Goal: Task Accomplishment & Management: Manage account settings

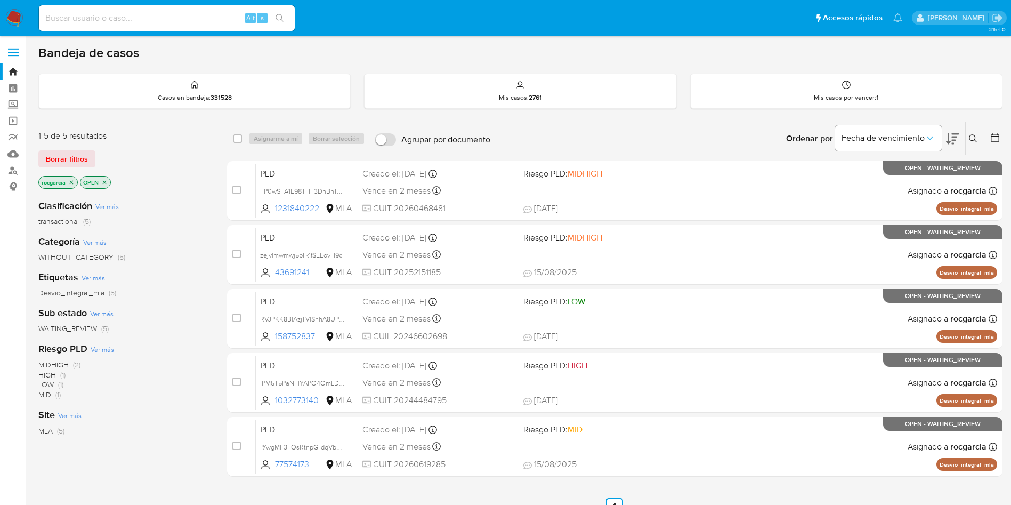
click at [682, 140] on icon at bounding box center [973, 138] width 9 height 9
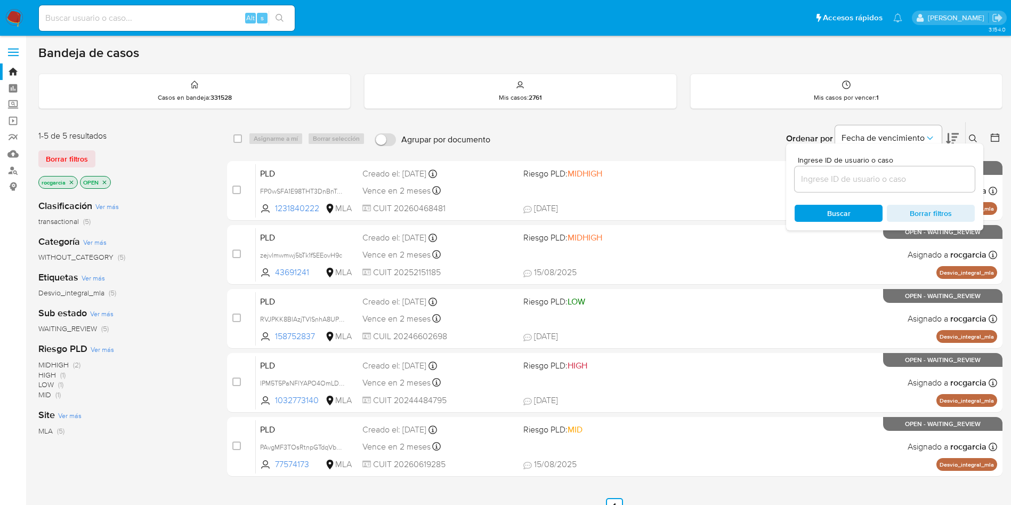
click at [682, 180] on input at bounding box center [885, 179] width 180 height 14
type input "77574173"
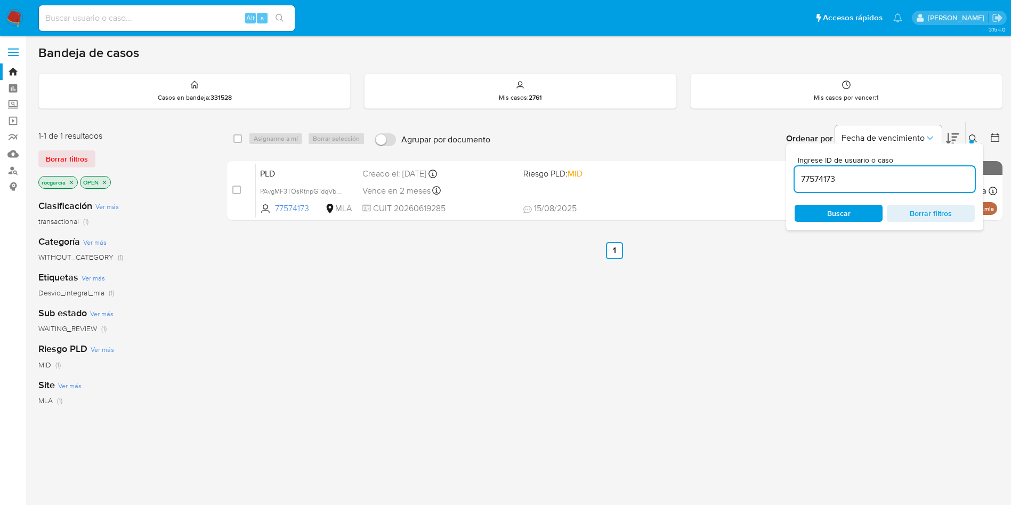
click at [682, 141] on icon at bounding box center [973, 138] width 9 height 9
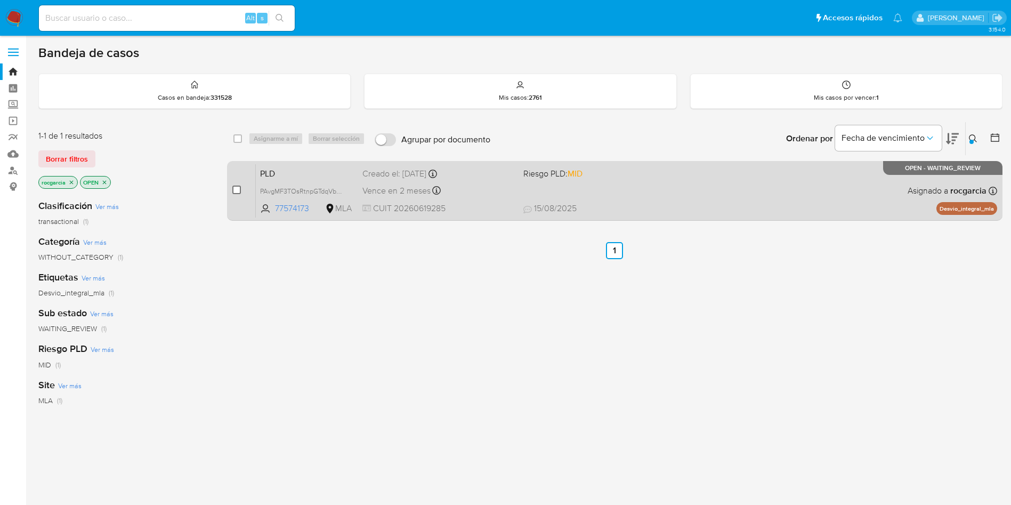
click at [232, 189] on input "checkbox" at bounding box center [236, 190] width 9 height 9
checkbox input "true"
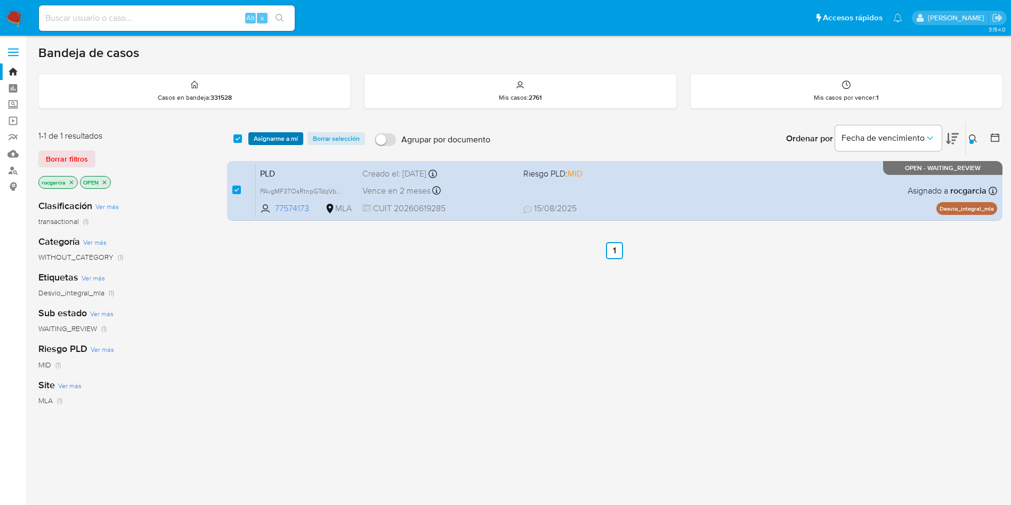
click at [278, 140] on span "Asignarme a mí" at bounding box center [276, 138] width 44 height 11
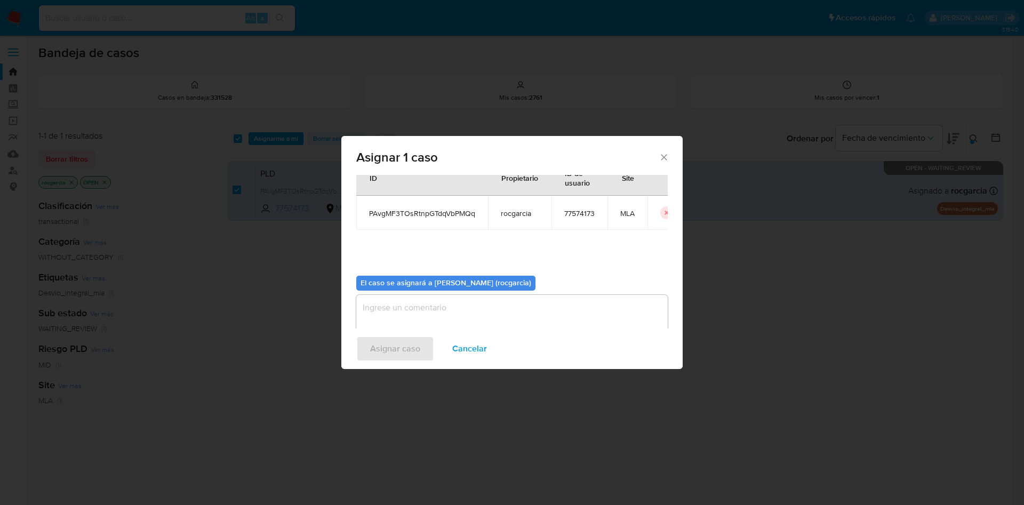
scroll to position [55, 0]
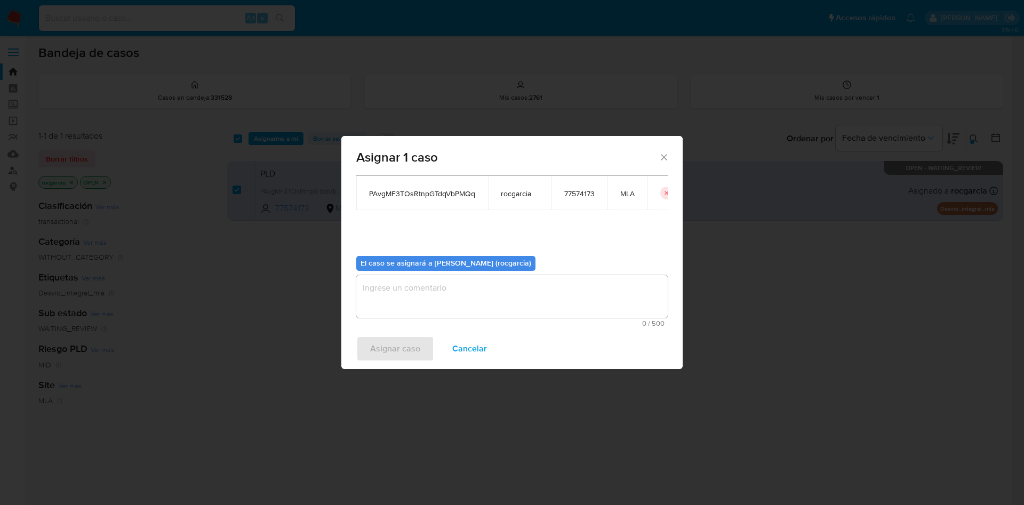
click at [400, 305] on textarea "assign-modal" at bounding box center [511, 296] width 311 height 43
click at [396, 336] on span "Asignar caso" at bounding box center [395, 348] width 50 height 23
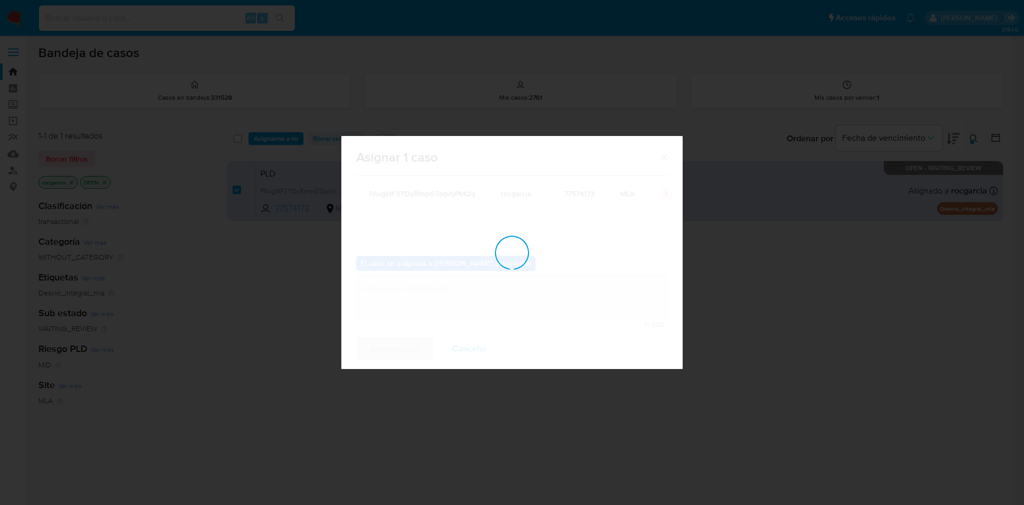
checkbox input "false"
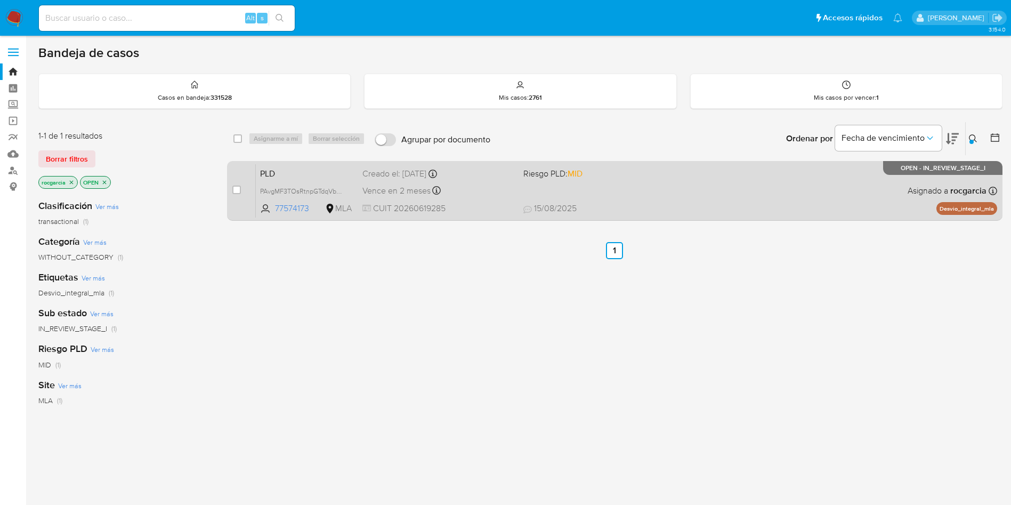
click at [648, 175] on span "Riesgo PLD: MID" at bounding box center [600, 173] width 152 height 14
click at [237, 189] on input "checkbox" at bounding box center [236, 190] width 9 height 9
checkbox input "true"
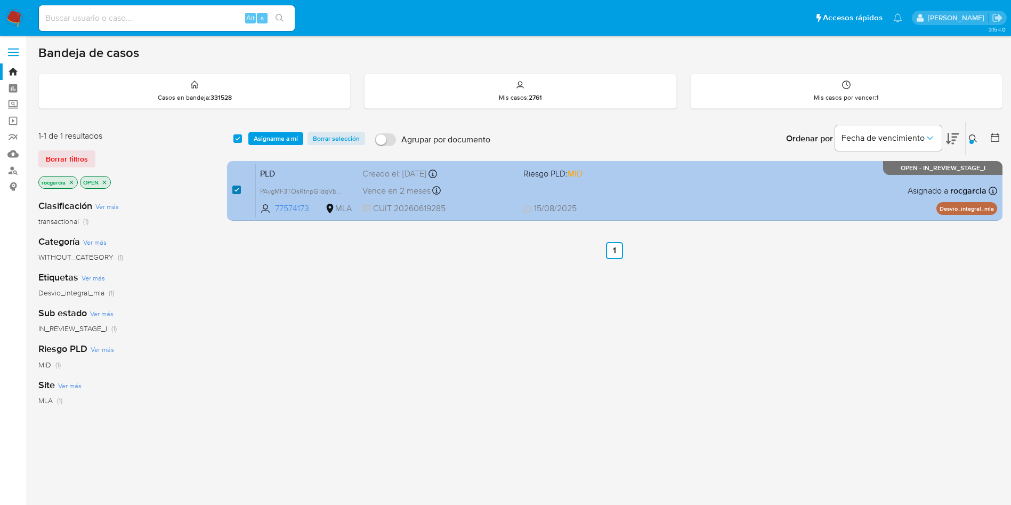
checkbox input "true"
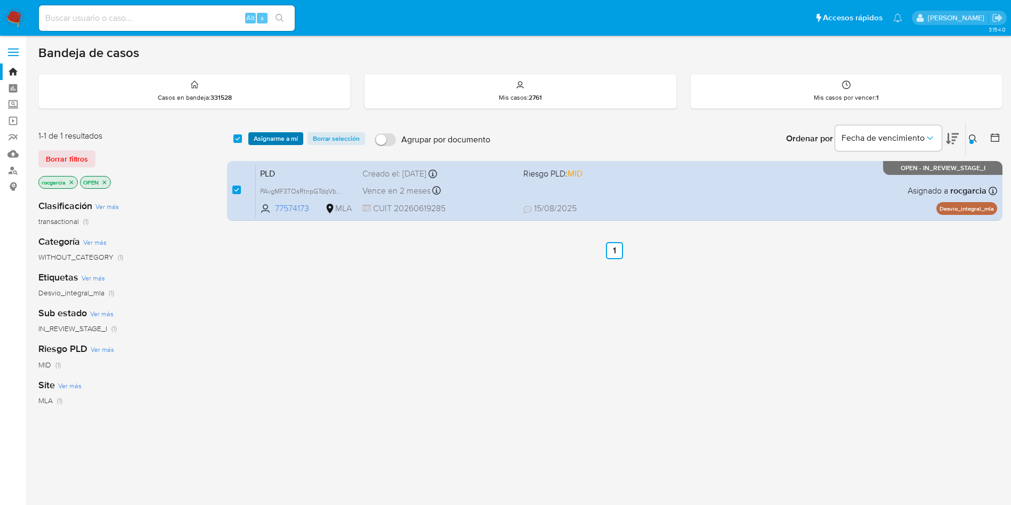
click at [269, 140] on span "Asignarme a mí" at bounding box center [276, 138] width 44 height 11
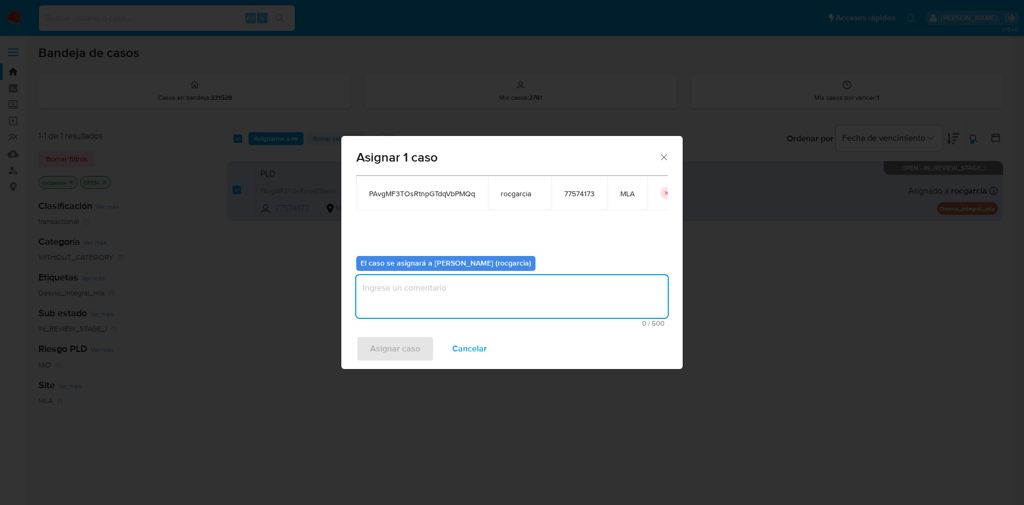
click at [417, 309] on textarea "assign-modal" at bounding box center [511, 296] width 311 height 43
click at [400, 336] on span "Asignar caso" at bounding box center [395, 348] width 50 height 23
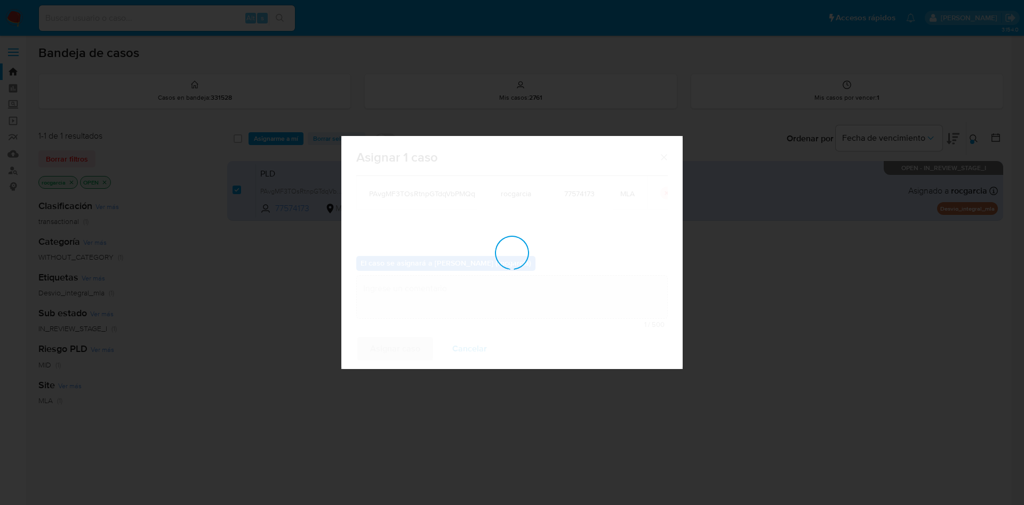
checkbox input "false"
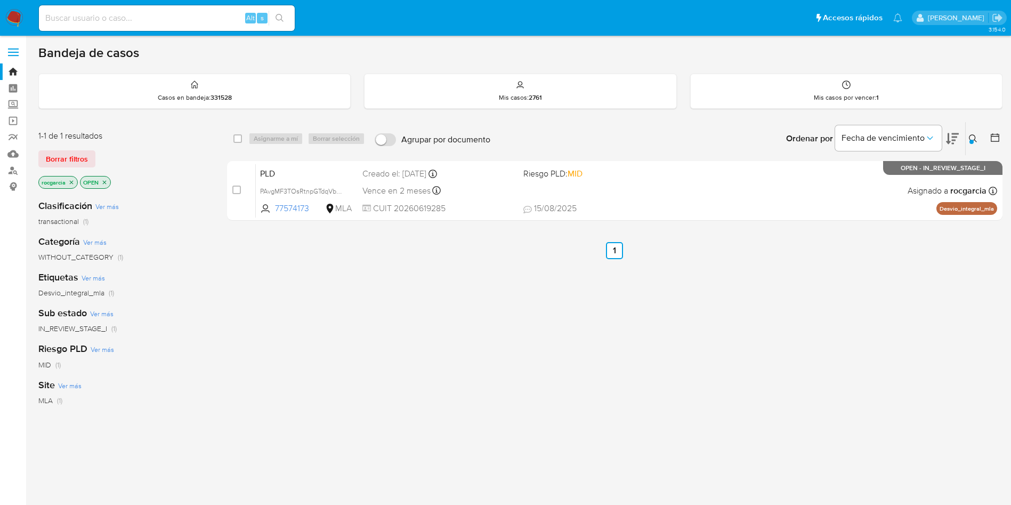
click at [682, 140] on div at bounding box center [972, 142] width 4 height 4
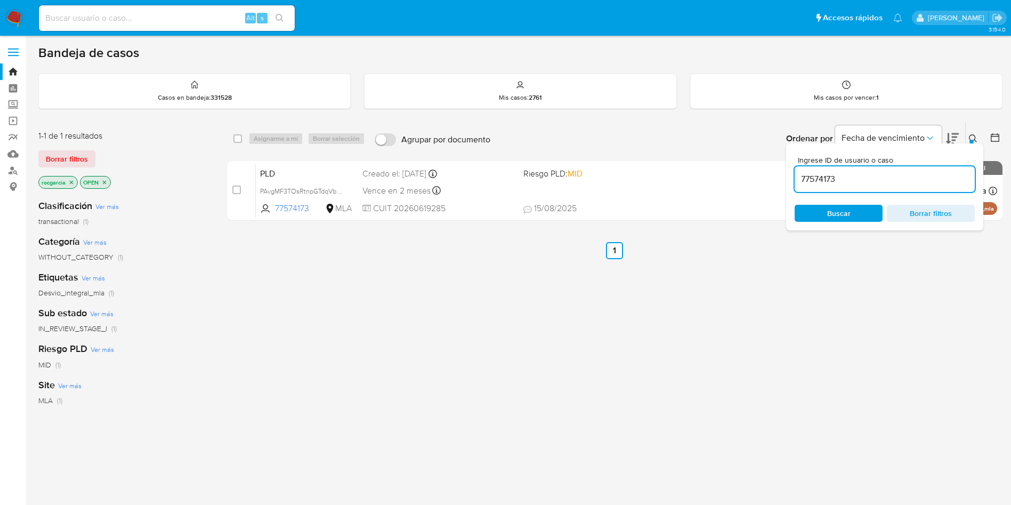
click at [682, 183] on input "77574173" at bounding box center [885, 179] width 180 height 14
type input "1231840222"
click at [682, 138] on icon at bounding box center [973, 138] width 8 height 8
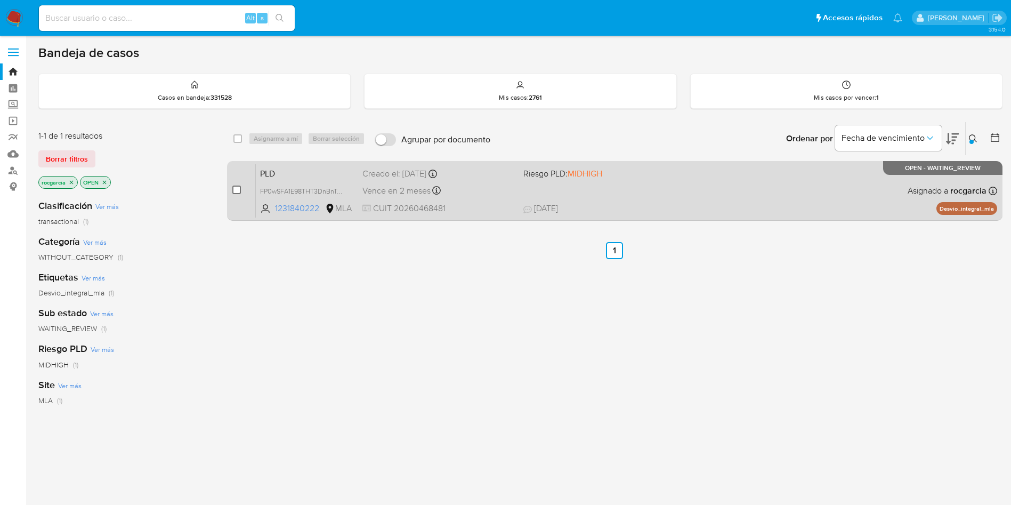
click at [237, 190] on input "checkbox" at bounding box center [236, 190] width 9 height 9
checkbox input "true"
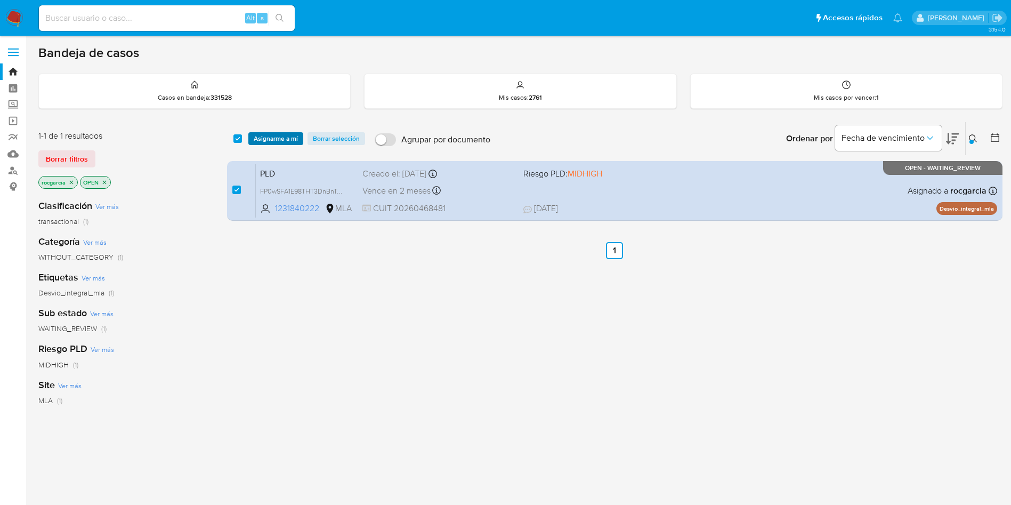
click at [276, 139] on span "Asignarme a mí" at bounding box center [276, 138] width 44 height 11
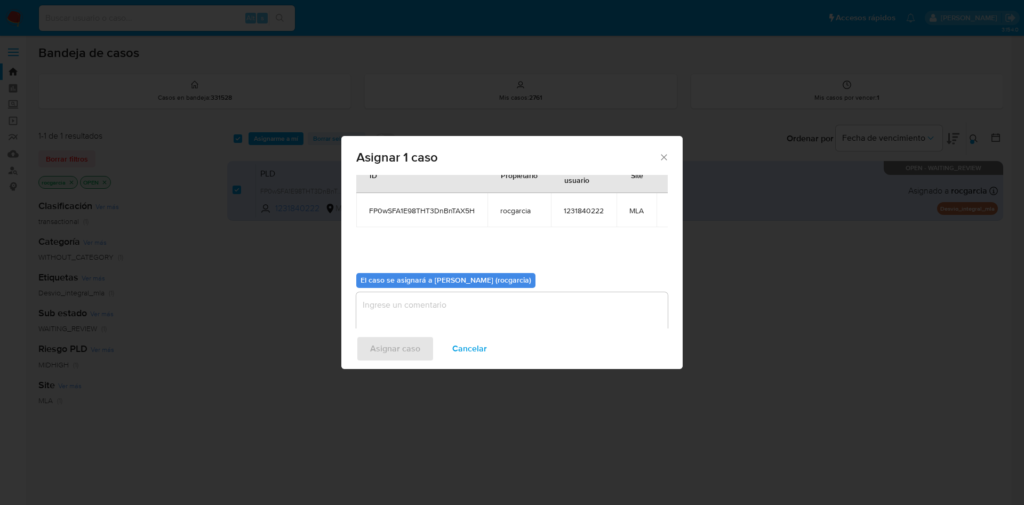
scroll to position [55, 0]
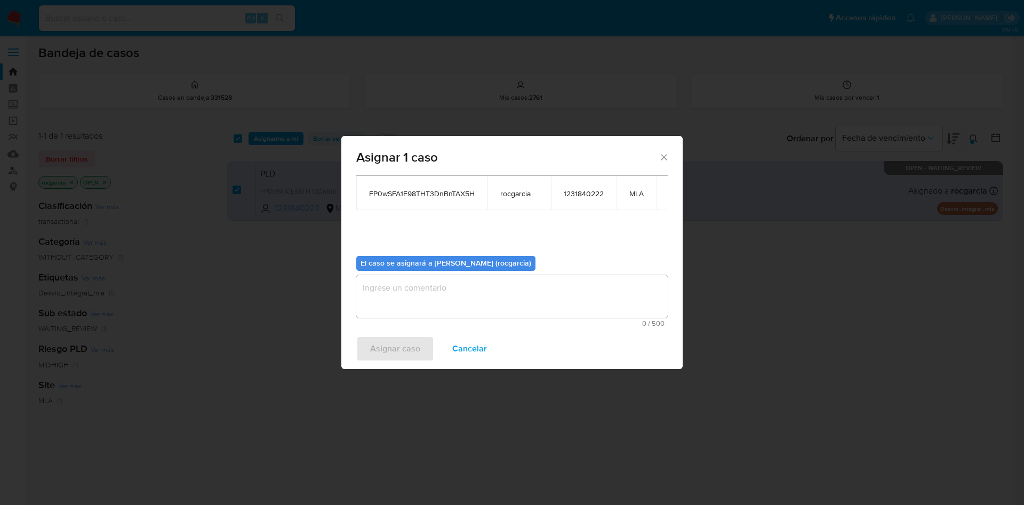
click at [440, 320] on span "0 / 500" at bounding box center [511, 323] width 305 height 7
click at [428, 300] on textarea "assign-modal" at bounding box center [511, 296] width 311 height 43
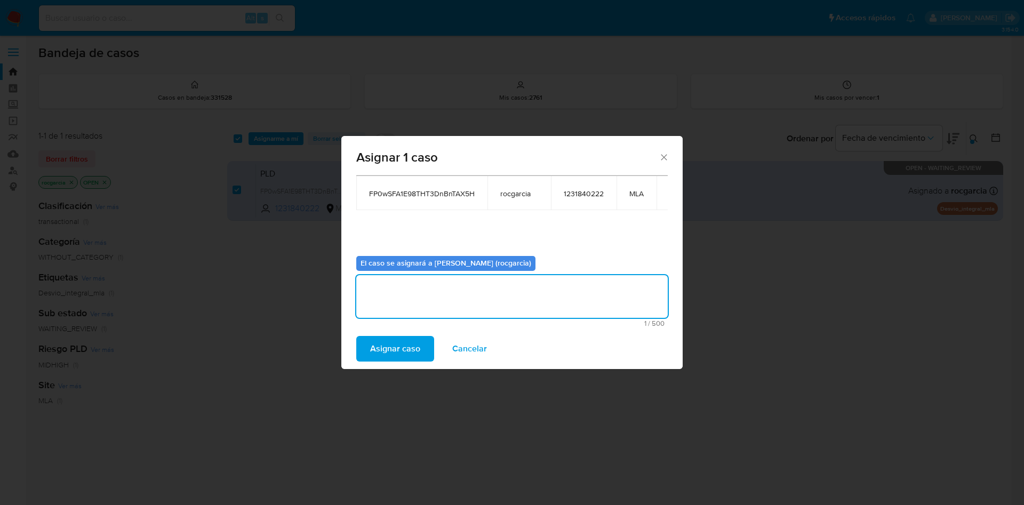
click at [403, 336] on span "Asignar caso" at bounding box center [395, 348] width 50 height 23
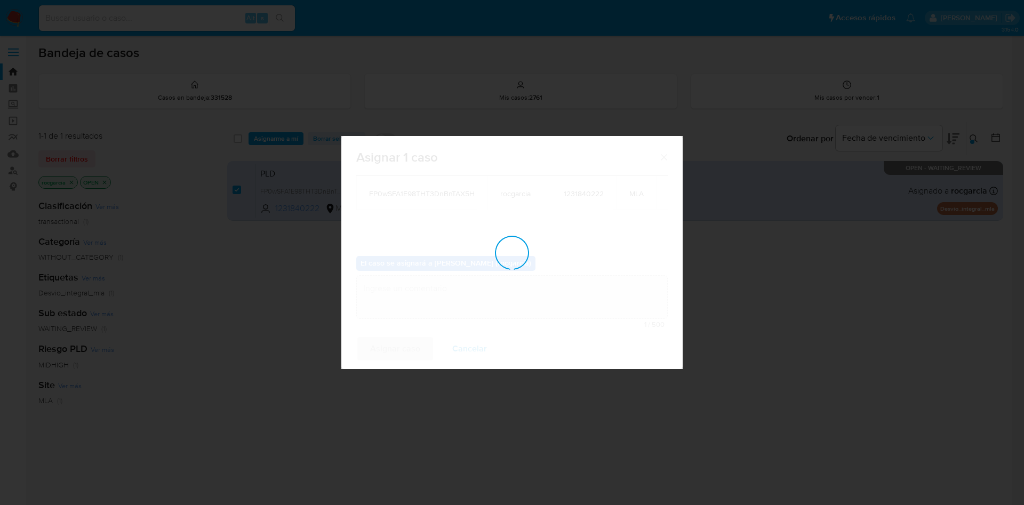
checkbox input "false"
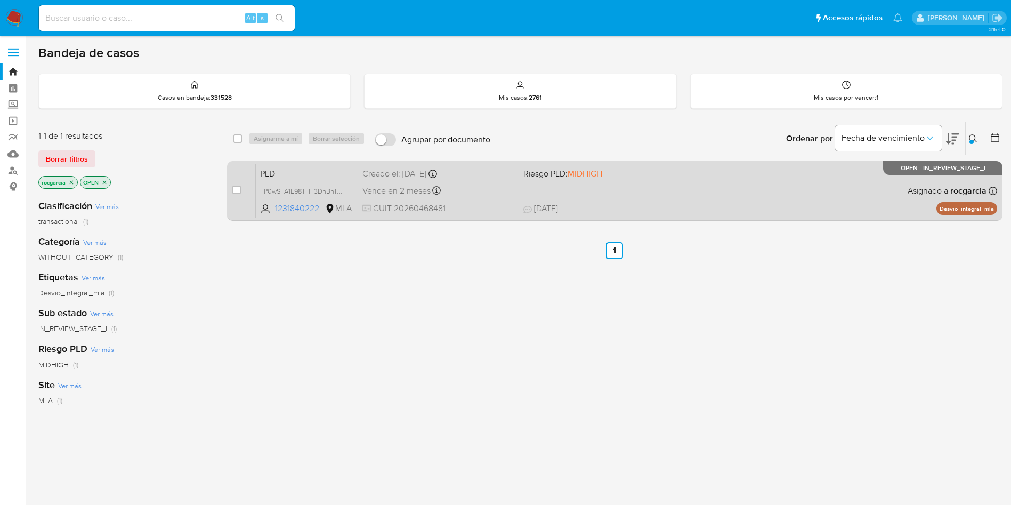
click at [633, 181] on div "PLD FP0wSFA1E98THT3DnBnTAX5H 1231840222 MLA Riesgo PLD: MIDHIGH Creado el: 12/0…" at bounding box center [627, 191] width 742 height 54
click at [233, 204] on div "case-item-checkbox No es posible asignar el caso" at bounding box center [243, 191] width 23 height 54
click at [236, 190] on input "checkbox" at bounding box center [236, 190] width 9 height 9
checkbox input "true"
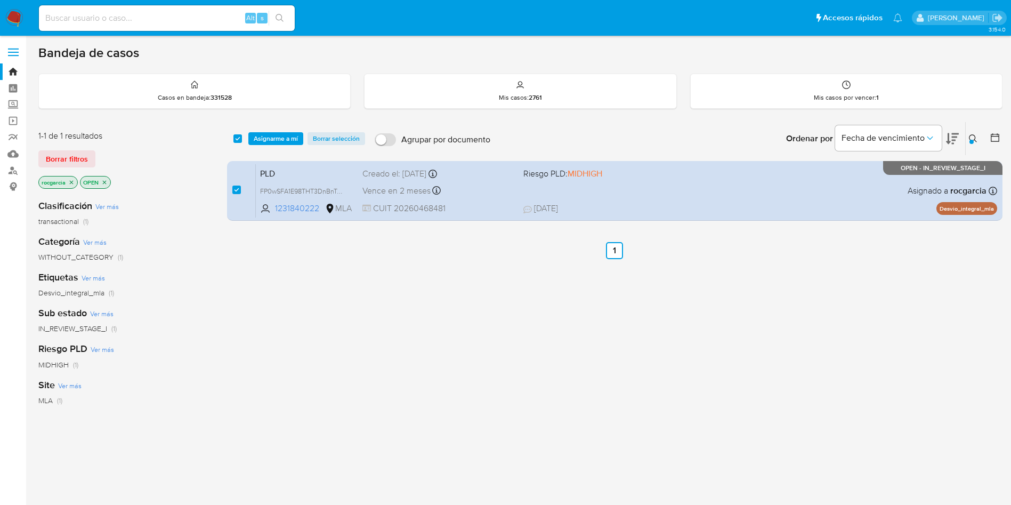
drag, startPoint x: 260, startPoint y: 134, endPoint x: 266, endPoint y: 152, distance: 18.5
click at [260, 135] on span "Asignarme a mí" at bounding box center [276, 138] width 44 height 11
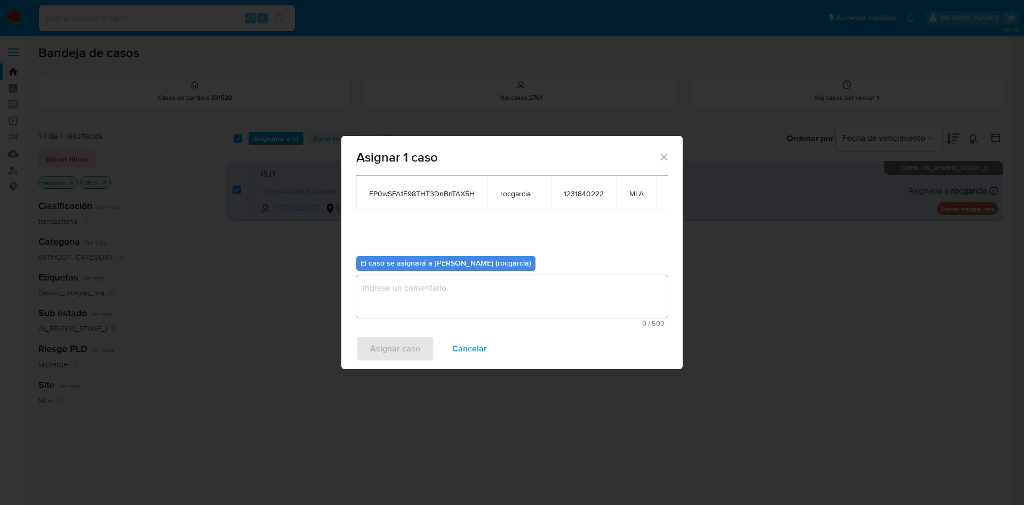
click at [399, 295] on textarea "assign-modal" at bounding box center [511, 296] width 311 height 43
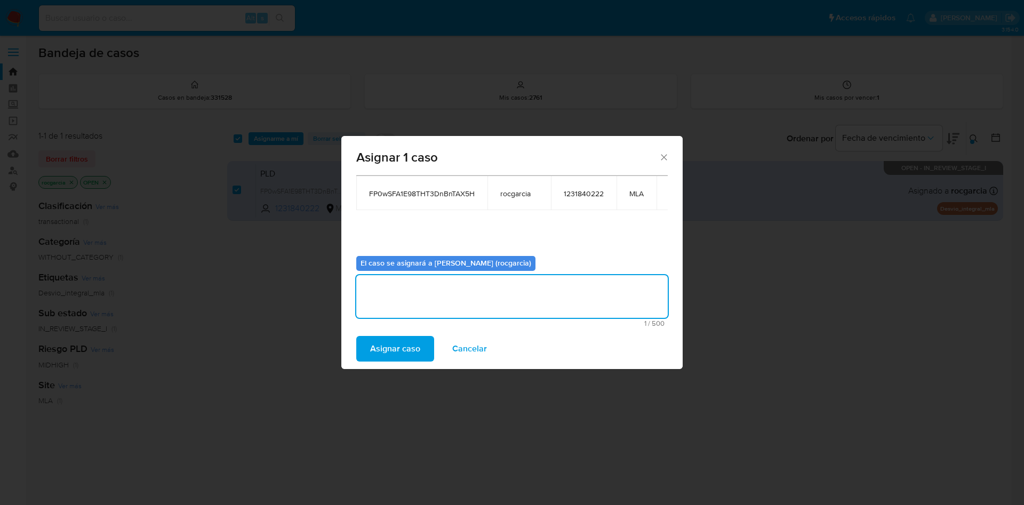
click at [392, 336] on span "Asignar caso" at bounding box center [395, 348] width 50 height 23
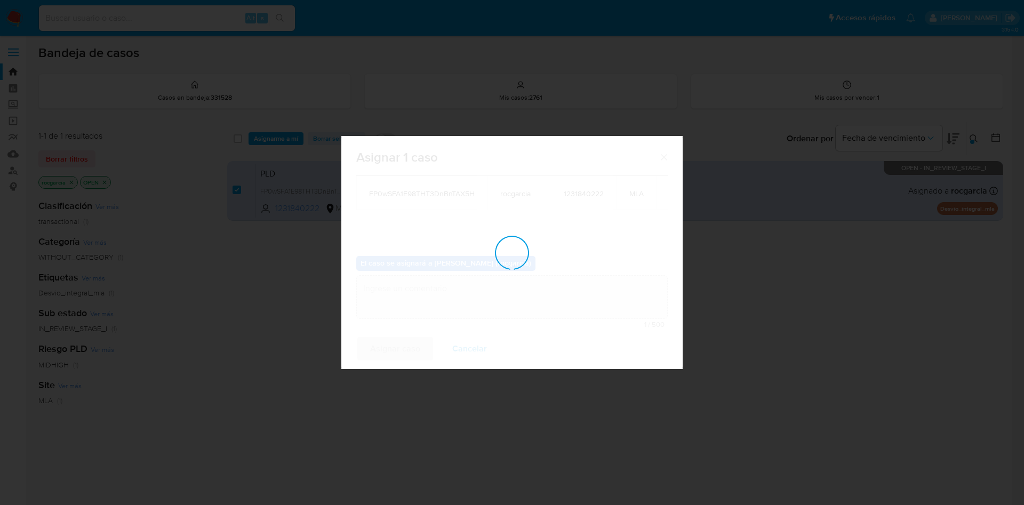
checkbox input "false"
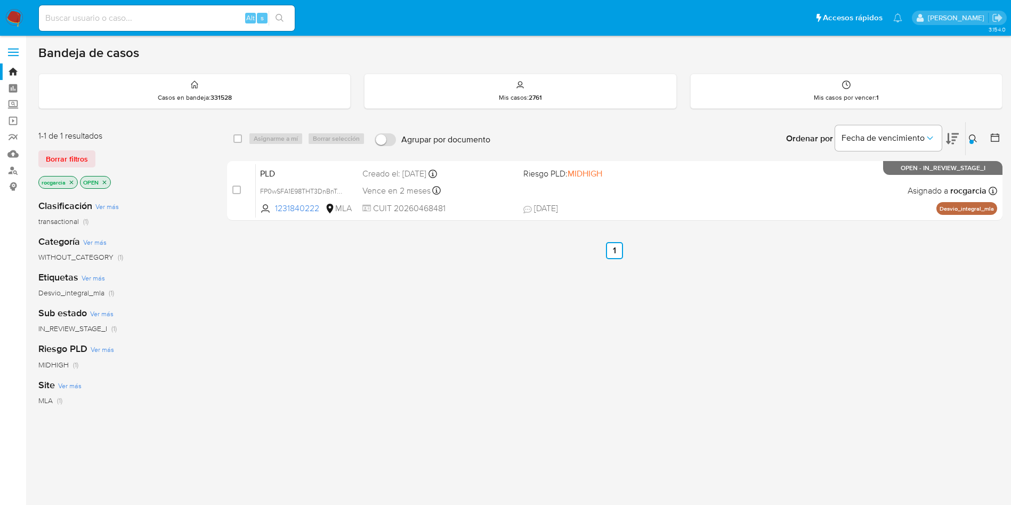
click at [682, 139] on icon at bounding box center [973, 138] width 9 height 9
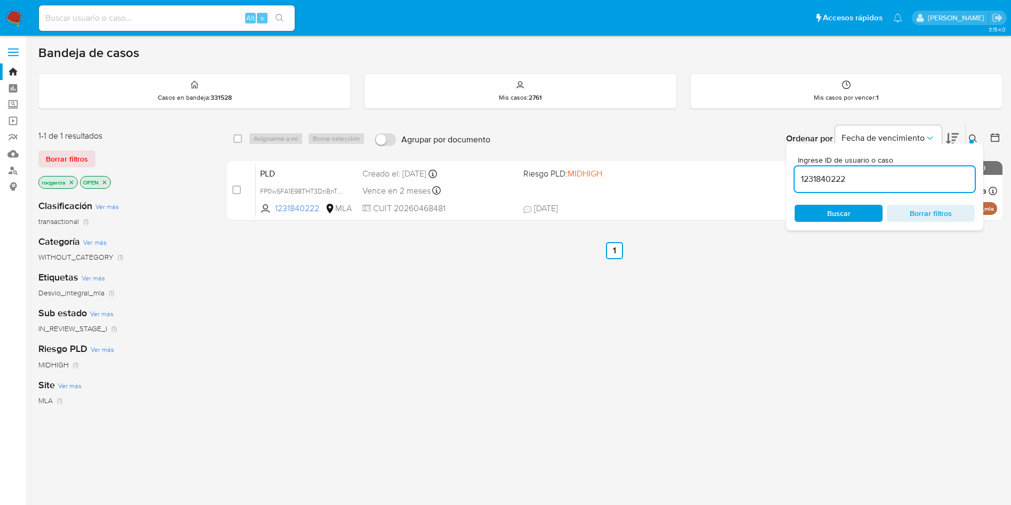
click at [682, 183] on input "1231840222" at bounding box center [885, 179] width 180 height 14
type input "43691241"
click at [682, 133] on button at bounding box center [975, 138] width 18 height 13
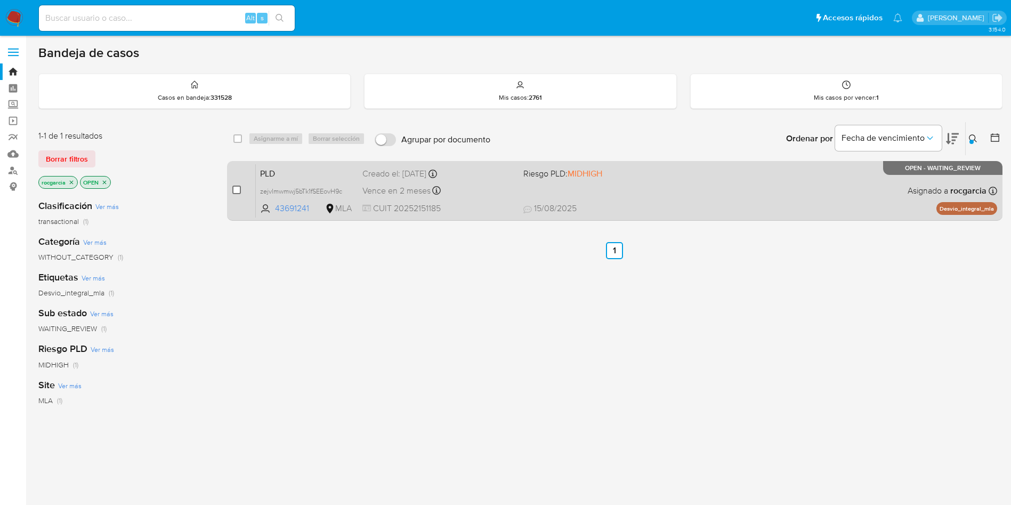
click at [237, 192] on input "checkbox" at bounding box center [236, 190] width 9 height 9
checkbox input "true"
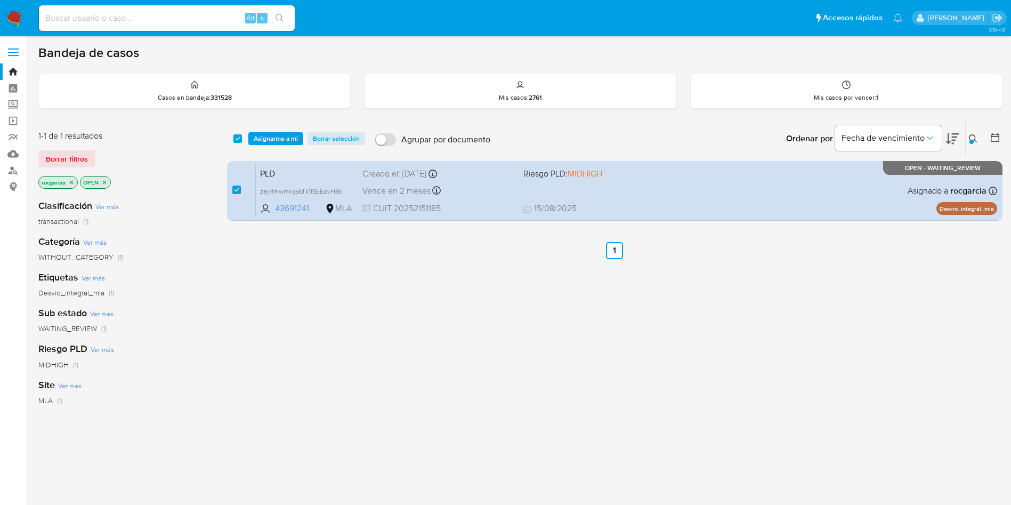
click at [278, 131] on div "select-all-cases-checkbox Asignarme a mí Borrar selección Agrupar por documento…" at bounding box center [615, 138] width 776 height 33
click at [278, 139] on span "Asignarme a mí" at bounding box center [276, 138] width 44 height 11
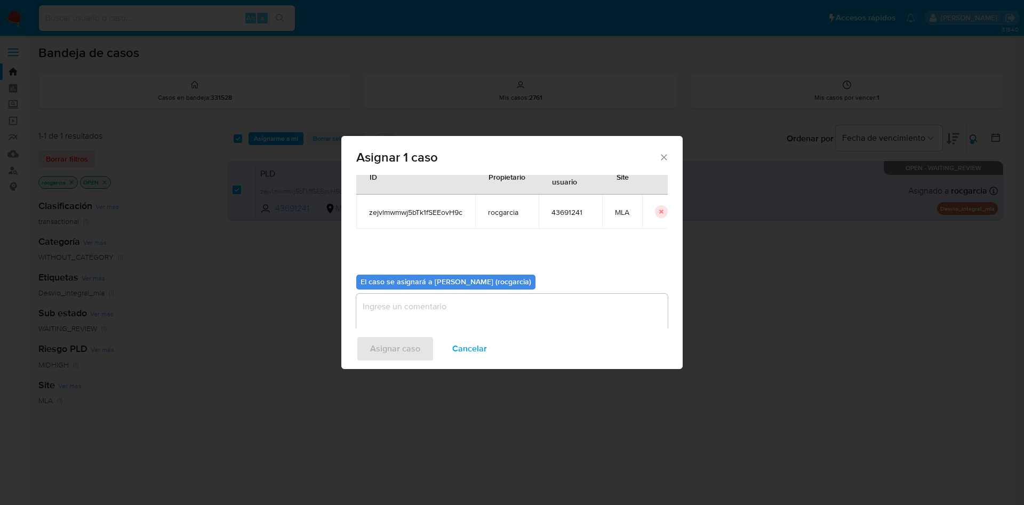
scroll to position [55, 0]
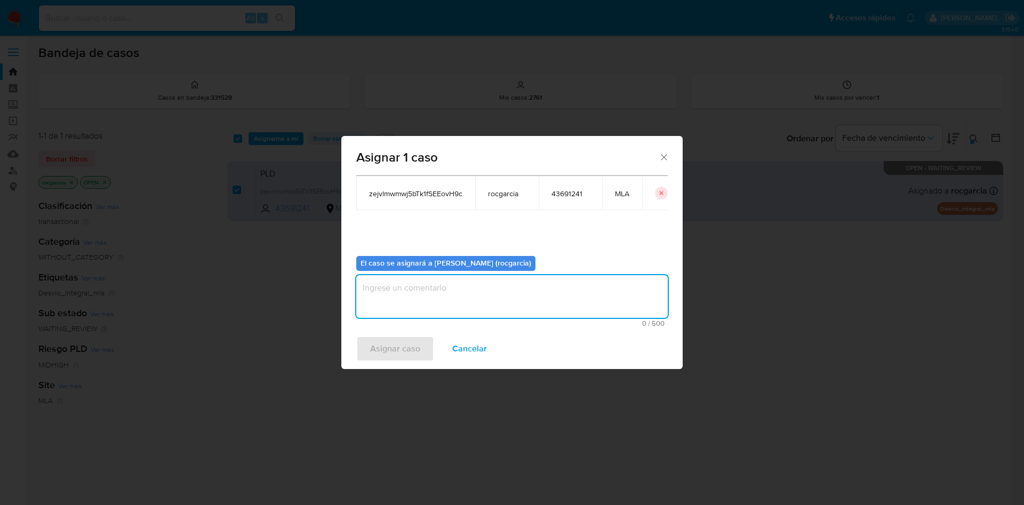
click at [393, 305] on textarea "assign-modal" at bounding box center [511, 296] width 311 height 43
click at [392, 336] on span "Asignar caso" at bounding box center [395, 348] width 50 height 23
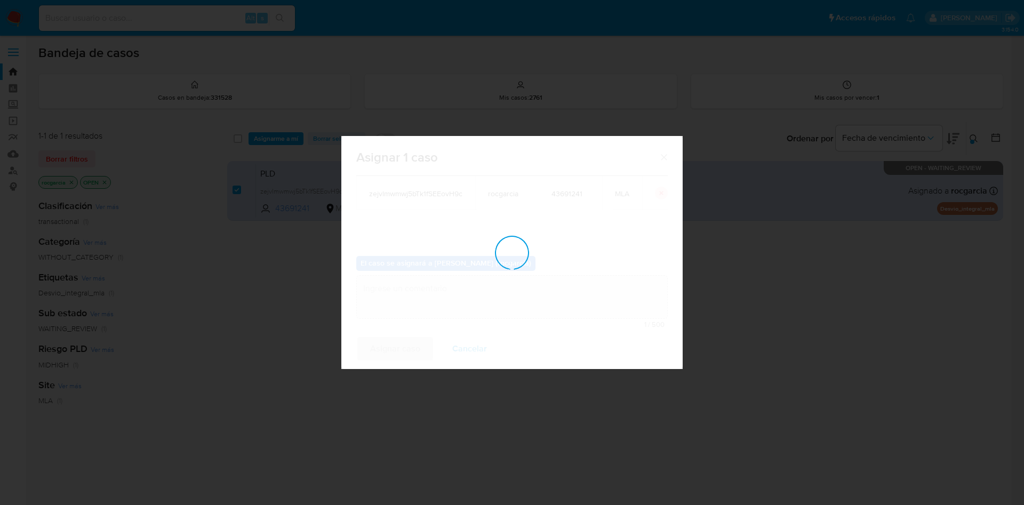
checkbox input "false"
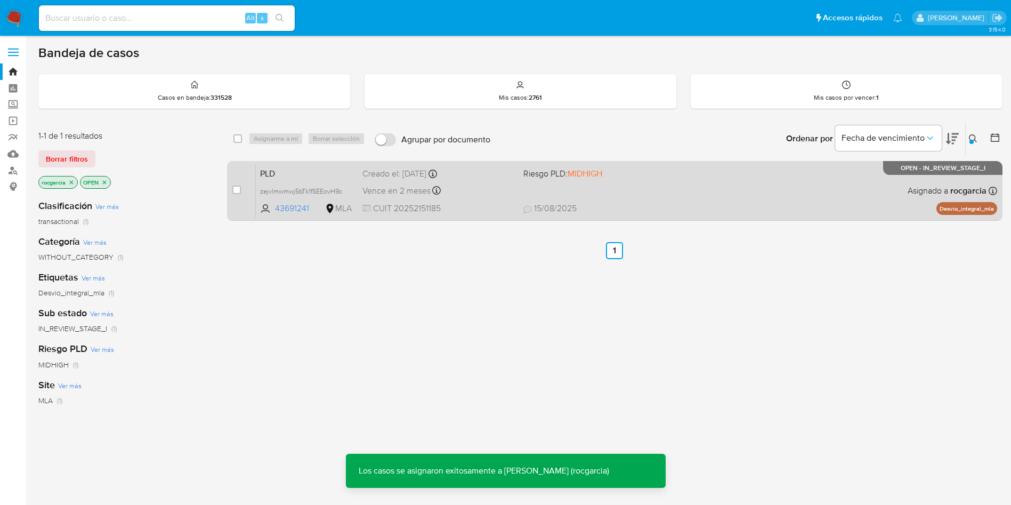
click at [492, 206] on span "CUIT 20252151185" at bounding box center [439, 209] width 152 height 12
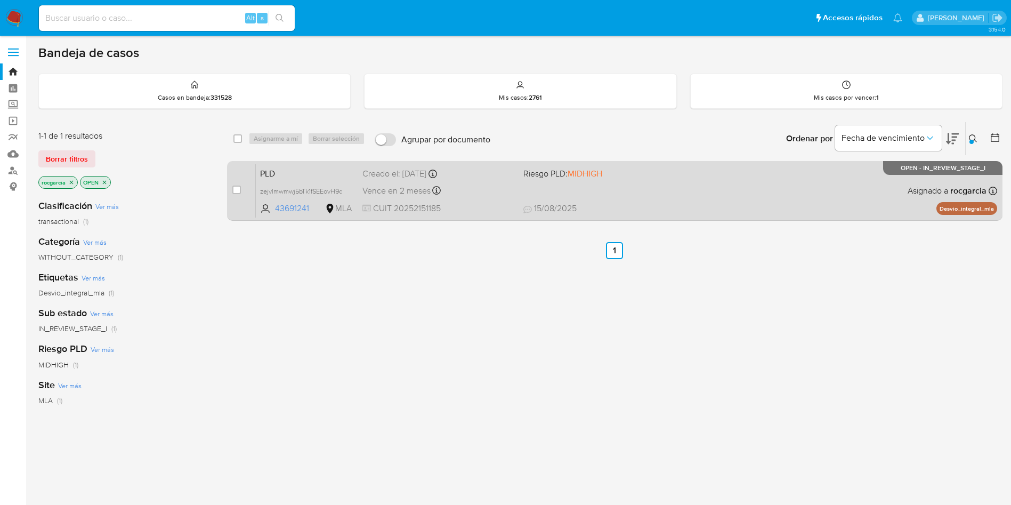
click at [240, 184] on div "case-item-checkbox" at bounding box center [236, 189] width 9 height 11
click at [237, 190] on input "checkbox" at bounding box center [236, 190] width 9 height 9
checkbox input "true"
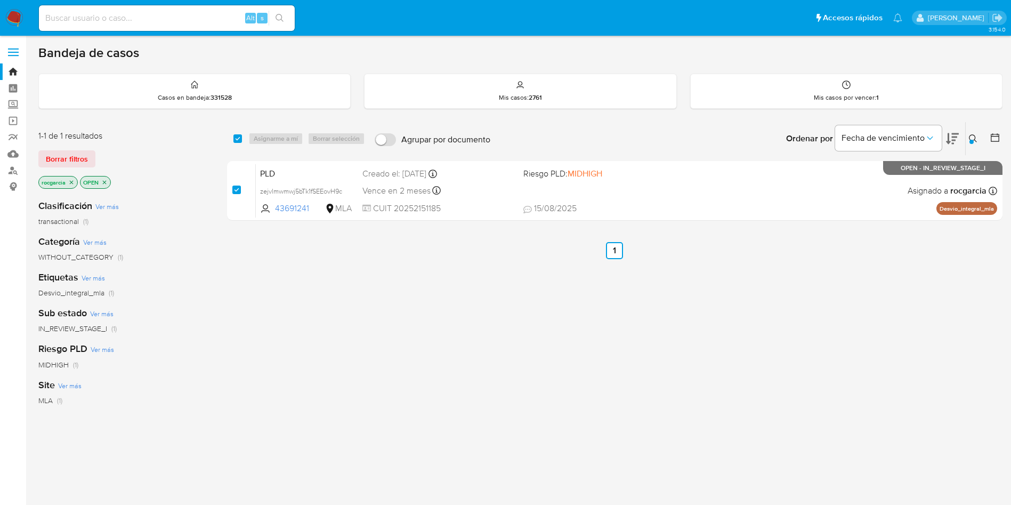
checkbox input "true"
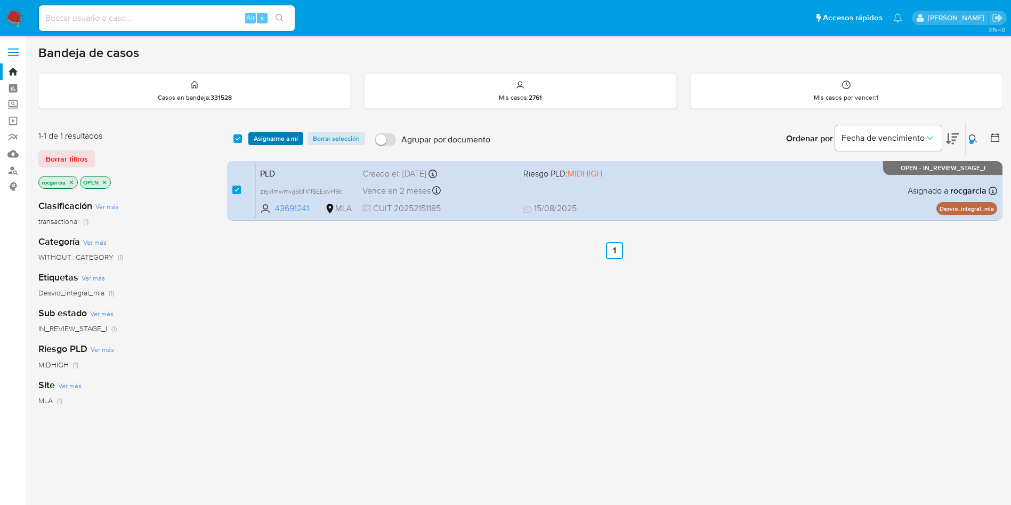
click at [286, 136] on span "Asignarme a mí" at bounding box center [276, 138] width 44 height 11
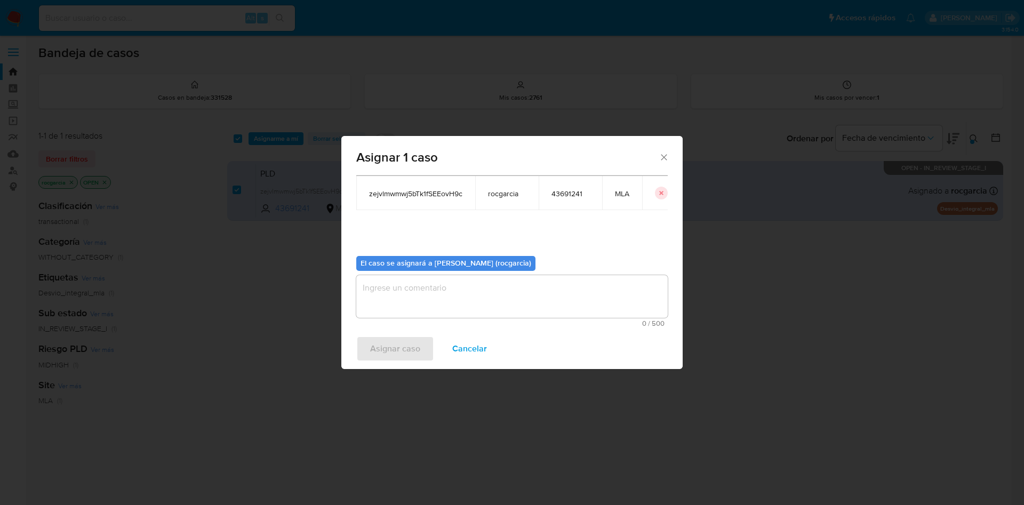
click at [423, 310] on textarea "assign-modal" at bounding box center [511, 296] width 311 height 43
click at [400, 336] on span "Asignar caso" at bounding box center [395, 348] width 50 height 23
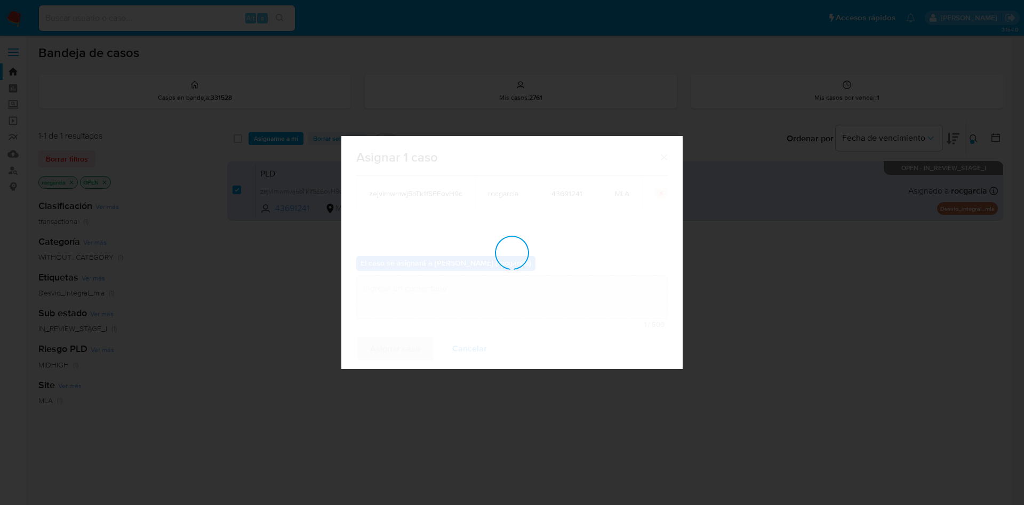
checkbox input "false"
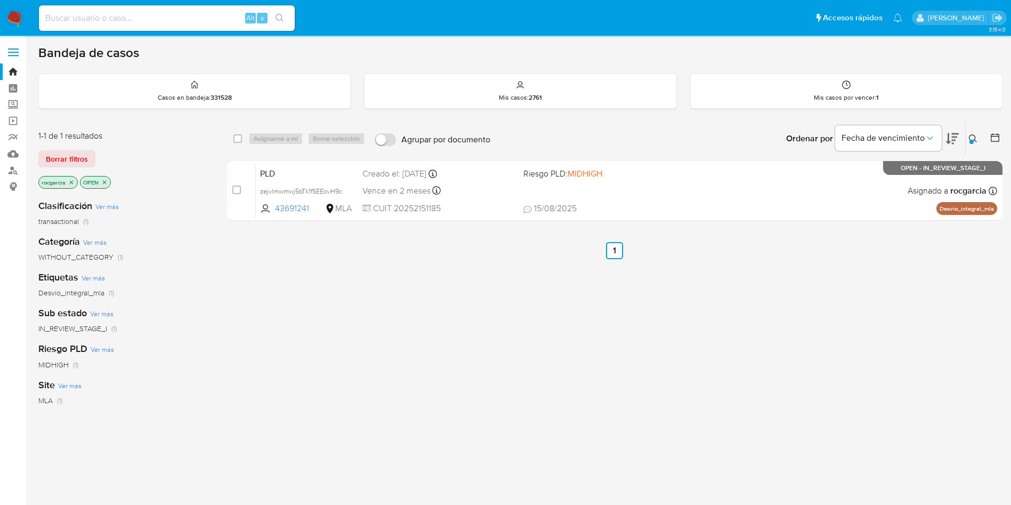
click at [682, 139] on icon at bounding box center [973, 138] width 8 height 8
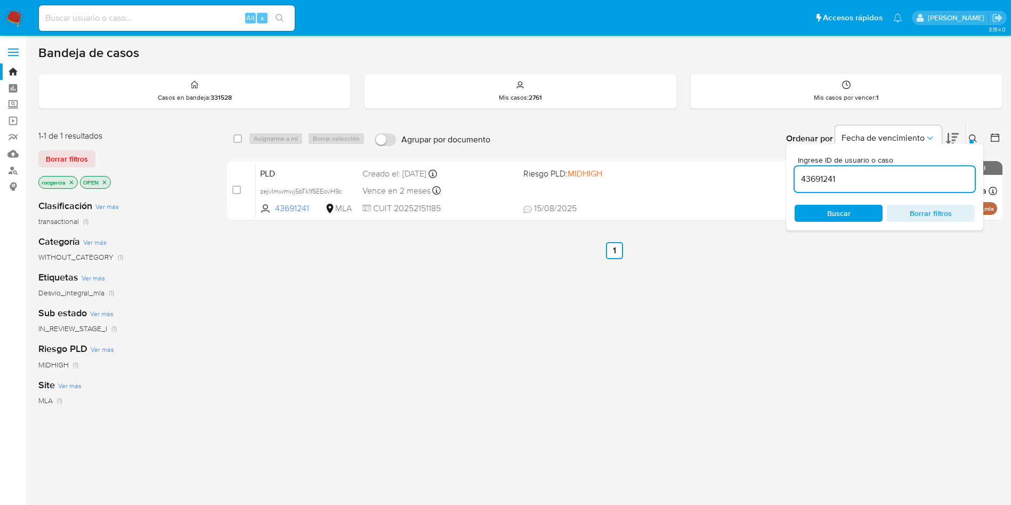
click at [682, 176] on input "43691241" at bounding box center [885, 179] width 180 height 14
type input "158752837"
click at [682, 138] on icon at bounding box center [973, 138] width 8 height 8
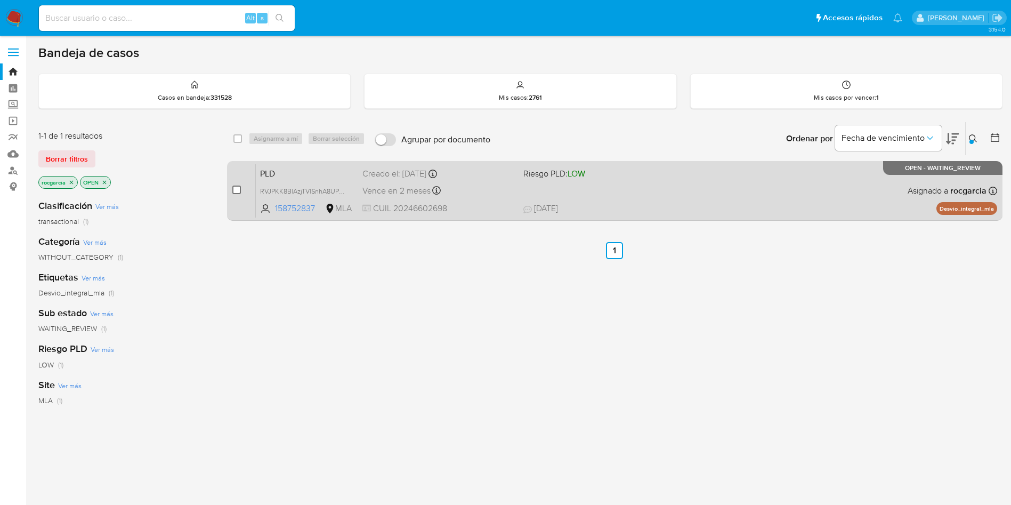
click at [240, 193] on input "checkbox" at bounding box center [236, 190] width 9 height 9
checkbox input "true"
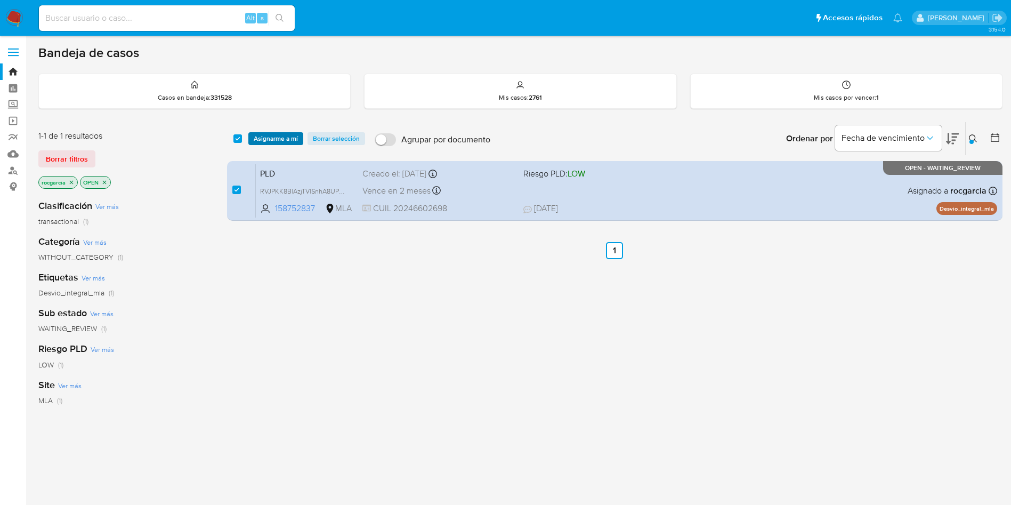
click at [268, 141] on span "Asignarme a mí" at bounding box center [276, 138] width 44 height 11
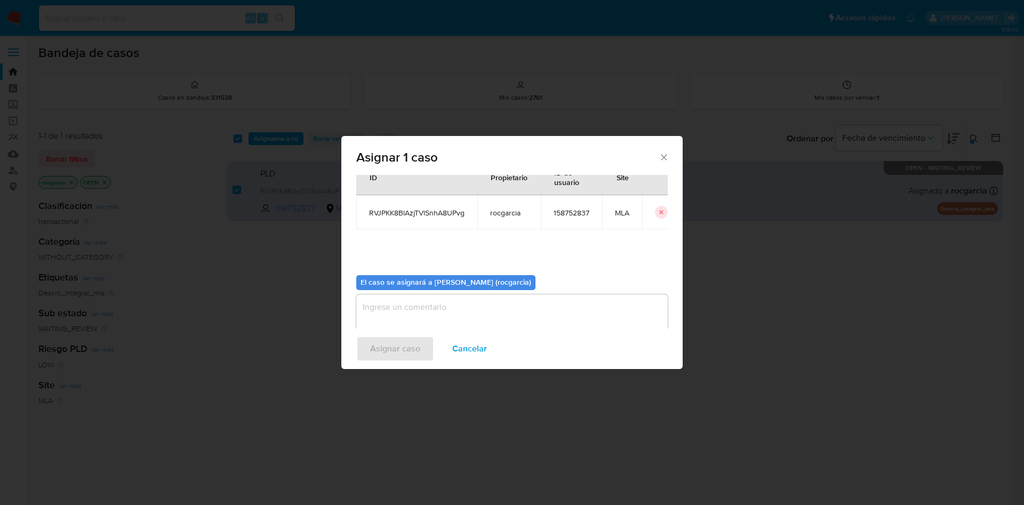
scroll to position [55, 0]
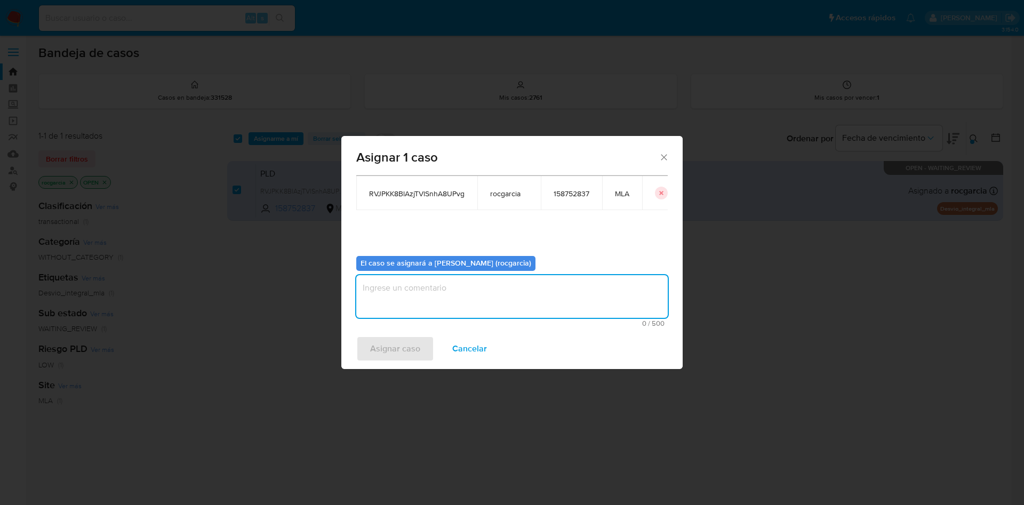
click at [446, 306] on textarea "assign-modal" at bounding box center [511, 296] width 311 height 43
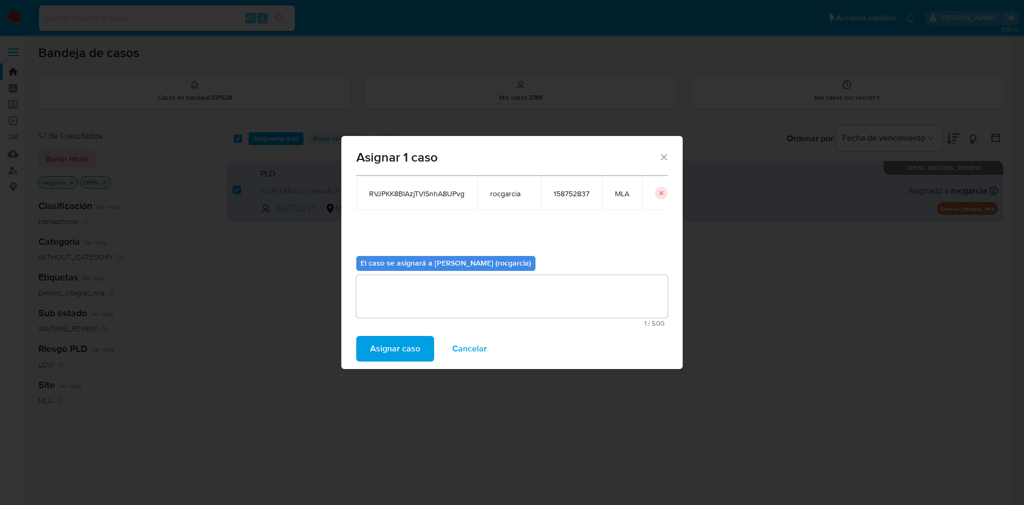
click at [408, 336] on span "Asignar caso" at bounding box center [395, 348] width 50 height 23
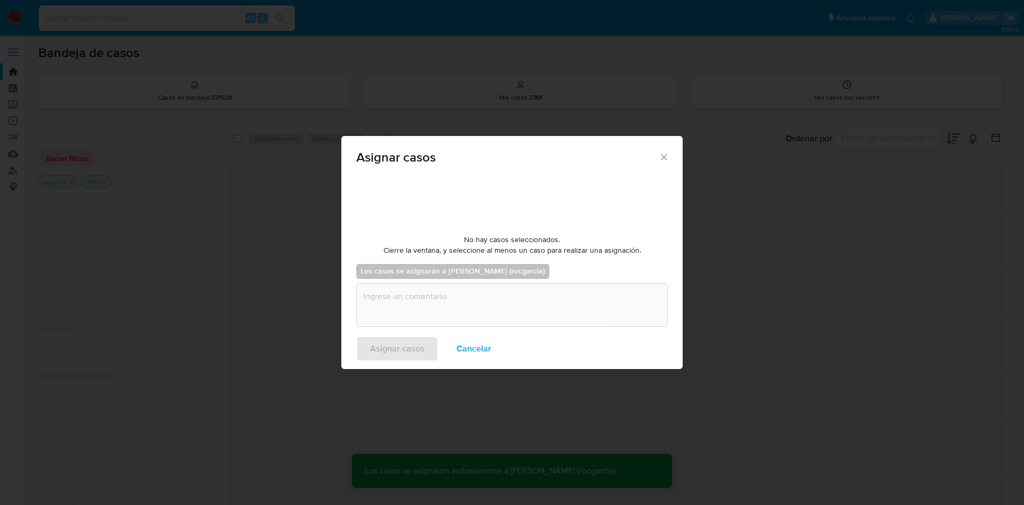
checkbox input "false"
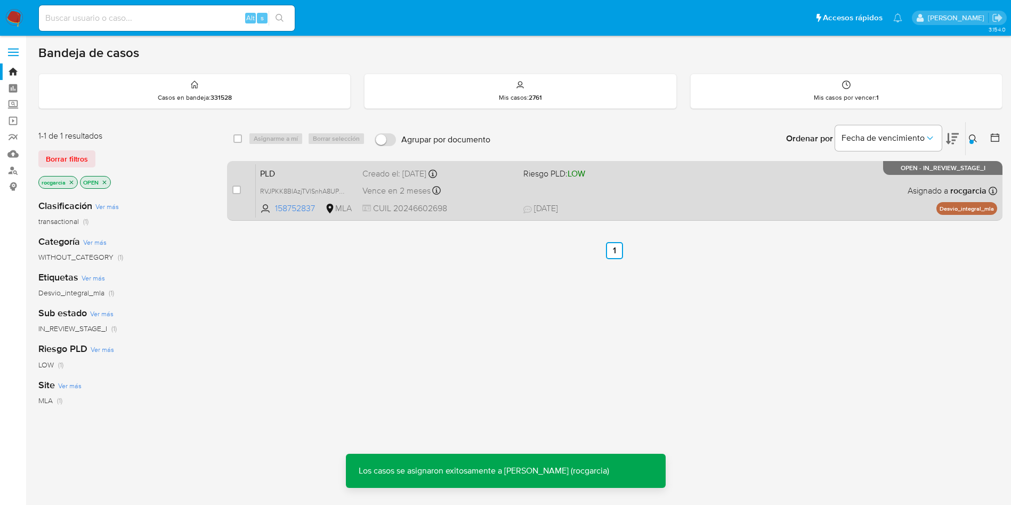
click at [642, 208] on span "14/08/2025 14/08/2025 12:14" at bounding box center [680, 209] width 313 height 12
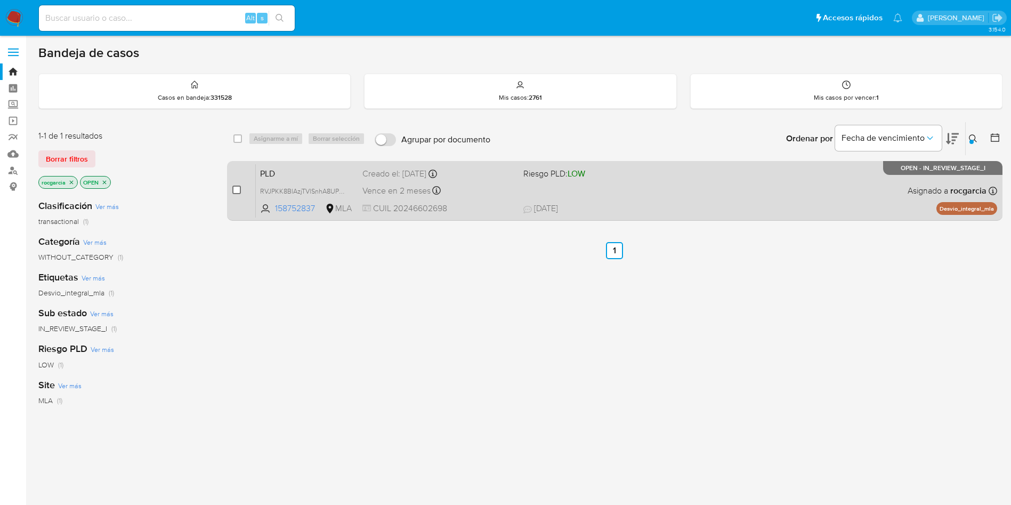
click at [235, 186] on input "checkbox" at bounding box center [236, 190] width 9 height 9
checkbox input "true"
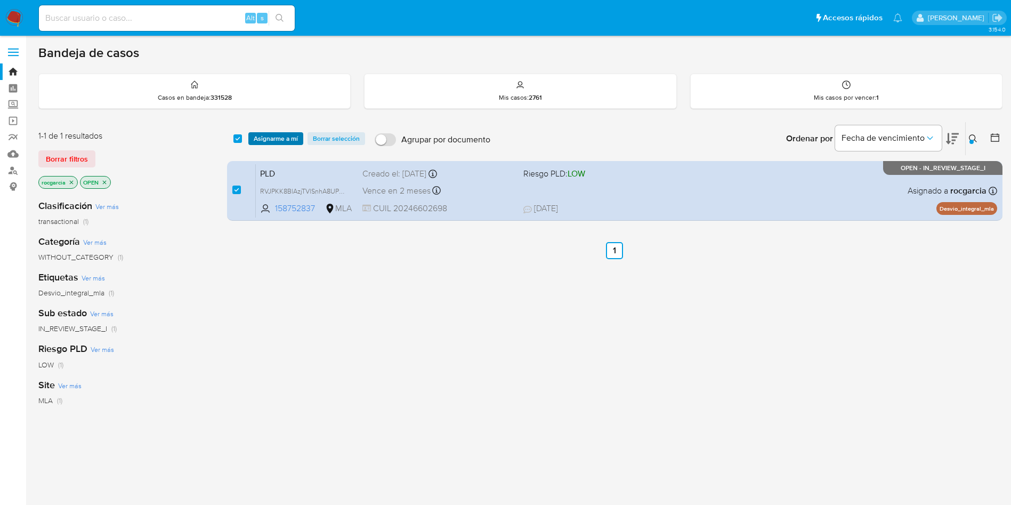
click at [280, 140] on span "Asignarme a mí" at bounding box center [276, 138] width 44 height 11
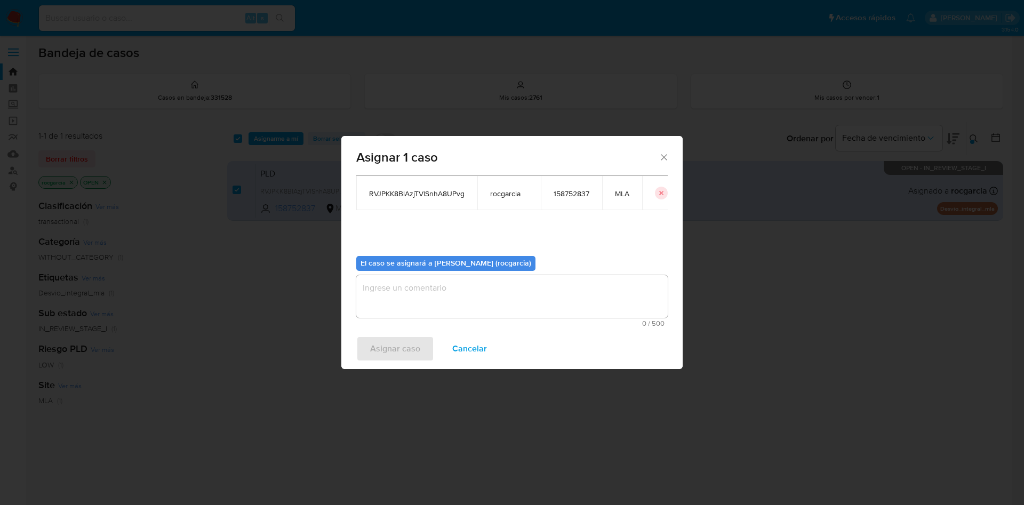
click at [393, 313] on textarea "assign-modal" at bounding box center [511, 296] width 311 height 43
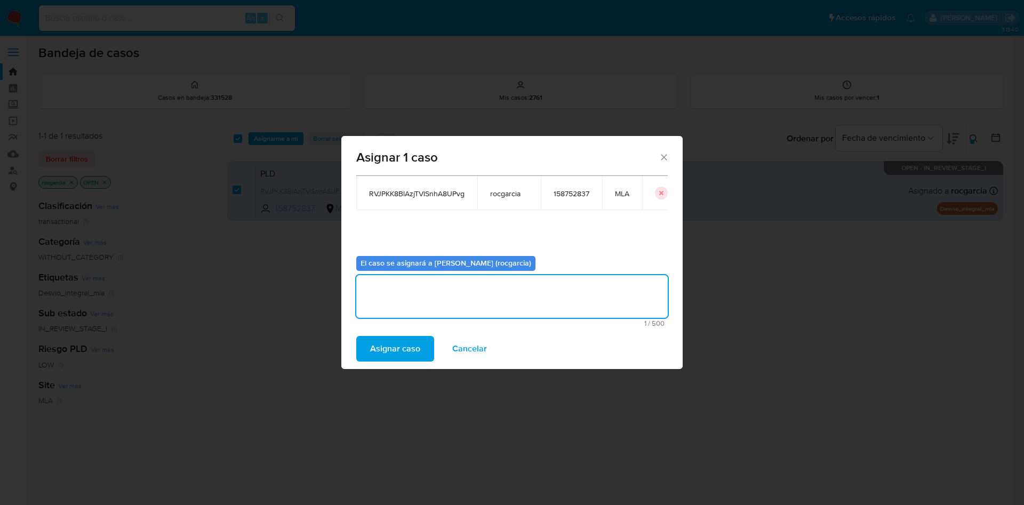
drag, startPoint x: 397, startPoint y: 349, endPoint x: 380, endPoint y: 67, distance: 283.1
click at [397, 336] on span "Asignar caso" at bounding box center [395, 348] width 50 height 23
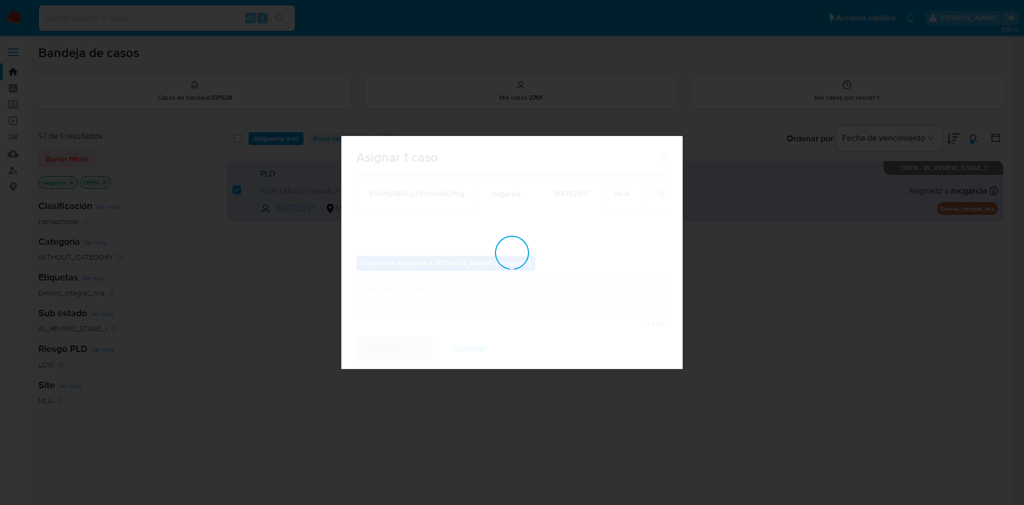
checkbox input "false"
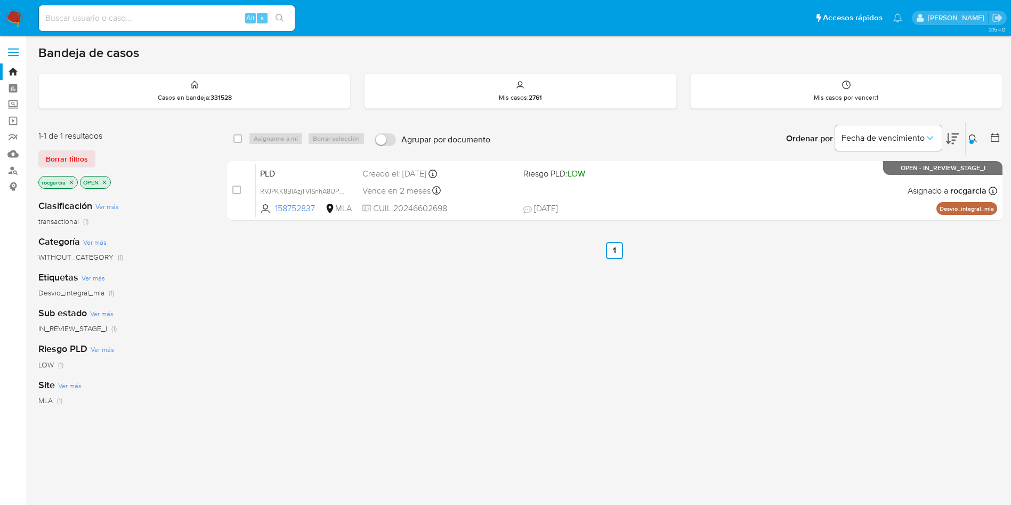
click at [682, 141] on icon at bounding box center [973, 138] width 9 height 9
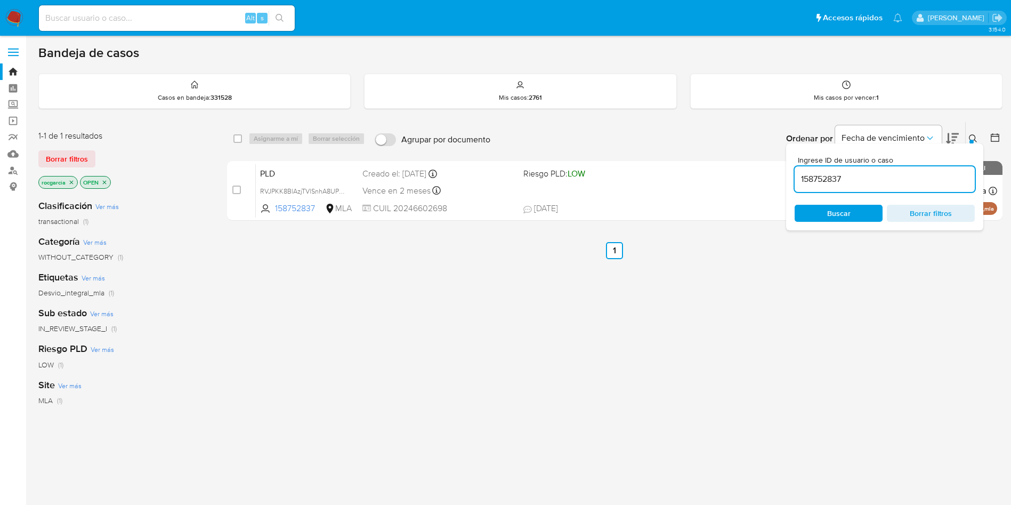
click at [682, 176] on input "158752837" at bounding box center [885, 179] width 180 height 14
type input "1032773140"
click at [682, 134] on icon at bounding box center [973, 138] width 9 height 9
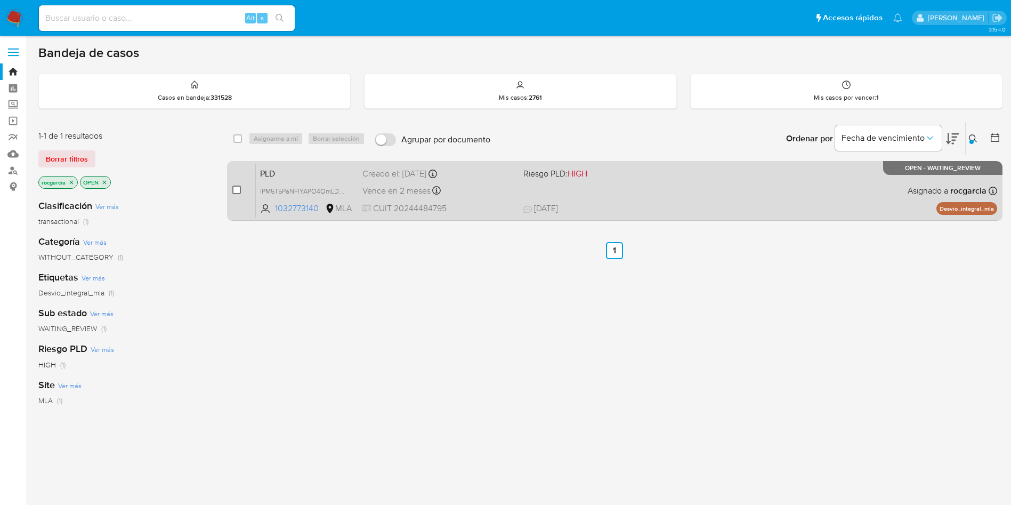
click at [237, 189] on input "checkbox" at bounding box center [236, 190] width 9 height 9
checkbox input "true"
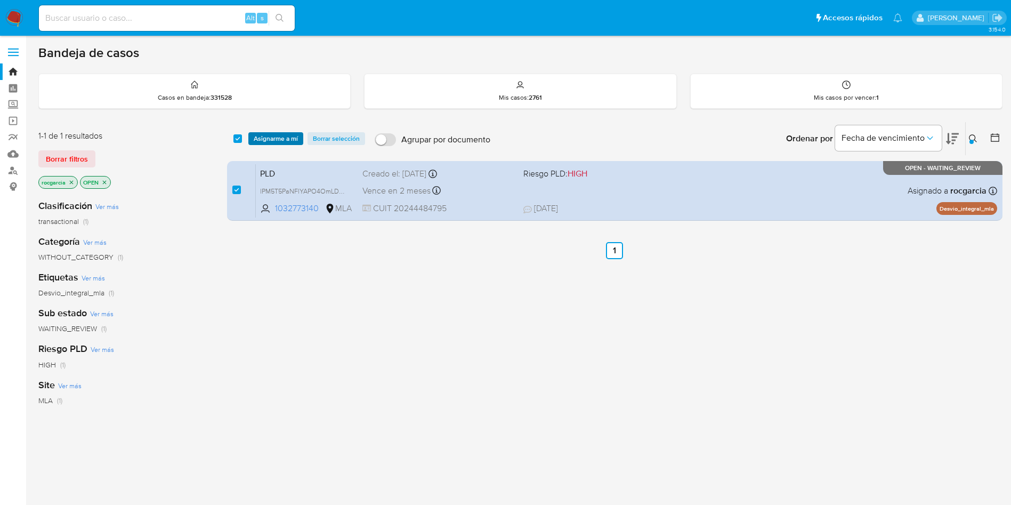
click at [269, 141] on span "Asignarme a mí" at bounding box center [276, 138] width 44 height 11
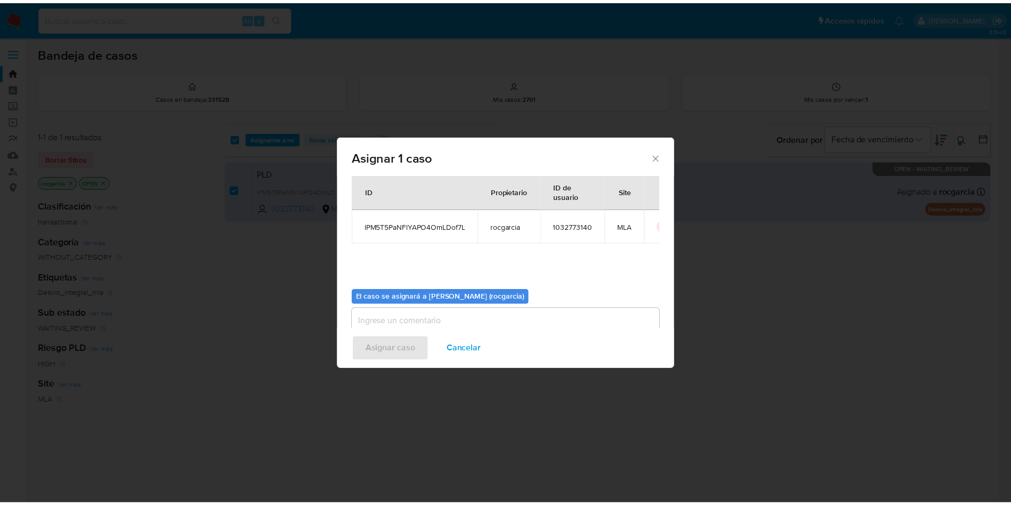
scroll to position [55, 0]
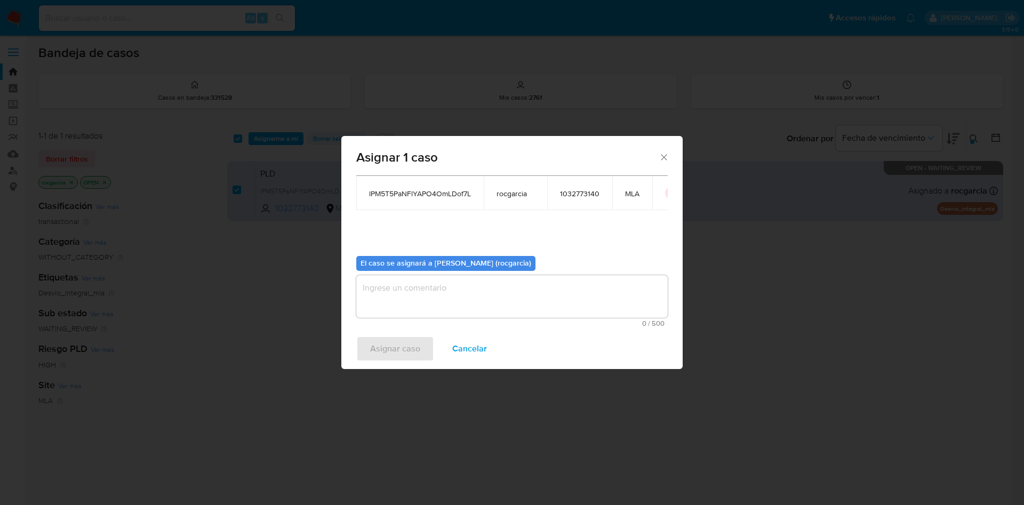
drag, startPoint x: 387, startPoint y: 320, endPoint x: 391, endPoint y: 309, distance: 11.8
click at [388, 318] on div "0 / 500 500 caracteres restantes" at bounding box center [511, 301] width 311 height 52
click at [391, 305] on textarea "assign-modal" at bounding box center [511, 296] width 311 height 43
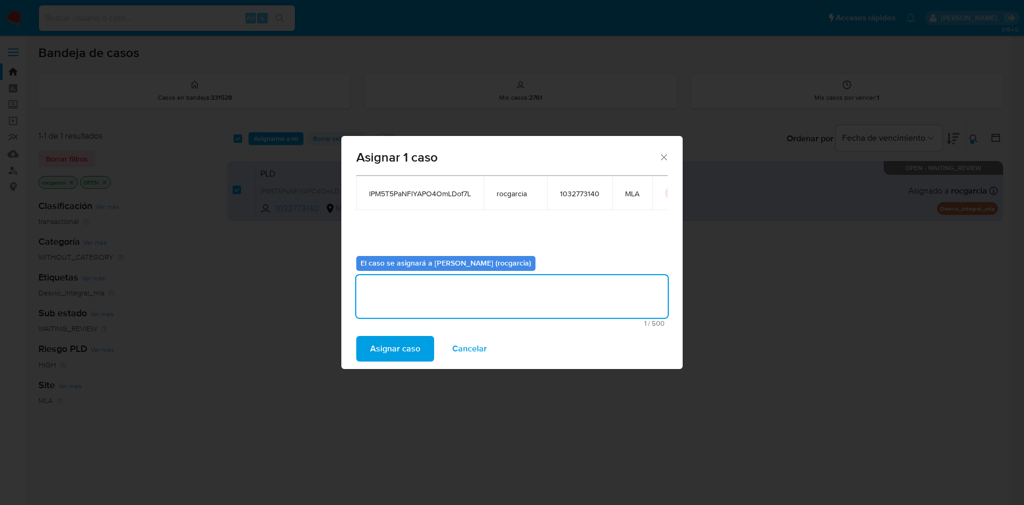
click at [386, 336] on span "Asignar caso" at bounding box center [395, 348] width 50 height 23
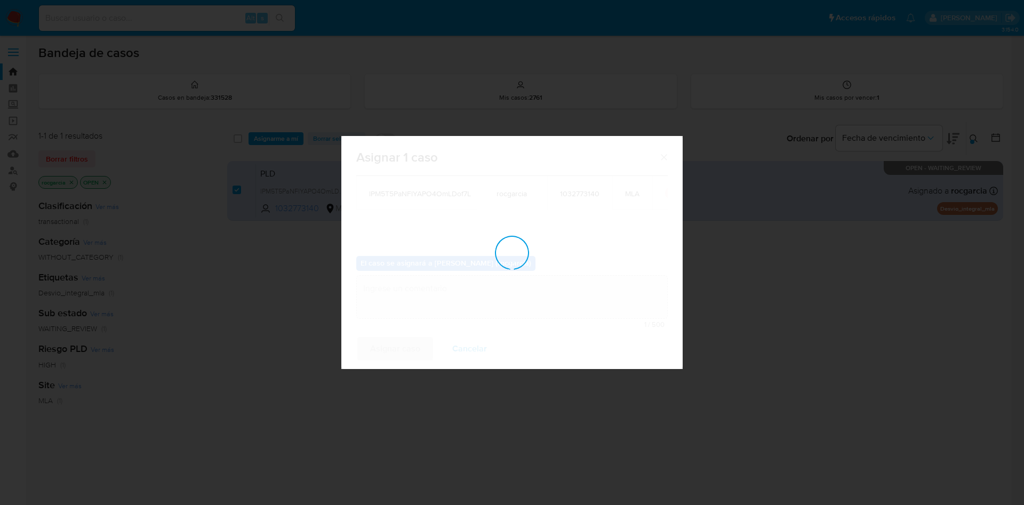
checkbox input "false"
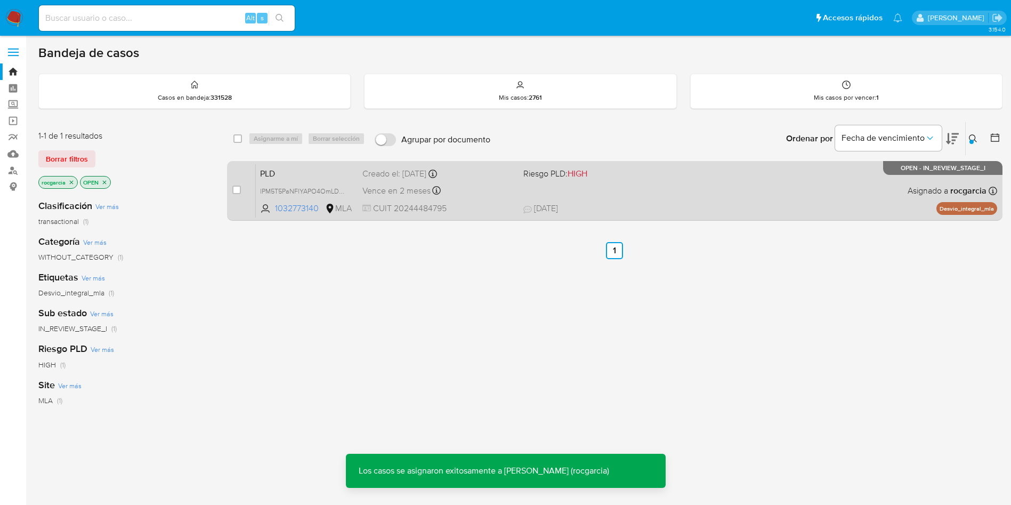
click at [649, 196] on div "PLD lPM5T5PaNFlYAPO4OmLDof7L 1032773140 MLA Riesgo PLD: HIGH Creado el: 12/07/2…" at bounding box center [627, 191] width 742 height 54
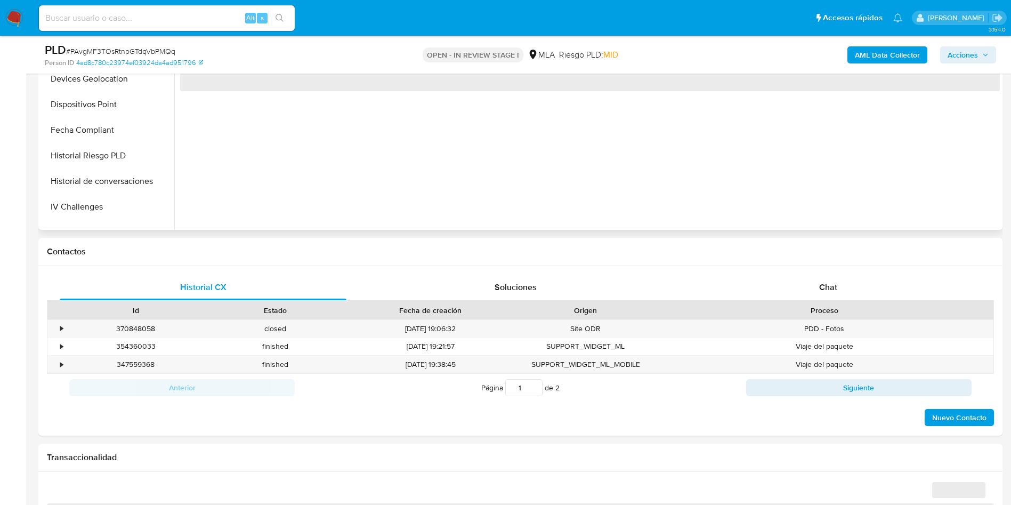
scroll to position [320, 0]
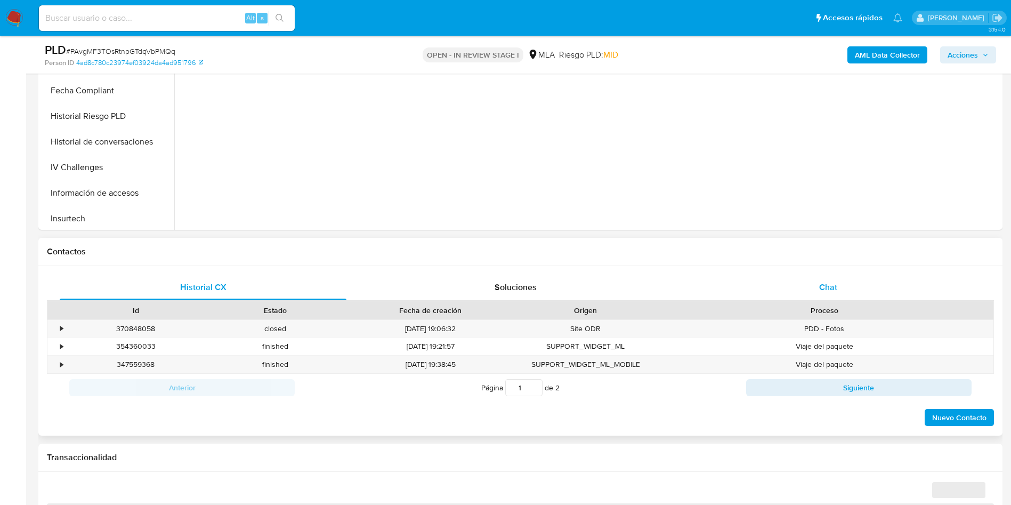
click at [823, 280] on div "Chat" at bounding box center [828, 288] width 287 height 26
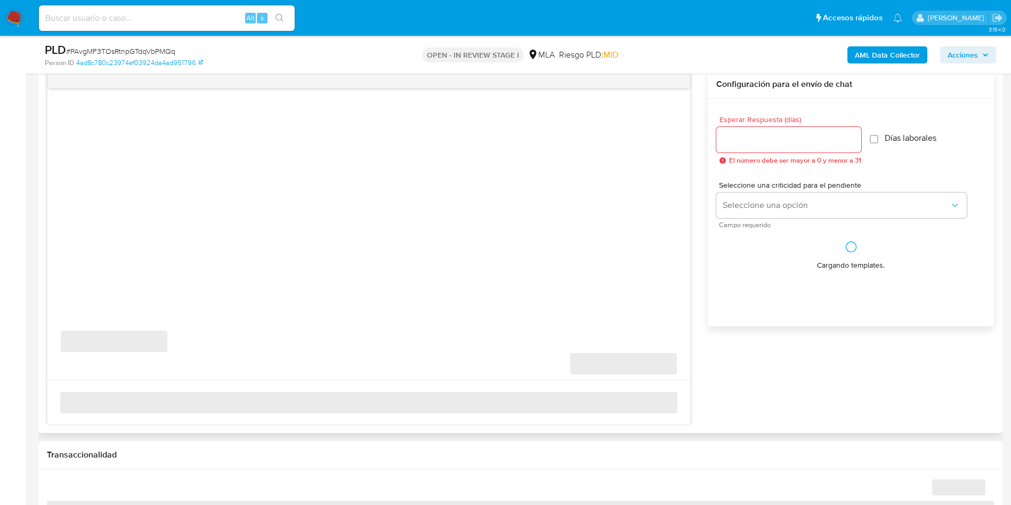
scroll to position [560, 0]
select select "10"
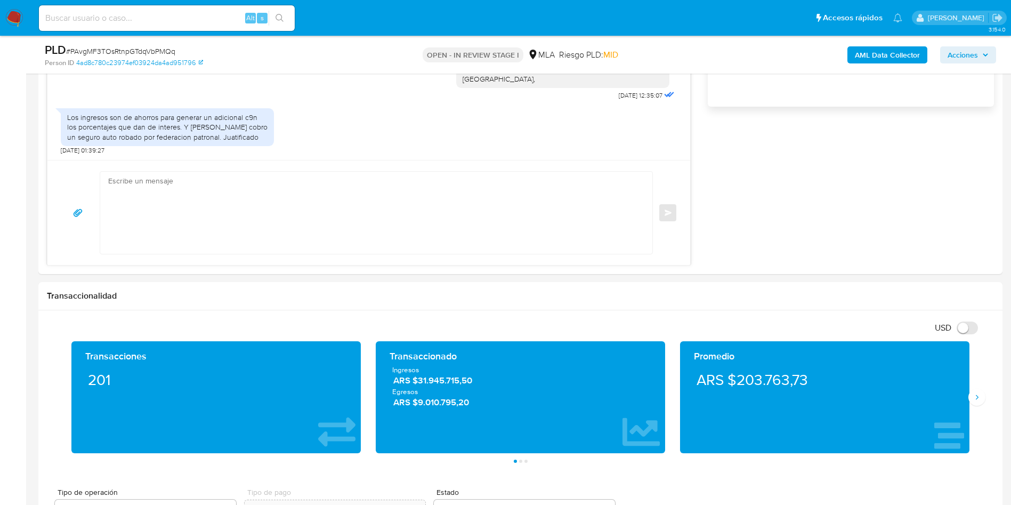
scroll to position [586, 0]
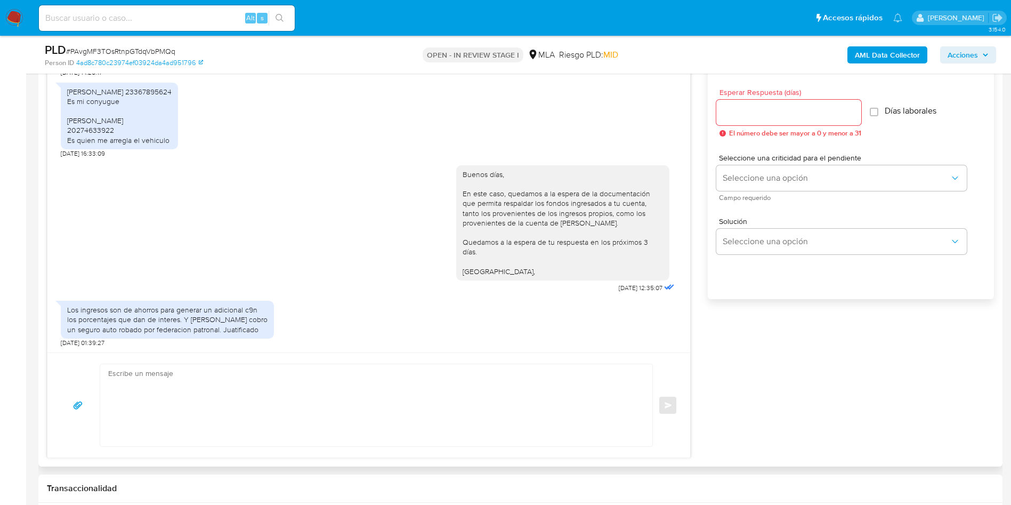
click at [195, 377] on textarea at bounding box center [373, 405] width 531 height 82
paste textarea "Muchas gracias por la respuesta. Analizamos tu caso y notamos que la informació…"
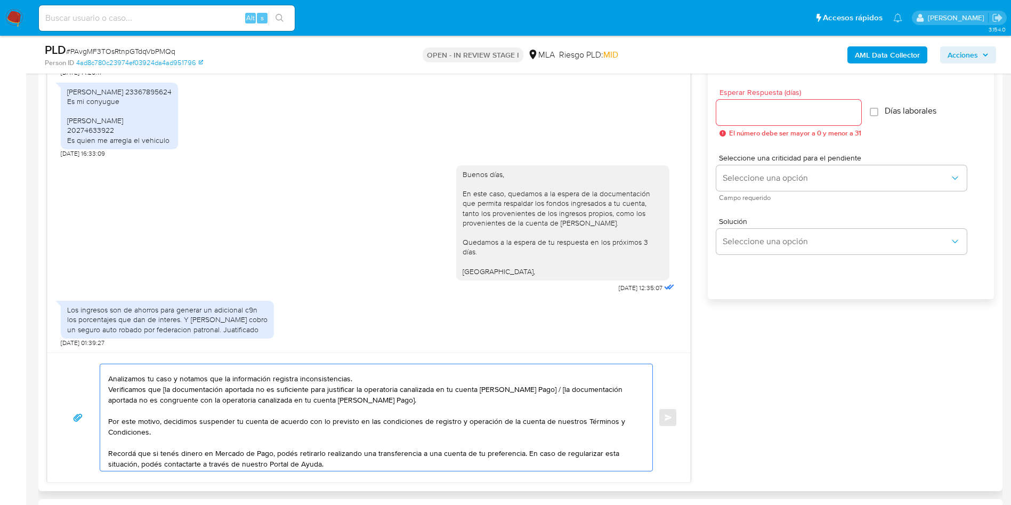
scroll to position [0, 0]
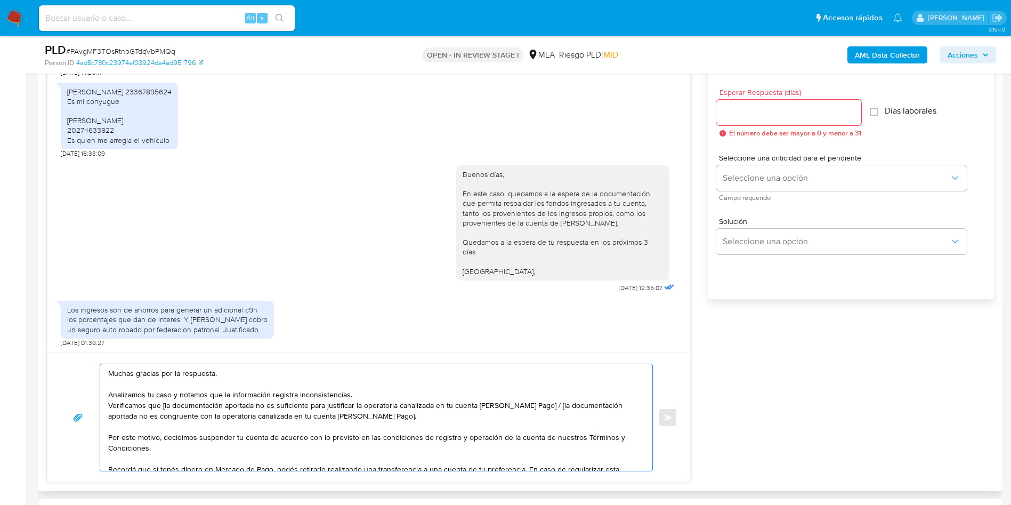
drag, startPoint x: 162, startPoint y: 405, endPoint x: 309, endPoint y: 404, distance: 146.6
click at [309, 404] on textarea "Muchas gracias por la respuesta. Analizamos tu caso y notamos que la informació…" at bounding box center [373, 417] width 531 height 107
drag, startPoint x: 527, startPoint y: 405, endPoint x: 528, endPoint y: 414, distance: 9.2
click at [528, 414] on textarea "Muchas gracias por la respuesta. Analizamos tu caso y notamos que la informació…" at bounding box center [373, 417] width 531 height 107
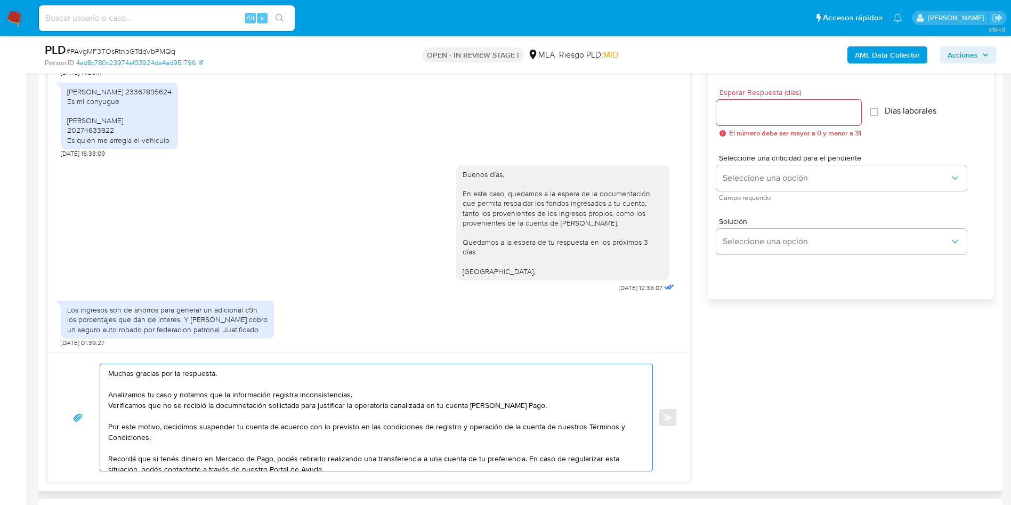
click at [246, 397] on textarea "Muchas gracias por la respuesta. Analizamos tu caso y notamos que la informació…" at bounding box center [373, 417] width 531 height 107
click at [238, 409] on textarea "Muchas gracias por la respuesta. Analizamos tu caso y notamos que la informació…" at bounding box center [373, 417] width 531 height 107
click at [0, 0] on lt-span "docum en tación" at bounding box center [0, 0] width 0 height 0
click at [275, 405] on textarea "Muchas gracias por la respuesta. Analizamos tu caso y notamos que la informació…" at bounding box center [373, 417] width 531 height 107
click at [293, 404] on textarea "Muchas gracias por la respuesta. Analizamos tu caso y notamos que la informació…" at bounding box center [373, 417] width 531 height 107
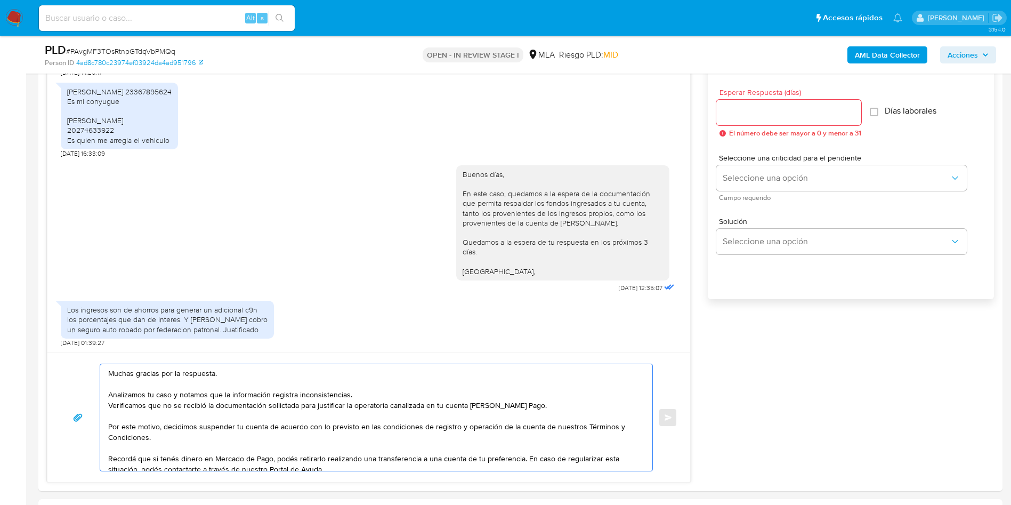
click at [0, 0] on lt-strong "ci" at bounding box center [0, 0] width 0 height 0
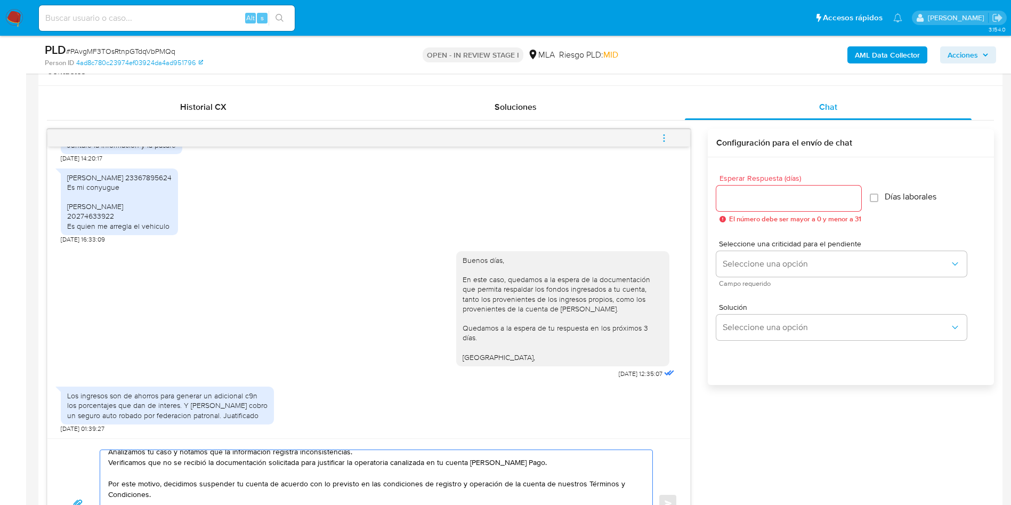
scroll to position [426, 0]
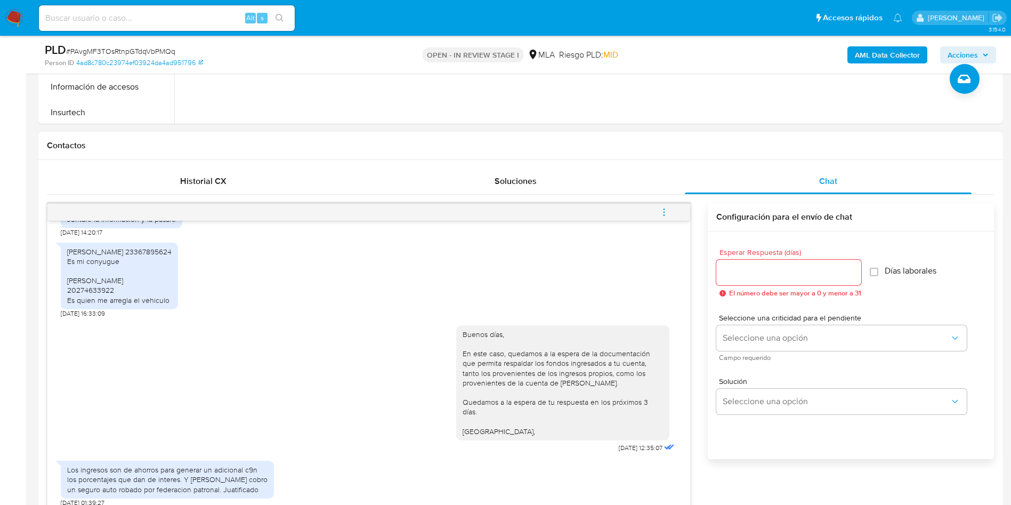
type textarea "Muchas gracias por la respuesta. Analizamos tu caso y notamos que la informació…"
click at [767, 272] on input "Esperar Respuesta (días)" at bounding box center [789, 273] width 145 height 14
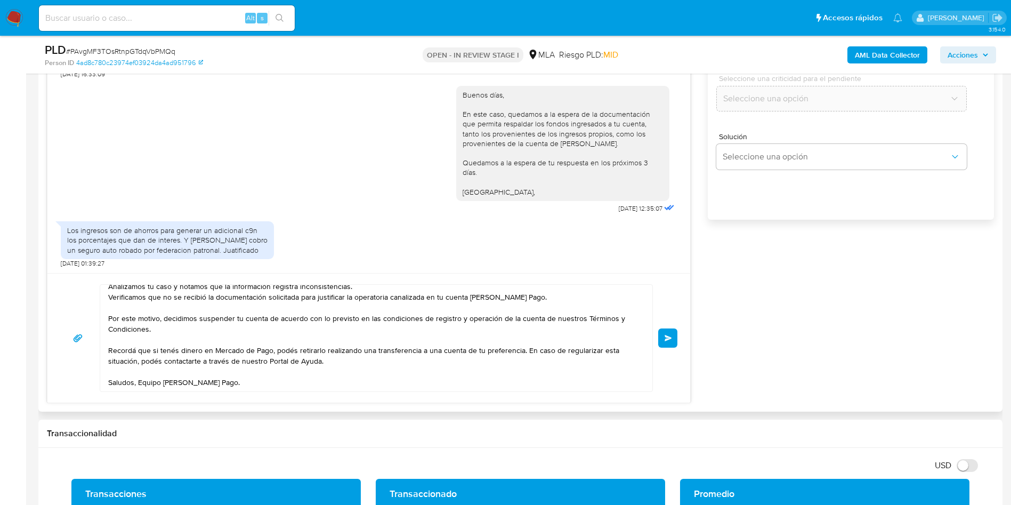
scroll to position [666, 0]
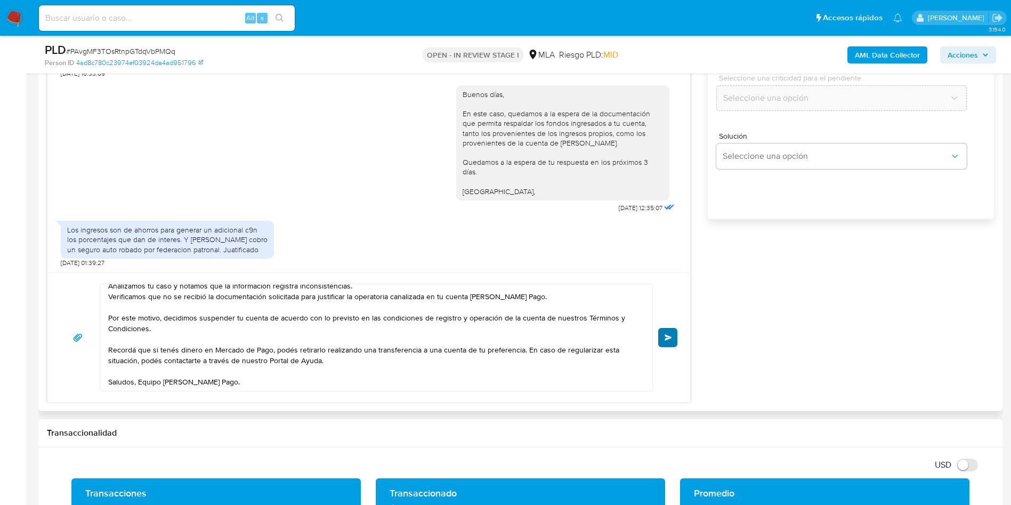
type input "0"
click at [663, 341] on button "Enviar" at bounding box center [667, 337] width 19 height 19
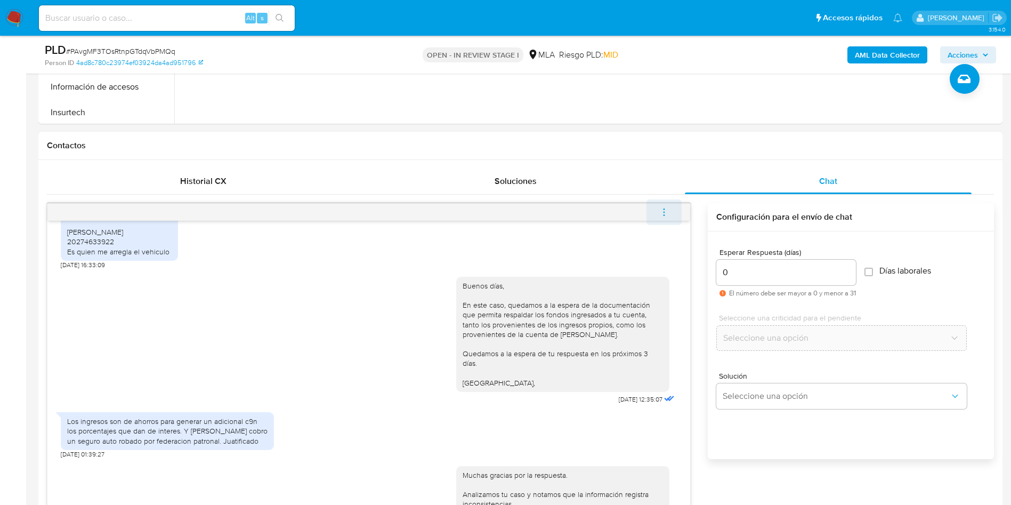
scroll to position [0, 0]
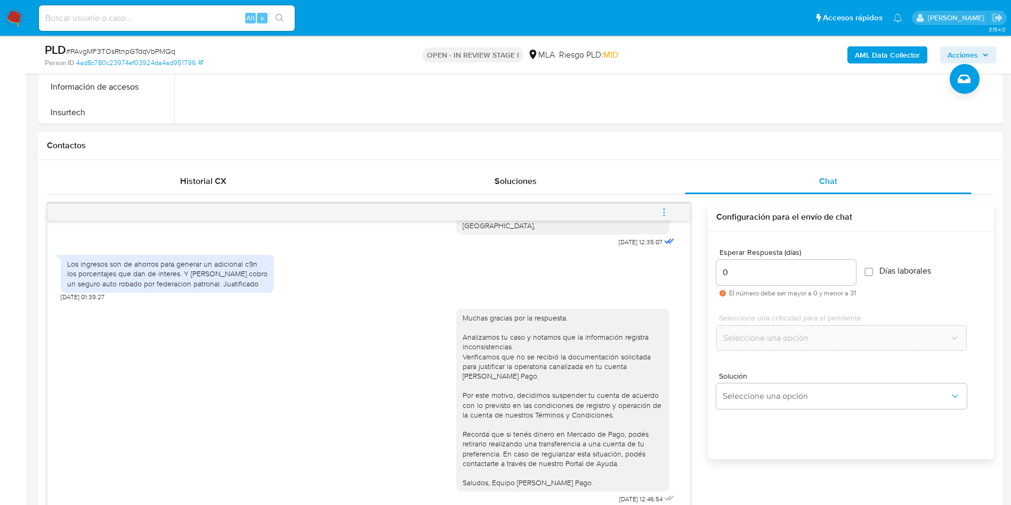
click at [666, 207] on icon "menu-action" at bounding box center [665, 212] width 10 height 10
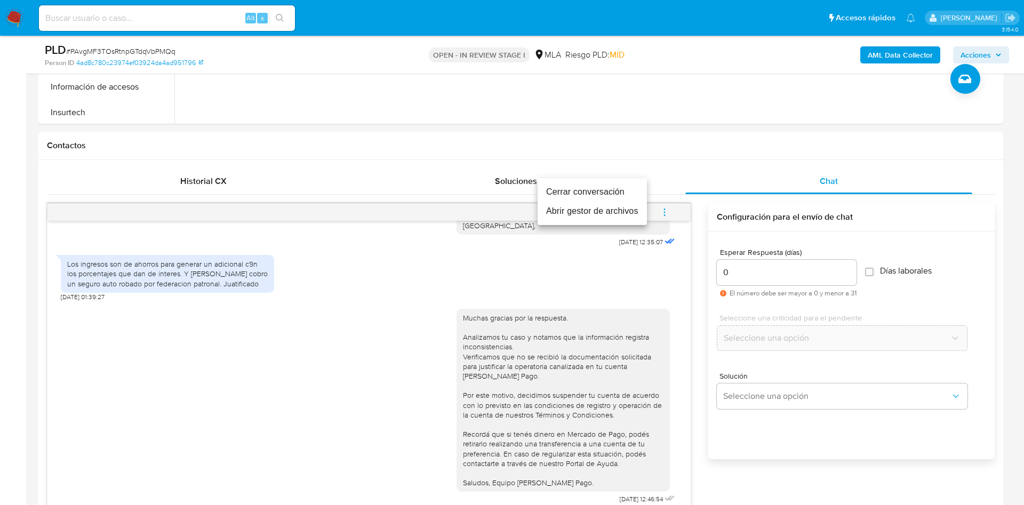
click at [607, 195] on li "Cerrar conversación" at bounding box center [591, 191] width 109 height 19
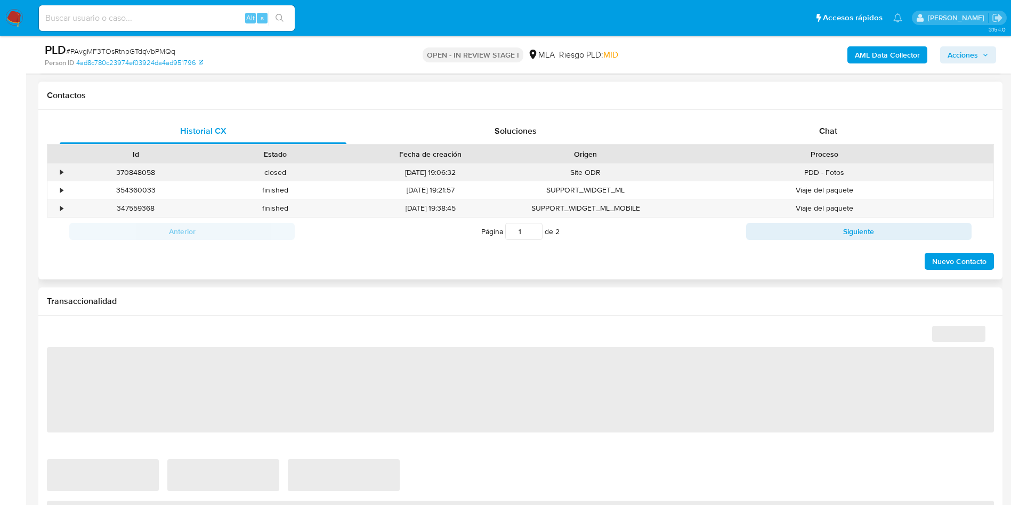
scroll to position [480, 0]
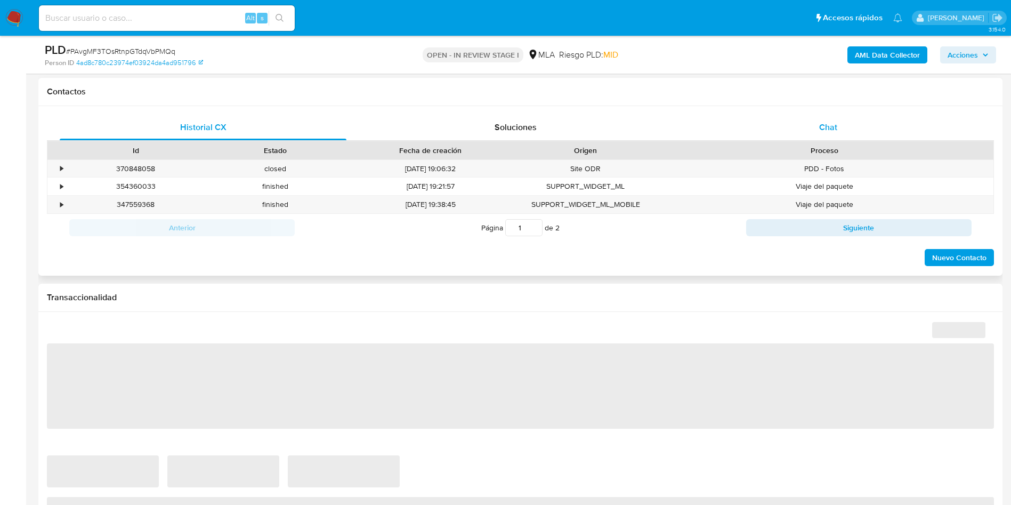
click at [822, 133] on span "Chat" at bounding box center [828, 127] width 18 height 12
select select "10"
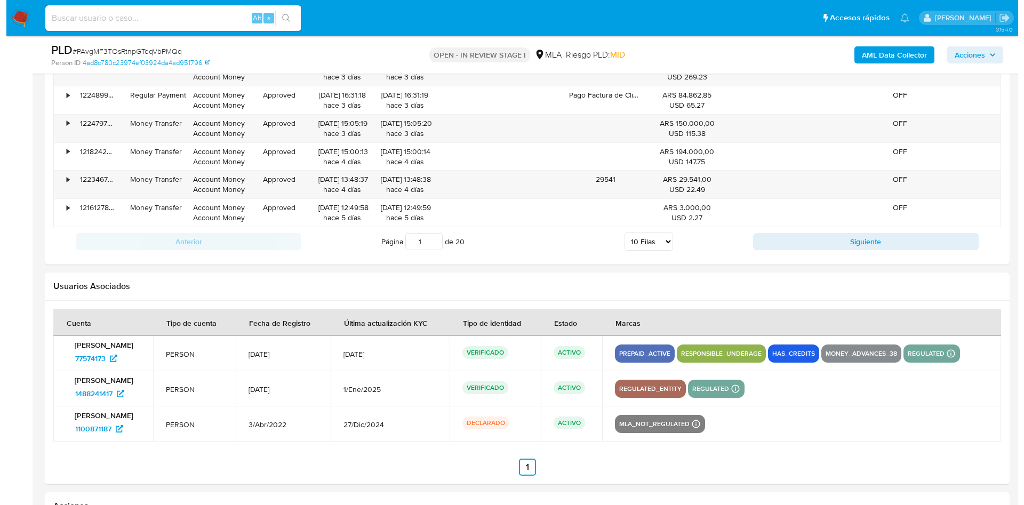
scroll to position [1945, 0]
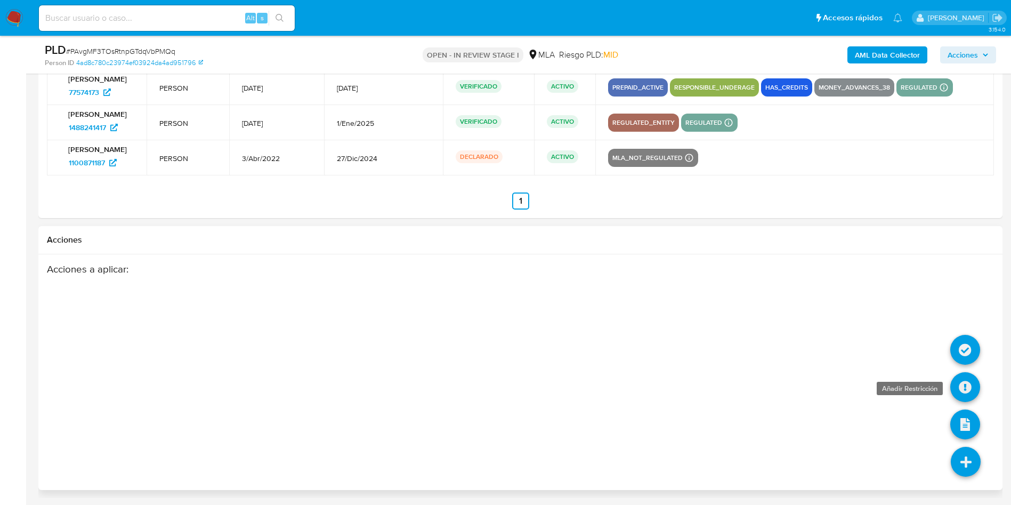
click at [962, 392] on icon at bounding box center [966, 387] width 30 height 30
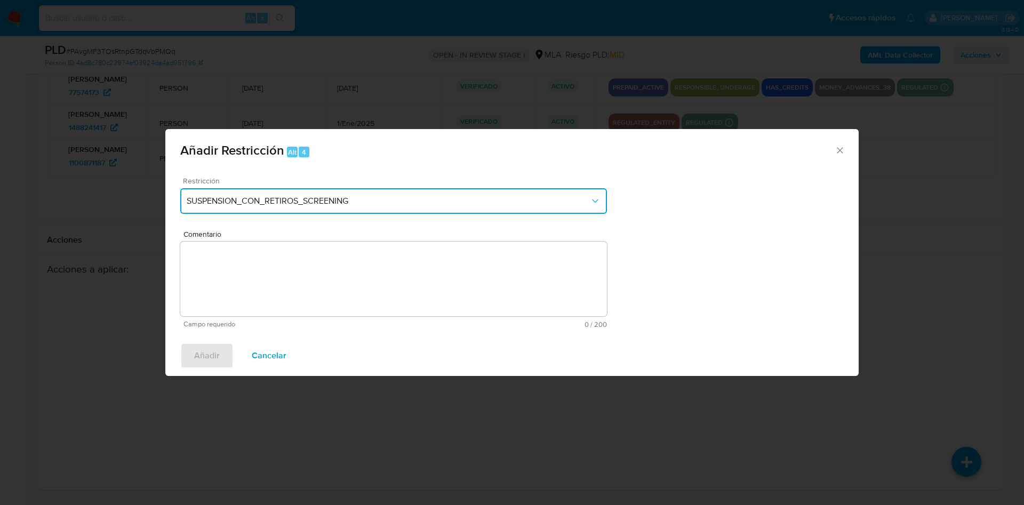
drag, startPoint x: 465, startPoint y: 209, endPoint x: 462, endPoint y: 214, distance: 6.0
click at [464, 209] on button "SUSPENSION_CON_RETIROS_SCREENING" at bounding box center [393, 201] width 427 height 26
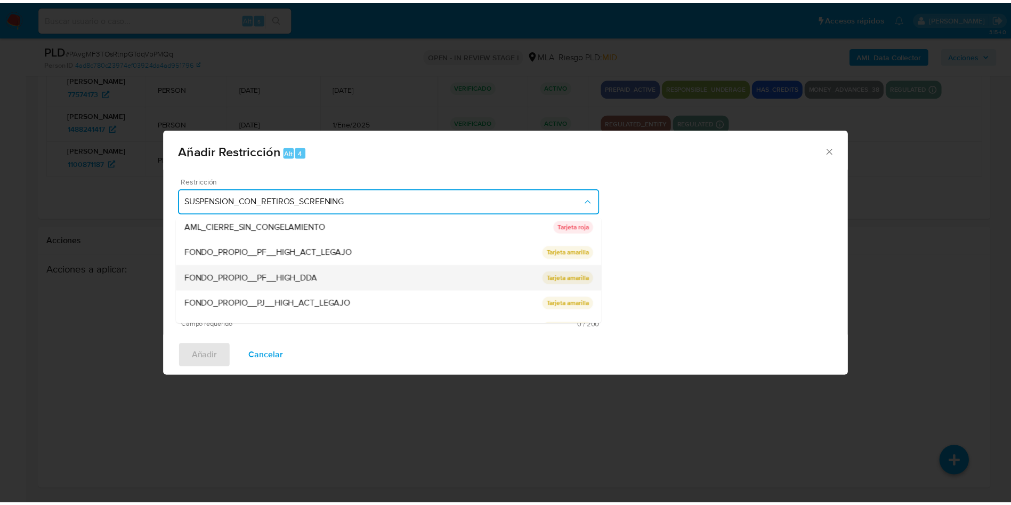
scroll to position [160, 0]
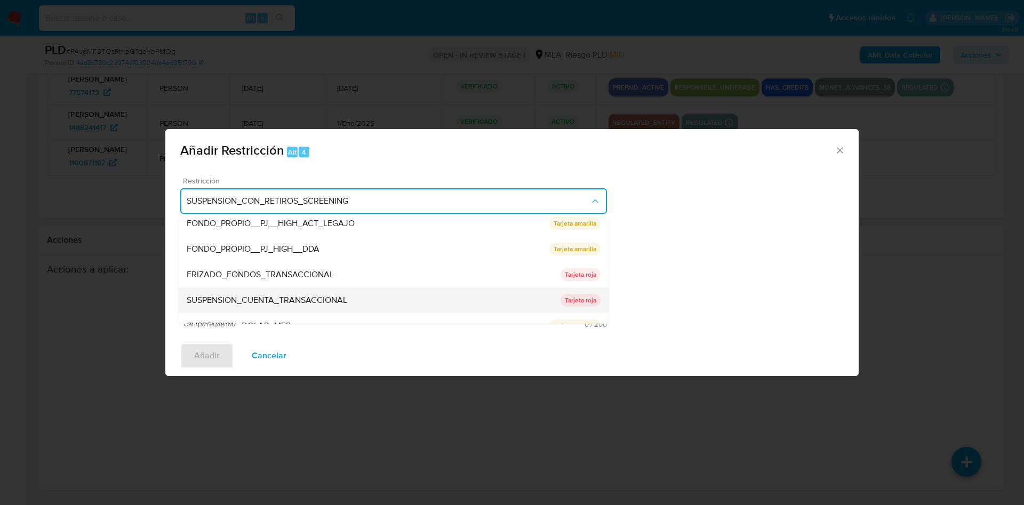
click at [384, 301] on div "SUSPENSION_CUENTA_TRANSACCIONAL" at bounding box center [374, 300] width 374 height 26
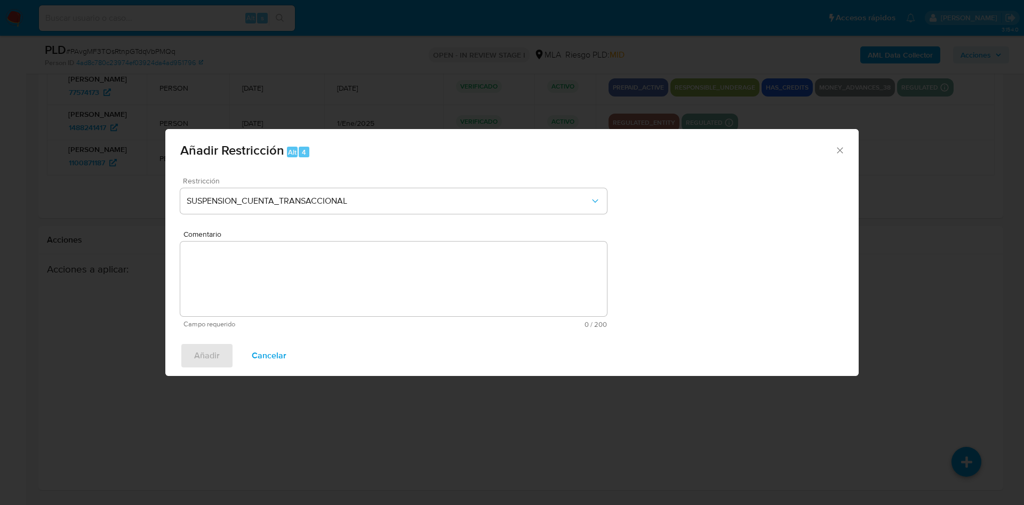
click at [385, 303] on textarea "Comentario" at bounding box center [393, 279] width 427 height 75
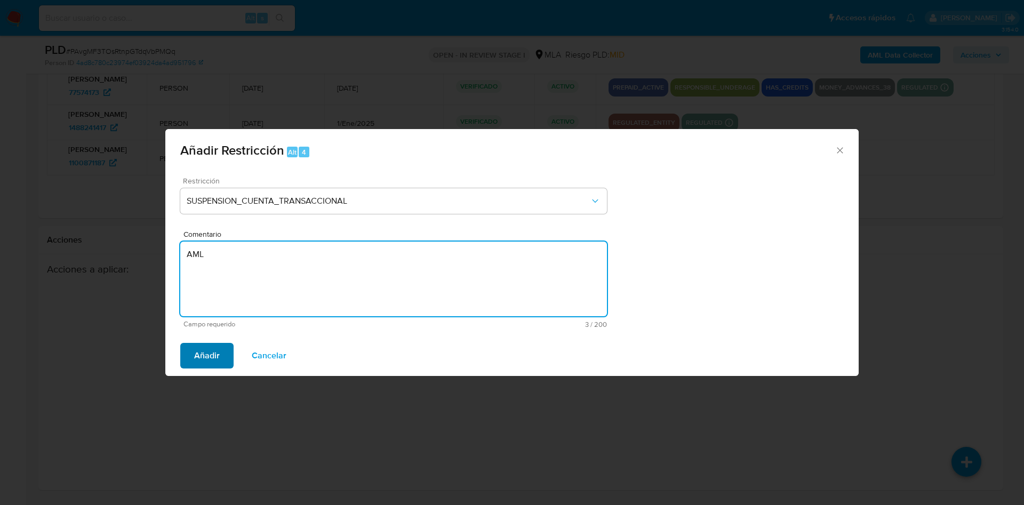
type textarea "AML"
click at [191, 361] on button "Añadir" at bounding box center [206, 356] width 53 height 26
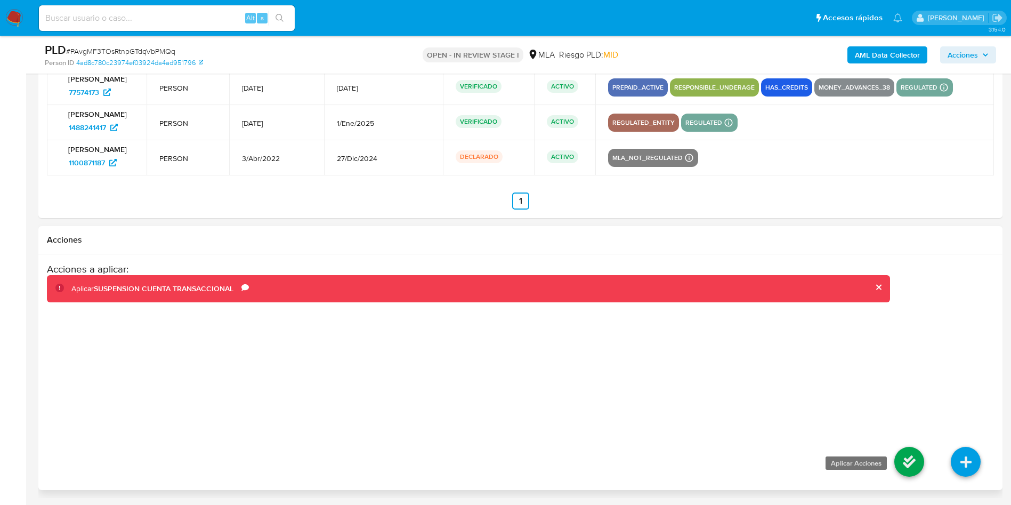
click at [904, 460] on icon at bounding box center [910, 462] width 30 height 30
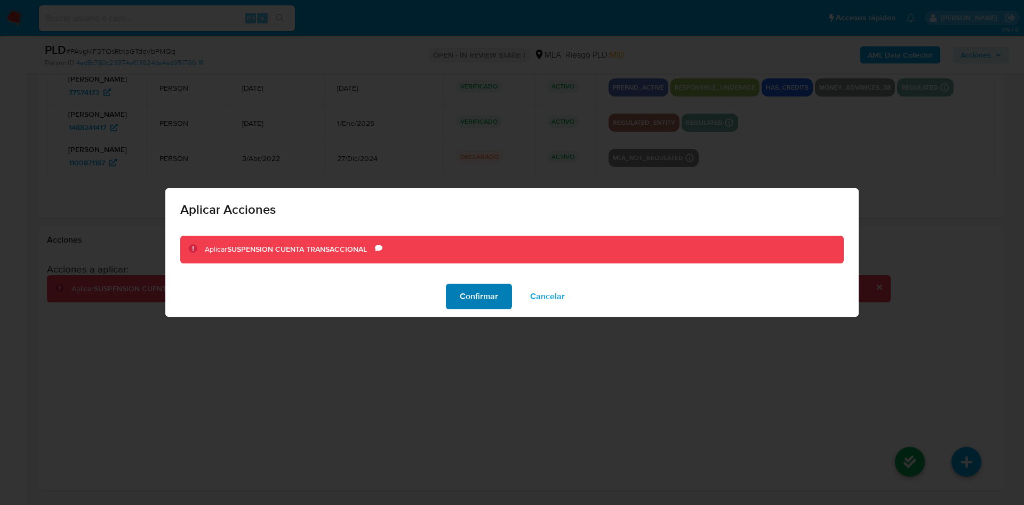
click at [473, 298] on span "Confirmar" at bounding box center [479, 296] width 38 height 23
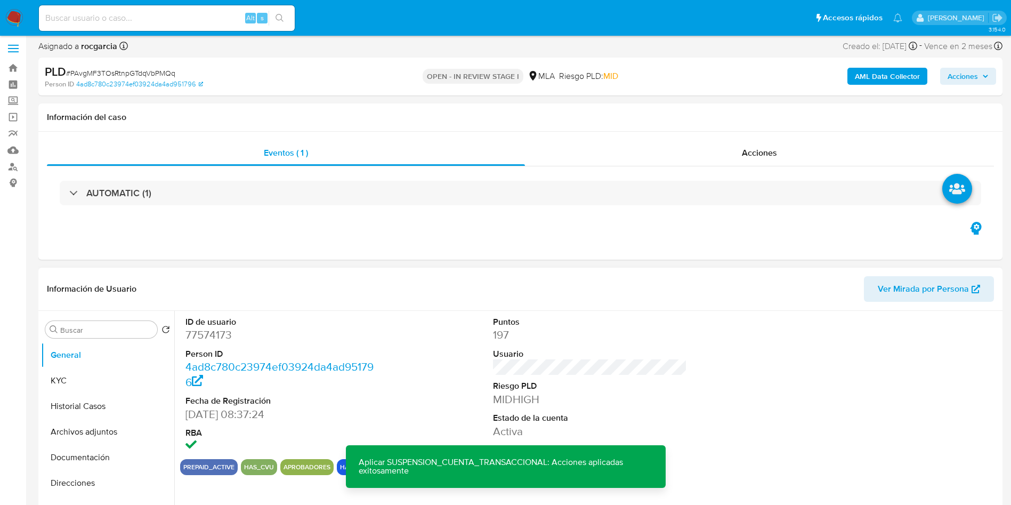
scroll to position [0, 0]
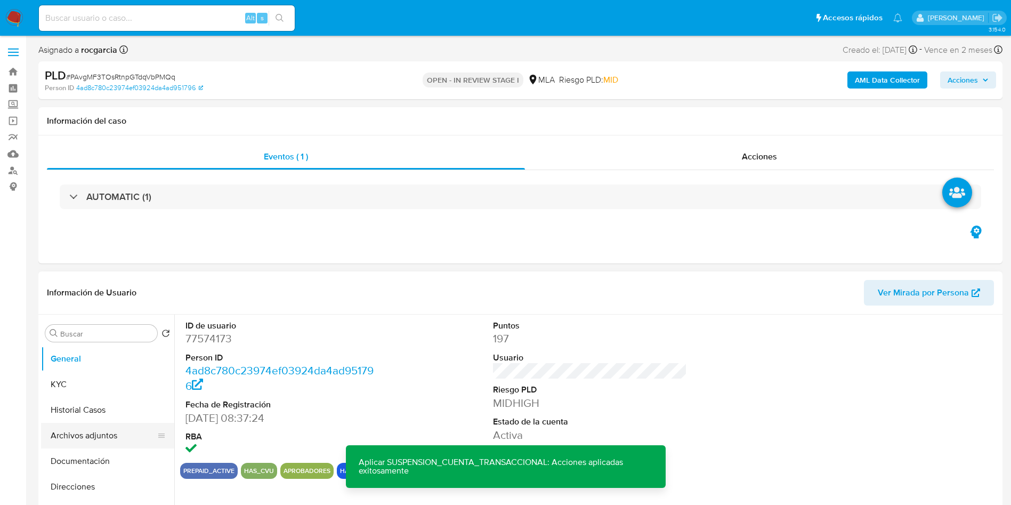
click at [110, 436] on button "Archivos adjuntos" at bounding box center [103, 436] width 125 height 26
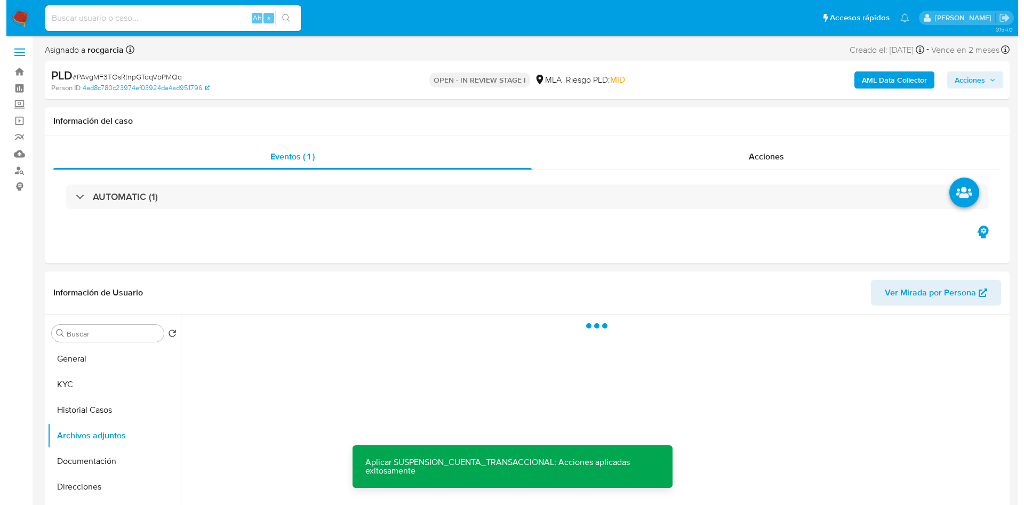
scroll to position [80, 0]
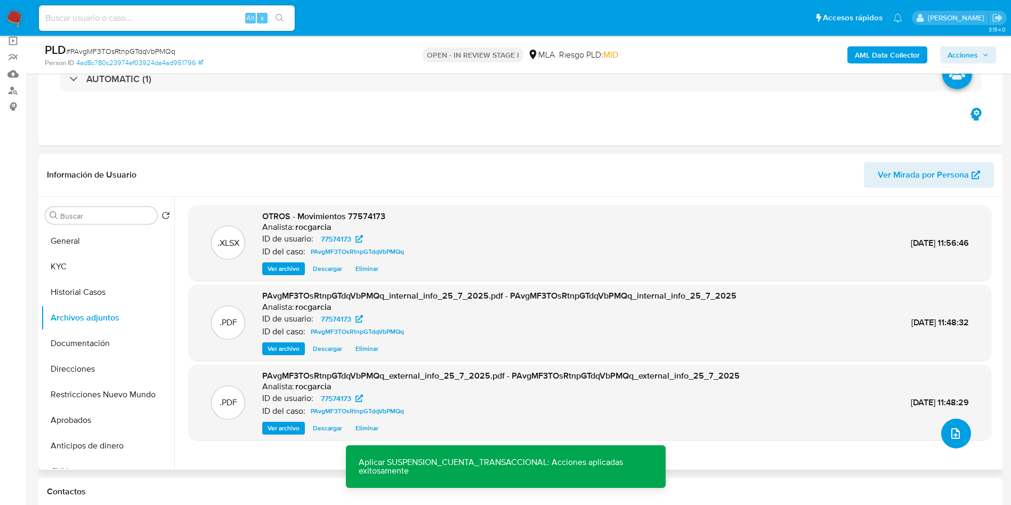
click at [954, 431] on icon "upload-file" at bounding box center [956, 433] width 9 height 11
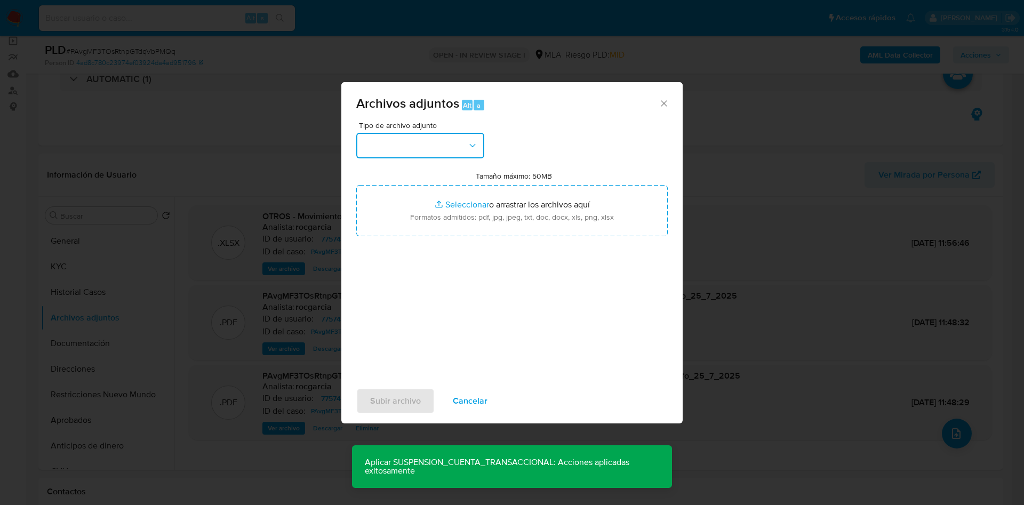
click at [435, 141] on button "button" at bounding box center [420, 146] width 128 height 26
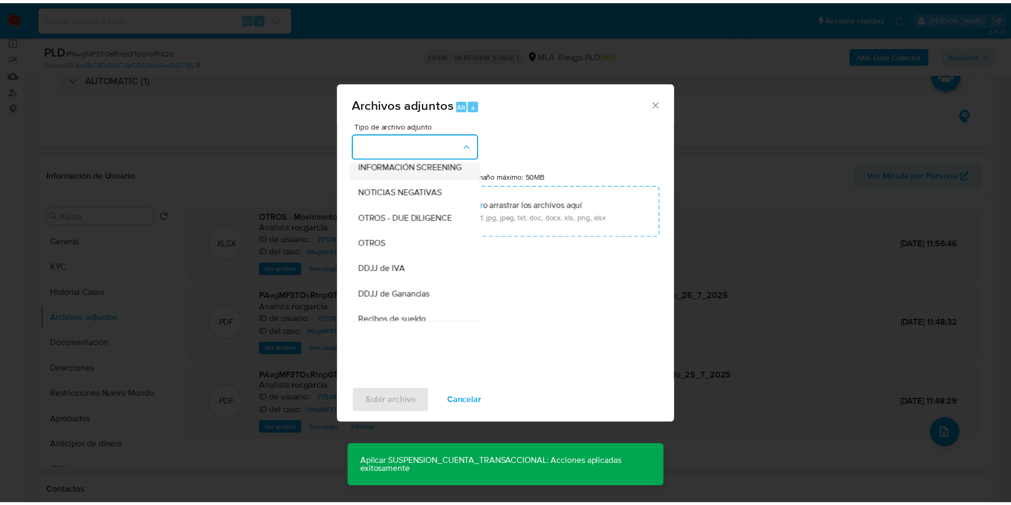
scroll to position [160, 0]
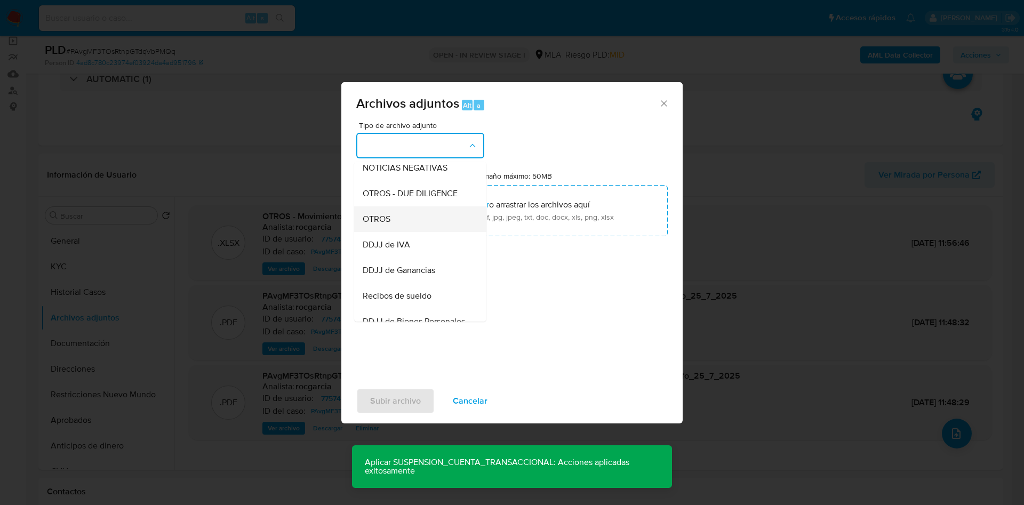
click at [415, 223] on div "OTROS" at bounding box center [417, 219] width 109 height 26
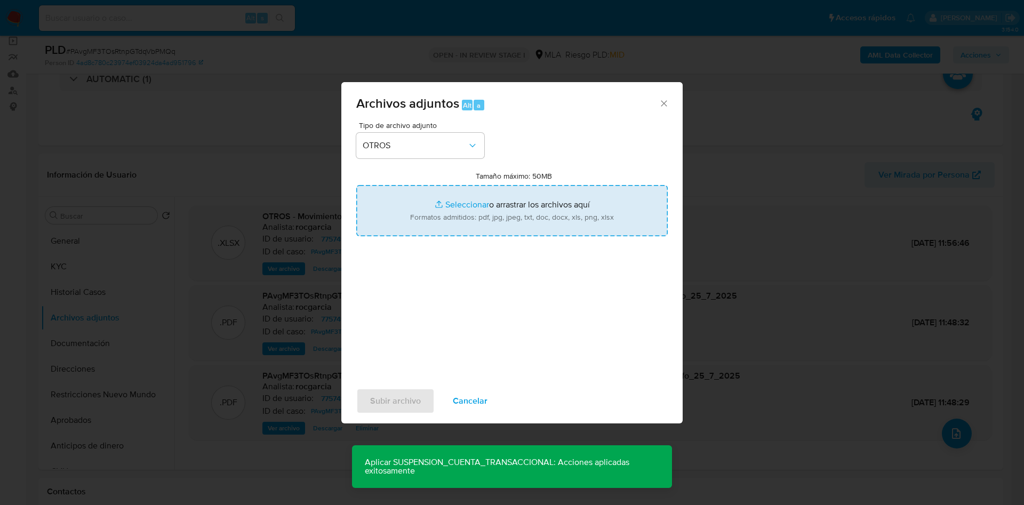
click at [446, 201] on input "Tamaño máximo: 50MB Seleccionar archivos" at bounding box center [511, 210] width 311 height 51
type input "C:\fakepath\Caselog PAvgMF3TOsRtnpGTdqVbPMQq_2025_07_18_06_35_34.docx"
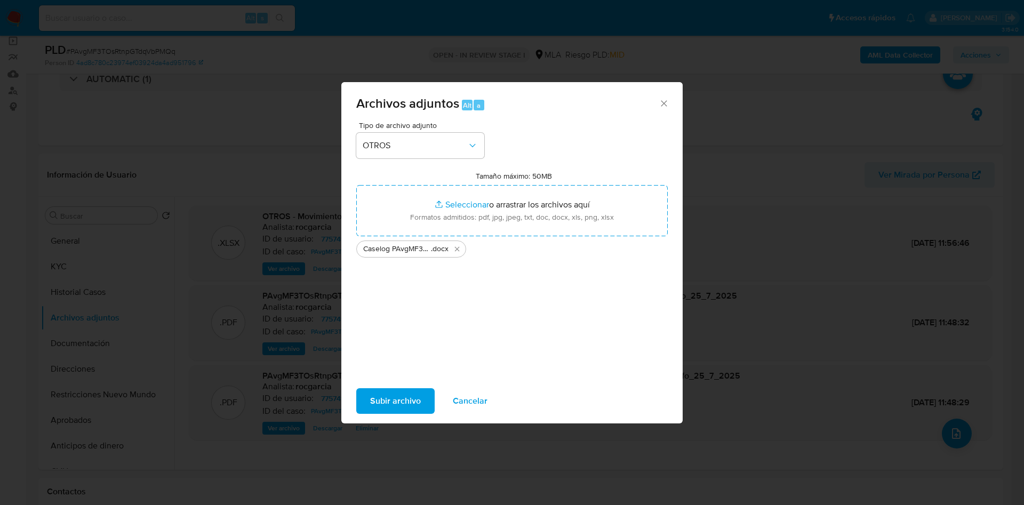
click at [406, 390] on span "Subir archivo" at bounding box center [395, 400] width 51 height 23
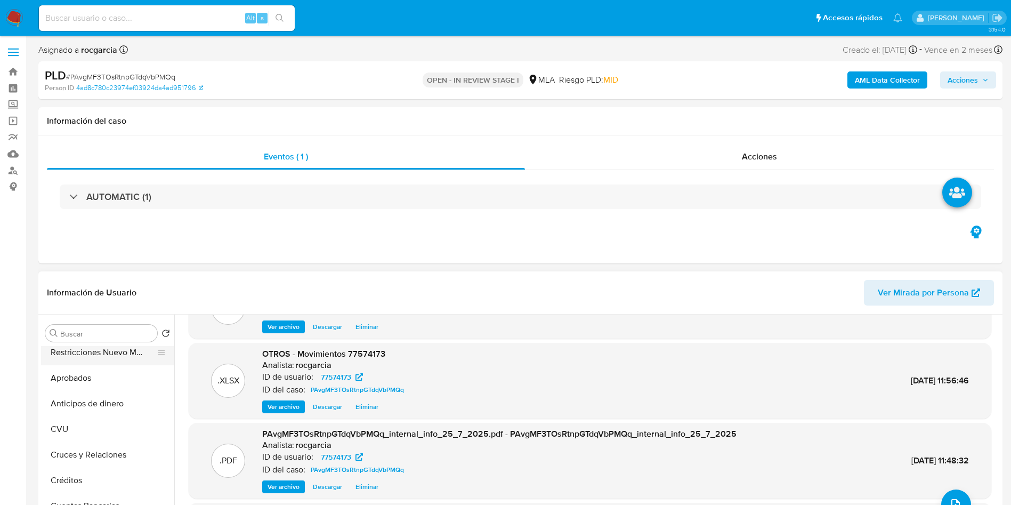
click at [94, 357] on button "Restricciones Nuevo Mundo" at bounding box center [103, 353] width 125 height 26
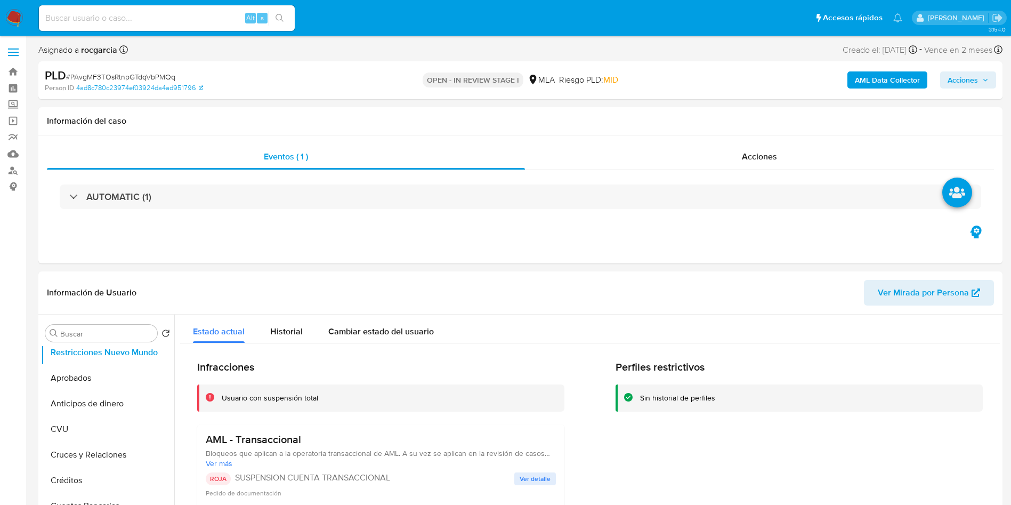
click at [978, 85] on span "Acciones" at bounding box center [968, 80] width 41 height 15
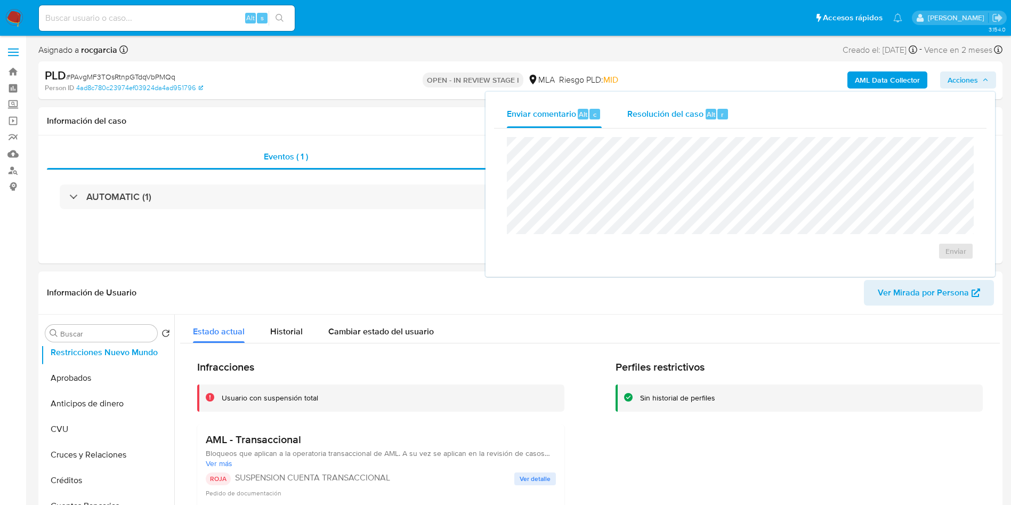
click at [728, 115] on div "Resolución del caso Alt r" at bounding box center [679, 114] width 102 height 28
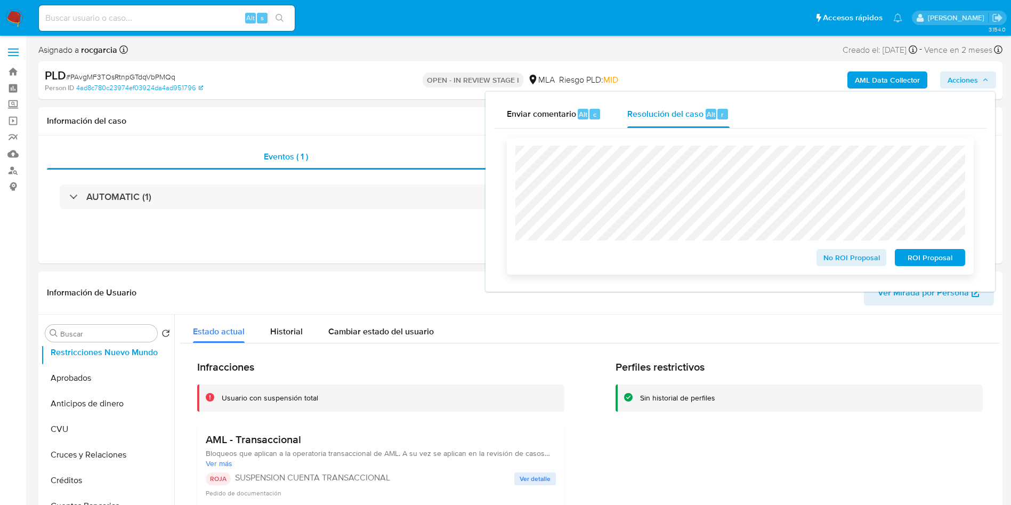
click at [935, 256] on span "ROI Proposal" at bounding box center [930, 257] width 55 height 15
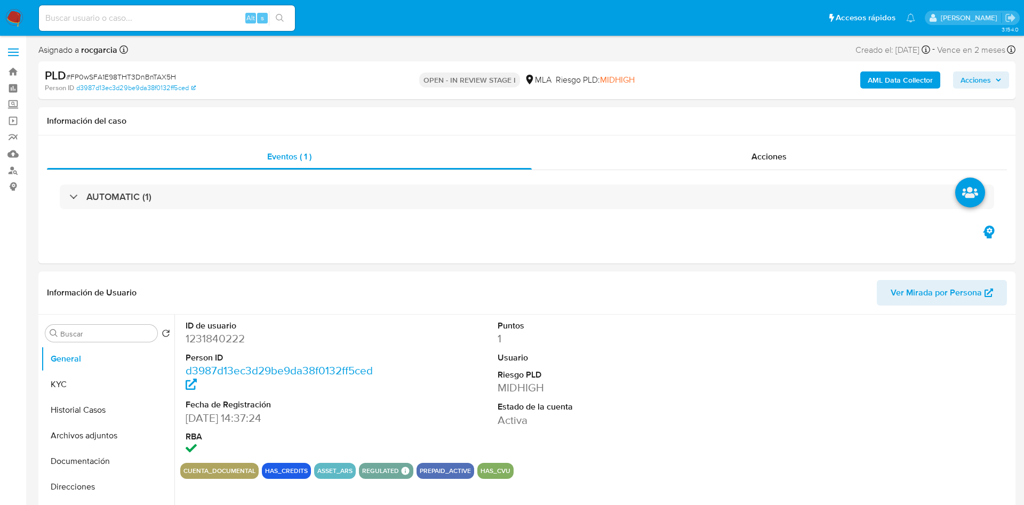
select select "10"
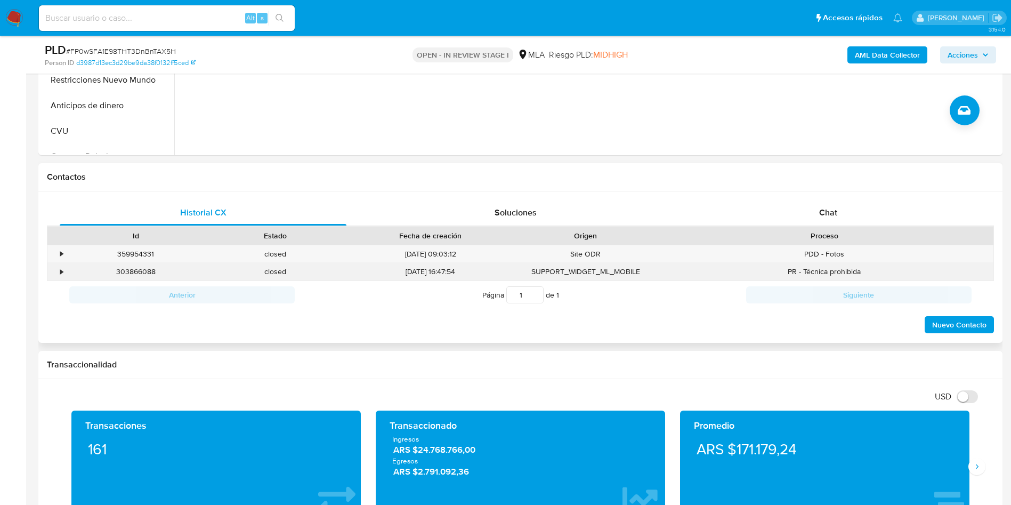
scroll to position [400, 0]
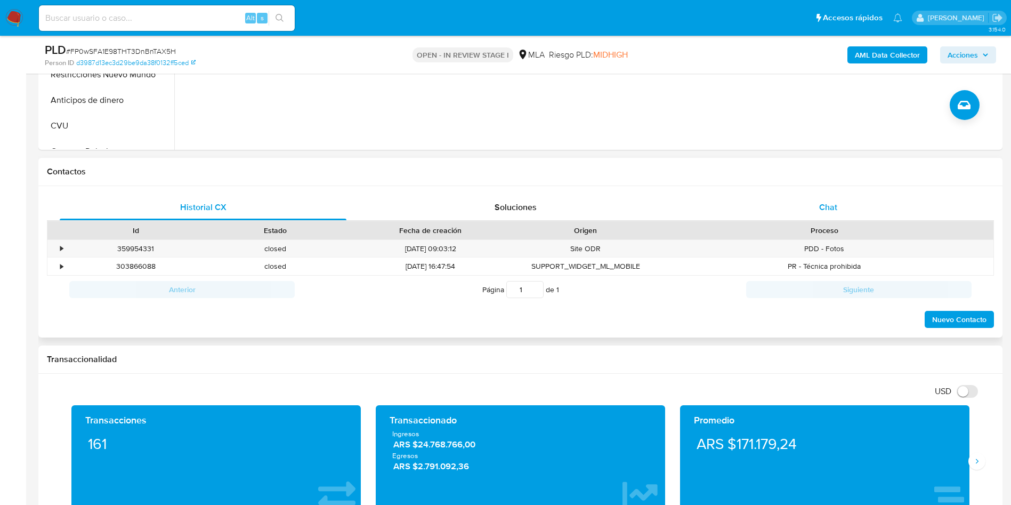
click at [793, 212] on div "Chat" at bounding box center [828, 208] width 287 height 26
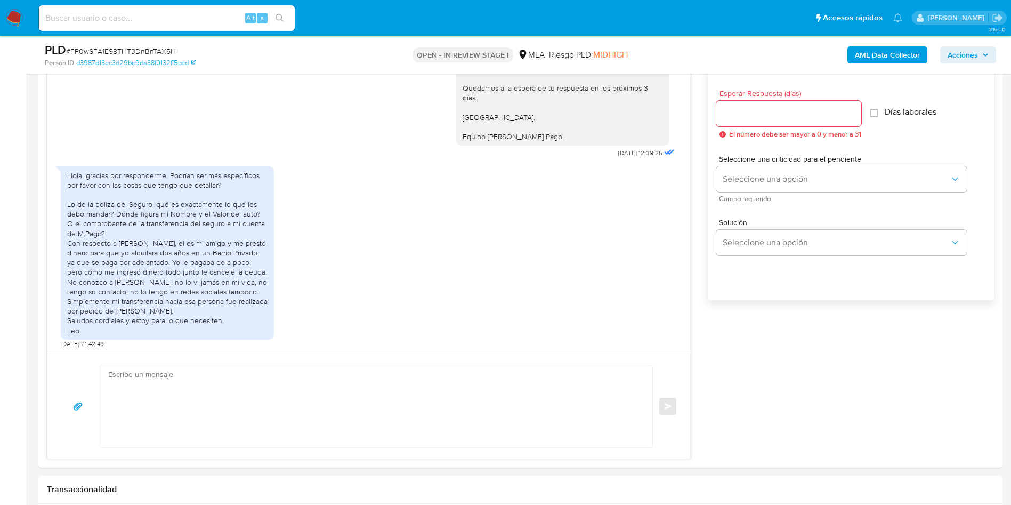
scroll to position [560, 0]
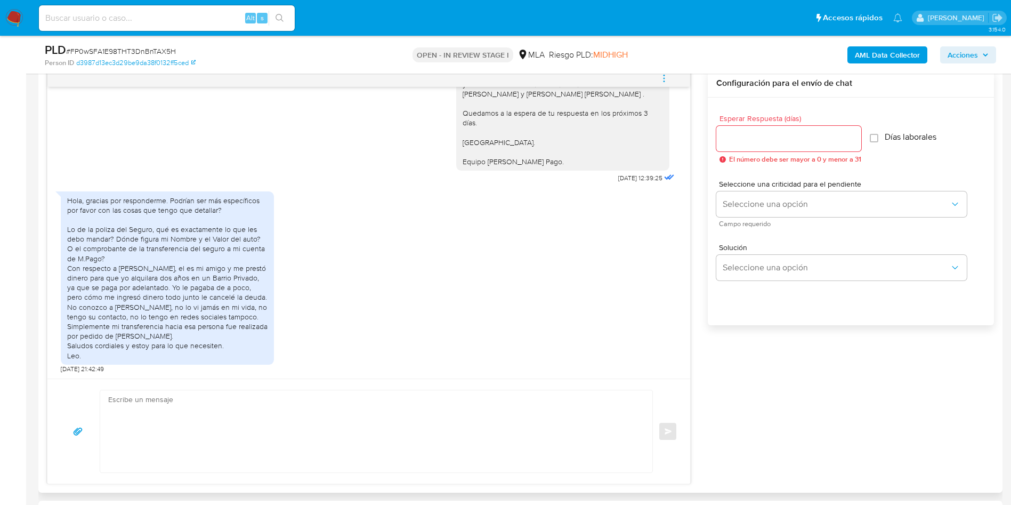
click at [747, 142] on input "Esperar Respuesta (días)" at bounding box center [789, 139] width 145 height 14
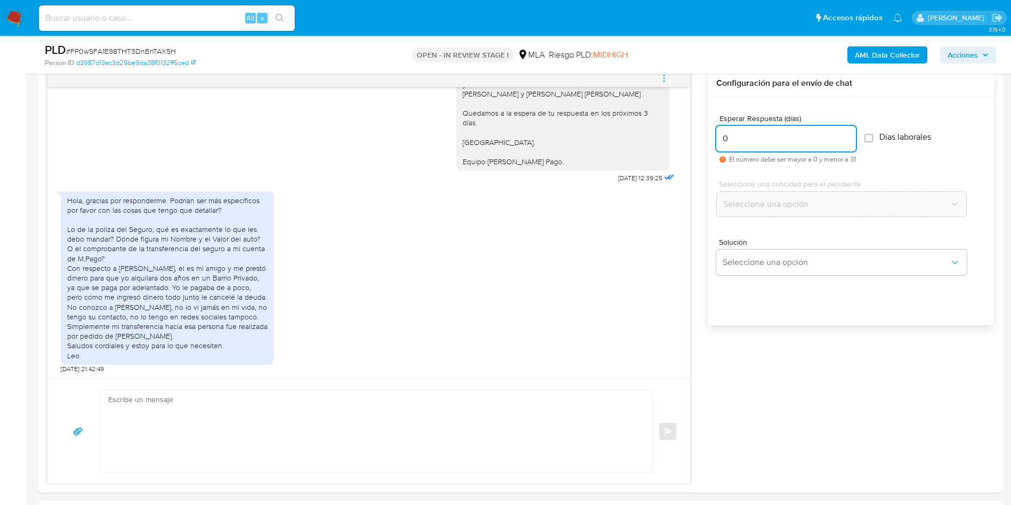
type input "0"
click at [349, 409] on textarea at bounding box center [373, 431] width 531 height 82
paste textarea "Muchas gracias por la respuesta. Analizamos tu caso y notamos que la informació…"
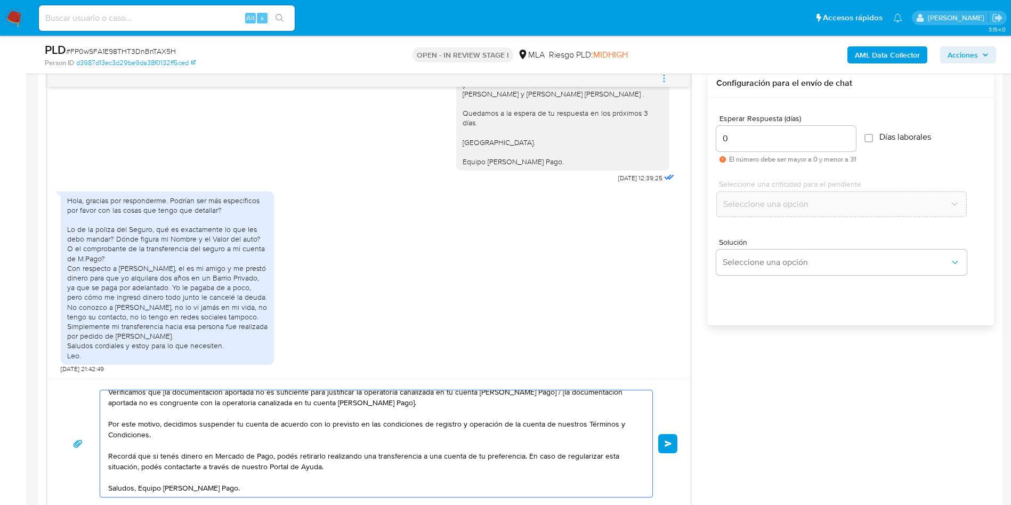
scroll to position [0, 0]
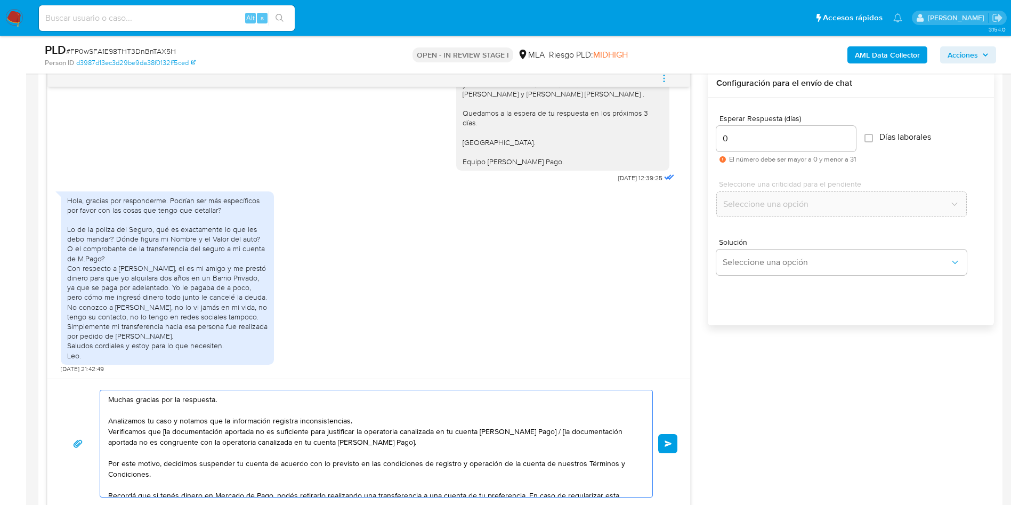
drag, startPoint x: 180, startPoint y: 435, endPoint x: 307, endPoint y: 433, distance: 126.9
click at [307, 433] on textarea "Muchas gracias por la respuesta. Analizamos tu caso y notamos que la informació…" at bounding box center [373, 443] width 531 height 107
click at [160, 433] on textarea "Muchas gracias por la respuesta. Analizamos tu caso y notamos que la informació…" at bounding box center [373, 443] width 531 height 107
click at [200, 431] on textarea "Muchas gracias por la respuesta. Analizamos tu caso y notamos que la informació…" at bounding box center [373, 443] width 531 height 107
click at [192, 431] on textarea "Muchas gracias por la respuesta. Analizamos tu caso y notamos que la informació…" at bounding box center [373, 443] width 531 height 107
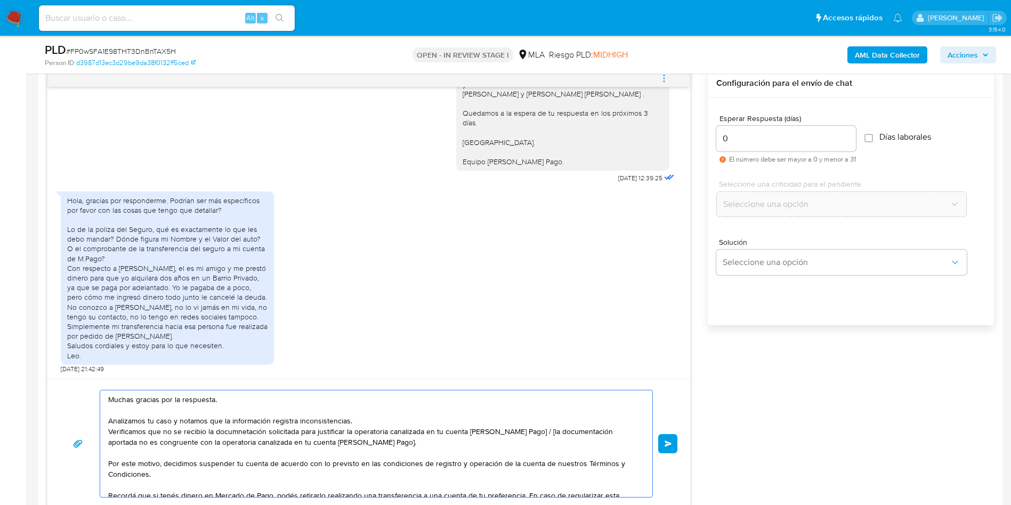
click at [0, 0] on lt-span "recibió" at bounding box center [0, 0] width 0 height 0
click at [229, 429] on textarea "Muchas gracias por la respuesta. Analizamos tu caso y notamos que la informació…" at bounding box center [373, 443] width 531 height 107
click at [244, 433] on textarea "Muchas gracias por la respuesta. Analizamos tu caso y notamos que la informació…" at bounding box center [373, 443] width 531 height 107
click at [0, 0] on lt-span "docum en tación" at bounding box center [0, 0] width 0 height 0
drag, startPoint x: 525, startPoint y: 431, endPoint x: 528, endPoint y: 445, distance: 14.1
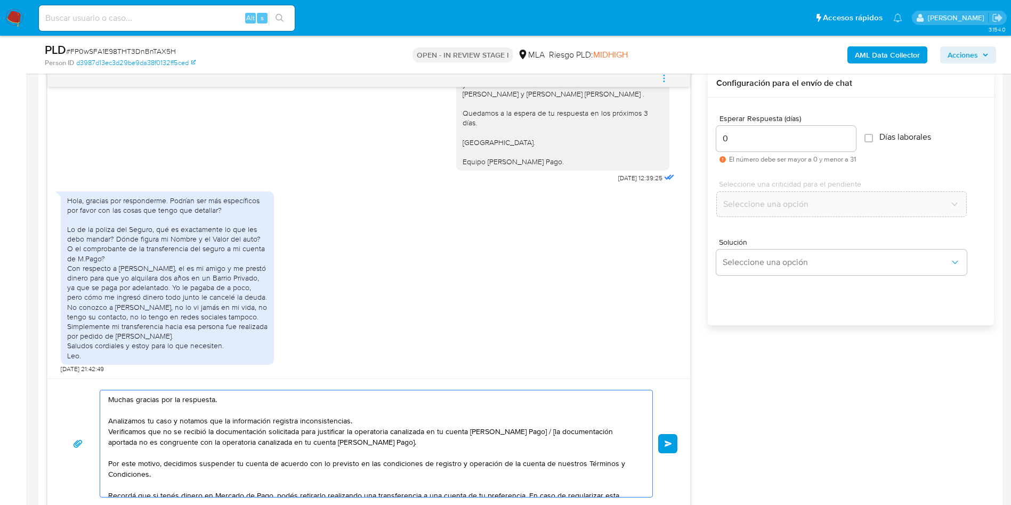
click at [528, 445] on textarea "Muchas gracias por la respuesta. Analizamos tu caso y notamos que la informació…" at bounding box center [373, 443] width 531 height 107
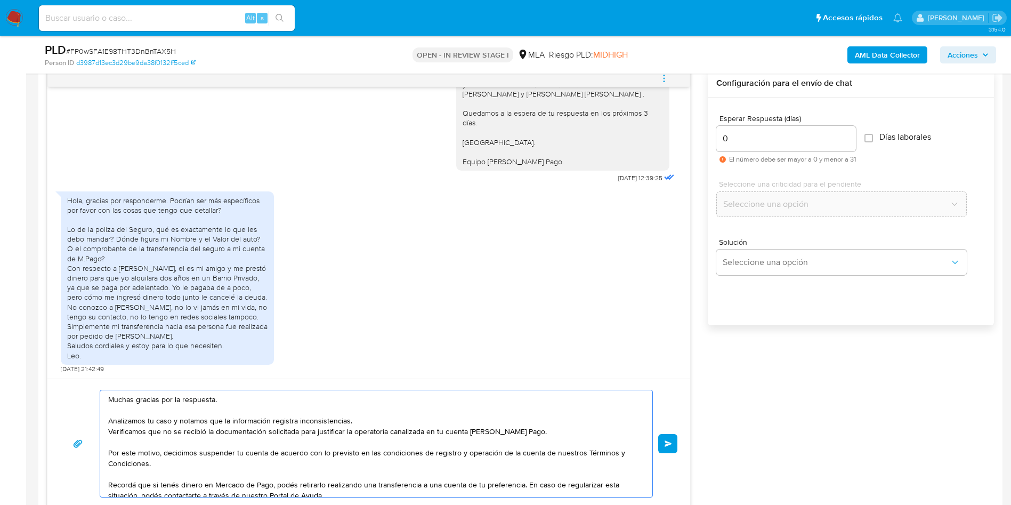
scroll to position [39, 0]
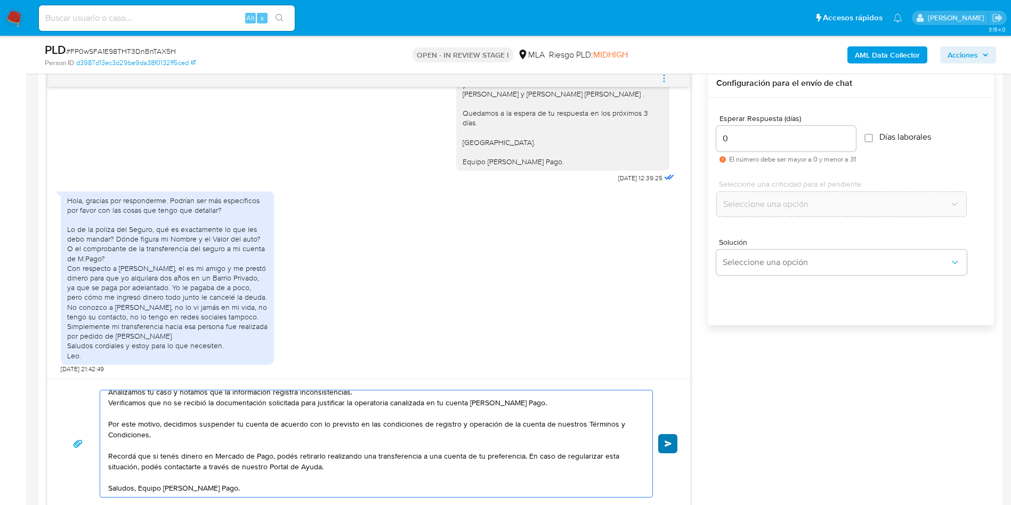
type textarea "Muchas gracias por la respuesta. Analizamos tu caso y notamos que la informació…"
click at [665, 438] on button "Enviar" at bounding box center [667, 443] width 19 height 19
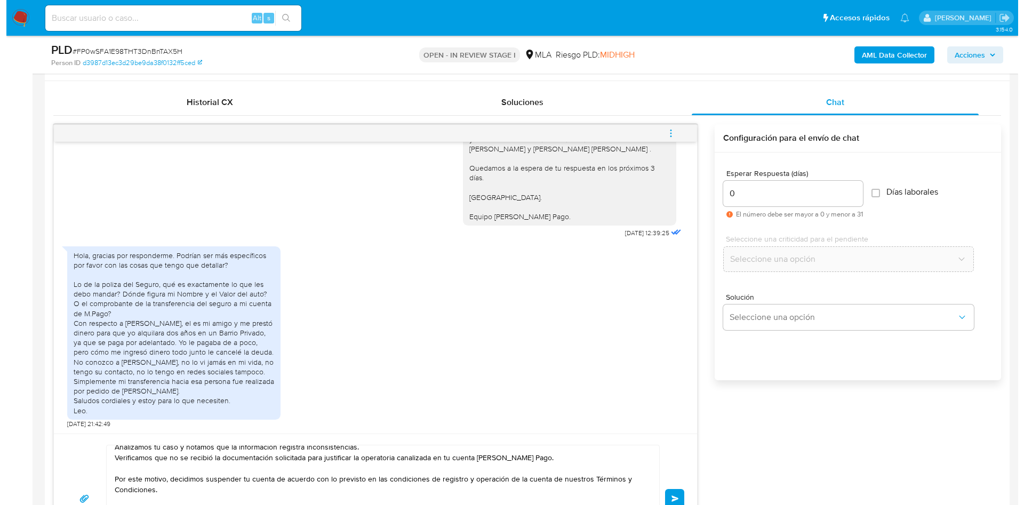
scroll to position [480, 0]
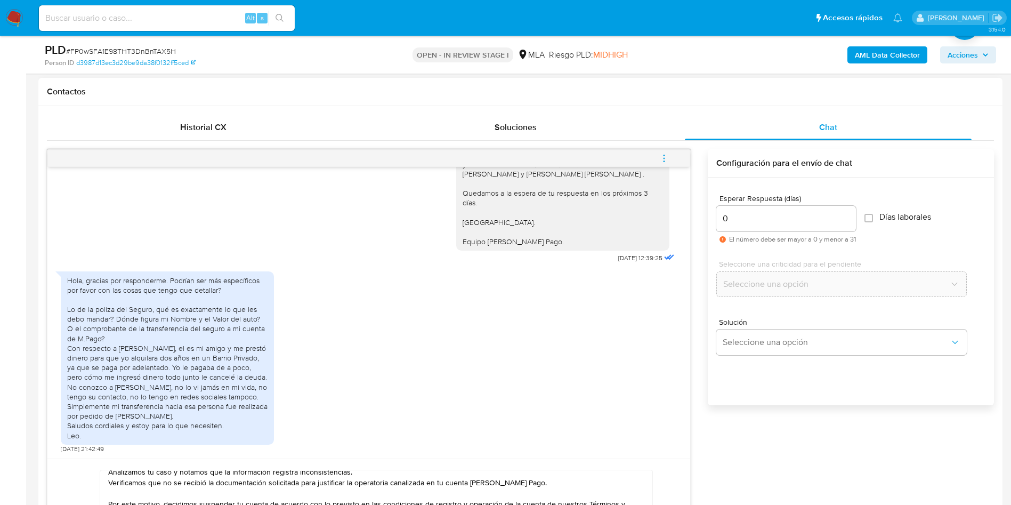
click at [659, 152] on button "menu-action" at bounding box center [664, 159] width 35 height 26
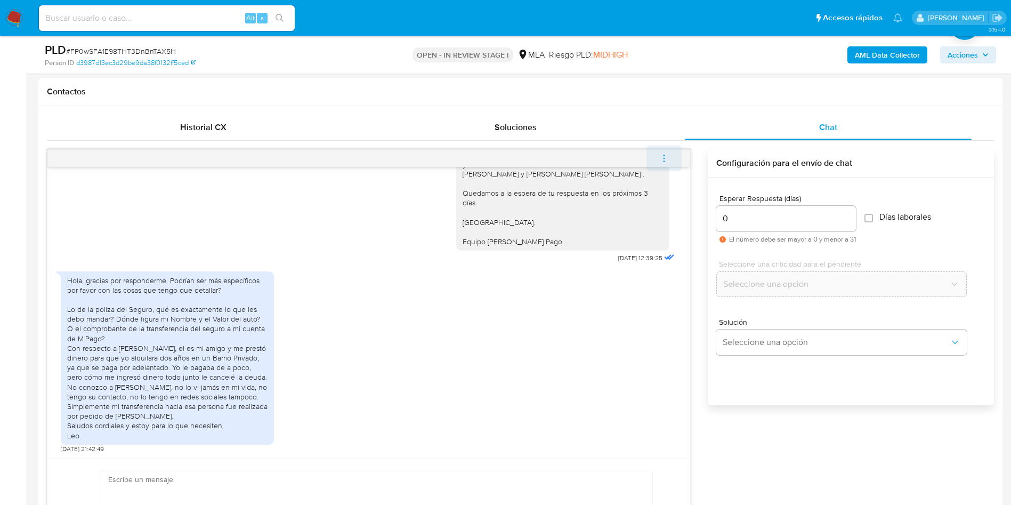
scroll to position [0, 0]
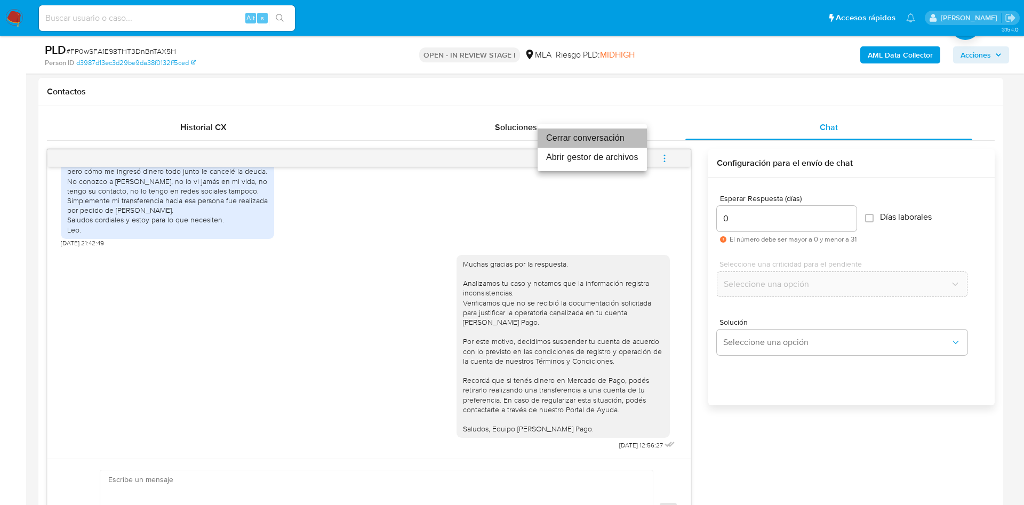
click at [607, 136] on li "Cerrar conversación" at bounding box center [591, 137] width 109 height 19
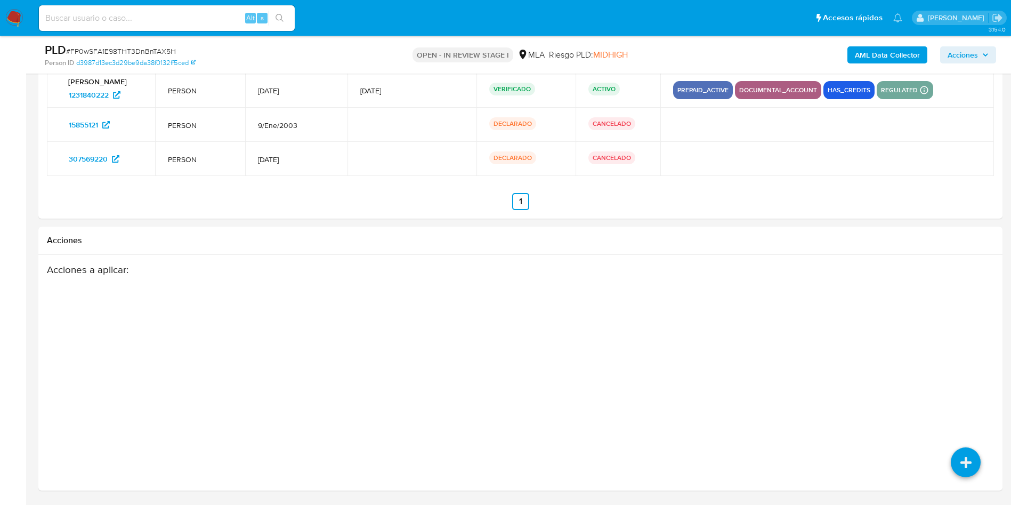
select select "10"
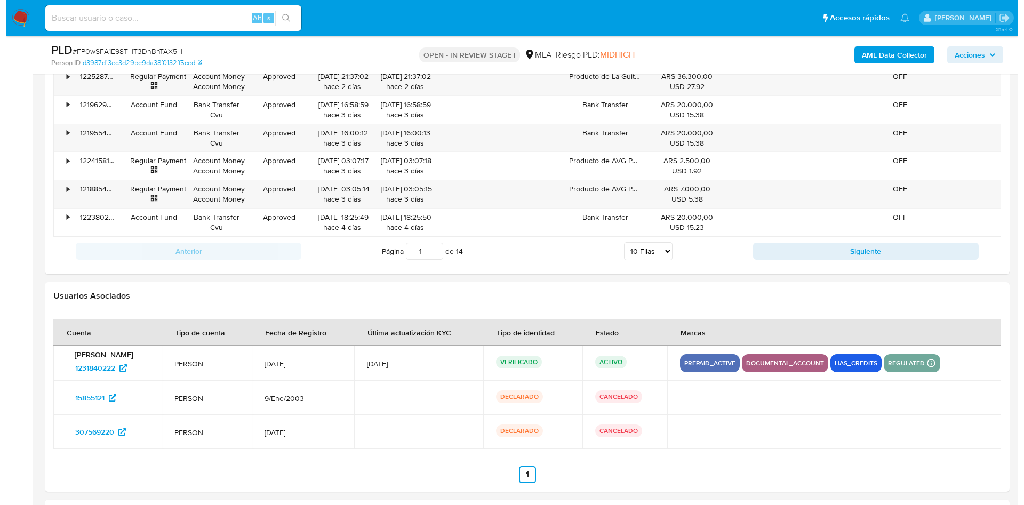
scroll to position [1629, 0]
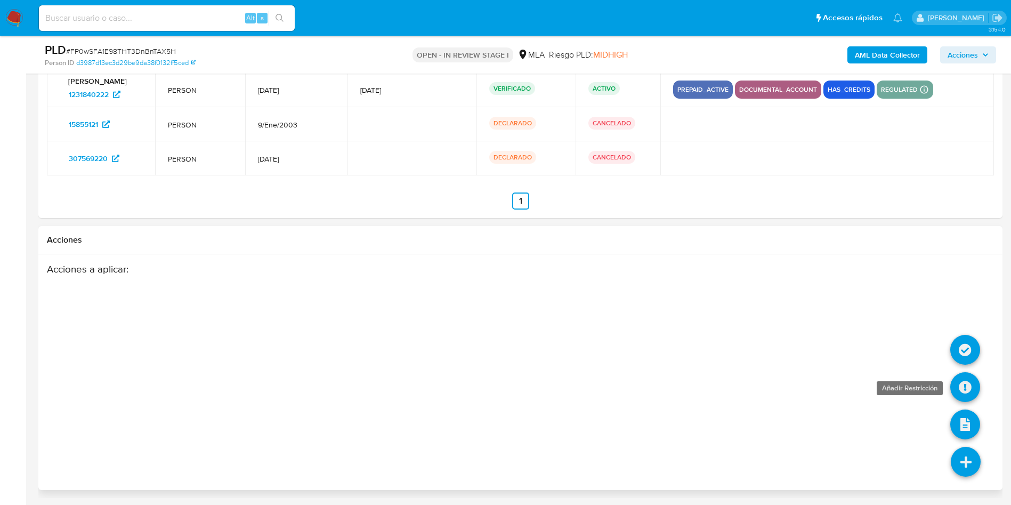
click at [967, 391] on icon at bounding box center [966, 387] width 30 height 30
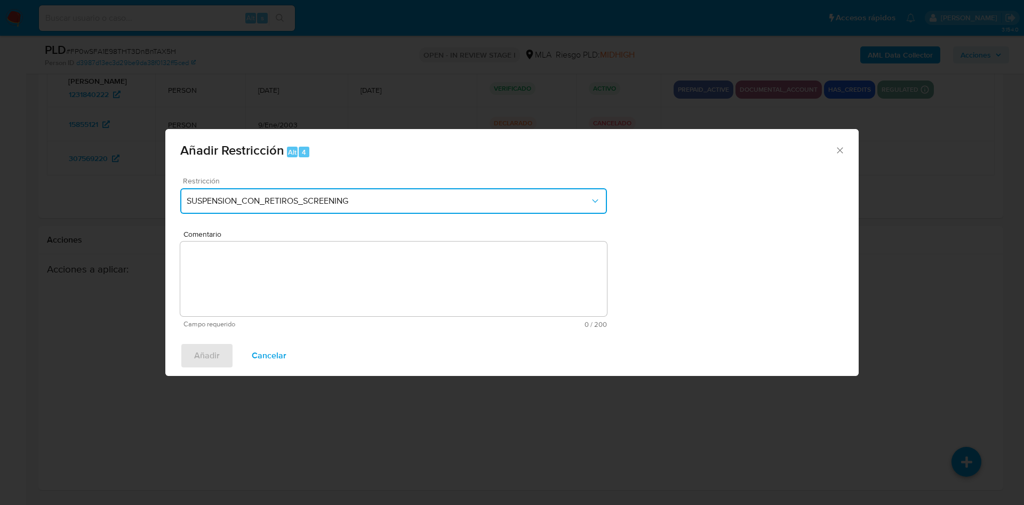
click at [271, 197] on span "SUSPENSION_CON_RETIROS_SCREENING" at bounding box center [388, 201] width 403 height 11
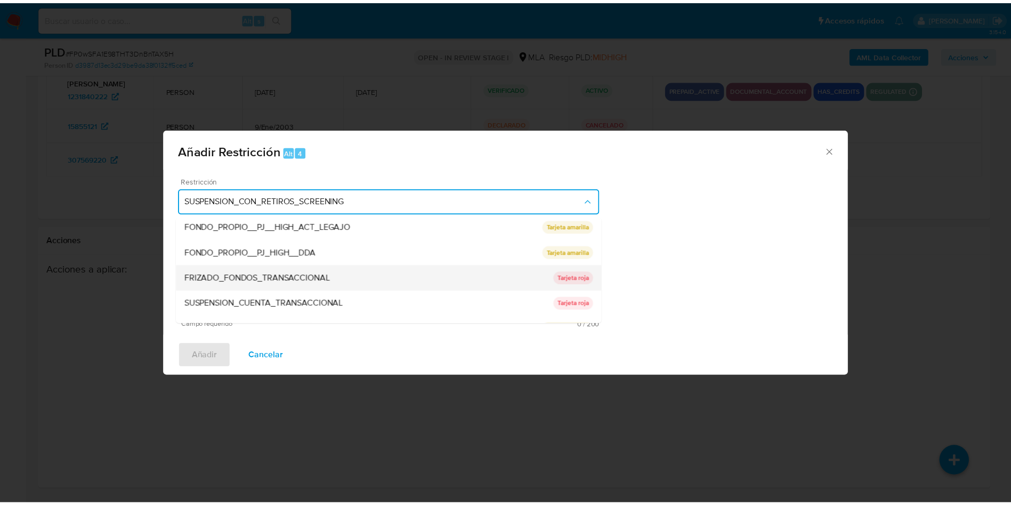
scroll to position [160, 0]
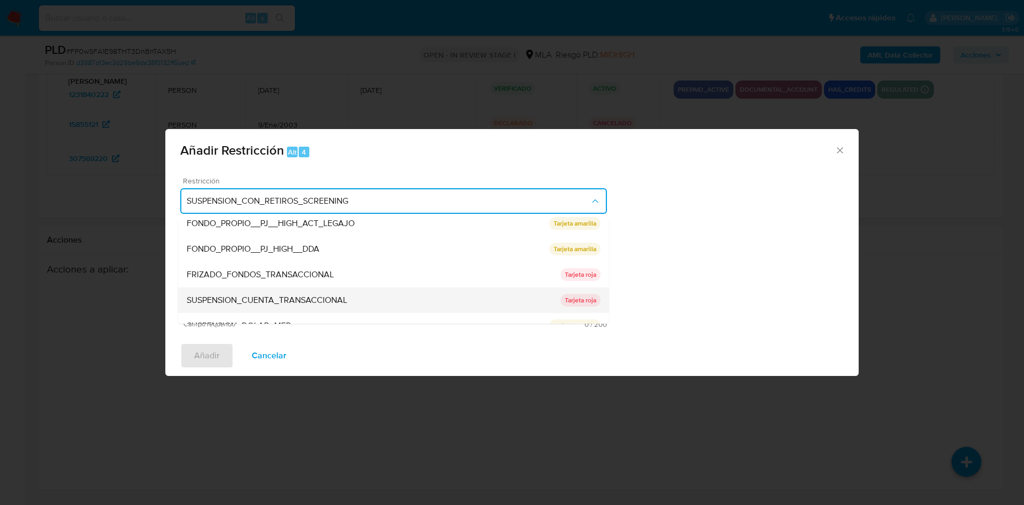
click at [287, 293] on div "SUSPENSION_CUENTA_TRANSACCIONAL" at bounding box center [374, 300] width 374 height 26
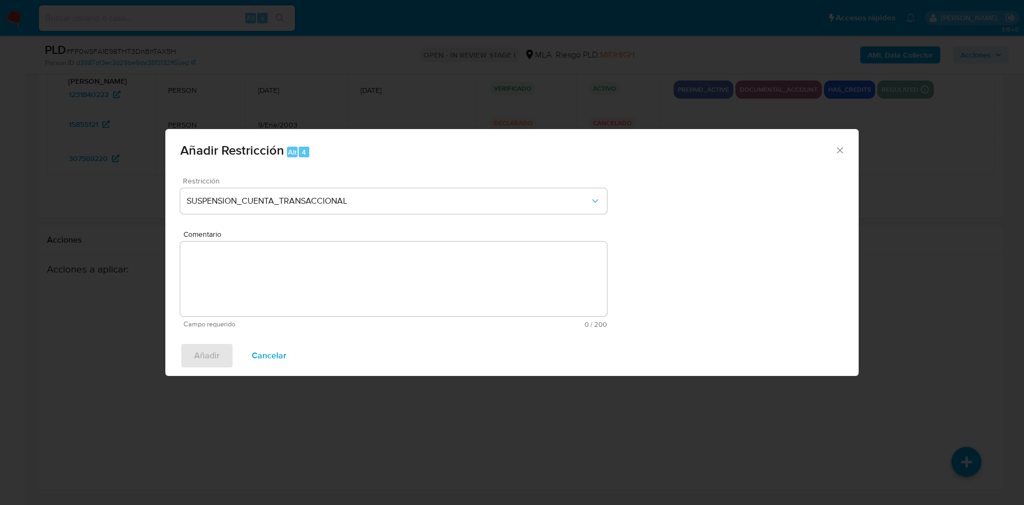
click at [287, 293] on textarea "Comentario" at bounding box center [393, 279] width 427 height 75
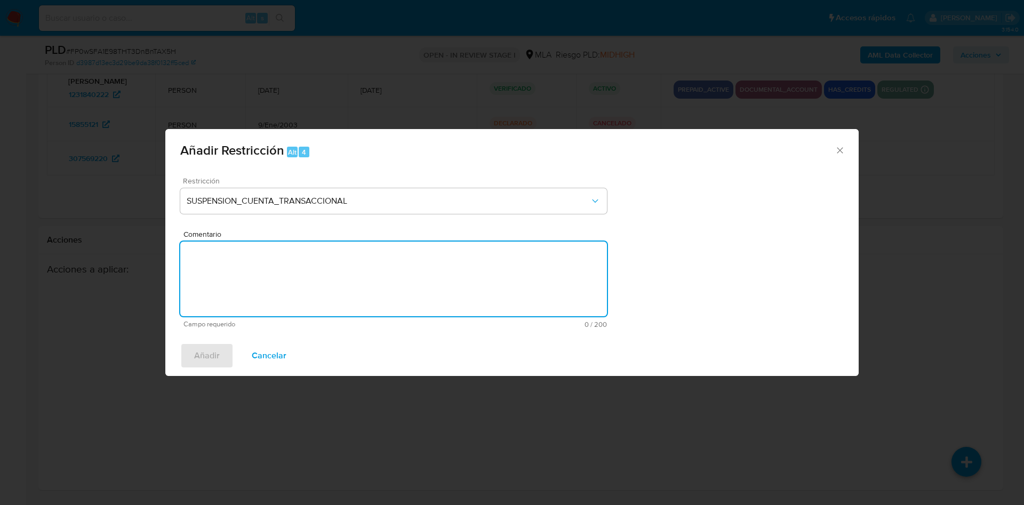
type textarea "a"
type textarea "AML"
click at [184, 363] on button "Añadir" at bounding box center [206, 356] width 53 height 26
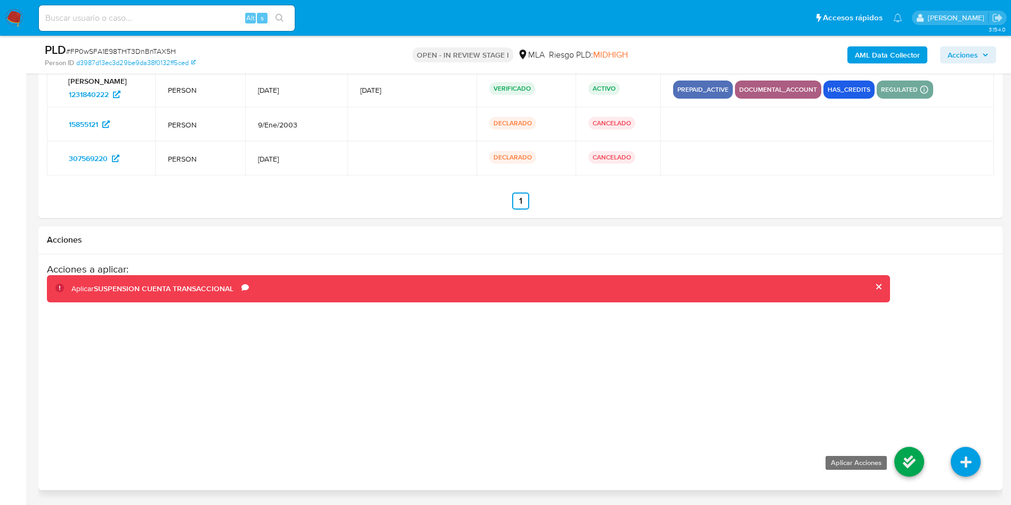
click at [908, 451] on icon at bounding box center [910, 462] width 30 height 30
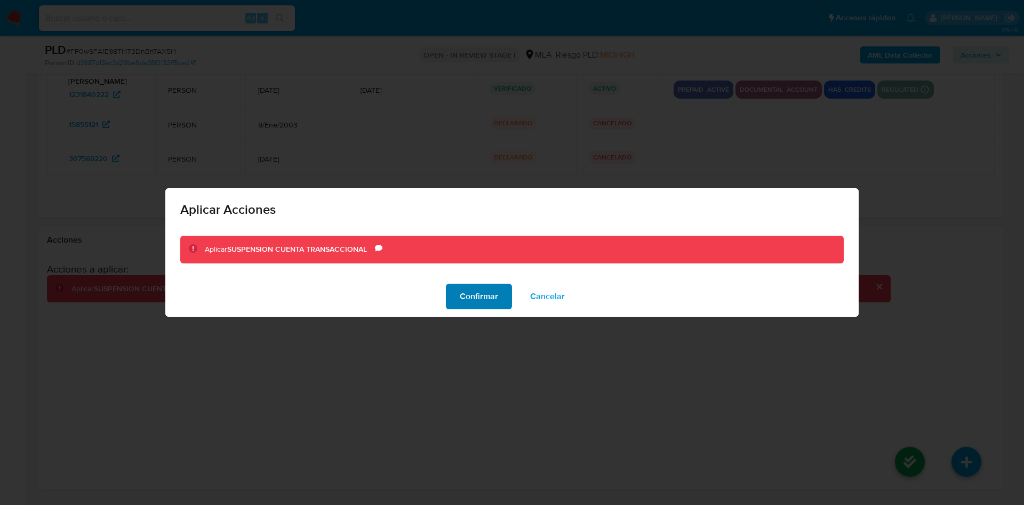
click at [477, 308] on span "Confirmar" at bounding box center [479, 296] width 38 height 23
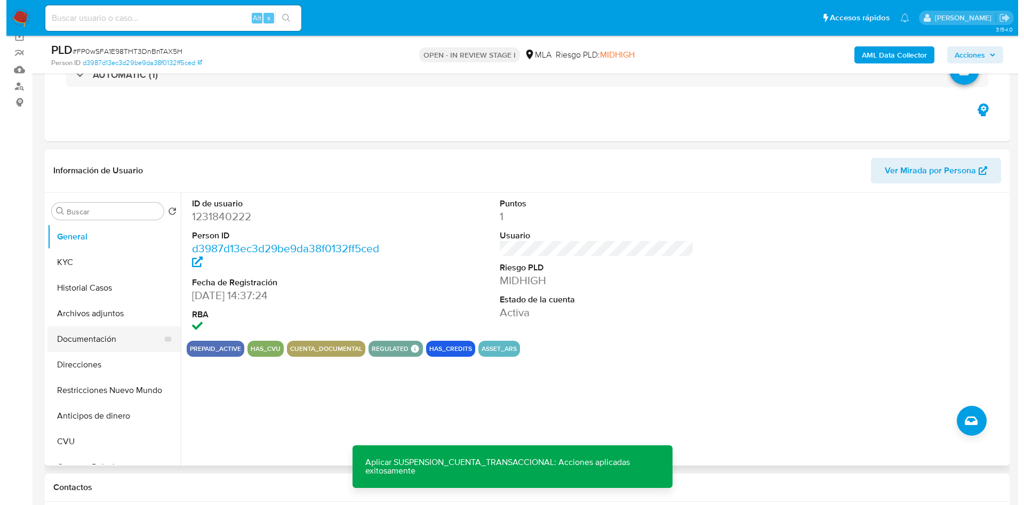
scroll to position [109, 0]
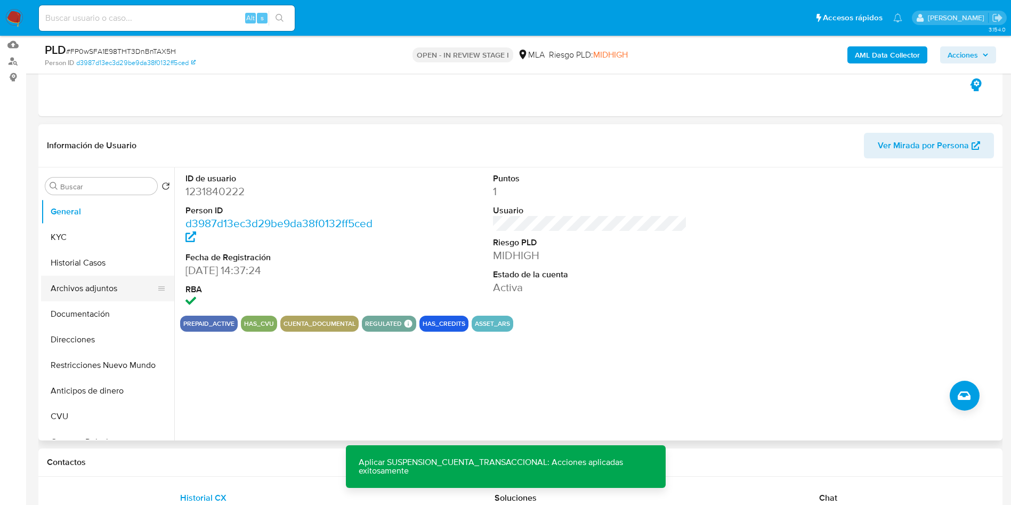
click at [72, 295] on button "Archivos adjuntos" at bounding box center [103, 289] width 125 height 26
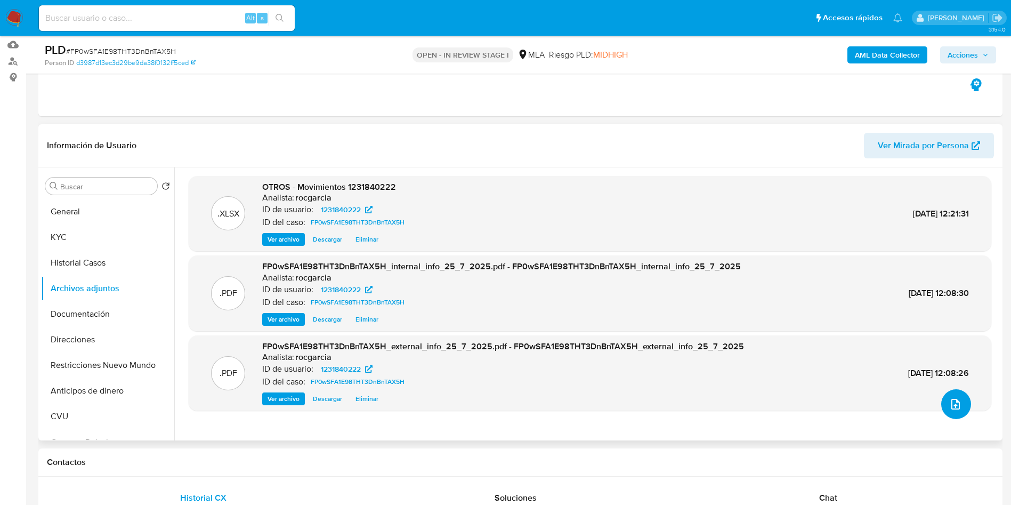
click at [950, 406] on icon "upload-file" at bounding box center [956, 404] width 13 height 13
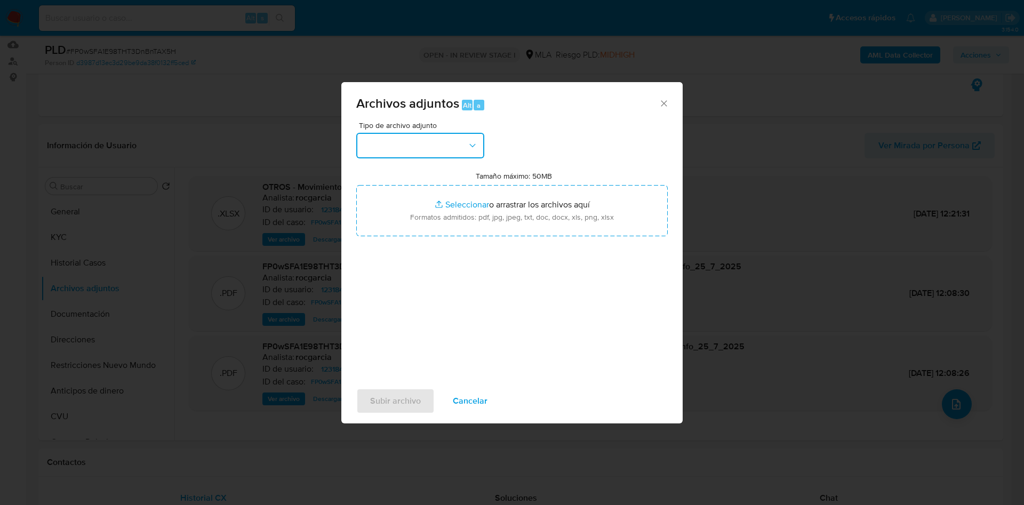
click at [404, 147] on button "button" at bounding box center [420, 146] width 128 height 26
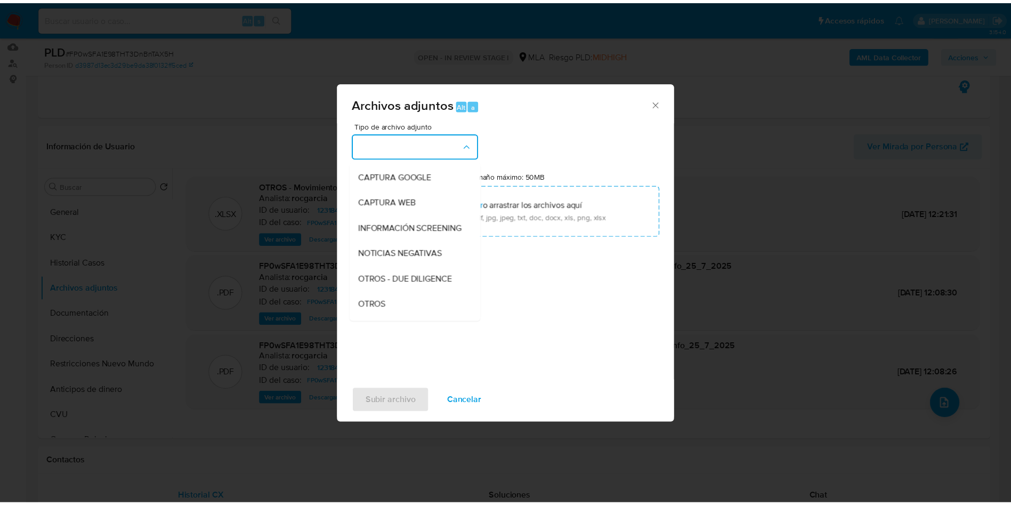
scroll to position [160, 0]
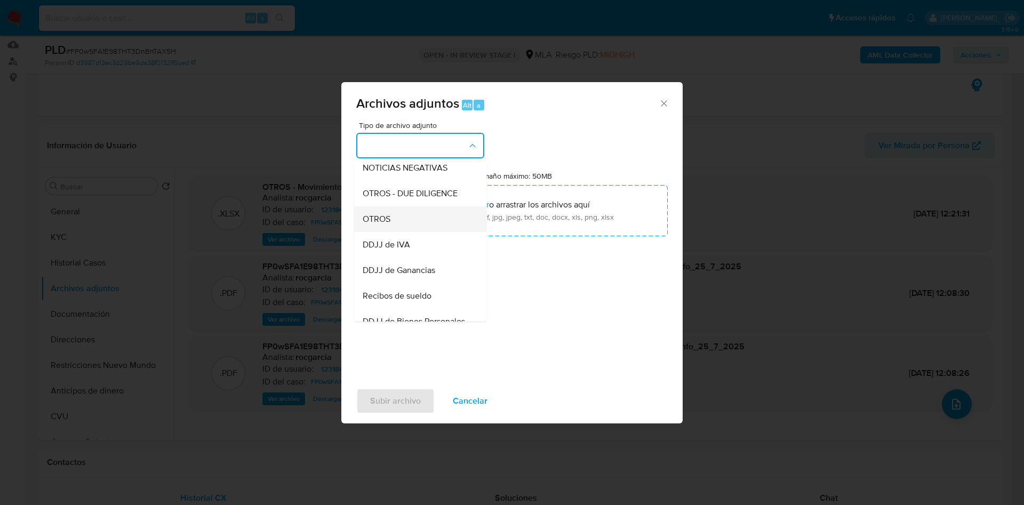
click at [398, 232] on div "OTROS" at bounding box center [417, 219] width 109 height 26
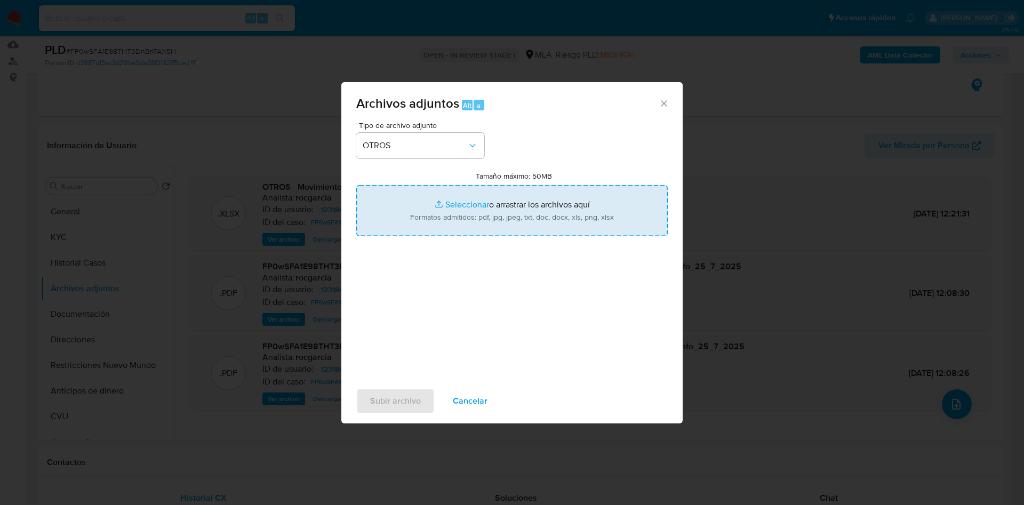
click at [471, 206] on input "Tamaño máximo: 50MB Seleccionar archivos" at bounding box center [511, 210] width 311 height 51
type input "C:\fakepath\Caselog FP0wSFA1E98THT3DnBnTAX5H_2025_07_17_22_53_40.docx"
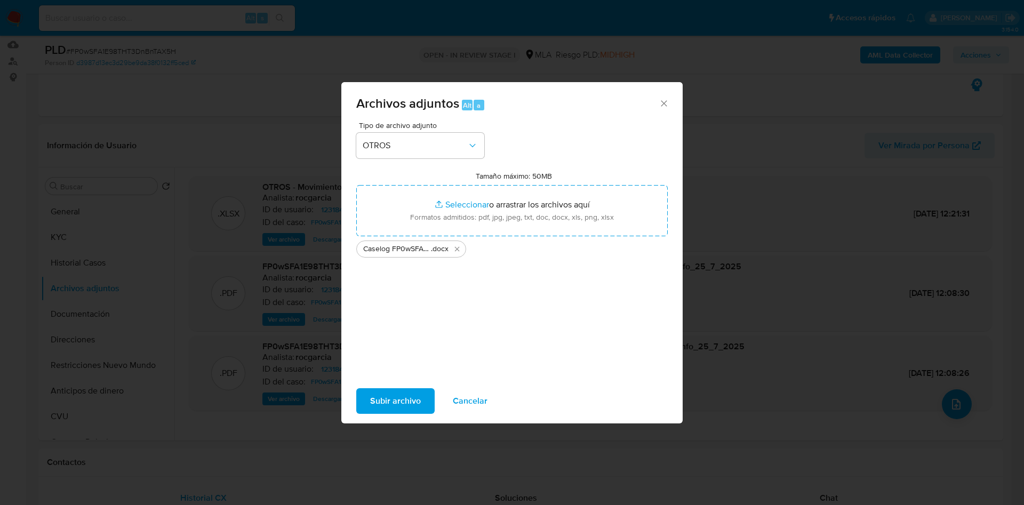
click at [408, 395] on span "Subir archivo" at bounding box center [395, 400] width 51 height 23
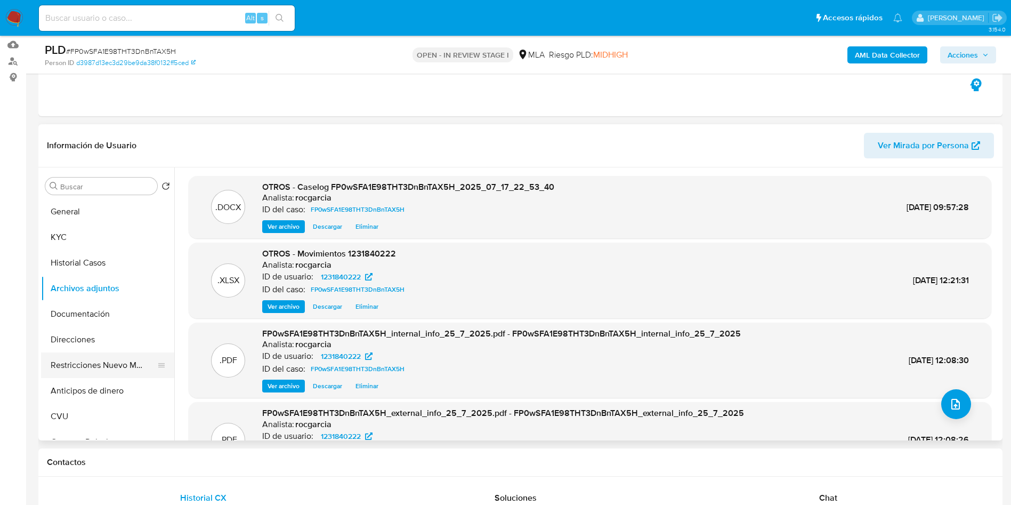
click at [79, 354] on button "Restricciones Nuevo Mundo" at bounding box center [103, 365] width 125 height 26
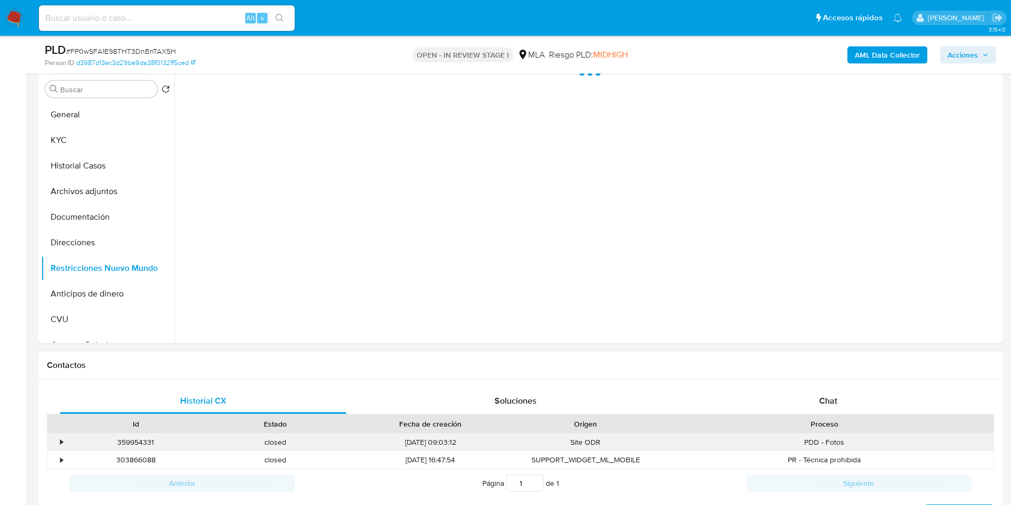
scroll to position [349, 0]
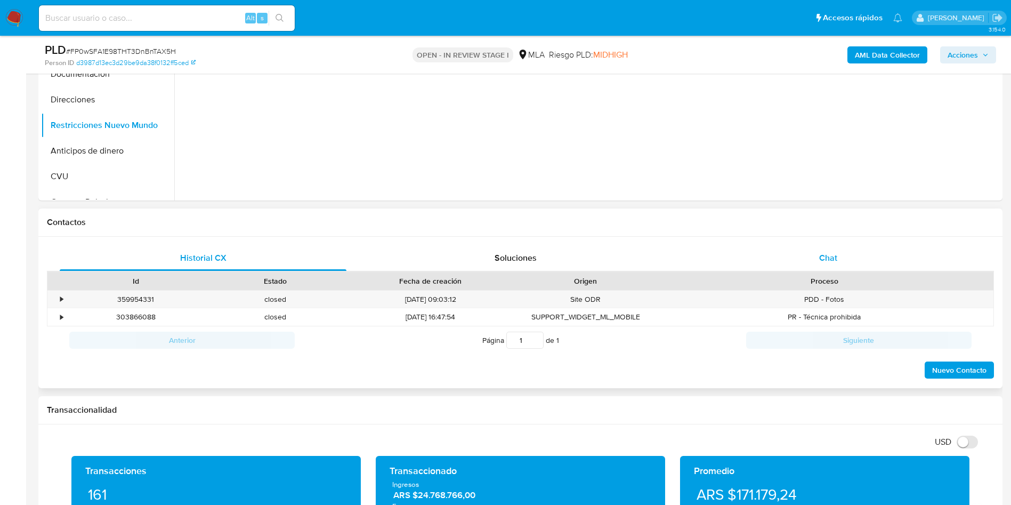
click at [837, 261] on span "Chat" at bounding box center [828, 258] width 18 height 12
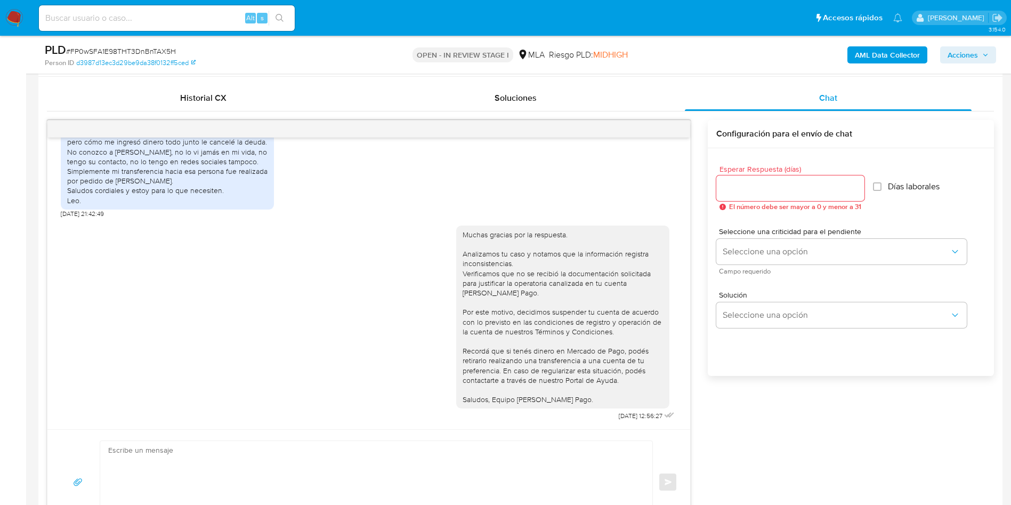
scroll to position [109, 0]
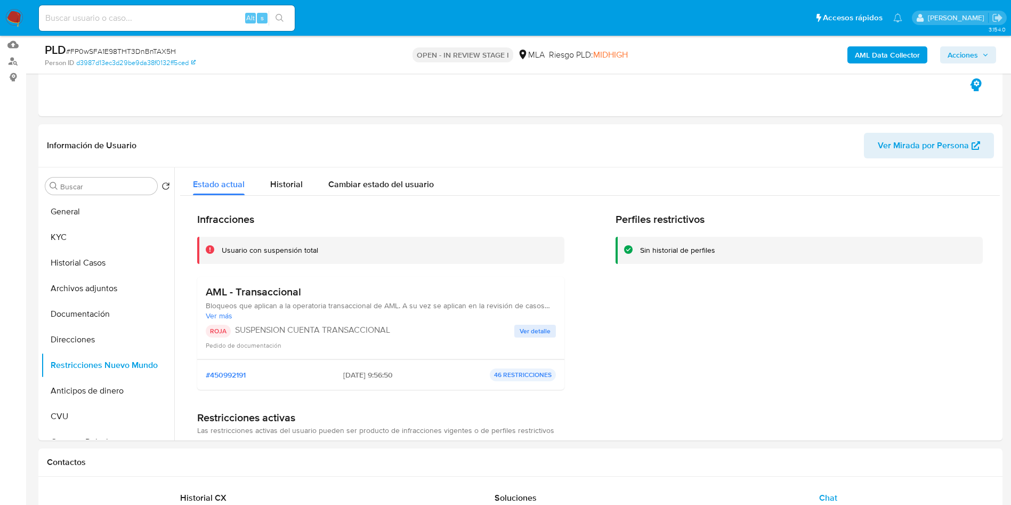
click at [968, 46] on span "Acciones" at bounding box center [963, 54] width 30 height 17
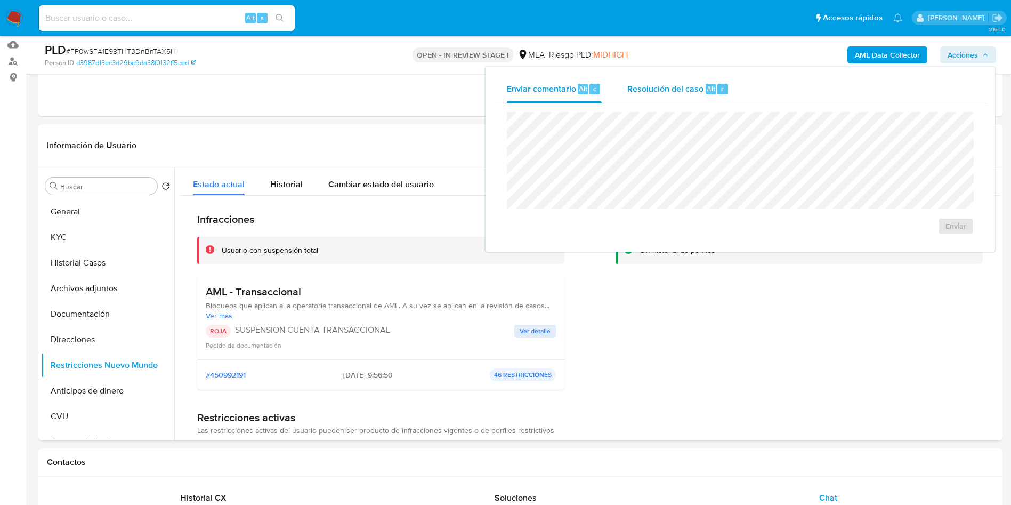
click at [656, 88] on span "Resolución del caso" at bounding box center [666, 88] width 76 height 12
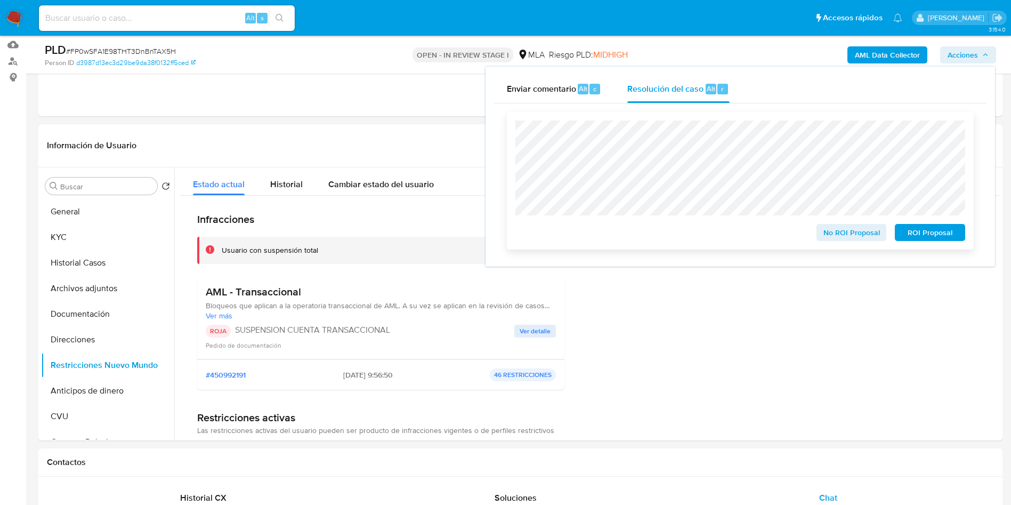
click at [949, 238] on span "ROI Proposal" at bounding box center [930, 232] width 55 height 15
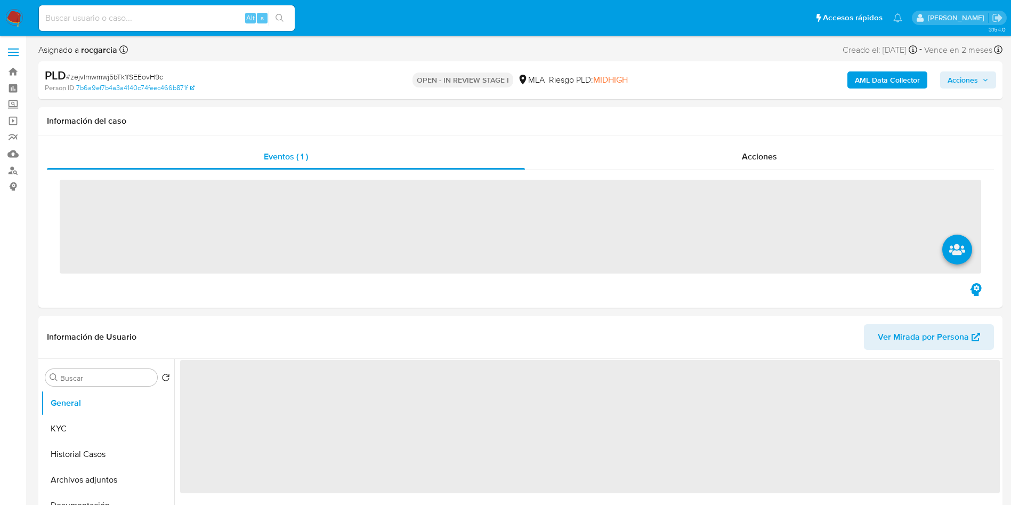
scroll to position [240, 0]
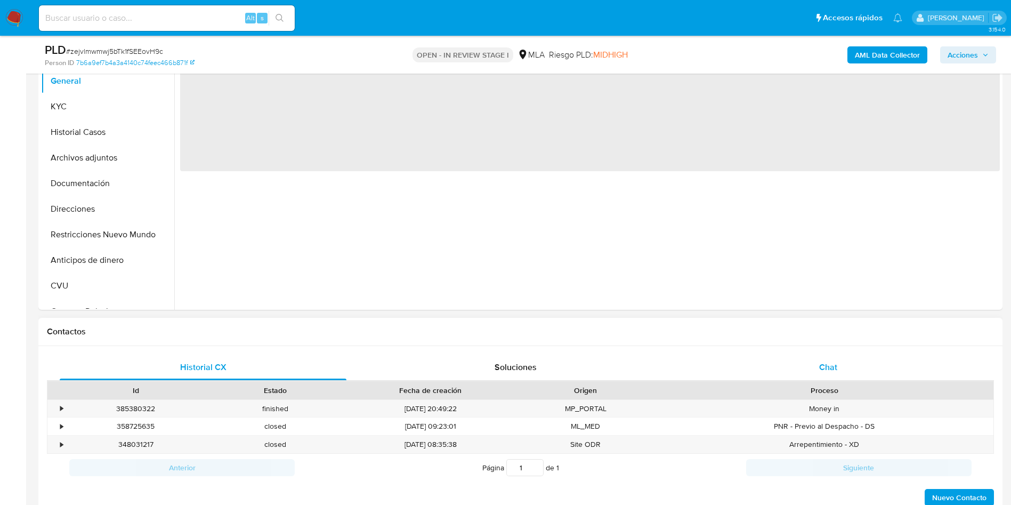
click at [816, 369] on div "Chat" at bounding box center [828, 368] width 287 height 26
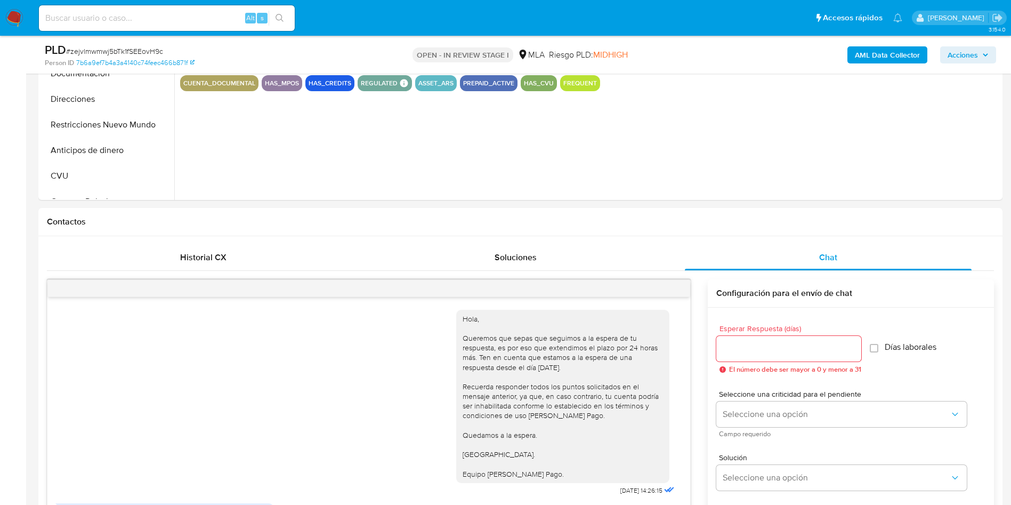
select select "10"
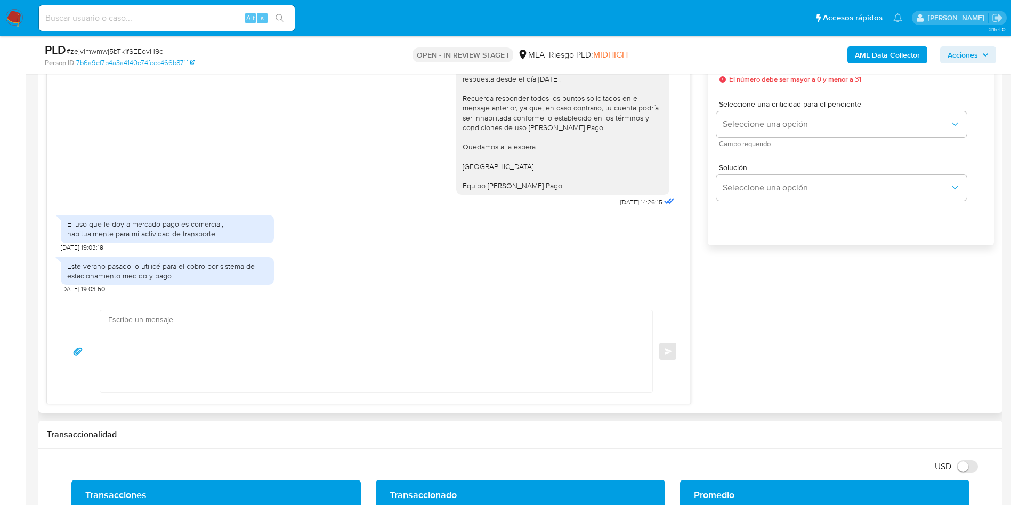
scroll to position [1519, 0]
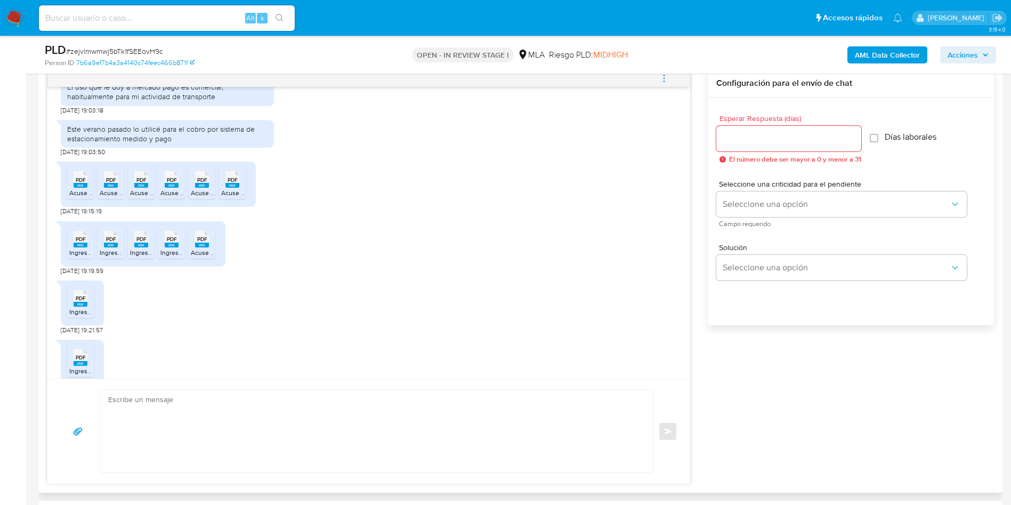
scroll to position [1648, 0]
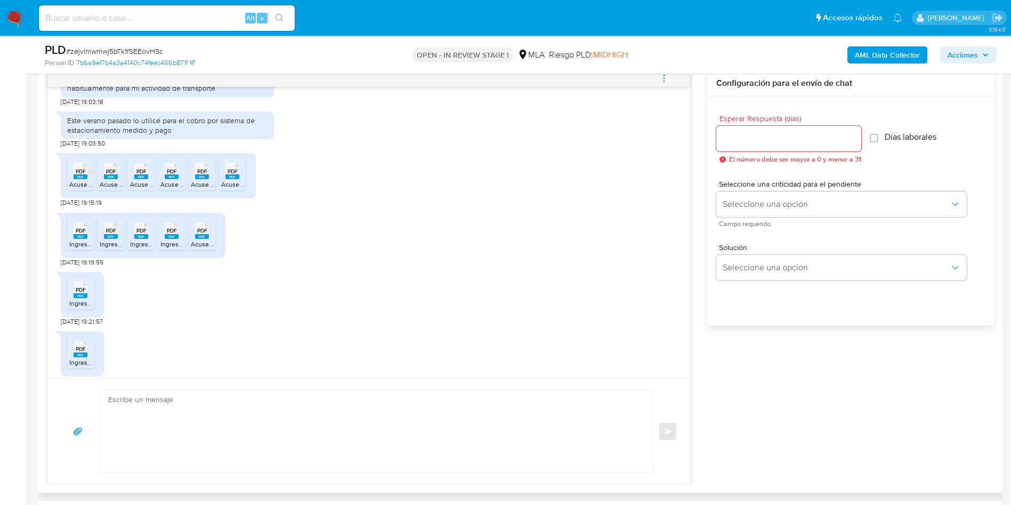
click at [79, 175] on span "PDF" at bounding box center [81, 171] width 10 height 7
drag, startPoint x: 106, startPoint y: 214, endPoint x: 134, endPoint y: 215, distance: 28.3
click at [106, 179] on rect at bounding box center [111, 176] width 14 height 5
click at [148, 180] on div "PDF PDF" at bounding box center [141, 169] width 22 height 21
click at [179, 180] on div "PDF PDF" at bounding box center [171, 169] width 22 height 21
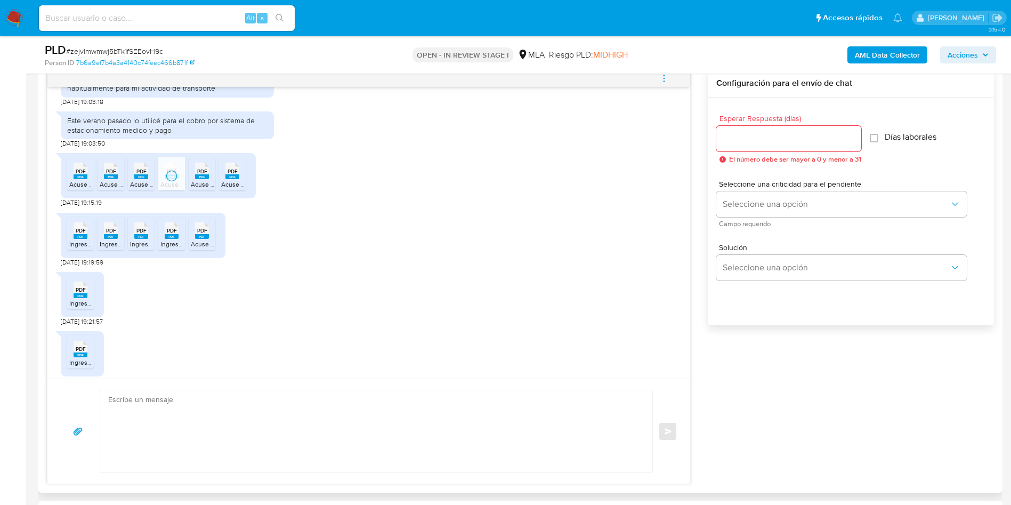
drag, startPoint x: 198, startPoint y: 220, endPoint x: 216, endPoint y: 222, distance: 17.7
click at [198, 189] on span "Acuse de presentacion 05-25.pdf" at bounding box center [239, 184] width 96 height 9
drag, startPoint x: 232, startPoint y: 223, endPoint x: 183, endPoint y: 252, distance: 57.3
click at [232, 189] on span "Acuse de presentacion 04-25.pdf" at bounding box center [269, 184] width 96 height 9
click at [71, 248] on span "Ingresos Brutos 01-25.pdf" at bounding box center [106, 243] width 74 height 9
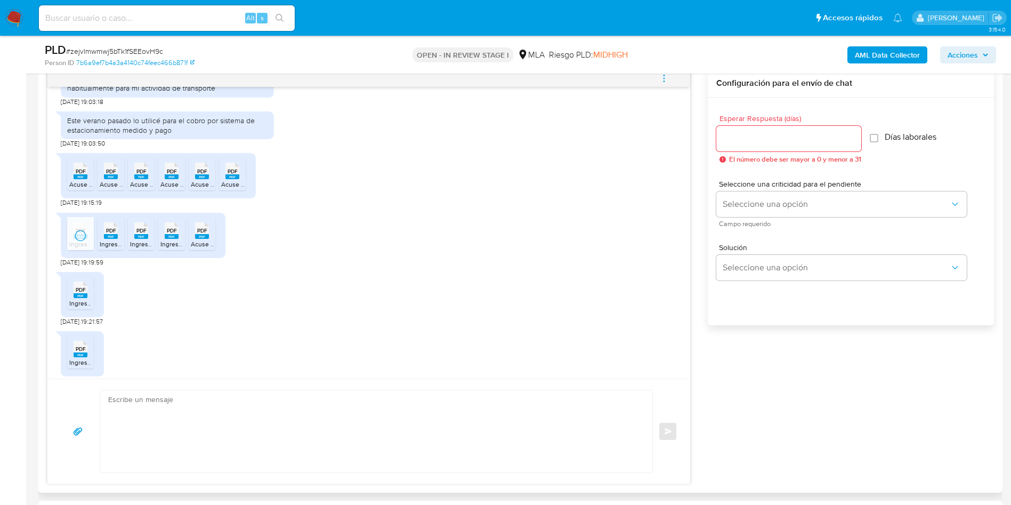
drag, startPoint x: 106, startPoint y: 282, endPoint x: 127, endPoint y: 282, distance: 21.9
click at [106, 248] on span "Ingresos Brutos 04-25.pdf" at bounding box center [137, 243] width 75 height 9
click at [135, 248] on span "Ingresos Brutos 05-25.pdf" at bounding box center [167, 243] width 75 height 9
drag, startPoint x: 170, startPoint y: 277, endPoint x: 190, endPoint y: 277, distance: 20.3
click at [171, 239] on rect at bounding box center [172, 236] width 14 height 5
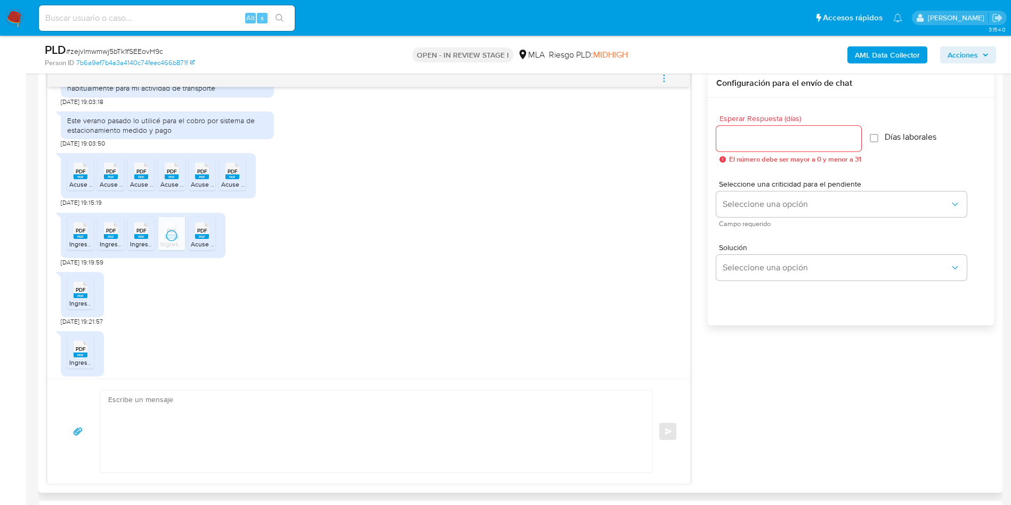
click at [194, 240] on div "PDF PDF" at bounding box center [202, 229] width 22 height 21
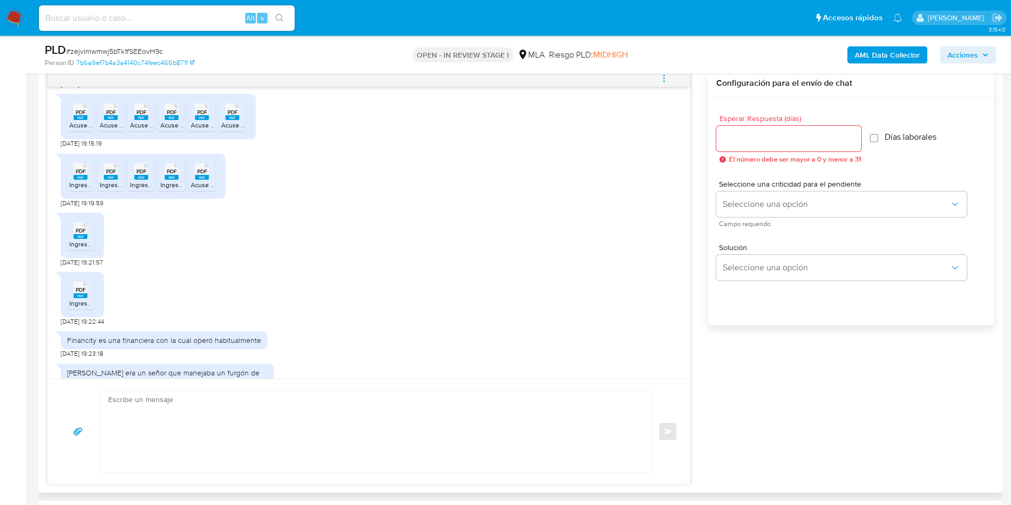
scroll to position [1728, 0]
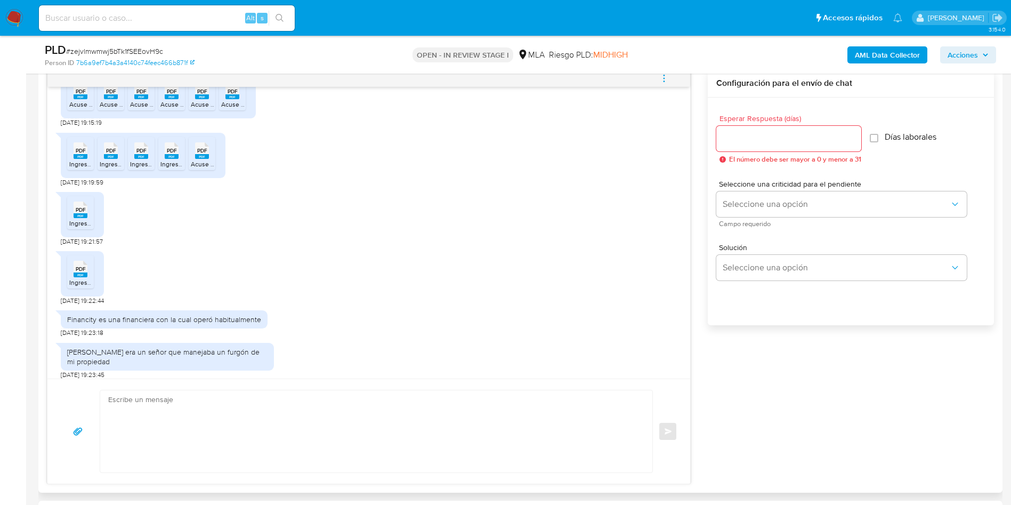
drag, startPoint x: 78, startPoint y: 252, endPoint x: 78, endPoint y: 275, distance: 23.5
click at [78, 219] on div "PDF PDF" at bounding box center [80, 208] width 22 height 21
click at [83, 272] on span "PDF" at bounding box center [81, 269] width 10 height 7
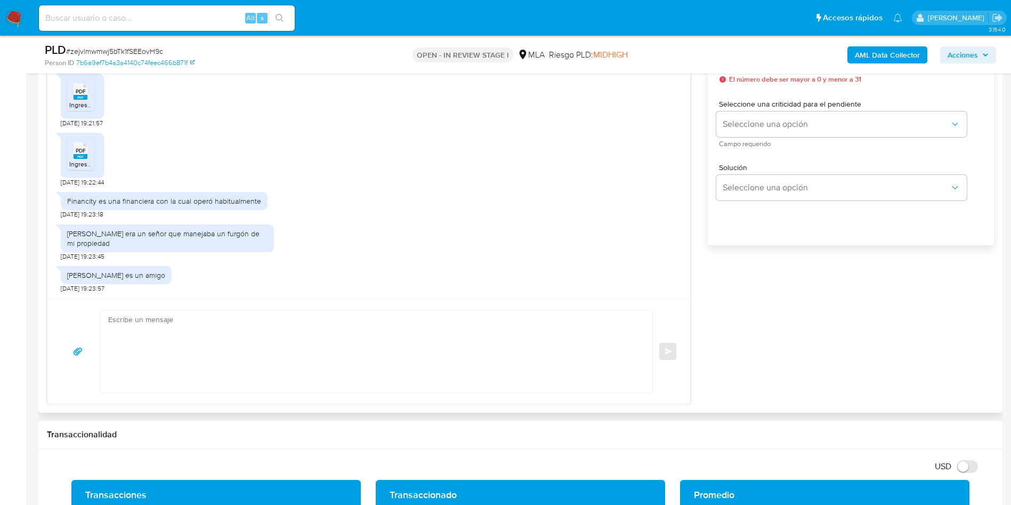
scroll to position [1565, 0]
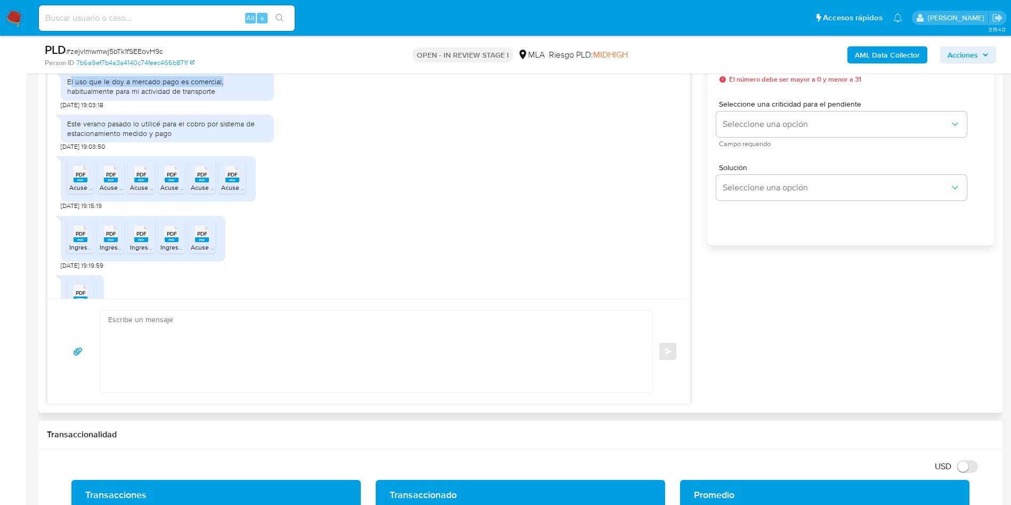
drag, startPoint x: 81, startPoint y: 121, endPoint x: 242, endPoint y: 125, distance: 160.5
click at [242, 96] on div "El uso que le doy a mercado pago es comercial, habitualmente para mi actividad …" at bounding box center [167, 86] width 200 height 19
drag, startPoint x: 67, startPoint y: 117, endPoint x: 230, endPoint y: 130, distance: 164.1
click at [230, 100] on div "El uso que le doy a mercado pago es comercial, habitualmente para mi actividad …" at bounding box center [167, 87] width 213 height 28
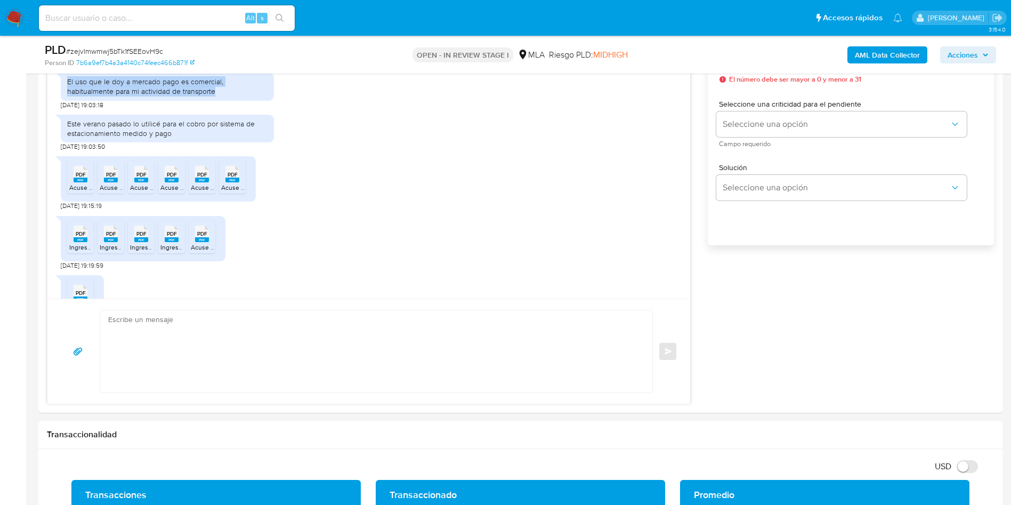
copy div "El uso que le doy a mercado pago es comercial, habitualmente para mi actividad …"
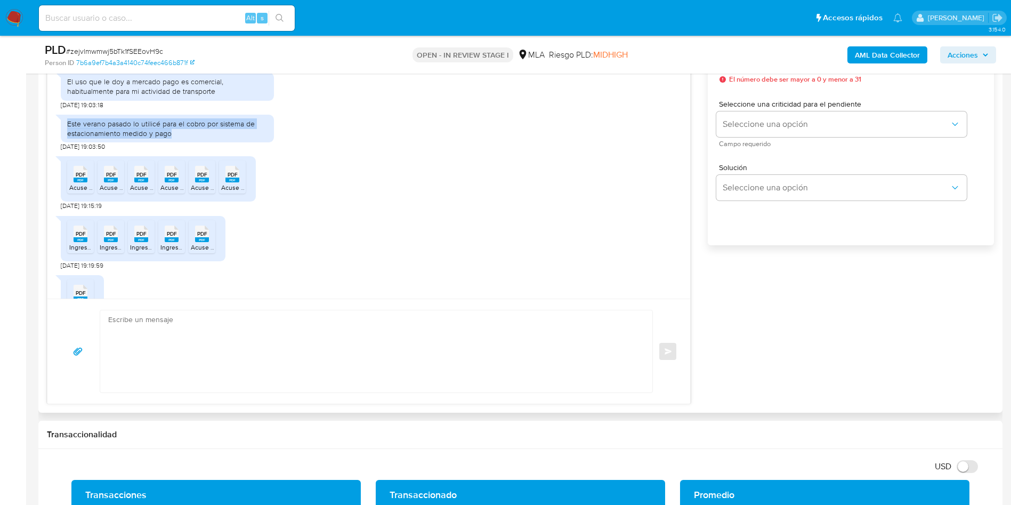
drag, startPoint x: 78, startPoint y: 159, endPoint x: 188, endPoint y: 172, distance: 111.2
click at [188, 142] on div "Este verano pasado lo utilicé para el cobro por sistema de estacionamiento medi…" at bounding box center [167, 129] width 213 height 28
copy div "Este verano pasado lo utilicé para el cobro por sistema de estacionamiento medi…"
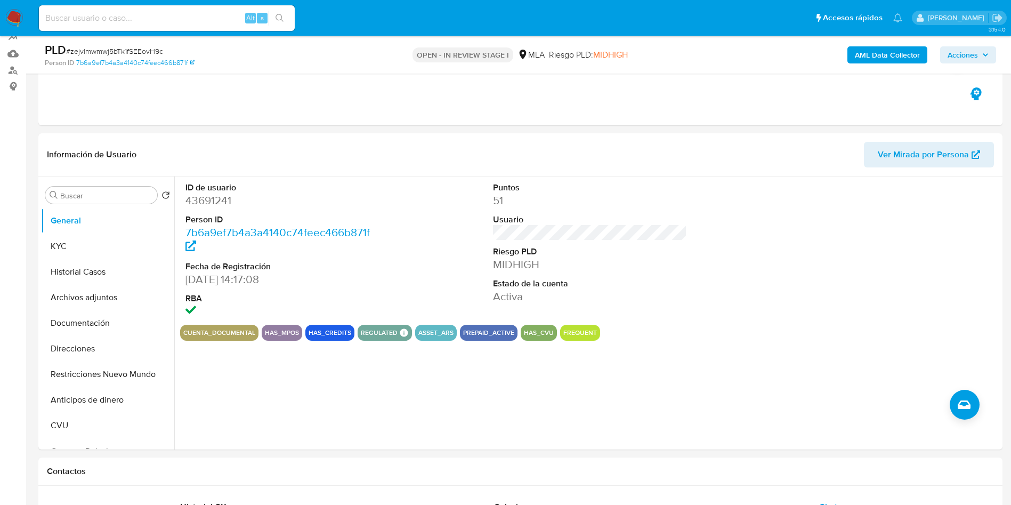
scroll to position [80, 0]
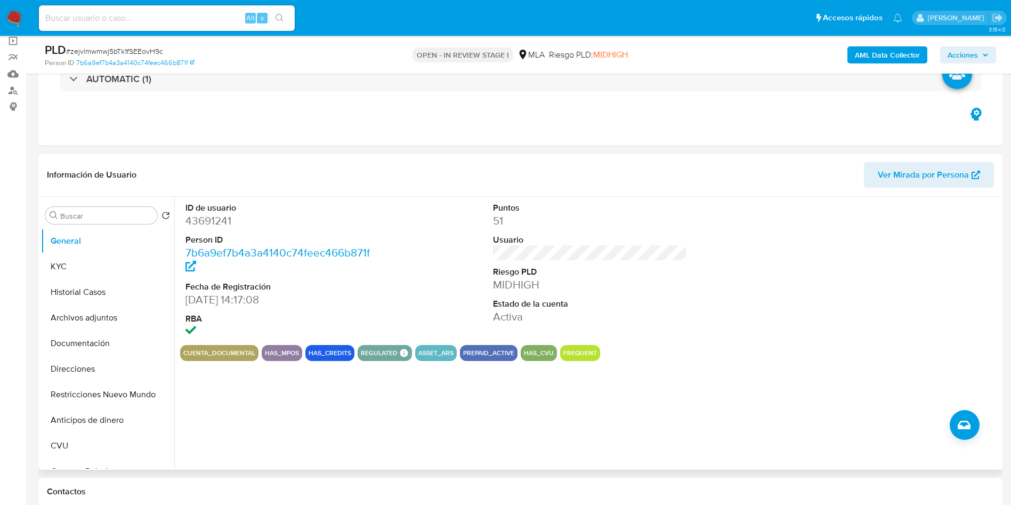
click at [198, 214] on dd "43691241" at bounding box center [283, 220] width 195 height 15
copy dd "43691241"
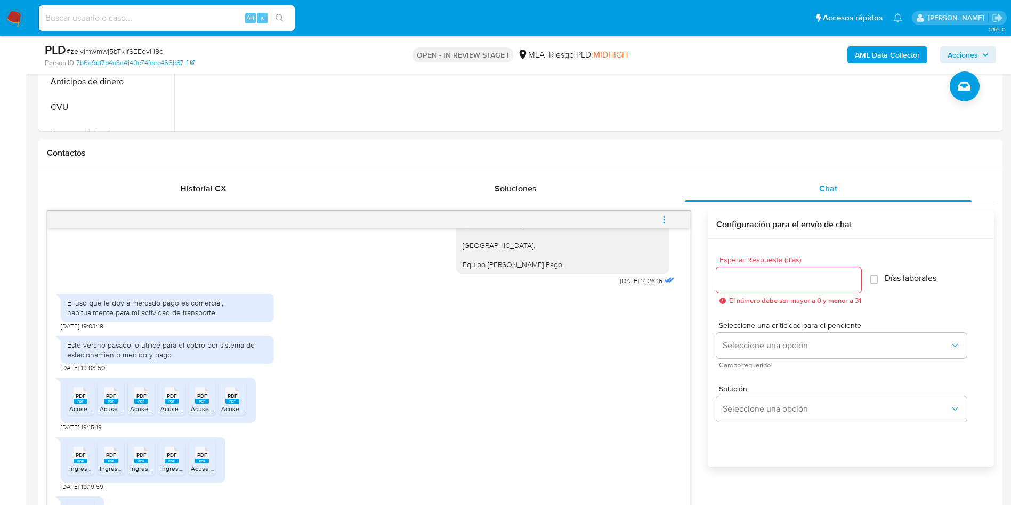
scroll to position [640, 0]
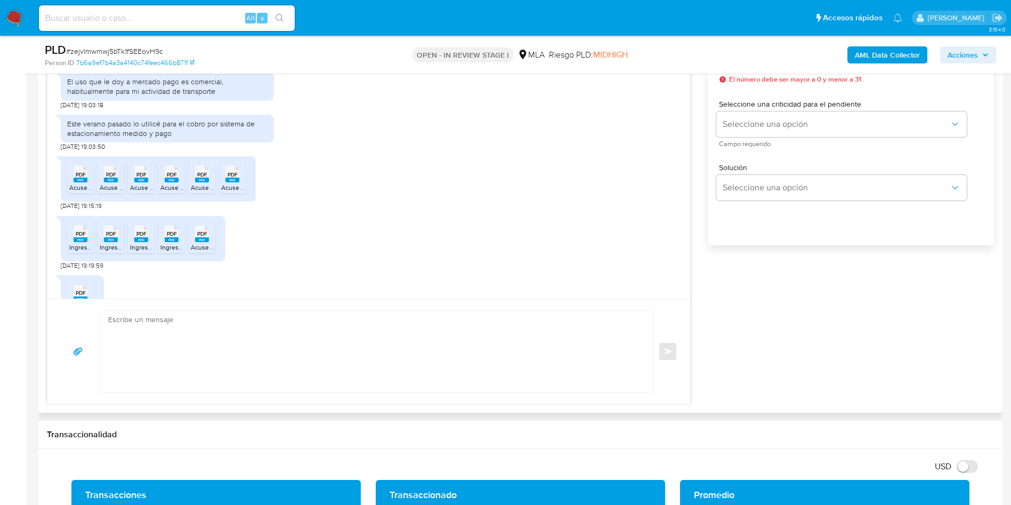
click at [208, 337] on textarea at bounding box center [373, 351] width 531 height 82
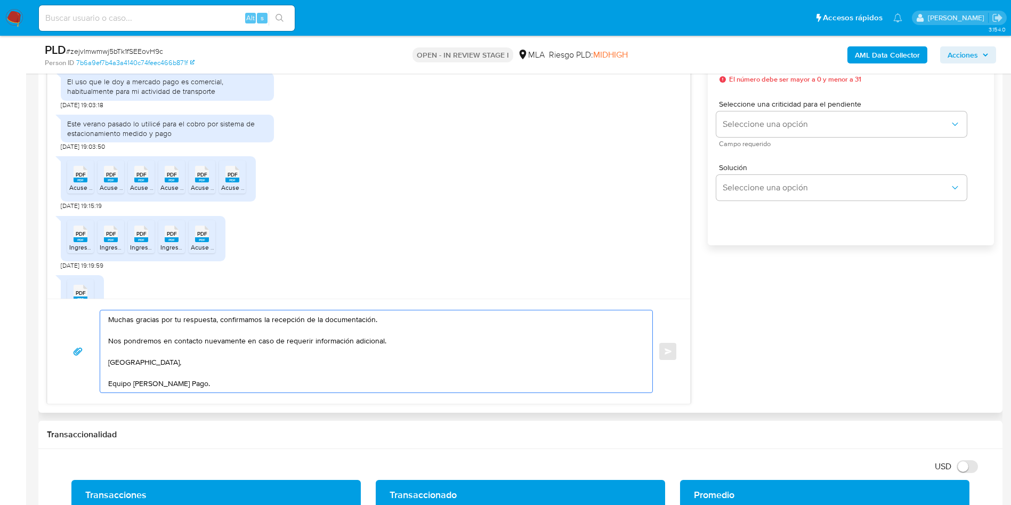
scroll to position [400, 0]
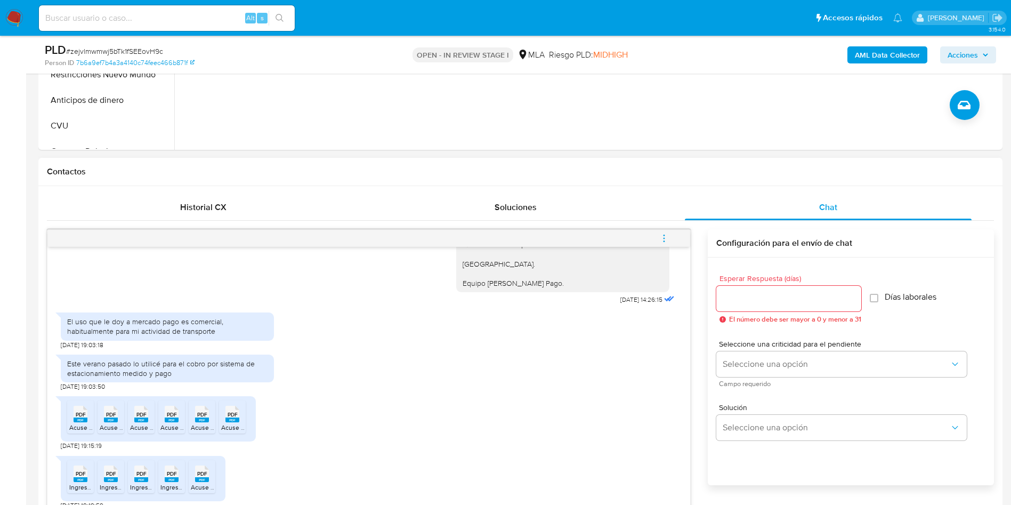
type textarea "Muchas gracias por tu respuesta, confirmamos la recepción de la documentación. …"
click at [777, 296] on input "Esperar Respuesta (días)" at bounding box center [789, 299] width 145 height 14
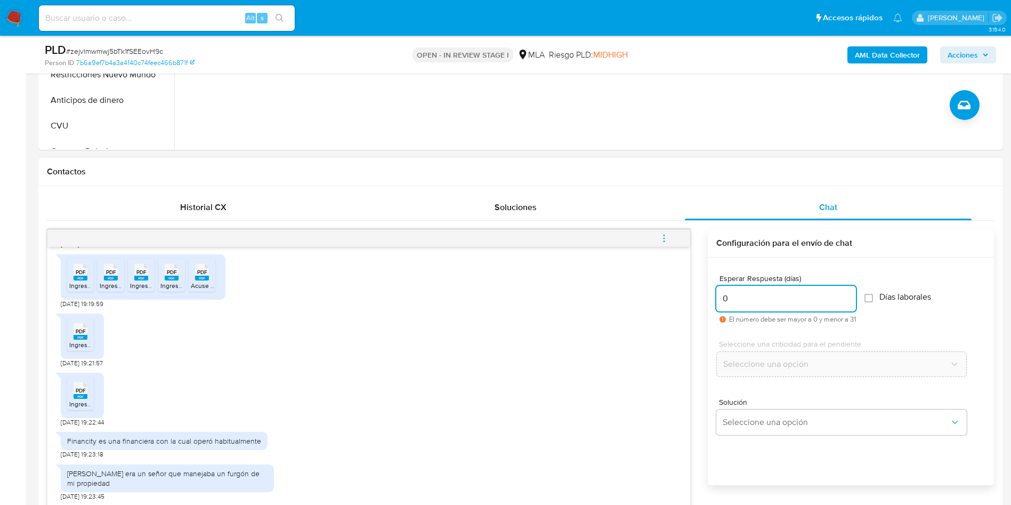
scroll to position [1805, 0]
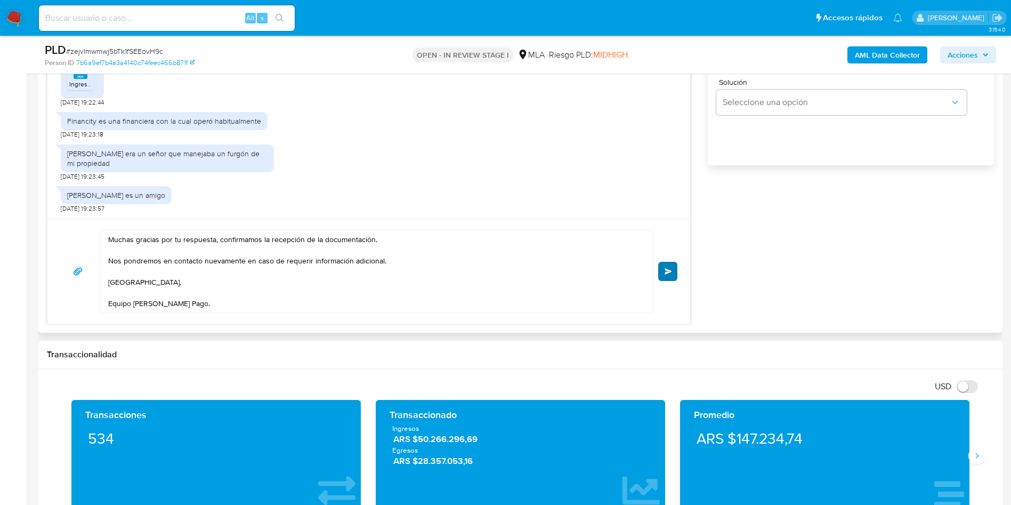
type input "0"
click at [672, 263] on button "Enviar" at bounding box center [667, 271] width 19 height 19
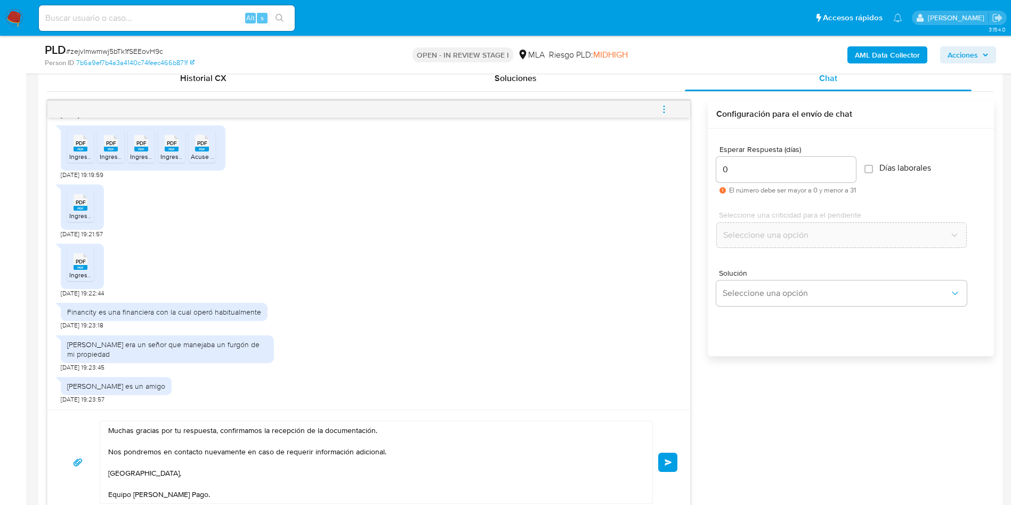
scroll to position [320, 0]
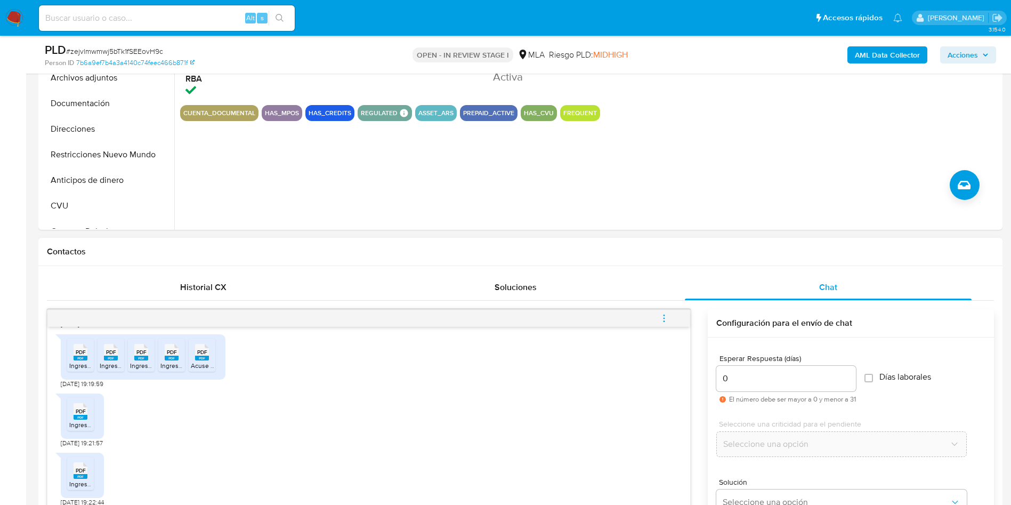
click at [669, 315] on icon "menu-action" at bounding box center [665, 318] width 10 height 10
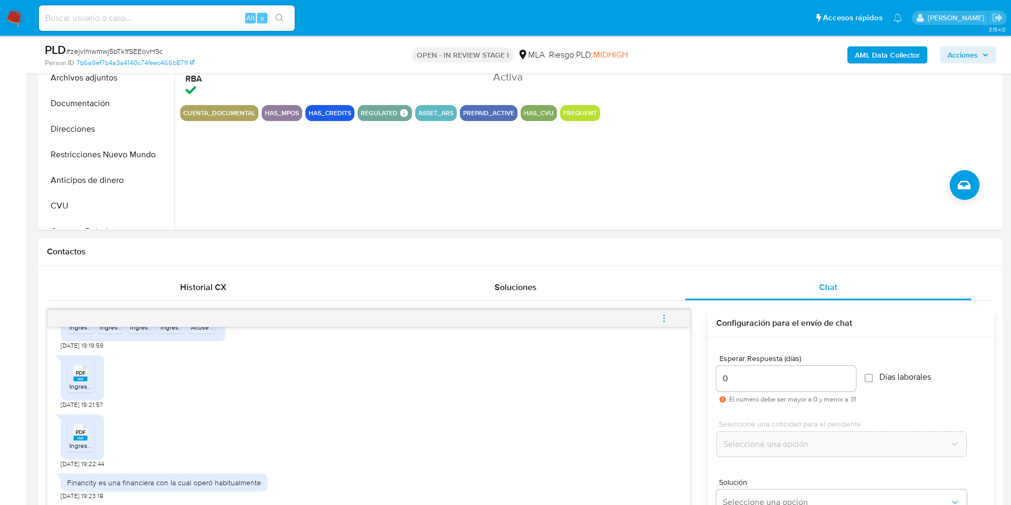
scroll to position [1924, 0]
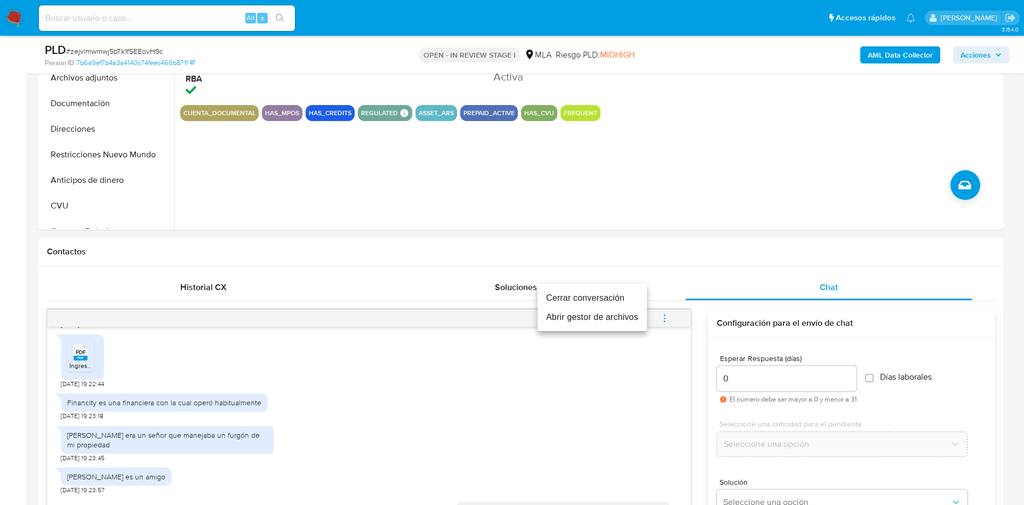
click at [563, 293] on li "Cerrar conversación" at bounding box center [591, 297] width 109 height 19
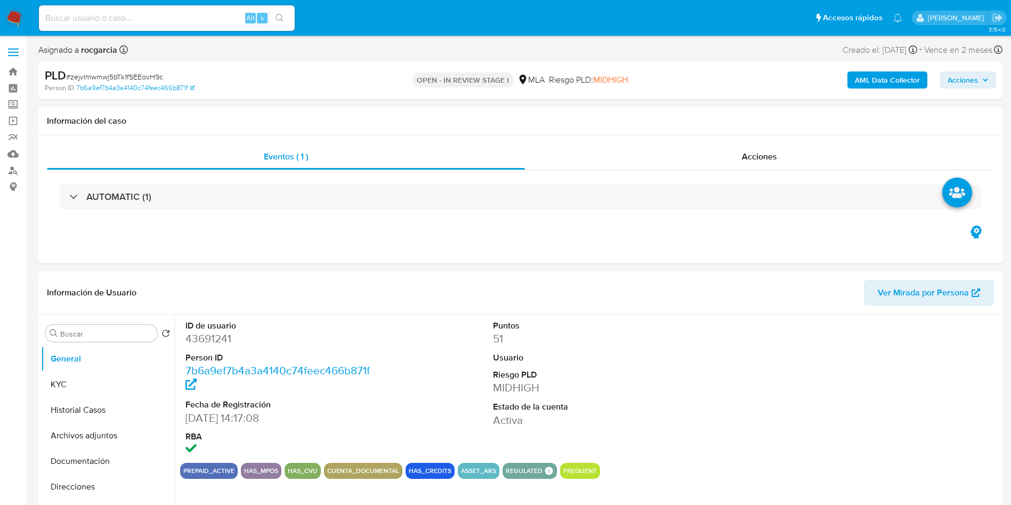
select select "10"
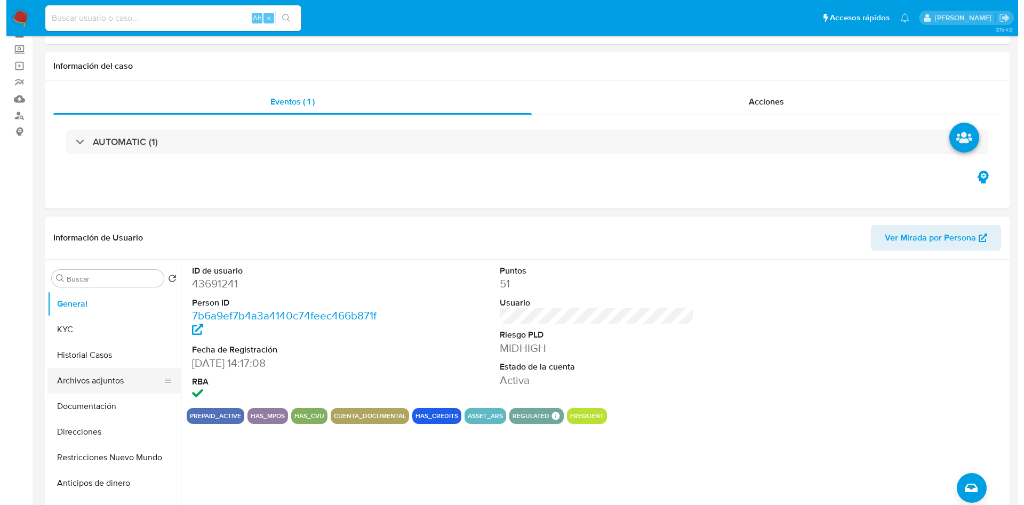
scroll to position [80, 0]
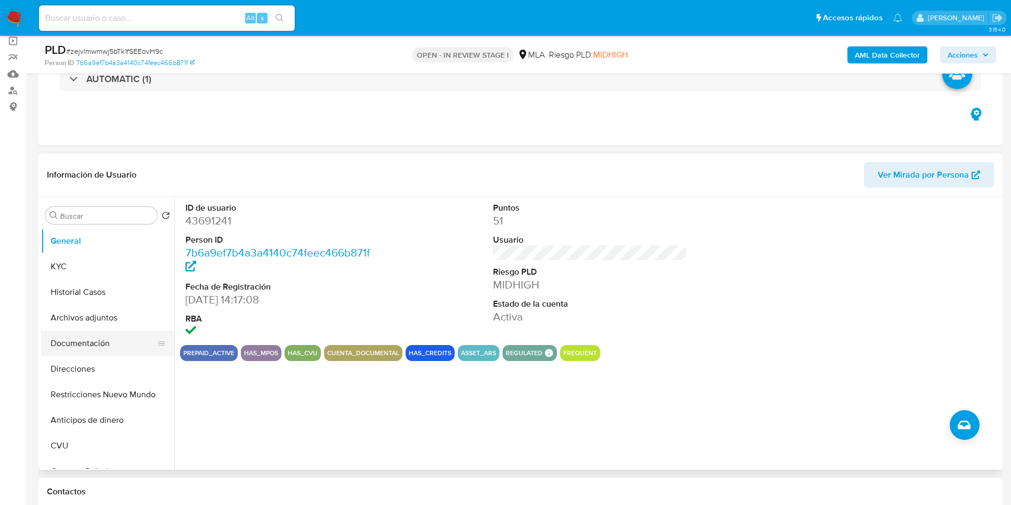
drag, startPoint x: 82, startPoint y: 324, endPoint x: 41, endPoint y: 334, distance: 41.6
click at [82, 324] on button "Archivos adjuntos" at bounding box center [107, 318] width 133 height 26
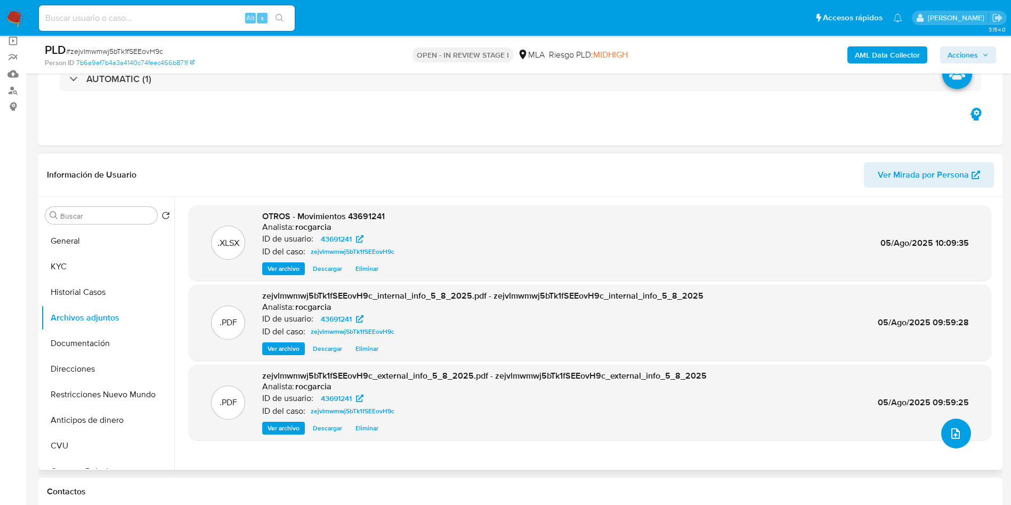
click at [942, 429] on button "upload-file" at bounding box center [957, 434] width 30 height 30
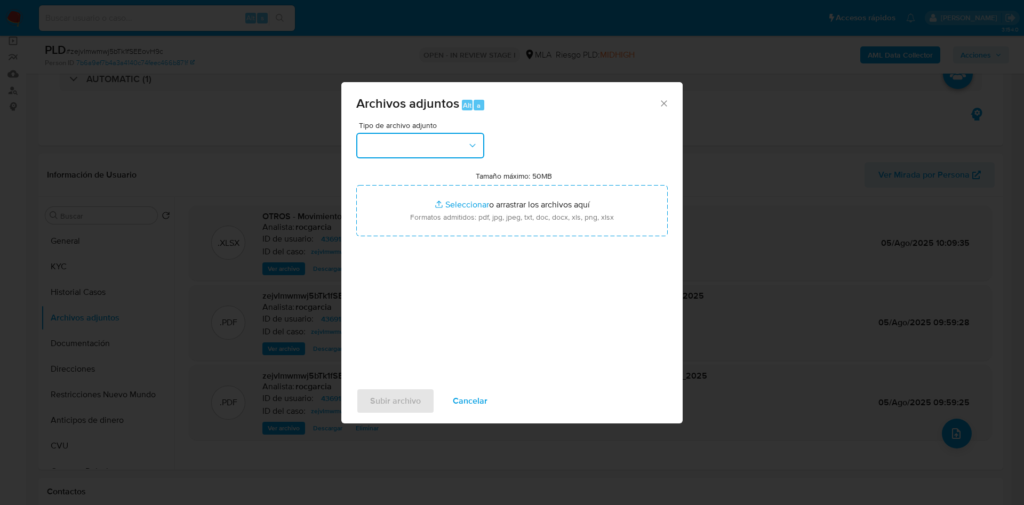
click at [439, 156] on button "button" at bounding box center [420, 146] width 128 height 26
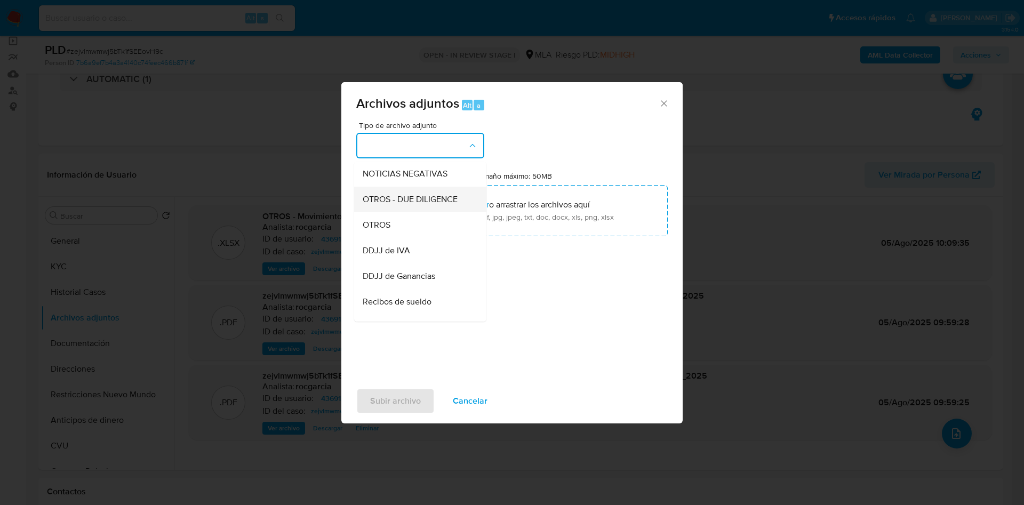
scroll to position [160, 0]
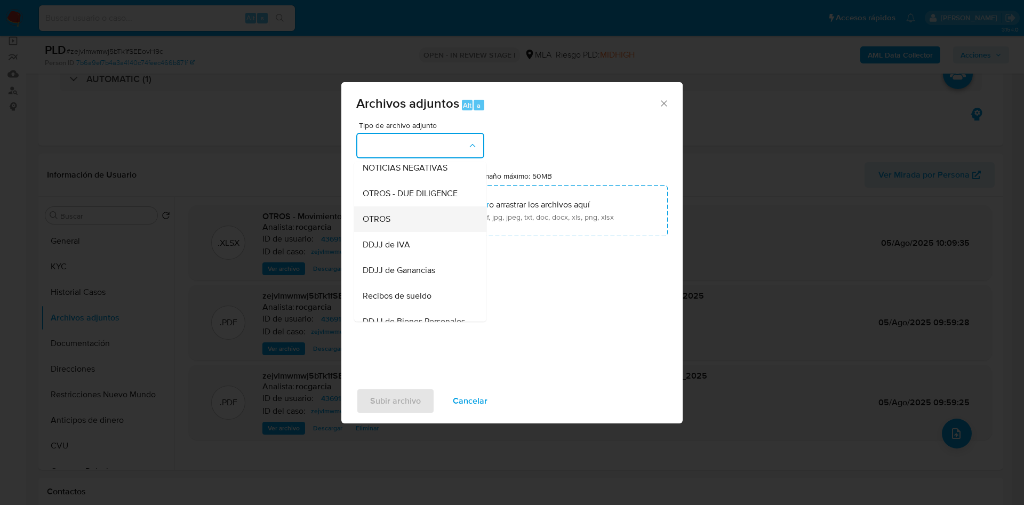
click at [394, 232] on div "OTROS" at bounding box center [417, 219] width 109 height 26
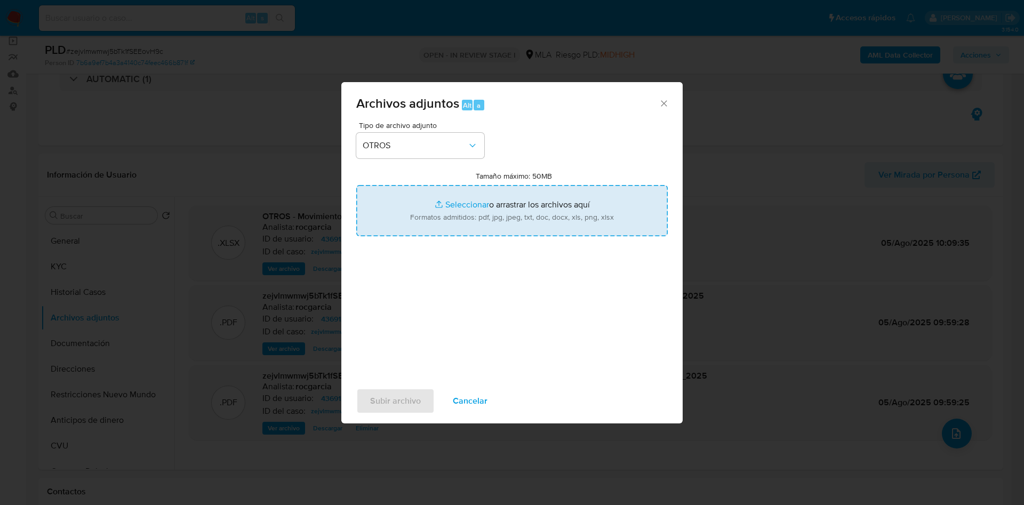
click at [430, 207] on input "Tamaño máximo: 50MB Seleccionar archivos" at bounding box center [511, 210] width 311 height 51
type input "C:\fakepath\43691241 - zejvlmwmwj5bTk1fSEEovH9c.docx"
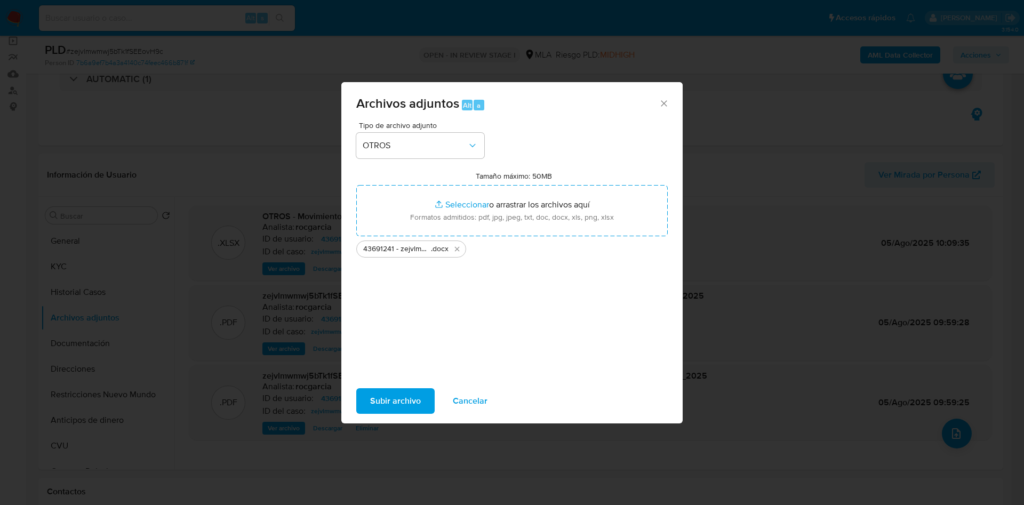
click at [399, 394] on span "Subir archivo" at bounding box center [395, 400] width 51 height 23
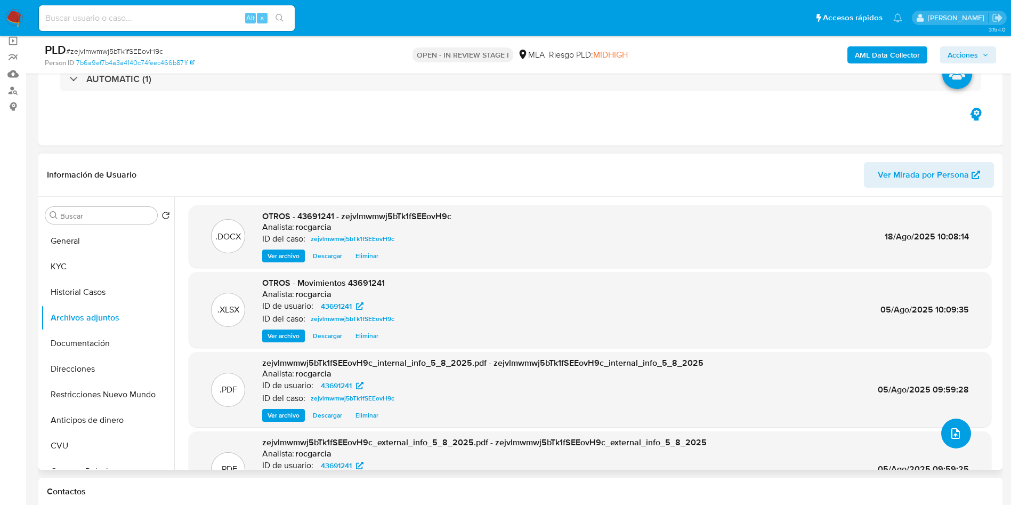
click at [959, 433] on button "upload-file" at bounding box center [957, 434] width 30 height 30
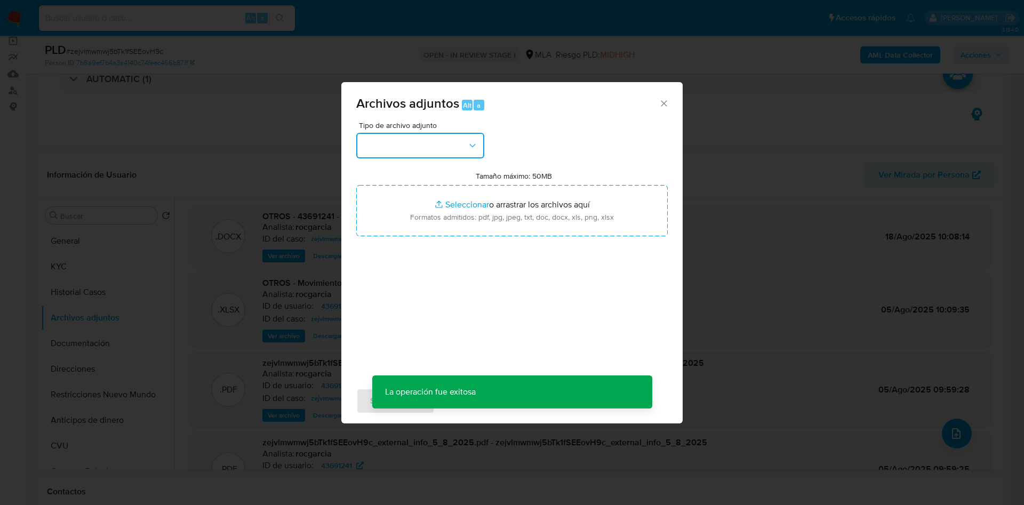
click at [430, 151] on button "button" at bounding box center [420, 146] width 128 height 26
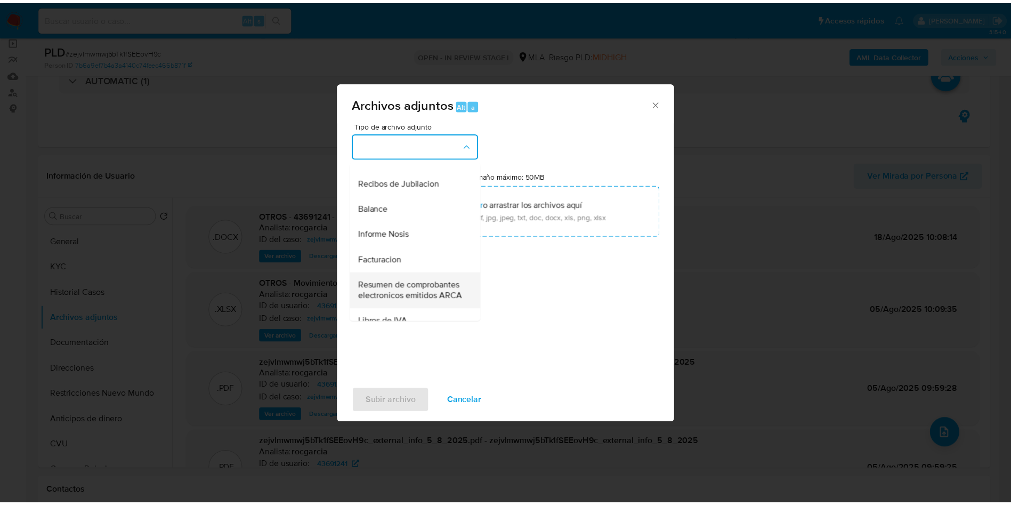
scroll to position [325, 0]
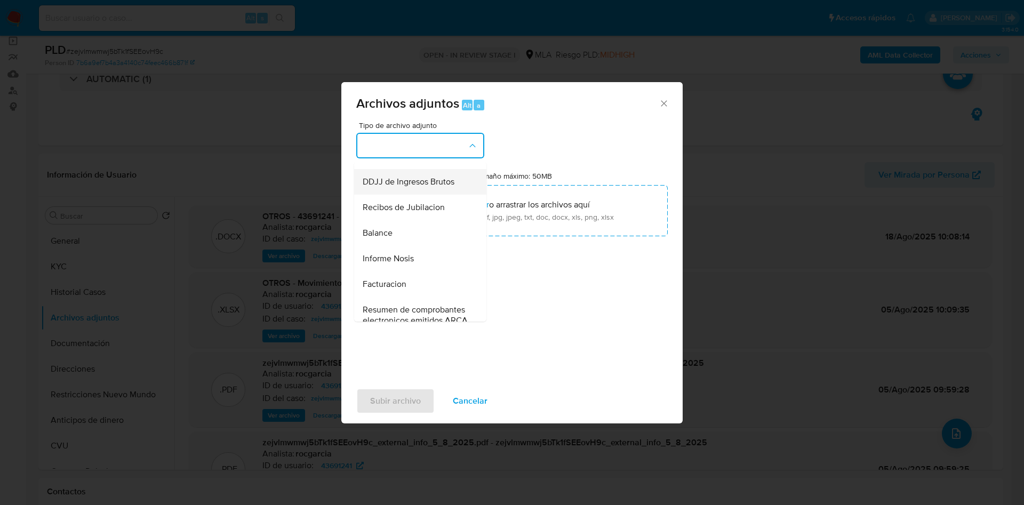
click at [427, 187] on span "DDJJ de Ingresos Brutos" at bounding box center [409, 181] width 92 height 11
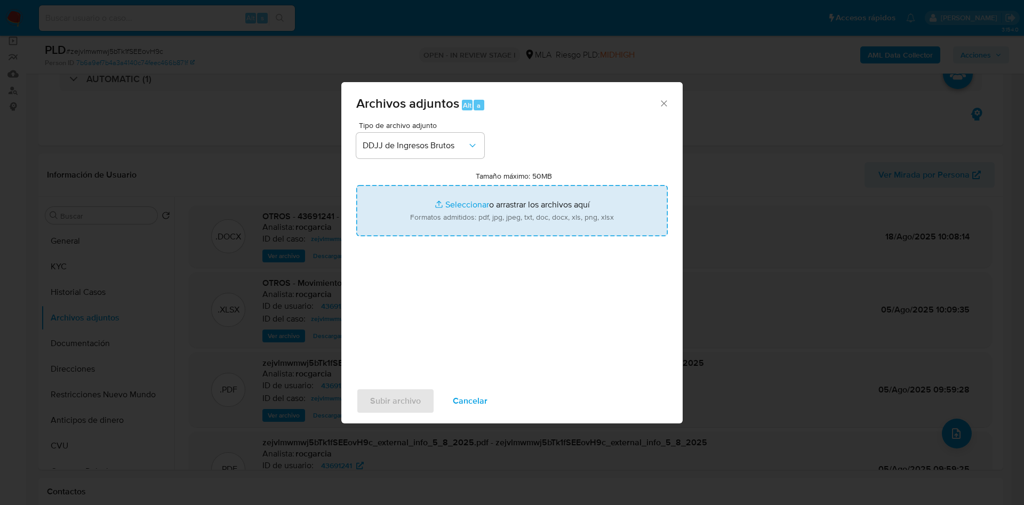
click at [472, 207] on input "Tamaño máximo: 50MB Seleccionar archivos" at bounding box center [511, 210] width 311 height 51
type input "C:\fakepath\DOCUMENTACIÓN.pdf"
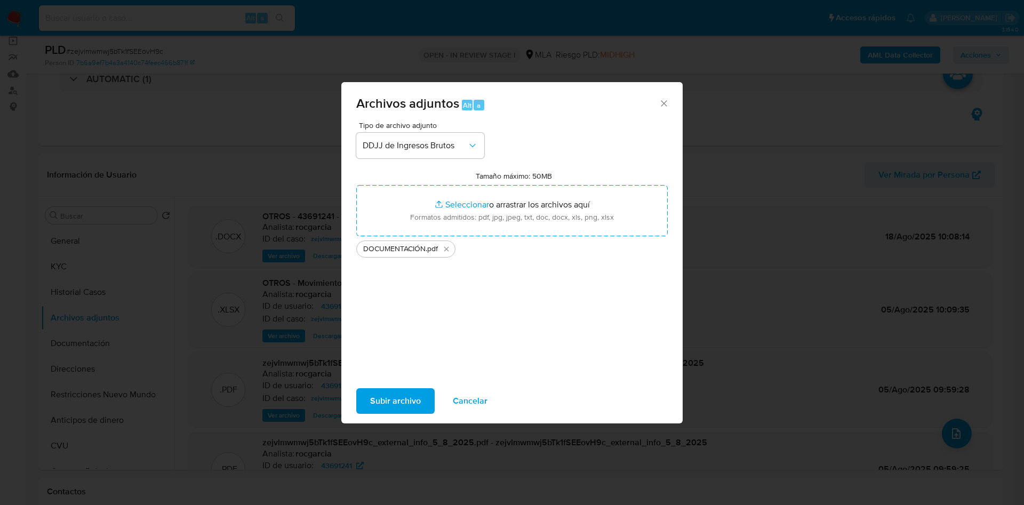
click at [397, 403] on span "Subir archivo" at bounding box center [395, 400] width 51 height 23
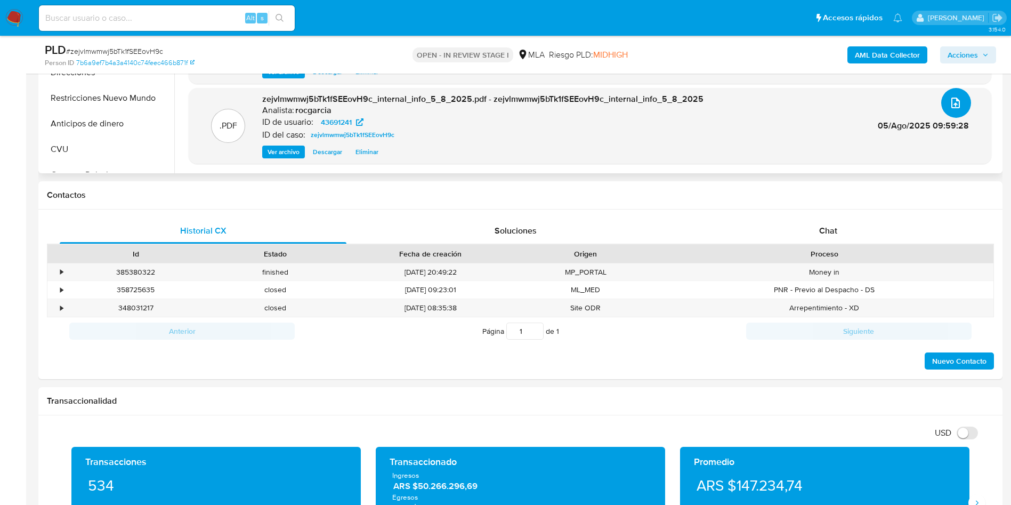
scroll to position [400, 0]
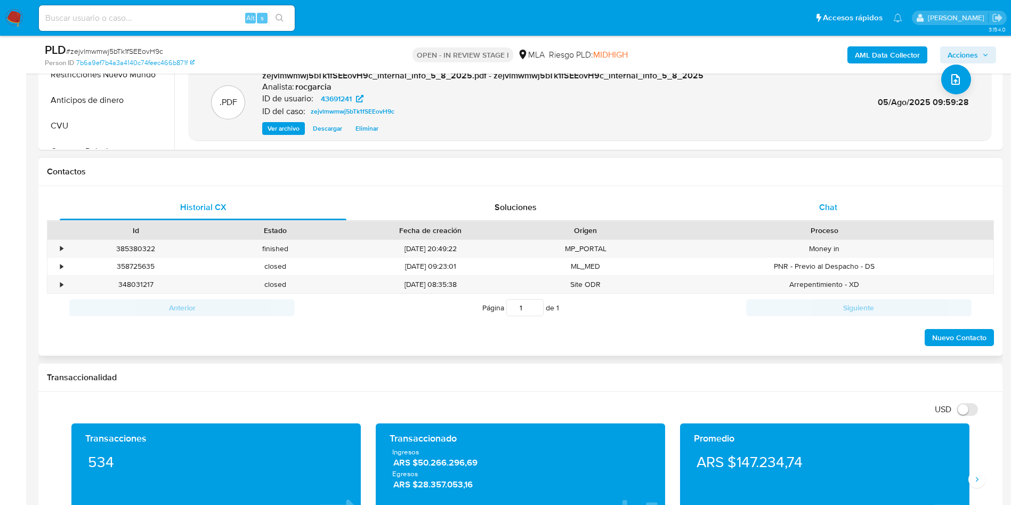
click at [827, 204] on span "Chat" at bounding box center [828, 207] width 18 height 12
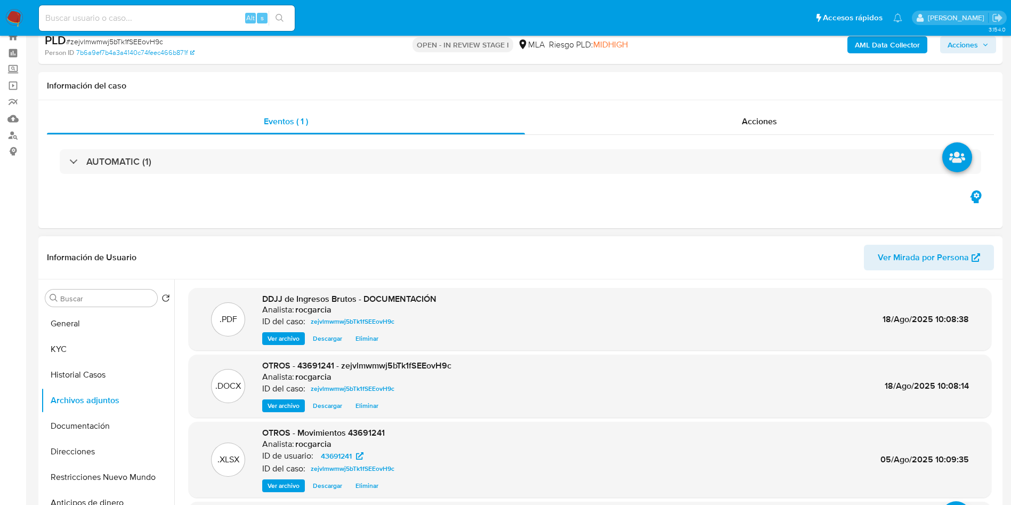
scroll to position [0, 0]
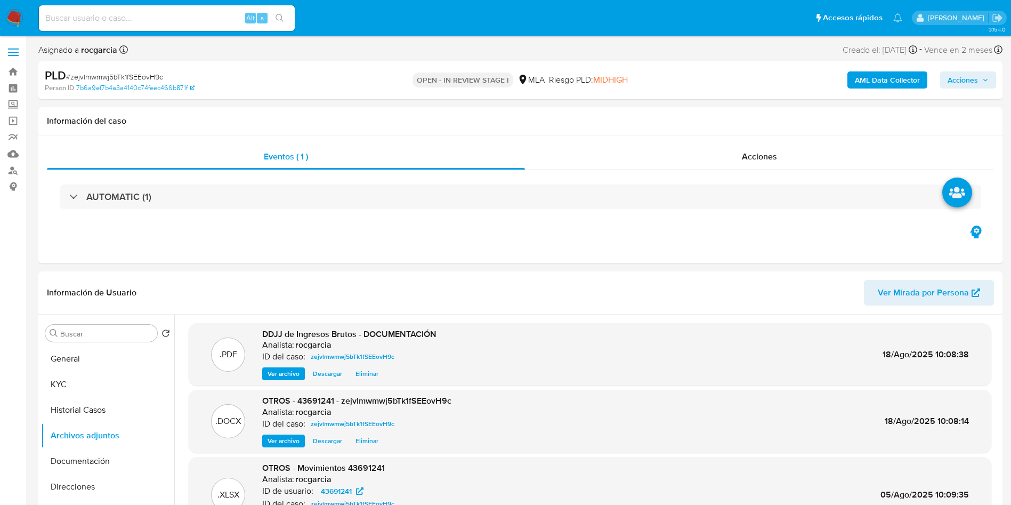
click at [982, 70] on div "AML Data Collector Acciones" at bounding box center [839, 80] width 315 height 25
click at [978, 75] on span "Acciones" at bounding box center [968, 80] width 41 height 15
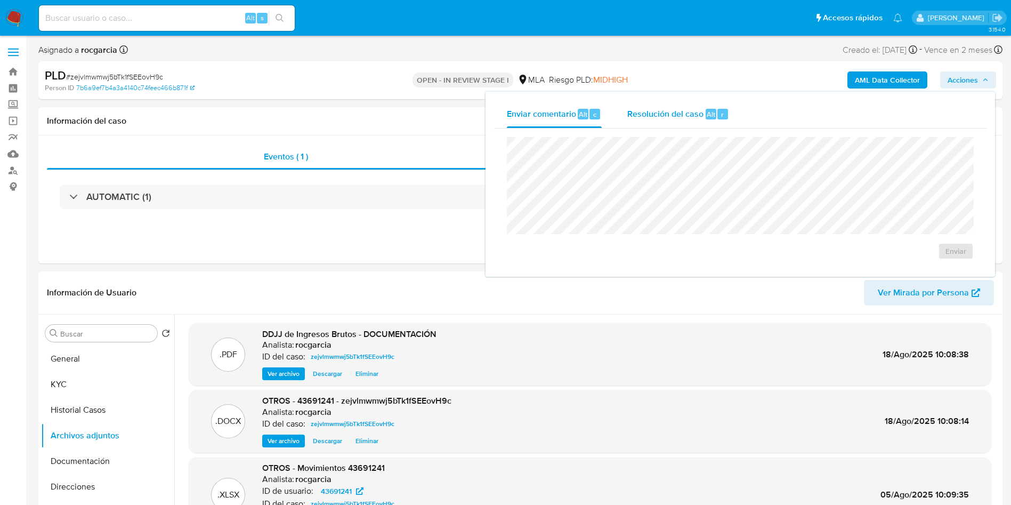
click at [656, 118] on span "Resolución del caso" at bounding box center [666, 114] width 76 height 12
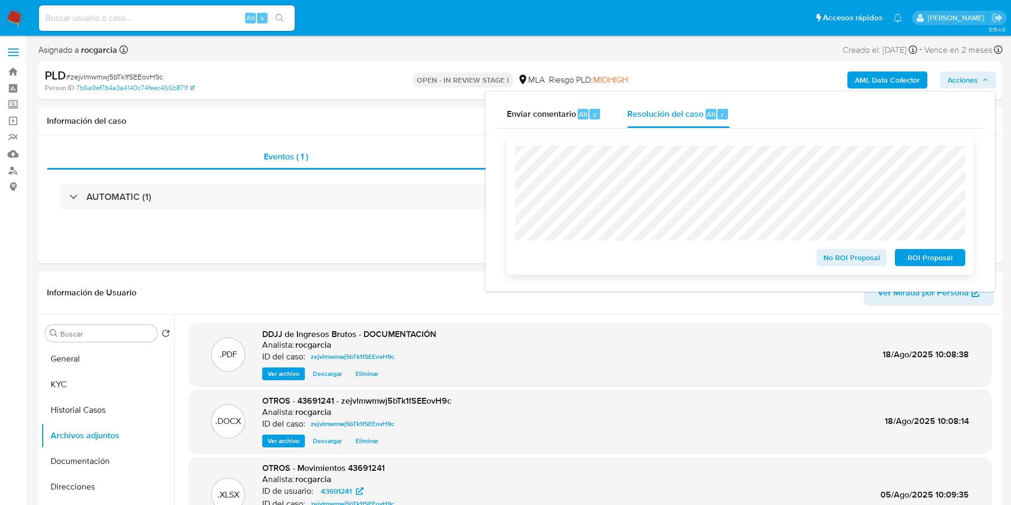
click at [837, 256] on span "No ROI Proposal" at bounding box center [851, 257] width 55 height 15
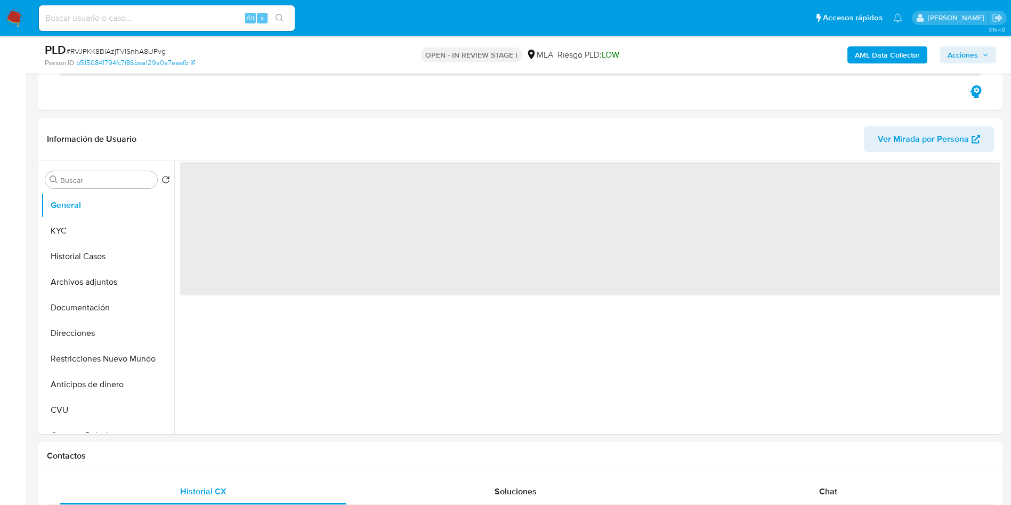
scroll to position [480, 0]
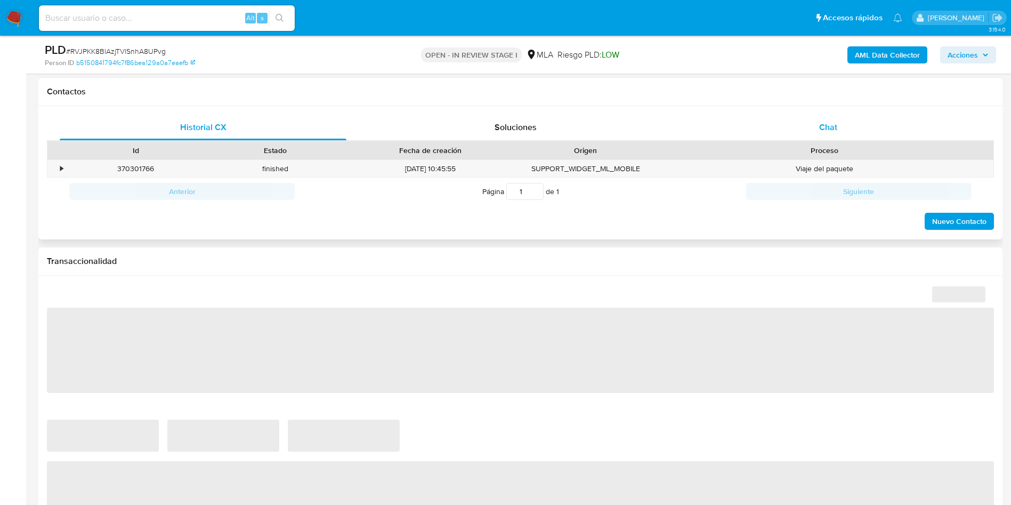
click at [820, 133] on span "Chat" at bounding box center [828, 127] width 18 height 12
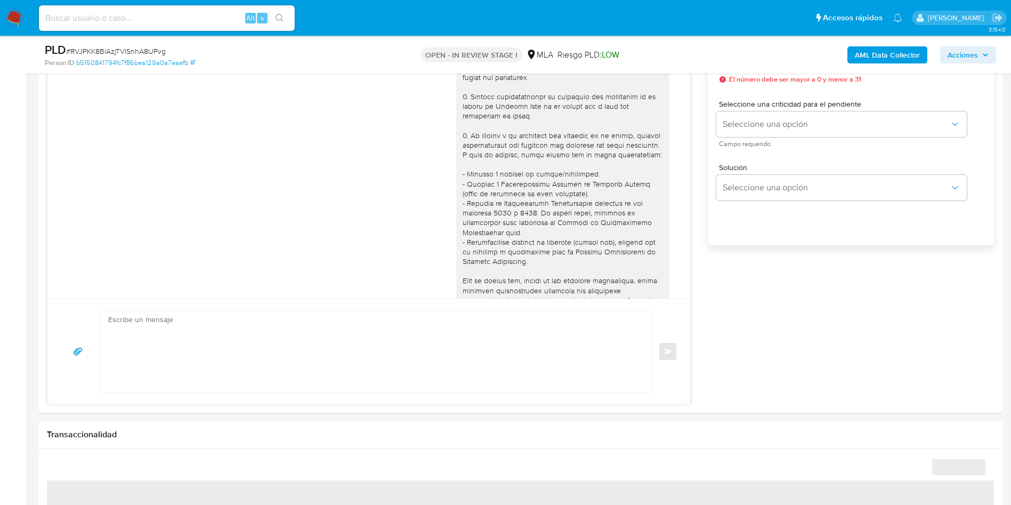
scroll to position [1284, 0]
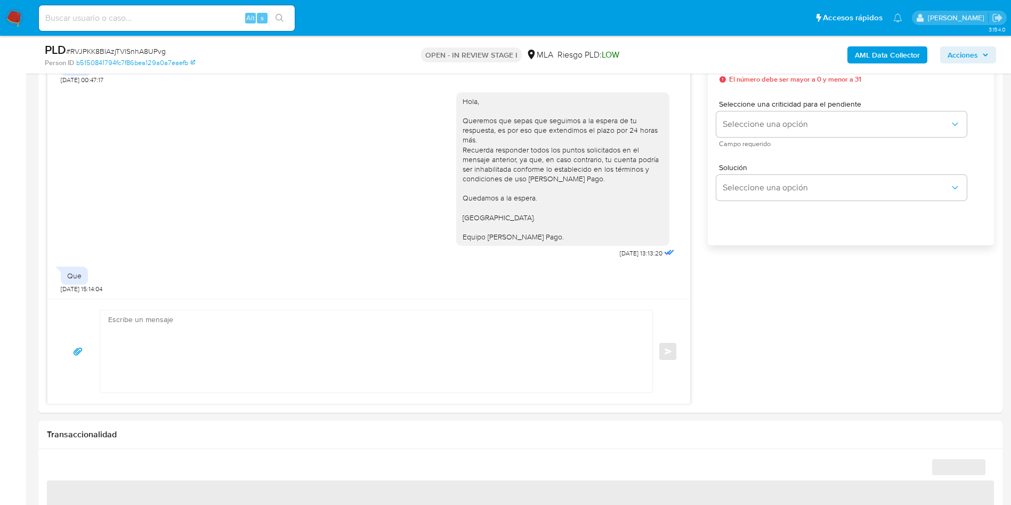
select select "10"
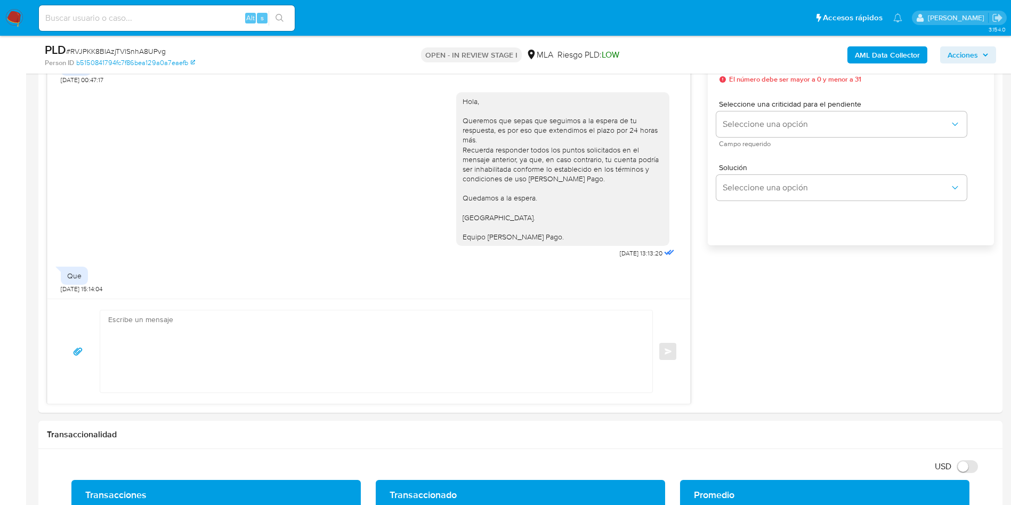
scroll to position [560, 0]
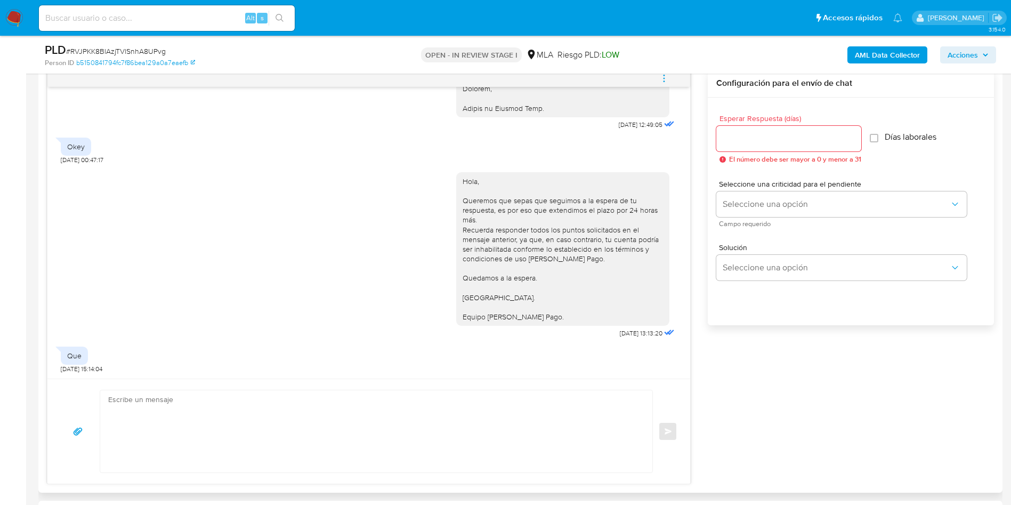
click at [167, 427] on textarea at bounding box center [373, 431] width 531 height 82
paste textarea "Muchas gracias por la respuesta. Analizamos tu caso y notamos que la informació…"
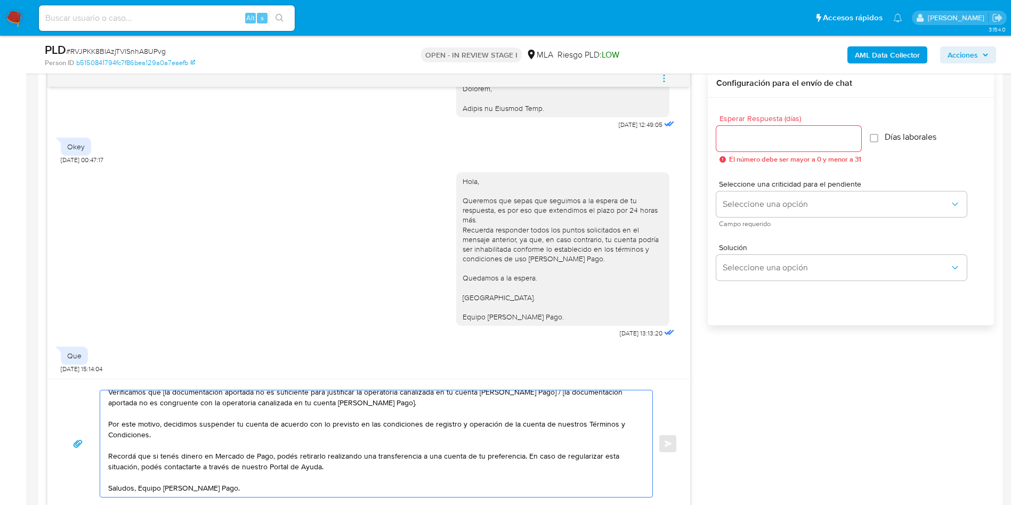
scroll to position [0, 0]
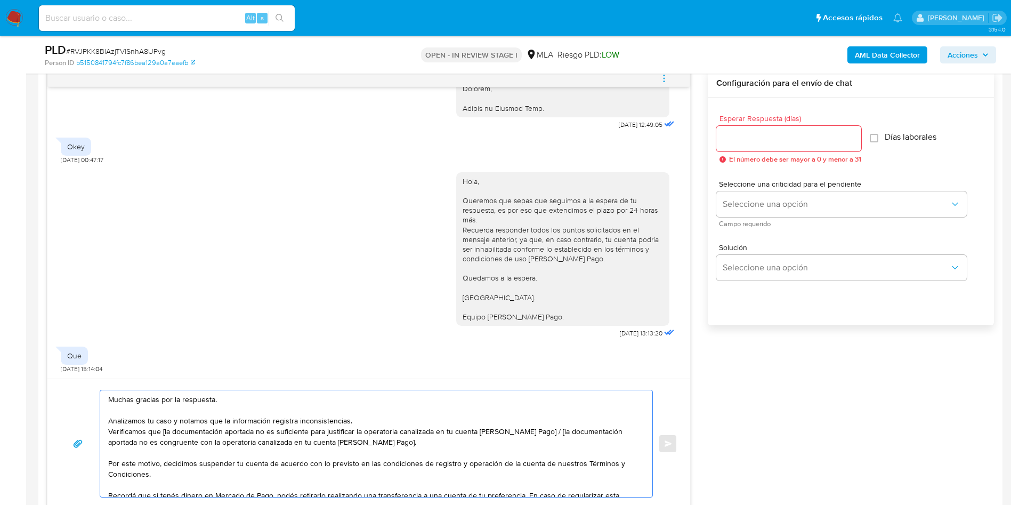
click at [134, 404] on textarea "Muchas gracias por la respuesta. Analizamos tu caso y notamos que la informació…" at bounding box center [373, 443] width 531 height 107
drag, startPoint x: 164, startPoint y: 433, endPoint x: 305, endPoint y: 432, distance: 141.8
click at [305, 432] on textarea "Buenos días, Analizamos tu caso y notamos que la información registra inconsist…" at bounding box center [373, 443] width 531 height 107
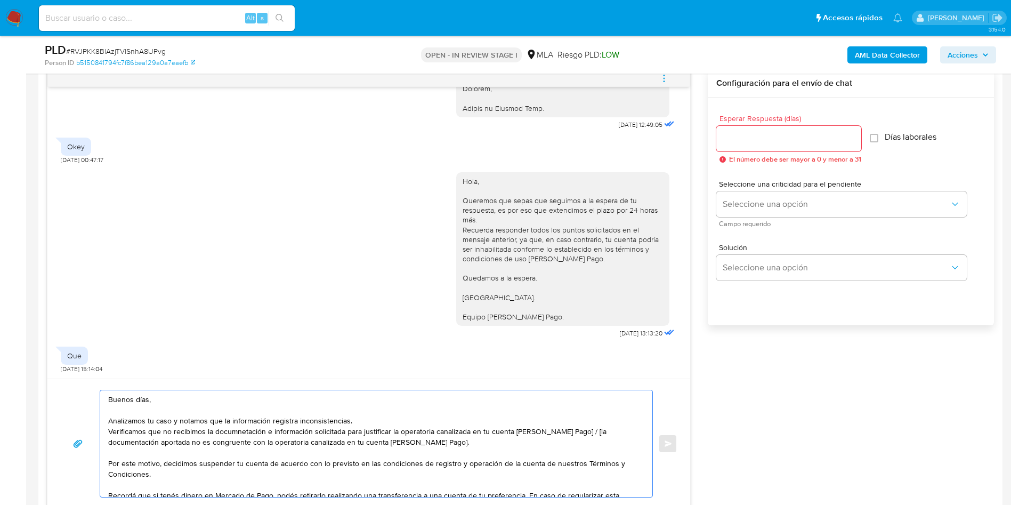
drag, startPoint x: 571, startPoint y: 432, endPoint x: 574, endPoint y: 441, distance: 8.9
click at [574, 441] on textarea "Buenos días, Analizamos tu caso y notamos que la información registra inconsist…" at bounding box center [373, 443] width 531 height 107
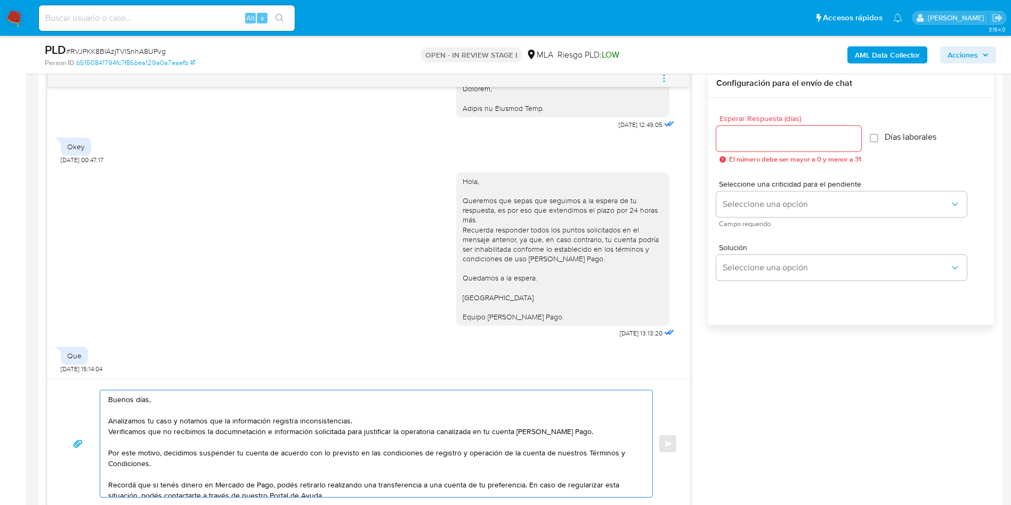
click at [236, 430] on textarea "Buenos días, Analizamos tu caso y notamos que la información registra inconsist…" at bounding box center [373, 443] width 531 height 107
click at [0, 0] on lt-span "docum en tación" at bounding box center [0, 0] width 0 height 0
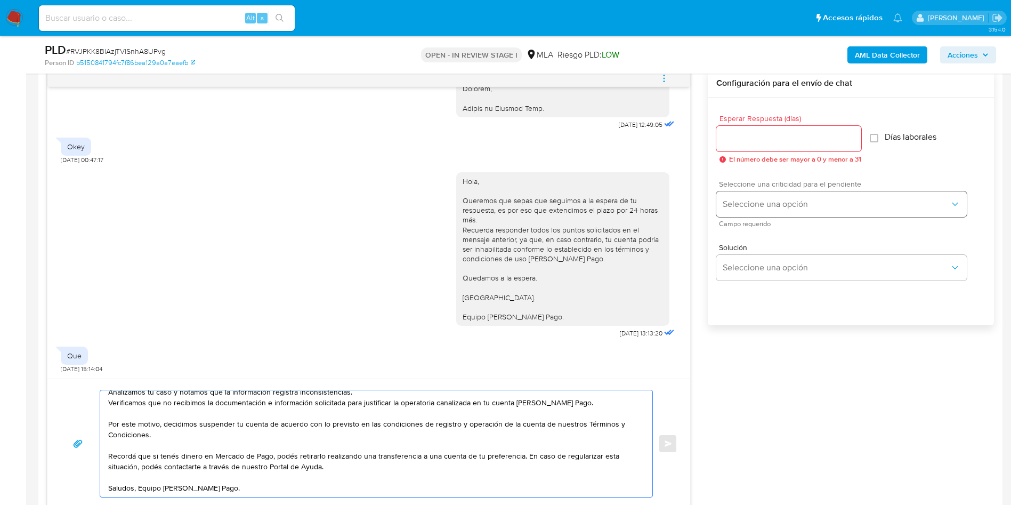
scroll to position [480, 0]
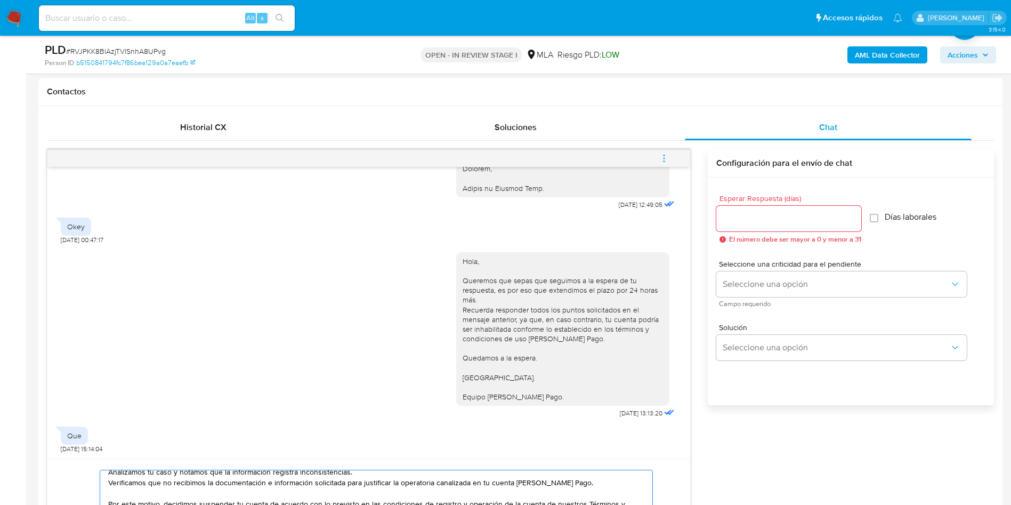
type textarea "Buenos días, Analizamos tu caso y notamos que la información registra inconsist…"
click at [784, 212] on input "Esperar Respuesta (días)" at bounding box center [789, 219] width 145 height 14
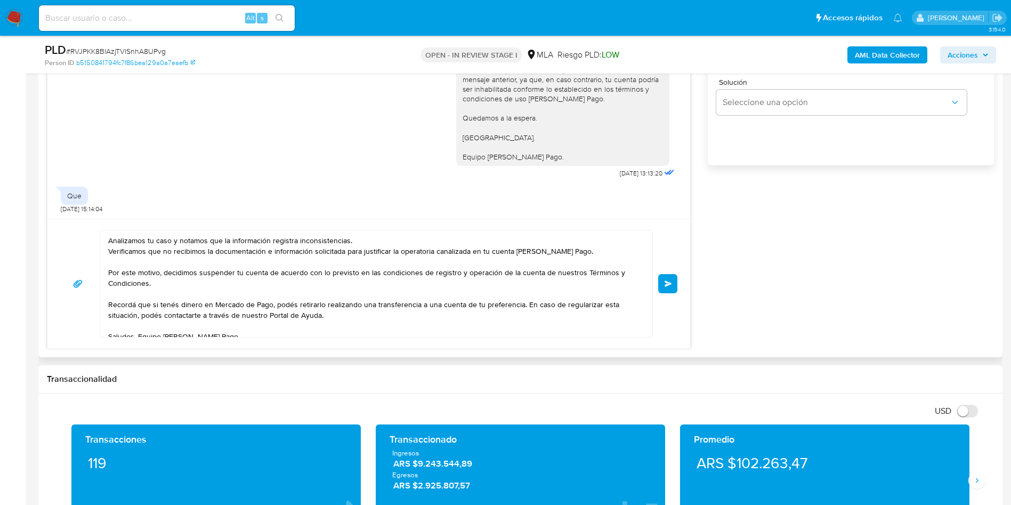
scroll to position [39, 0]
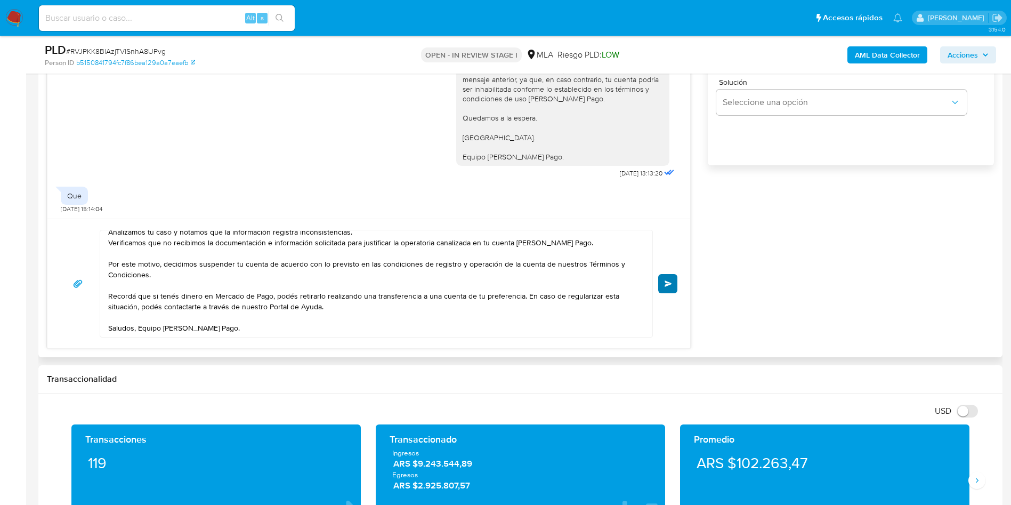
type input "0"
click at [662, 284] on button "Enviar" at bounding box center [667, 283] width 19 height 19
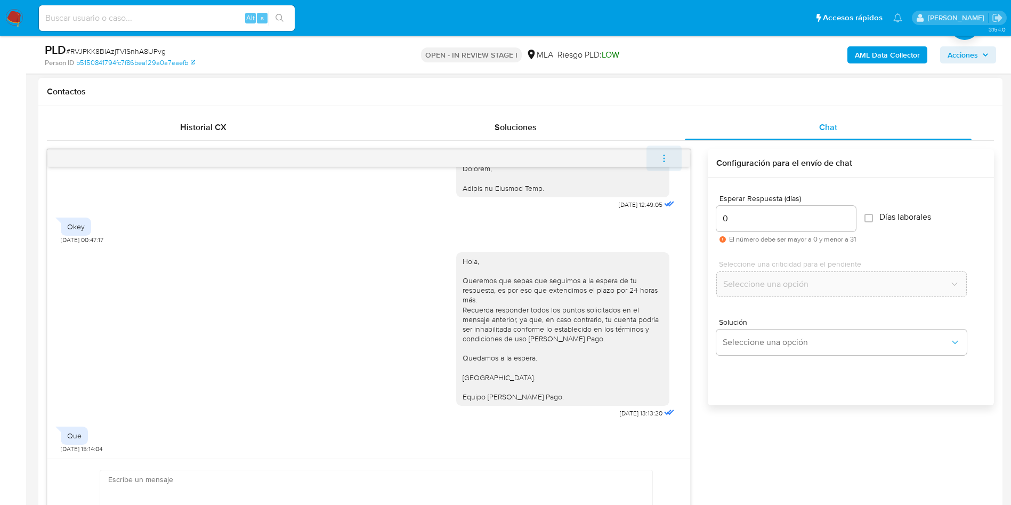
scroll to position [1490, 0]
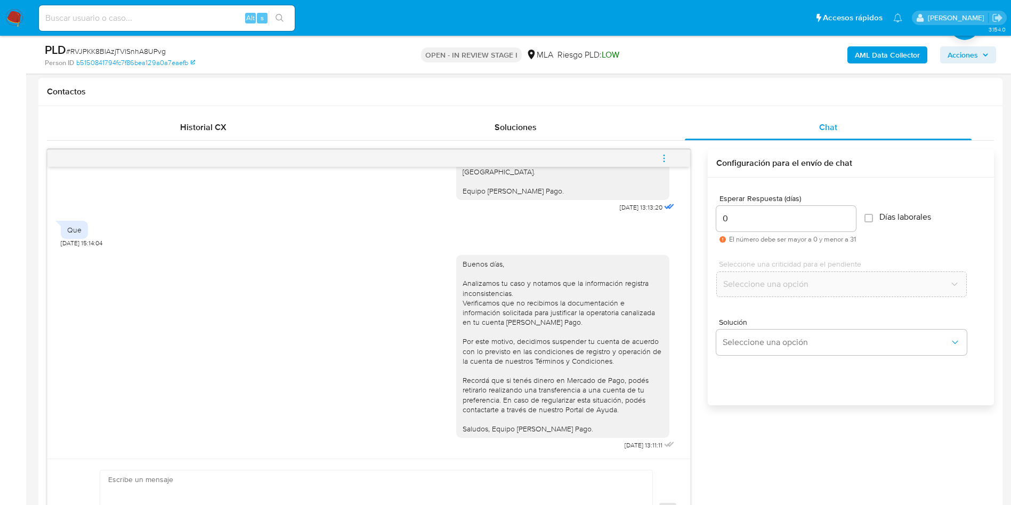
click at [671, 154] on button "menu-action" at bounding box center [664, 159] width 35 height 26
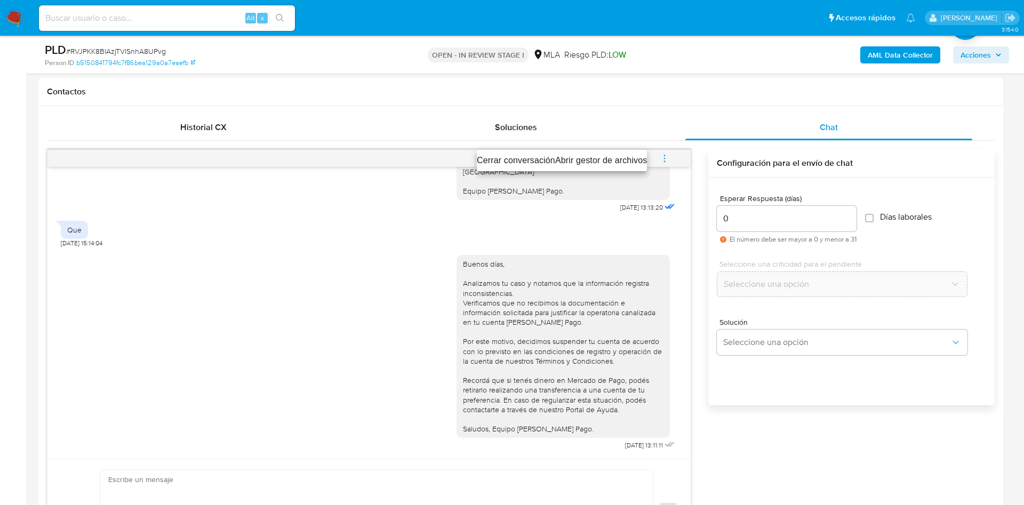
click at [534, 157] on li "Cerrar conversación" at bounding box center [516, 160] width 78 height 13
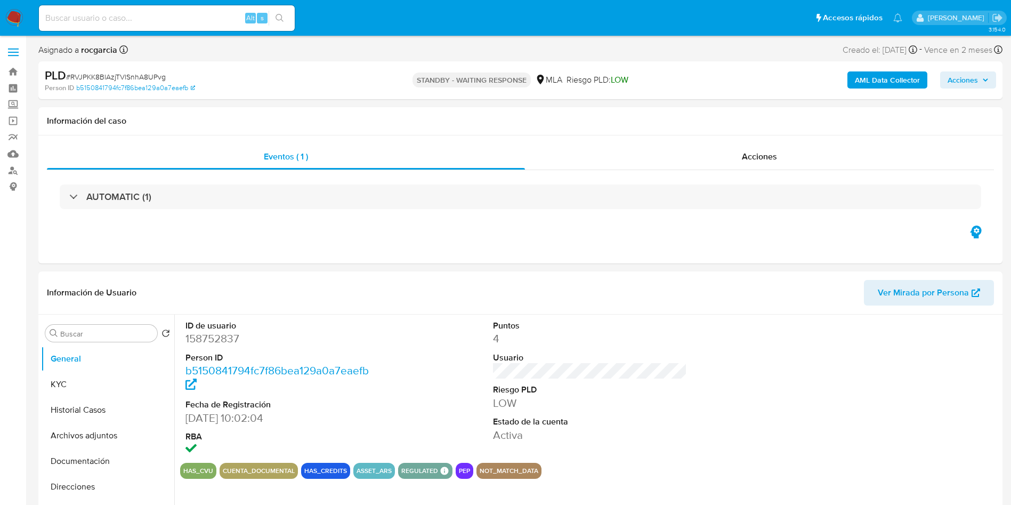
select select "10"
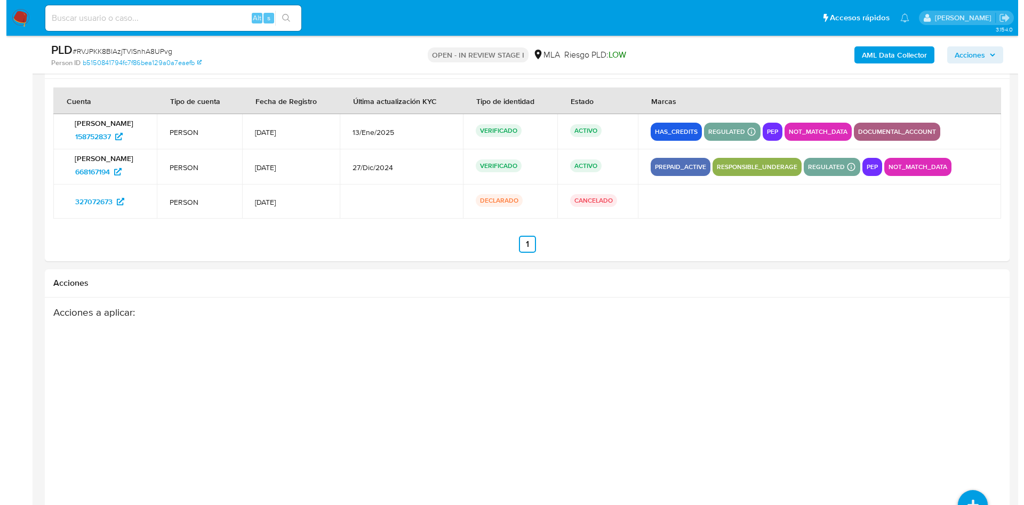
scroll to position [1612, 0]
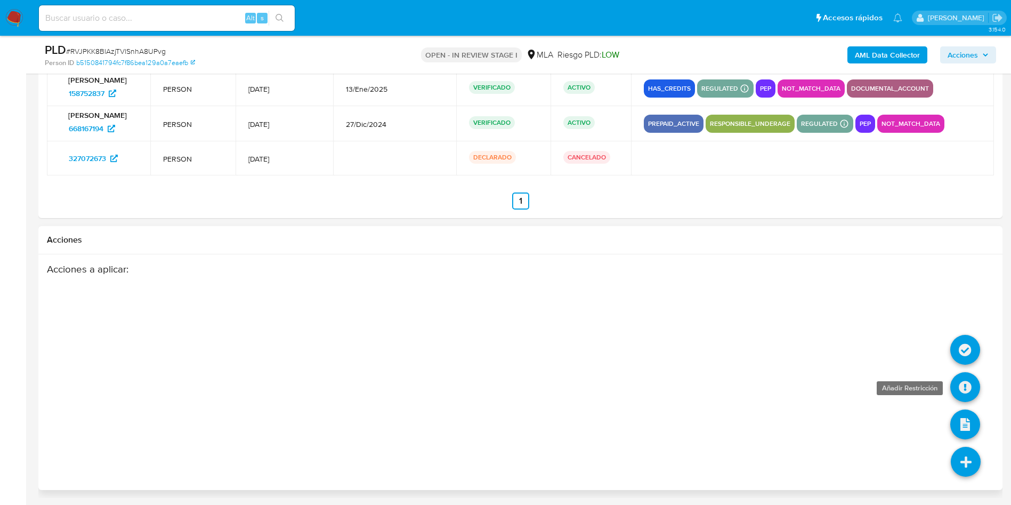
click at [960, 389] on icon at bounding box center [966, 387] width 30 height 30
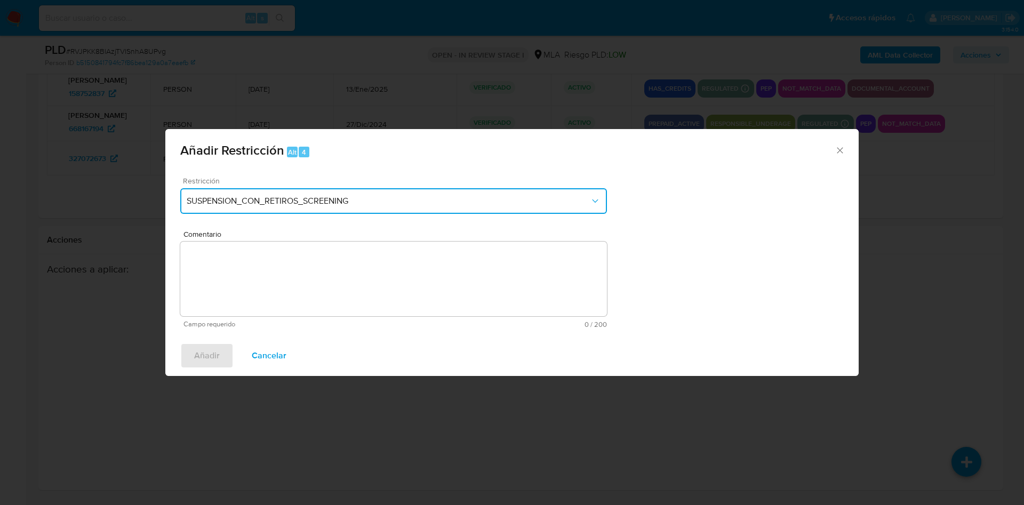
drag, startPoint x: 316, startPoint y: 201, endPoint x: 323, endPoint y: 205, distance: 7.4
click at [316, 200] on span "SUSPENSION_CON_RETIROS_SCREENING" at bounding box center [388, 201] width 403 height 11
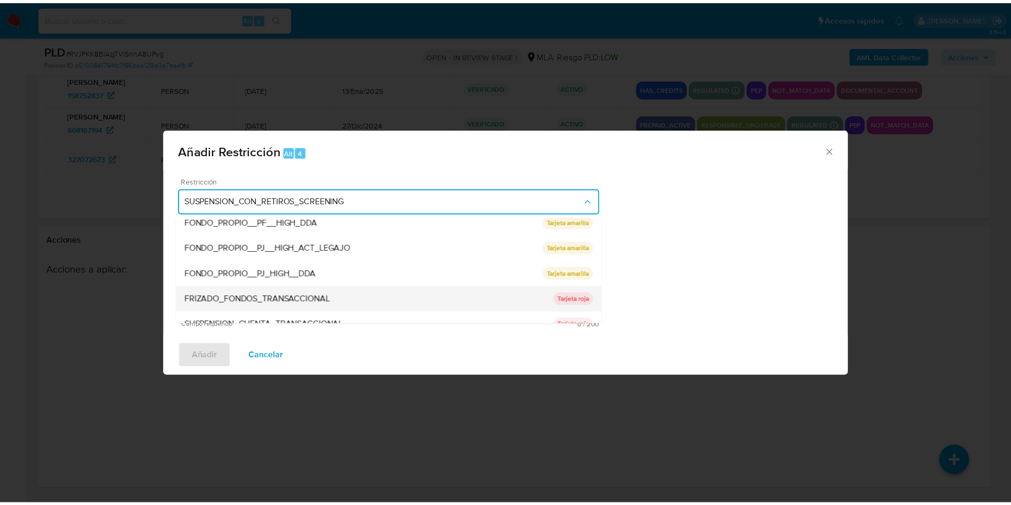
scroll to position [160, 0]
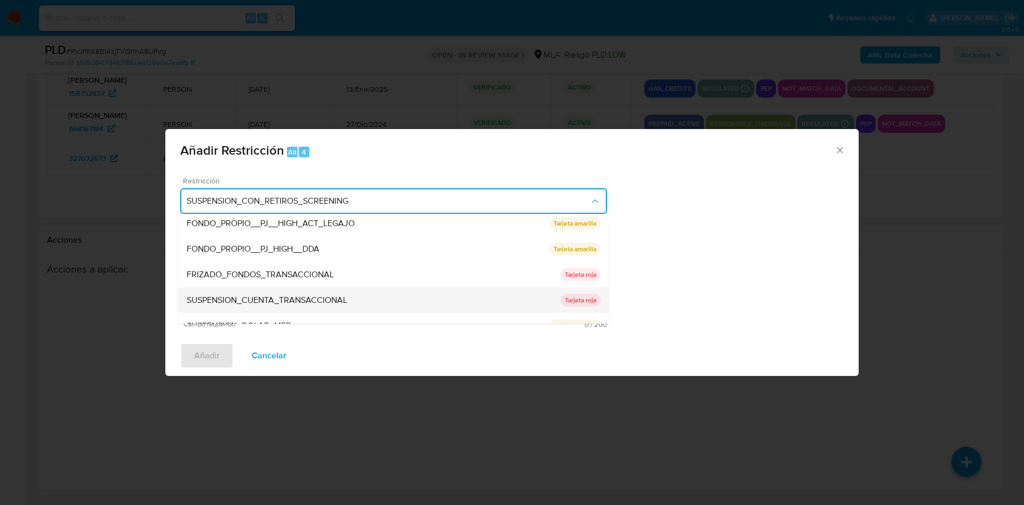
click at [334, 295] on span "SUSPENSION_CUENTA_TRANSACCIONAL" at bounding box center [267, 300] width 160 height 11
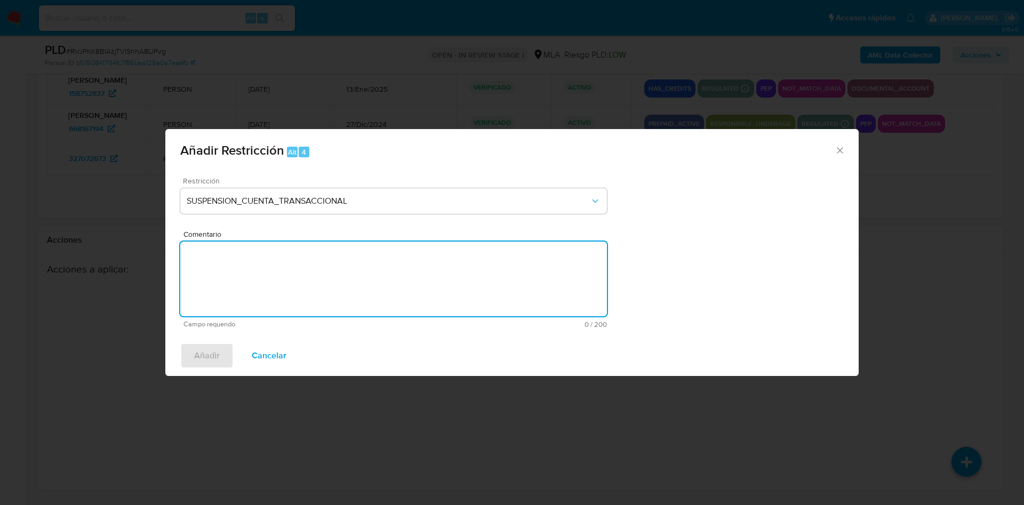
click at [334, 293] on textarea "Comentario" at bounding box center [393, 279] width 427 height 75
type textarea "AML"
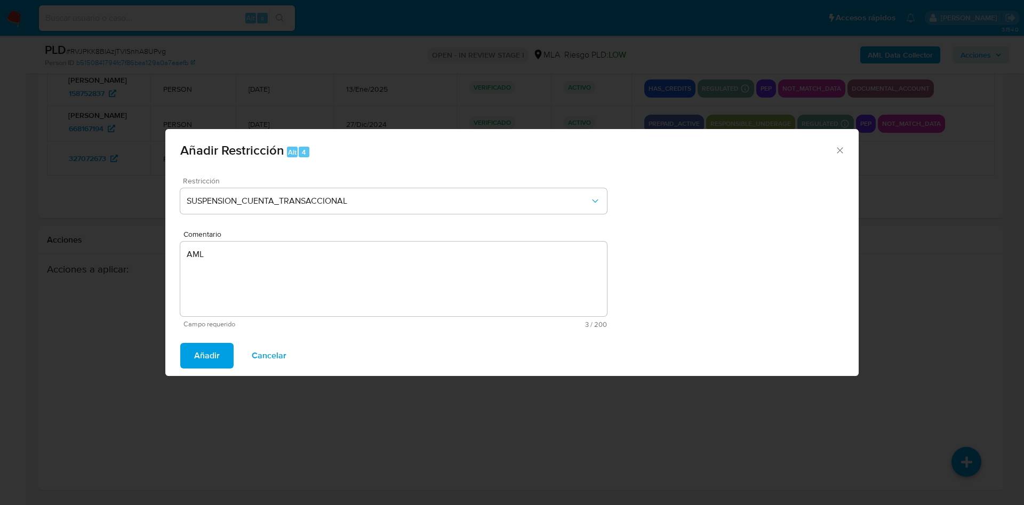
click at [206, 349] on span "Añadir" at bounding box center [207, 355] width 26 height 23
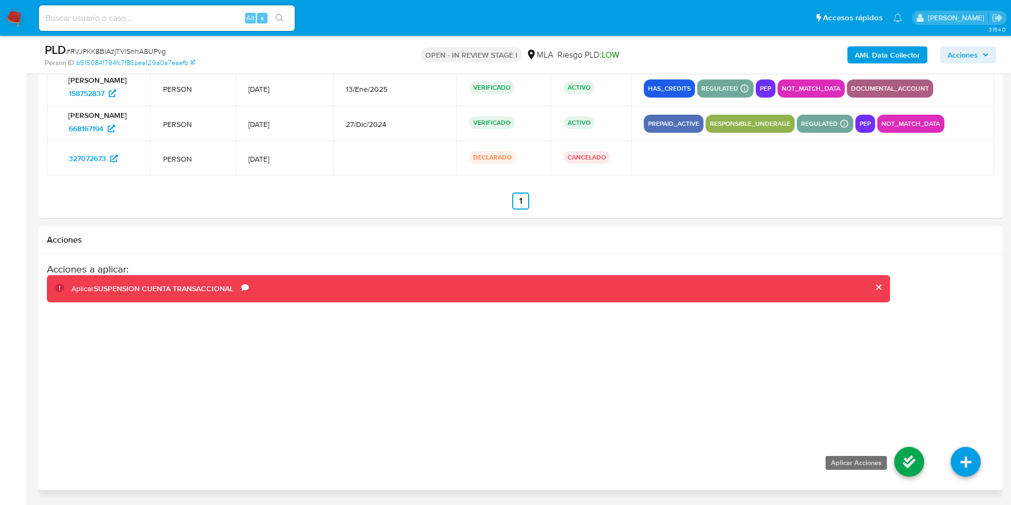
click at [906, 455] on icon at bounding box center [910, 462] width 30 height 30
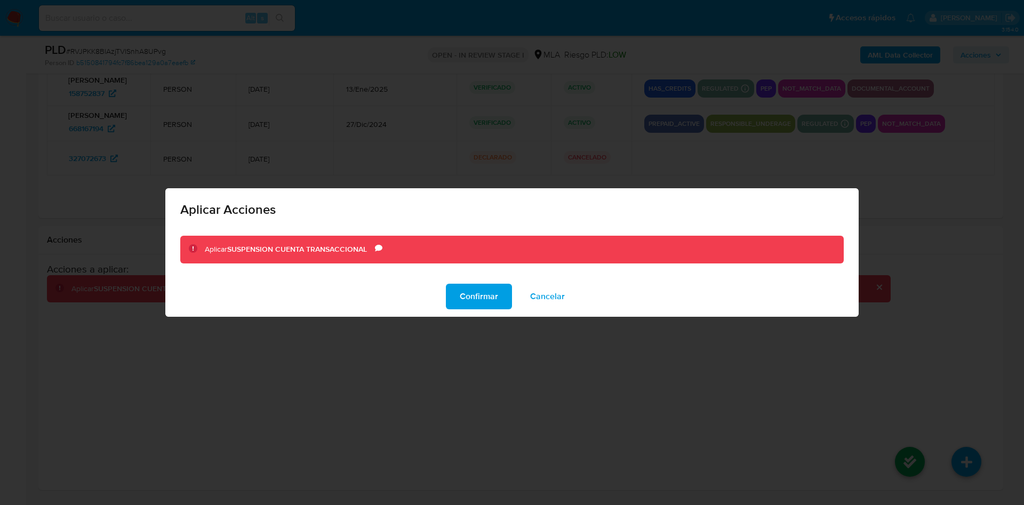
drag, startPoint x: 458, startPoint y: 298, endPoint x: 406, endPoint y: 296, distance: 52.3
click at [453, 298] on button "Confirmar" at bounding box center [479, 297] width 66 height 26
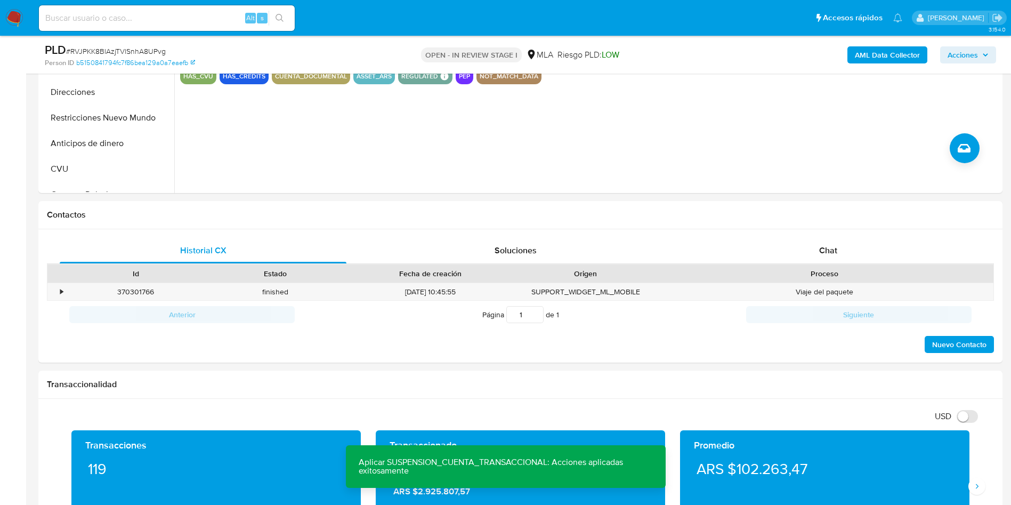
scroll to position [332, 0]
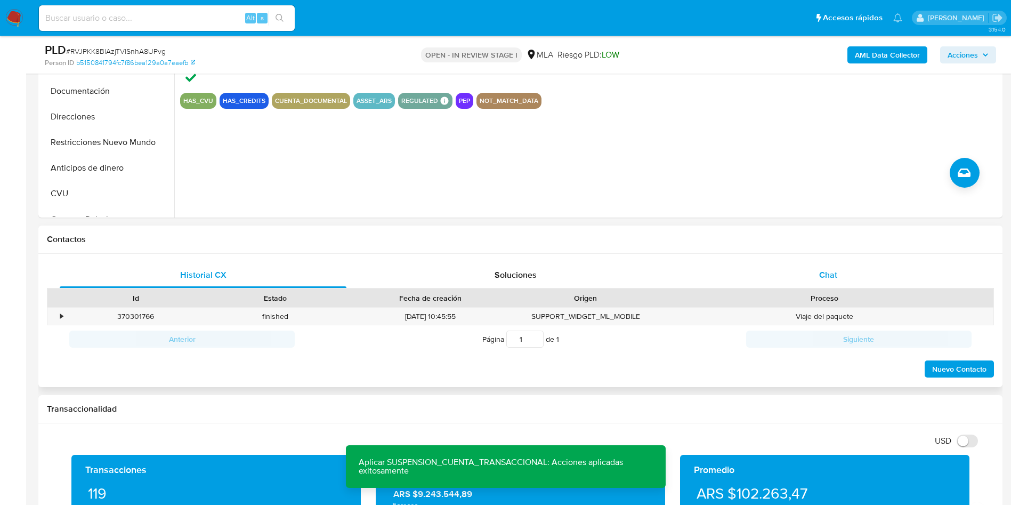
click at [823, 276] on span "Chat" at bounding box center [828, 275] width 18 height 12
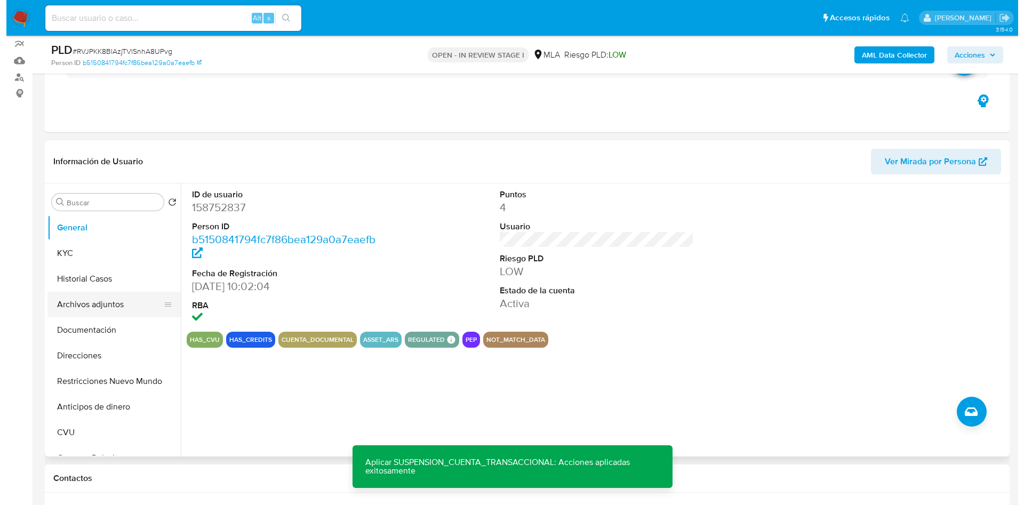
scroll to position [92, 0]
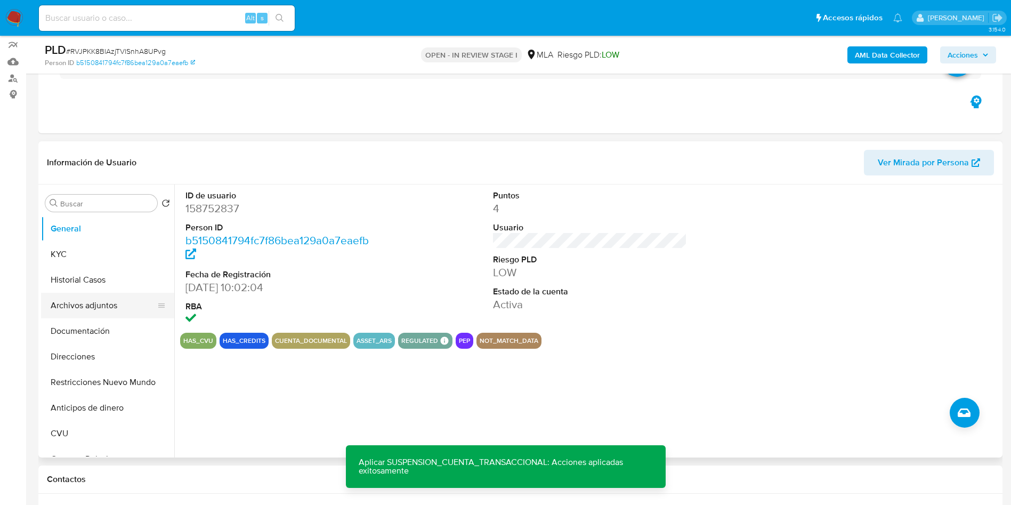
click at [80, 302] on button "Archivos adjuntos" at bounding box center [103, 306] width 125 height 26
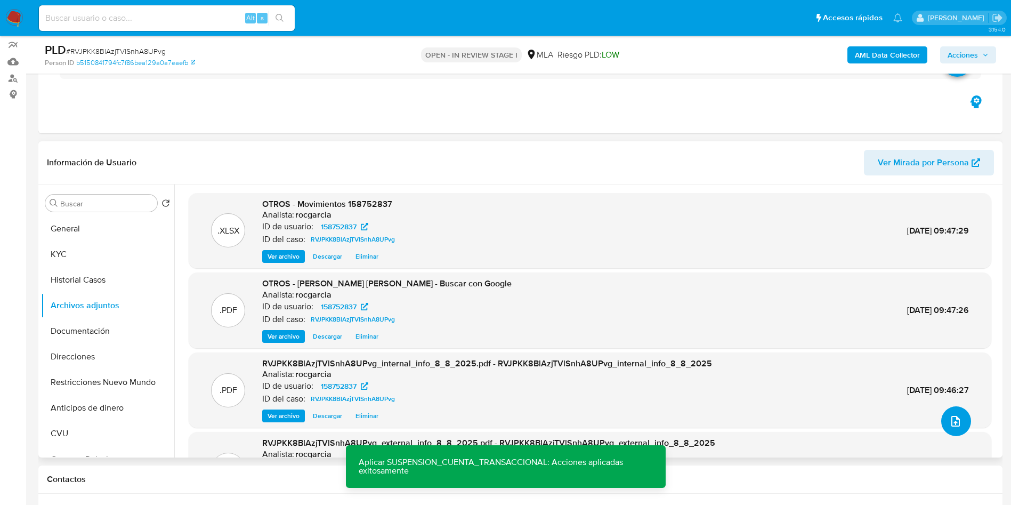
click at [958, 413] on button "upload-file" at bounding box center [957, 421] width 30 height 30
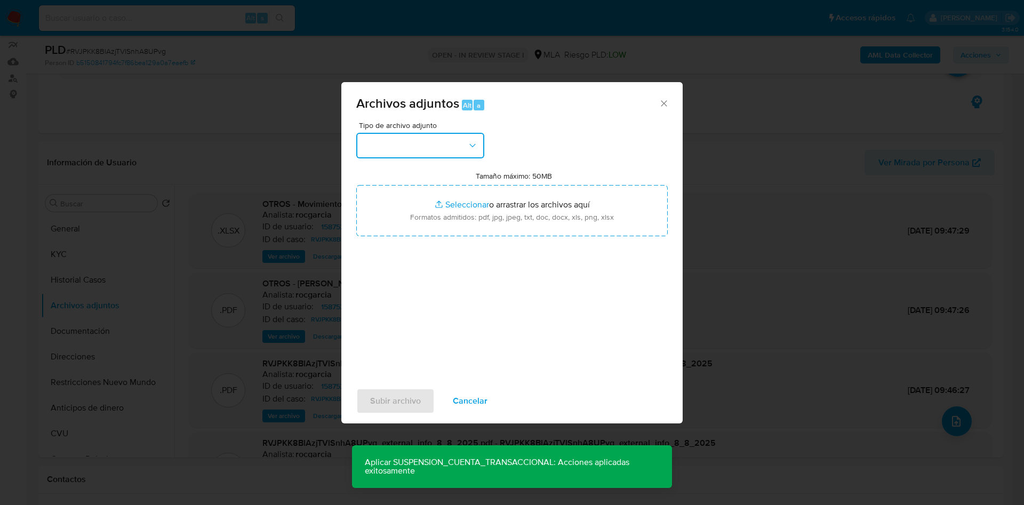
click at [403, 152] on button "button" at bounding box center [420, 146] width 128 height 26
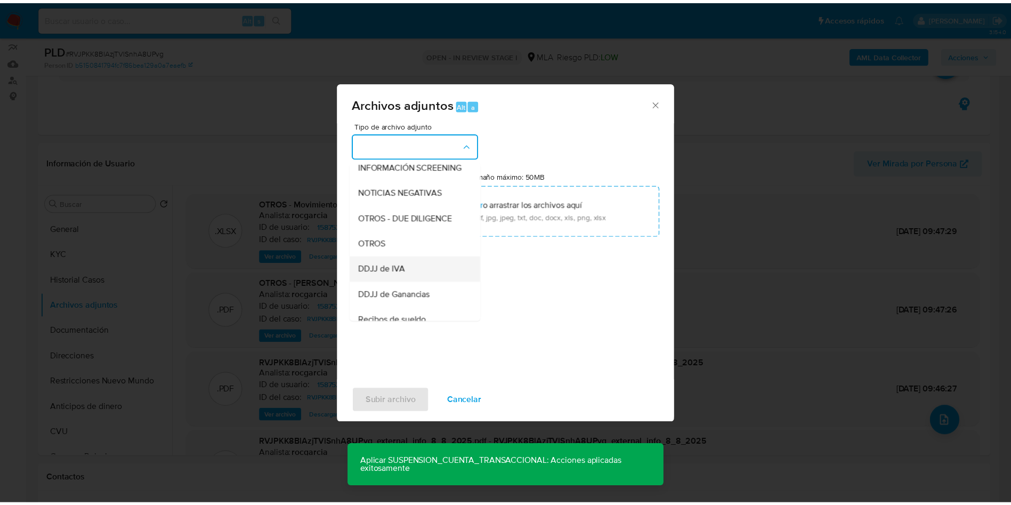
scroll to position [160, 0]
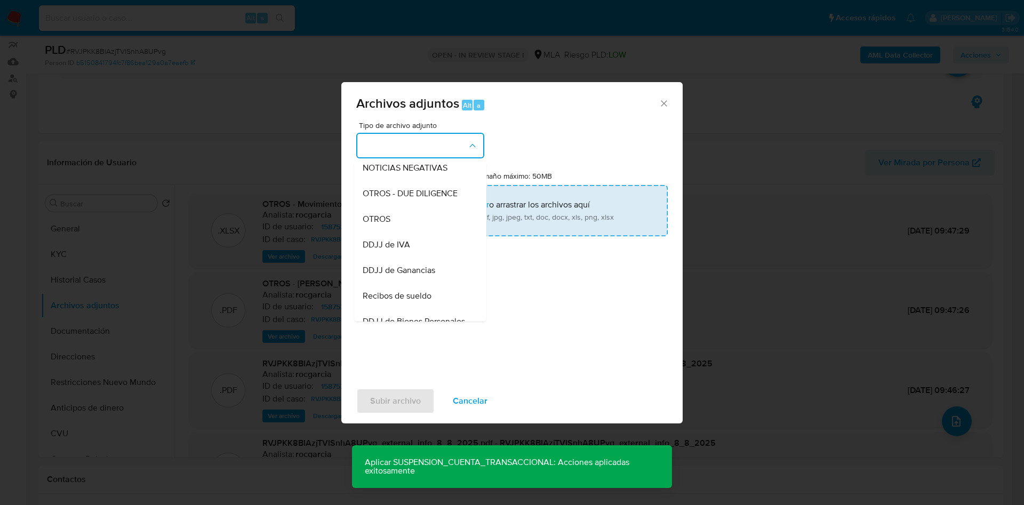
drag, startPoint x: 401, startPoint y: 230, endPoint x: 435, endPoint y: 218, distance: 36.3
click at [401, 229] on div "OTROS" at bounding box center [417, 219] width 109 height 26
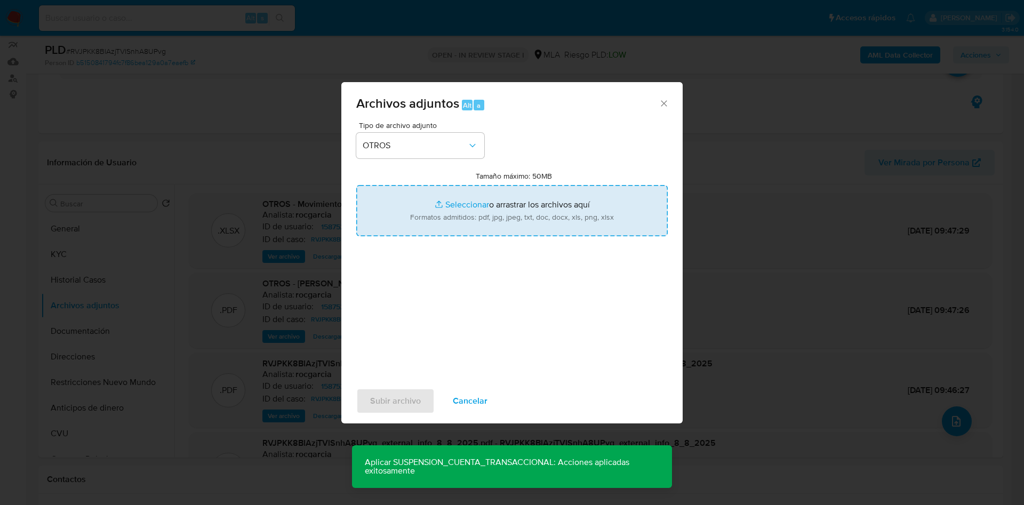
click at [497, 200] on input "Tamaño máximo: 50MB Seleccionar archivos" at bounding box center [511, 210] width 311 height 51
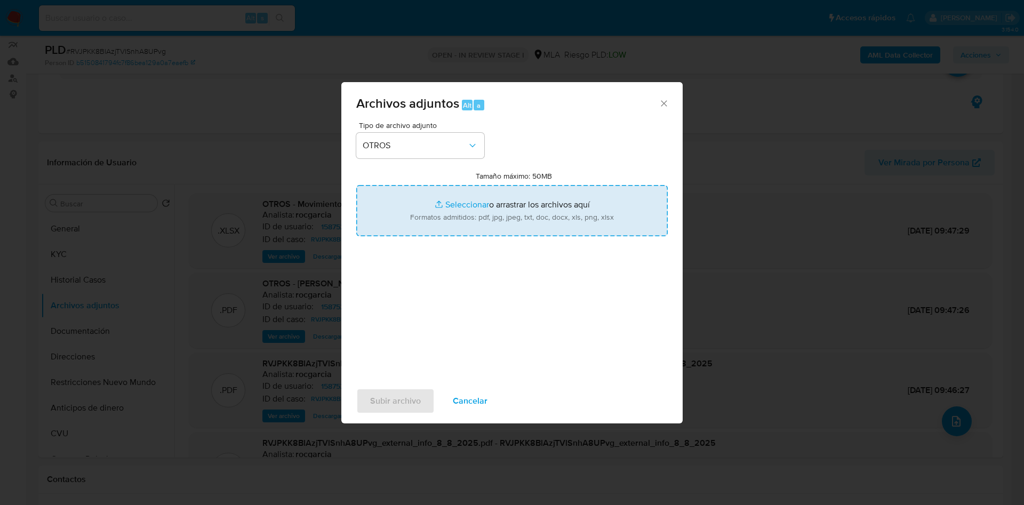
type input "C:\fakepath\Caselog RVJPKK8BlAzjTVlSnhA8UPvg_2025_07_17_23_17_25.docx"
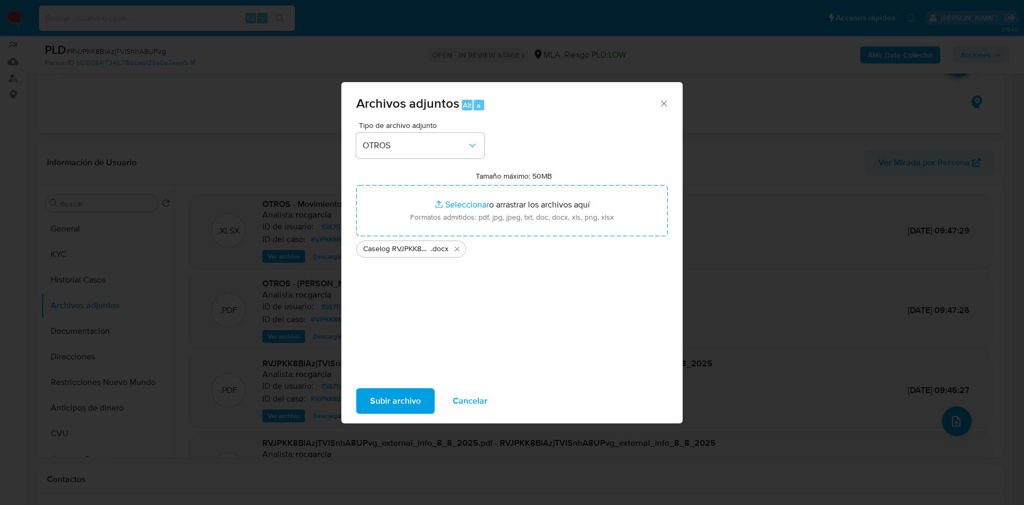
click at [404, 412] on span "Subir archivo" at bounding box center [395, 400] width 51 height 23
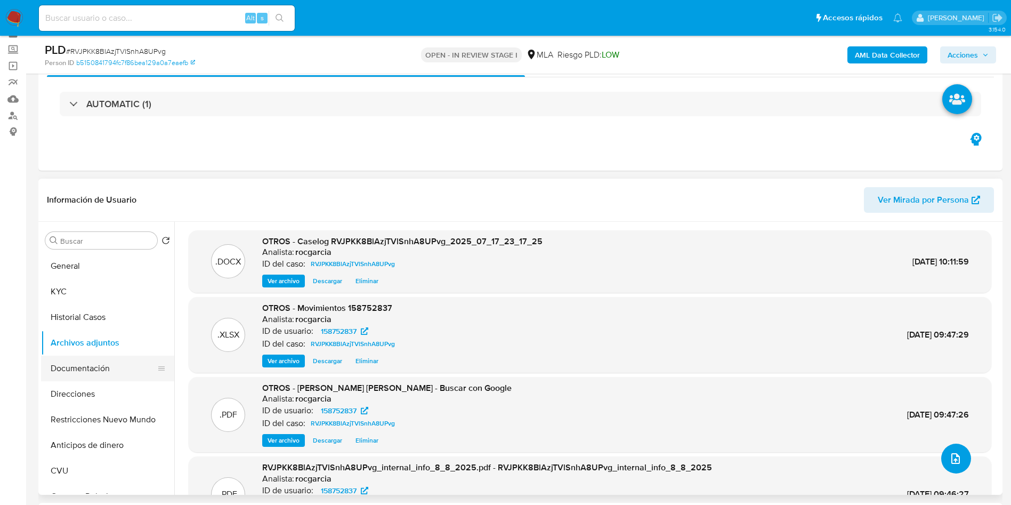
scroll to position [80, 0]
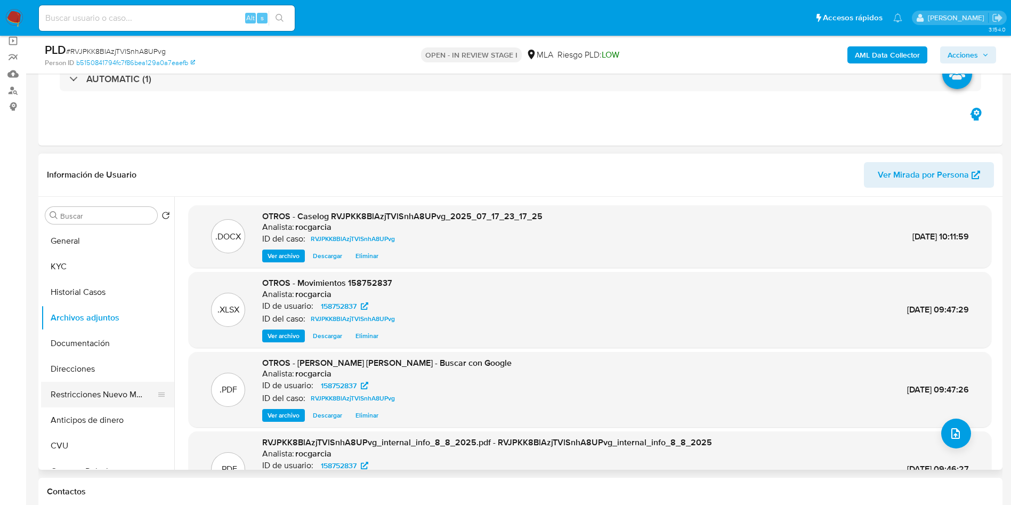
click at [110, 391] on button "Restricciones Nuevo Mundo" at bounding box center [103, 395] width 125 height 26
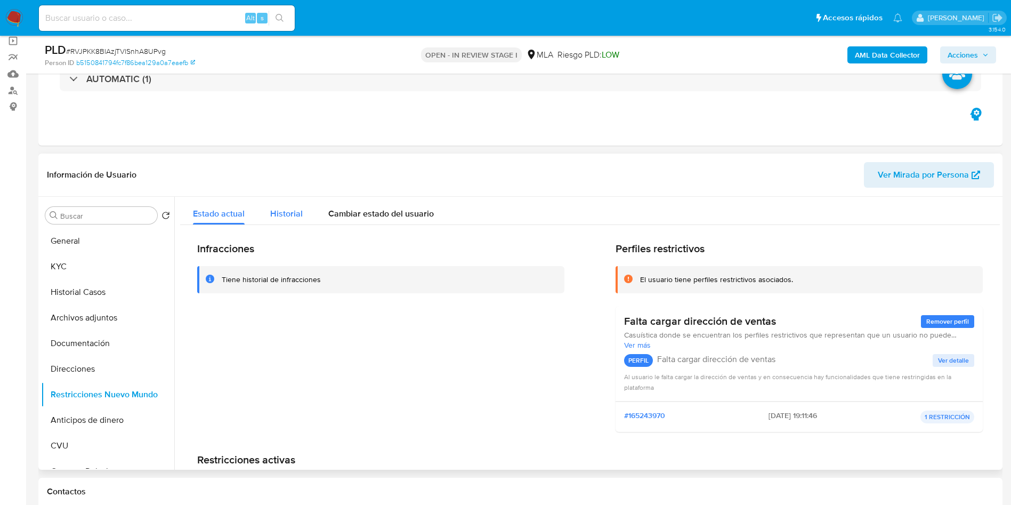
click at [291, 206] on div "Historial" at bounding box center [286, 211] width 33 height 28
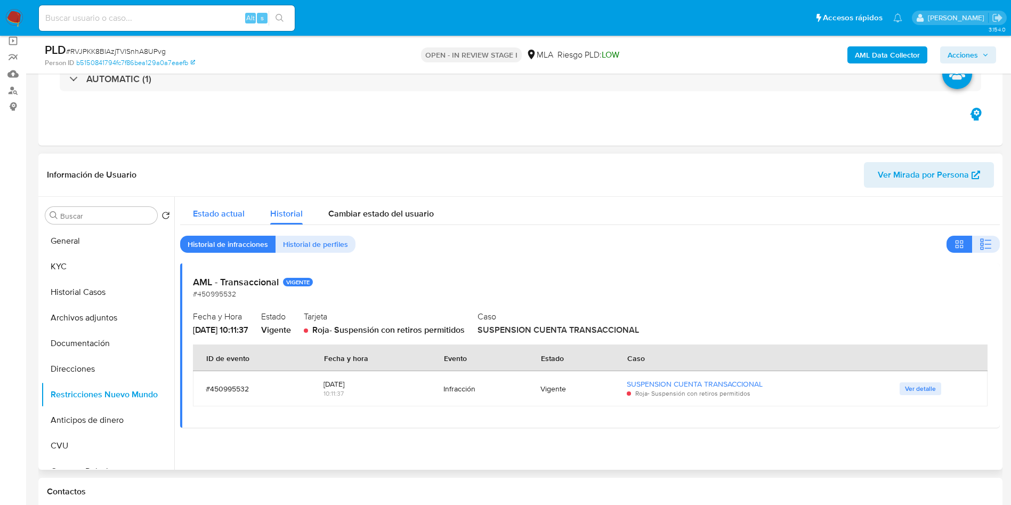
click at [226, 215] on span "Estado actual" at bounding box center [219, 213] width 52 height 12
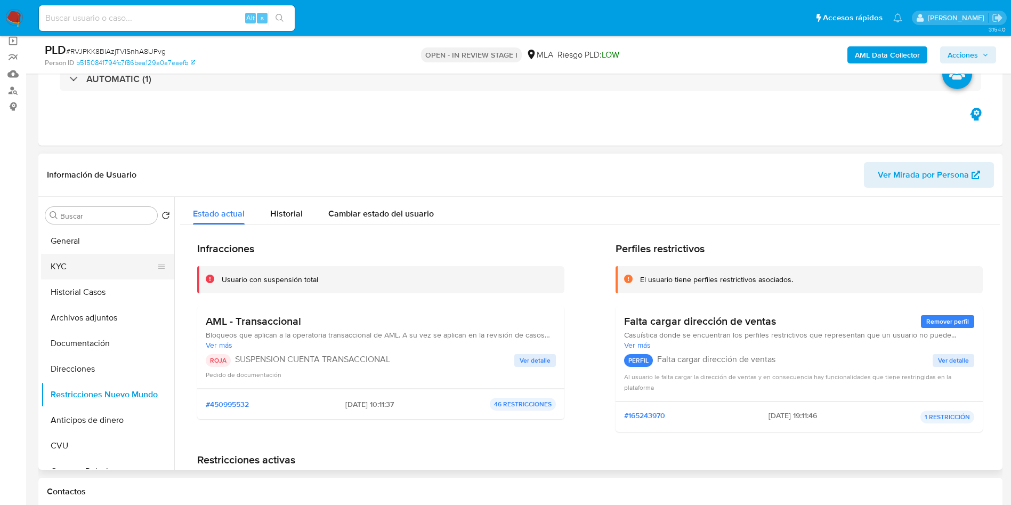
click at [83, 276] on button "KYC" at bounding box center [103, 267] width 125 height 26
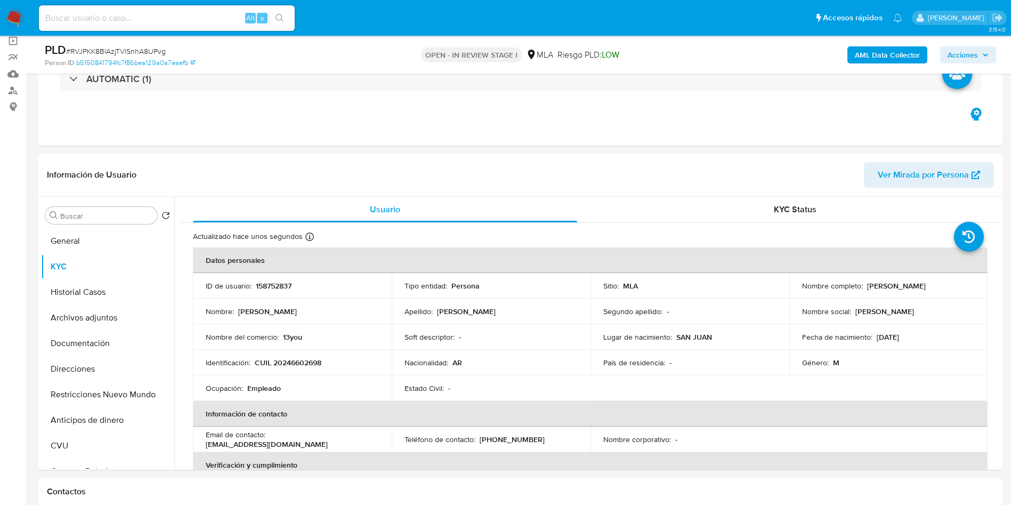
click at [968, 57] on span "Acciones" at bounding box center [963, 54] width 30 height 17
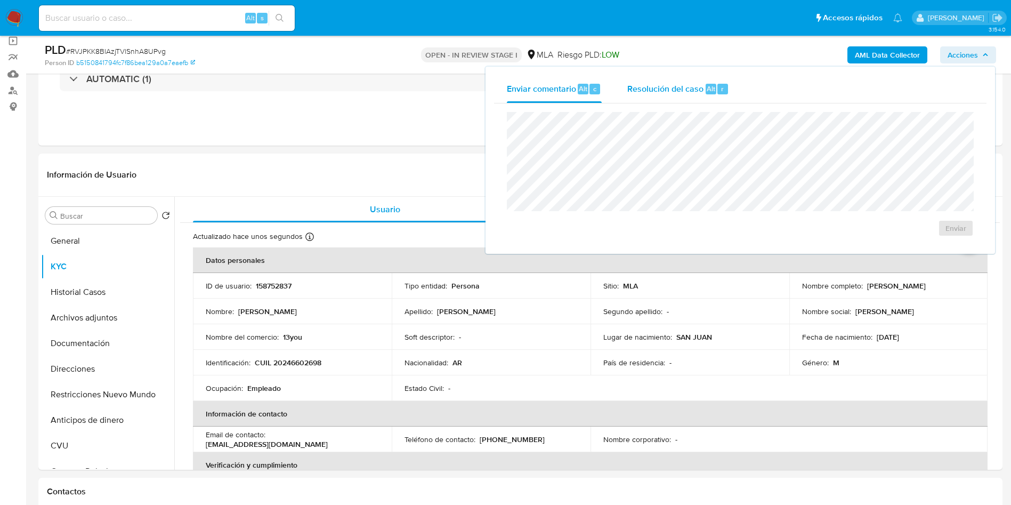
click at [698, 96] on div "Resolución del caso Alt r" at bounding box center [679, 89] width 102 height 28
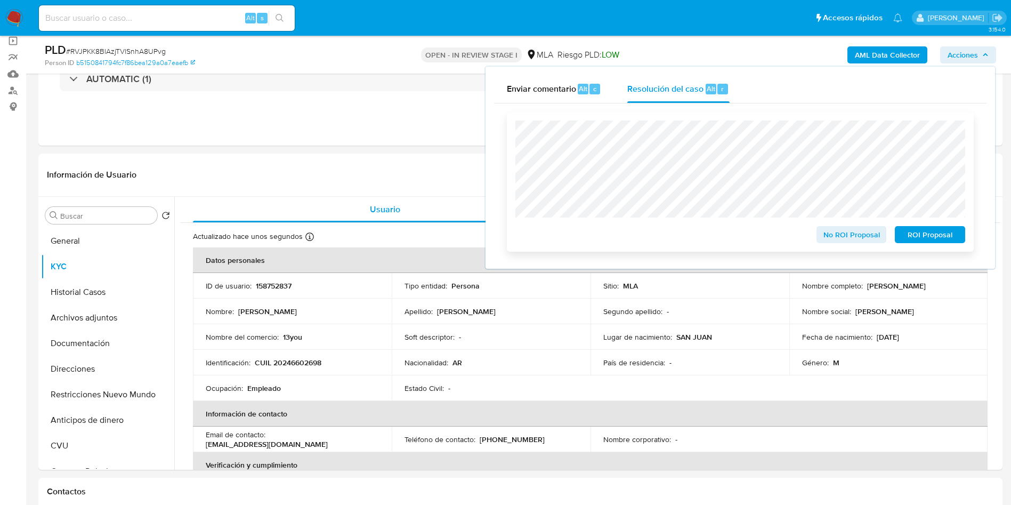
click at [931, 227] on div "ROI Proposal" at bounding box center [928, 232] width 75 height 21
click at [934, 234] on span "ROI Proposal" at bounding box center [930, 234] width 55 height 15
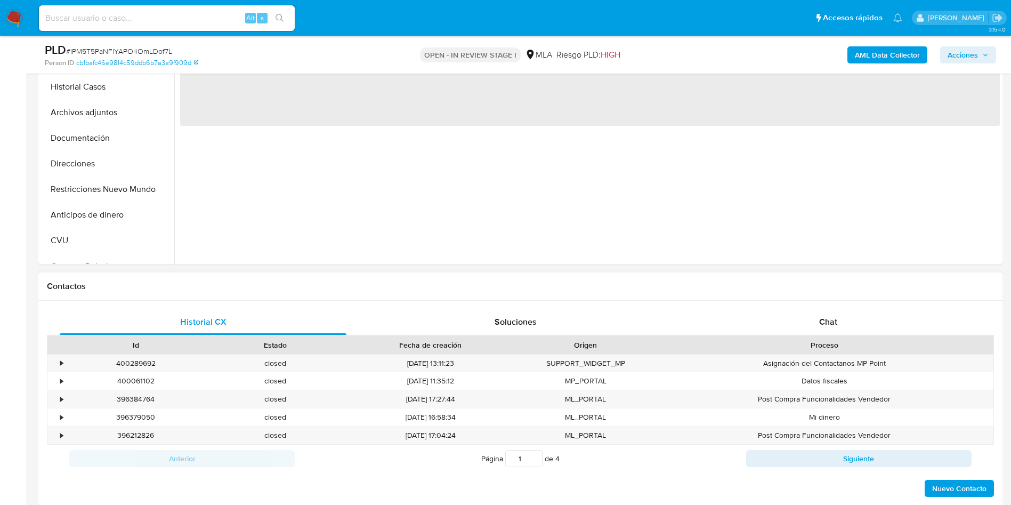
scroll to position [320, 0]
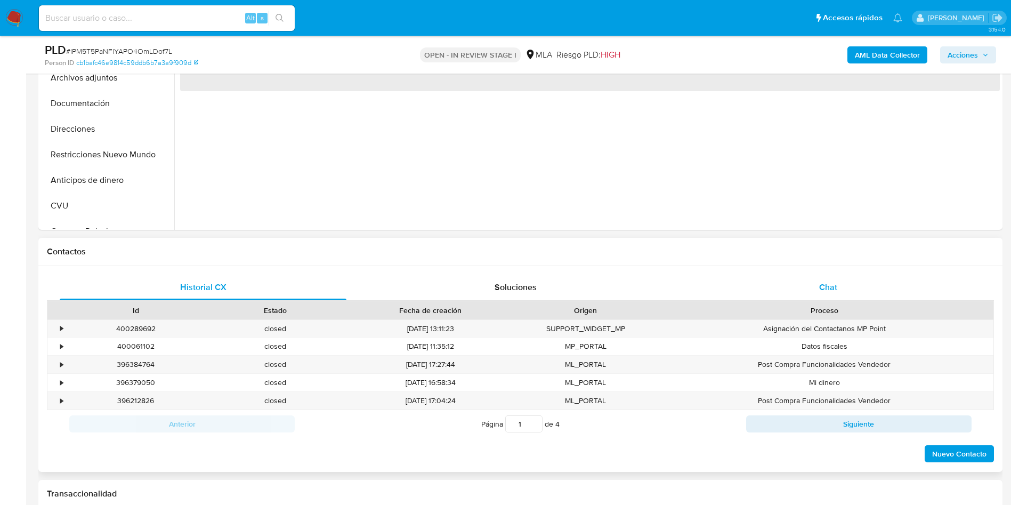
click at [837, 284] on span "Chat" at bounding box center [828, 287] width 18 height 12
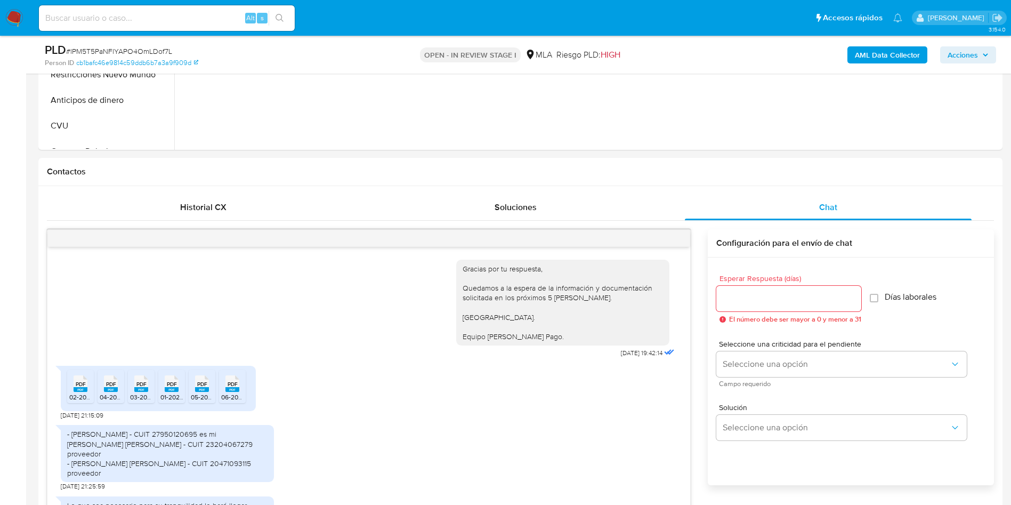
scroll to position [564, 0]
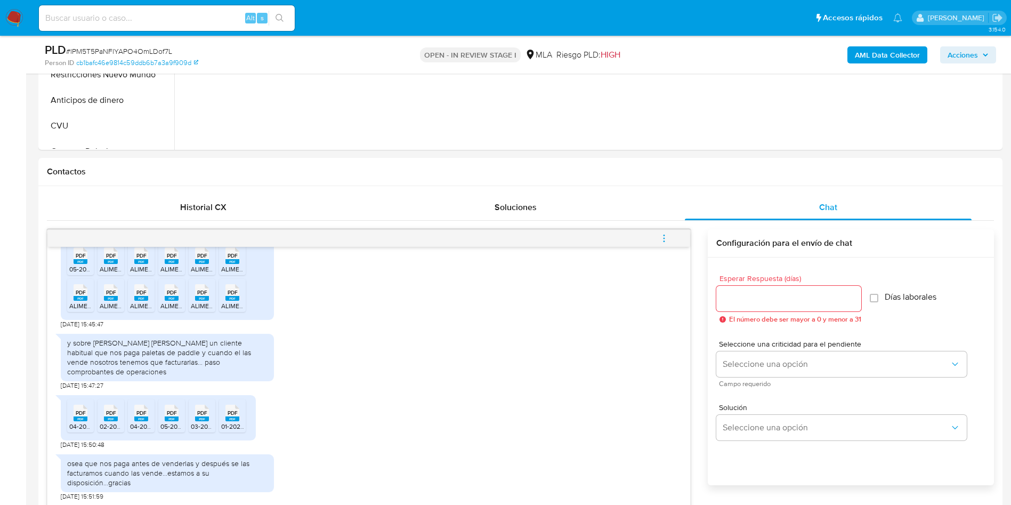
select select "10"
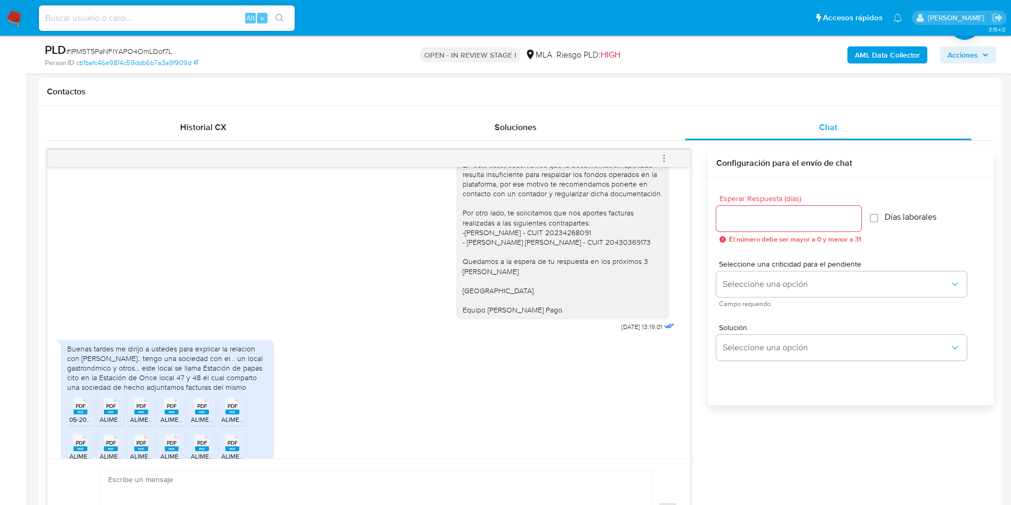
scroll to position [484, 0]
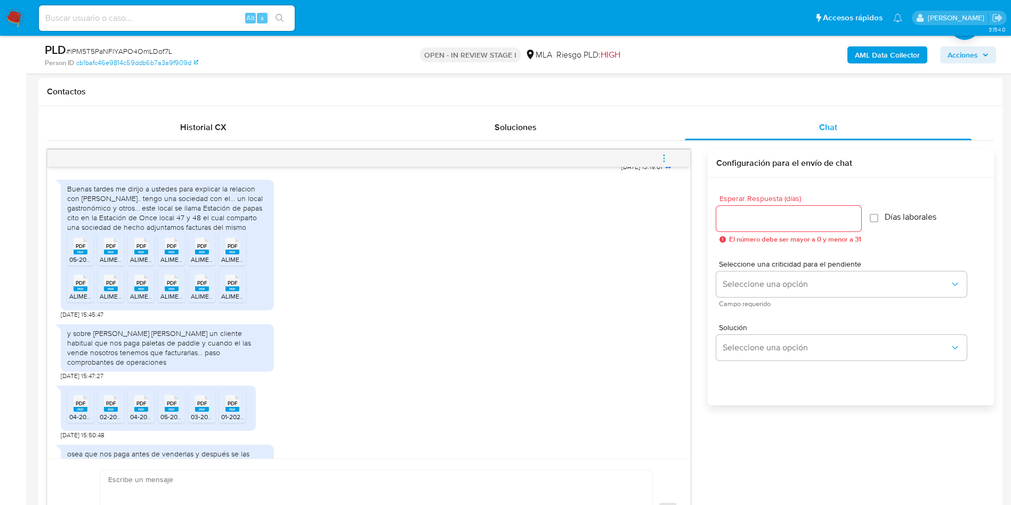
drag, startPoint x: 175, startPoint y: 195, endPoint x: 177, endPoint y: 207, distance: 12.4
click at [177, 207] on div "Buenas tardes me dirijo a ustedes para explicar la relacion con [PERSON_NAME]..…" at bounding box center [167, 208] width 200 height 49
click at [81, 254] on rect at bounding box center [81, 252] width 14 height 5
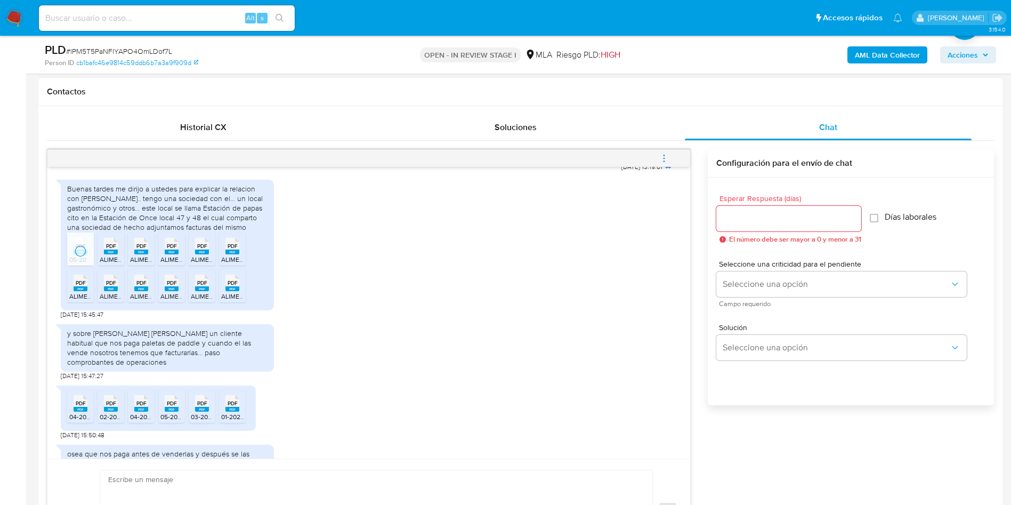
click at [109, 254] on rect at bounding box center [111, 252] width 14 height 5
click at [144, 254] on rect at bounding box center [141, 252] width 14 height 5
drag, startPoint x: 170, startPoint y: 264, endPoint x: 199, endPoint y: 264, distance: 29.3
click at [170, 255] on icon "PDF" at bounding box center [172, 246] width 14 height 19
click at [206, 255] on icon "PDF" at bounding box center [202, 246] width 14 height 19
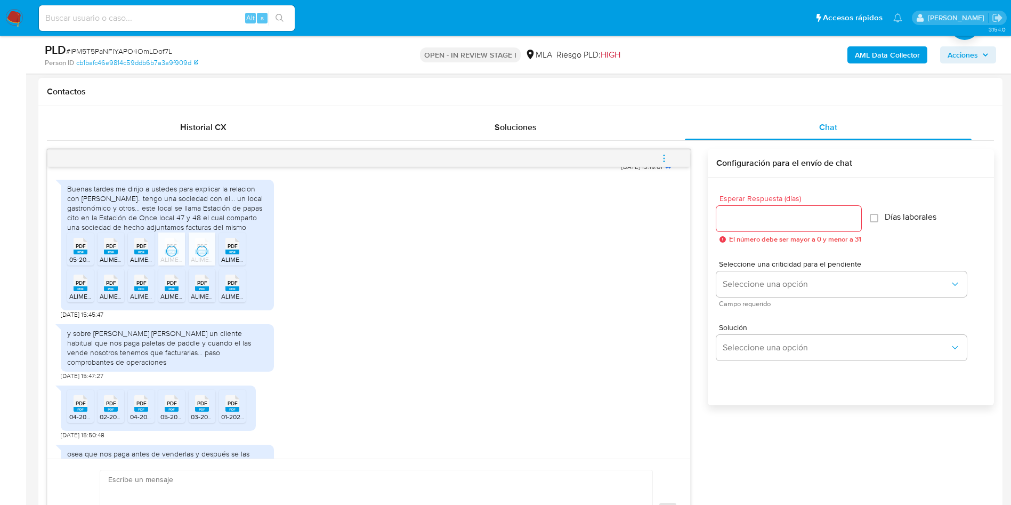
drag, startPoint x: 238, startPoint y: 267, endPoint x: 135, endPoint y: 293, distance: 106.2
click at [239, 264] on span "ALIMENTOS CUARTA GAMA SRL - [PERSON_NAME] JORGE4 - FACT A-3579.pdf" at bounding box center [335, 259] width 228 height 9
click at [76, 291] on rect at bounding box center [81, 288] width 14 height 5
click at [117, 301] on span "ALIMENTOS CUARTA GAMA SRL - [PERSON_NAME] [PERSON_NAME] 3- FACT A-3579.pdf" at bounding box center [229, 296] width 258 height 9
click at [133, 301] on span "ALIMENTOS CUARTA GAMA SRL - [PERSON_NAME] JORGE1 - FACT A-3579.pdf" at bounding box center [243, 296] width 227 height 9
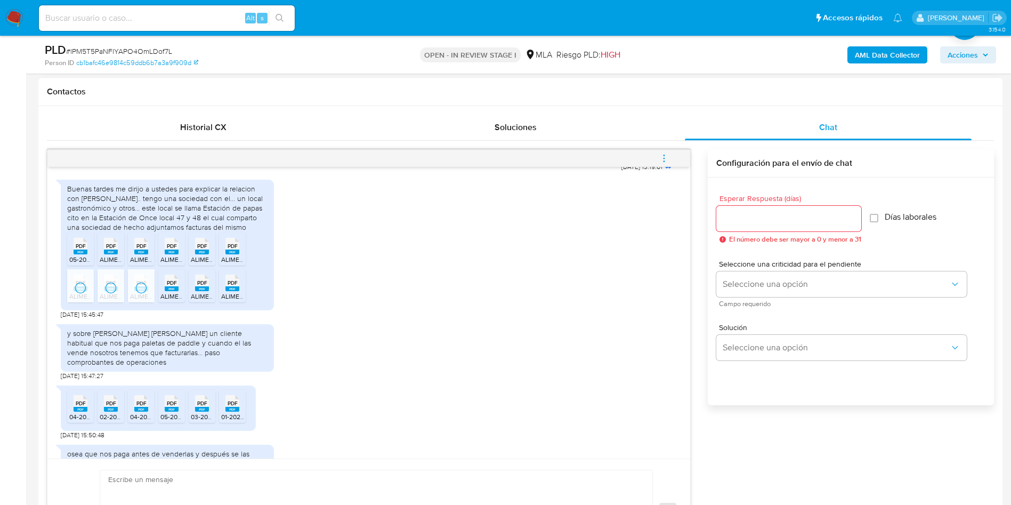
click at [174, 301] on span "ALIMENTOS CUARTA GAMA [PERSON_NAME] [PERSON_NAME] 7- FACT A-3581.pdf" at bounding box center [280, 296] width 240 height 9
click at [202, 301] on span "ALIMENTOS CUARTA GAMA SRL - [PERSON_NAME] [PERSON_NAME] - FACT A-3478.pdf" at bounding box center [318, 296] width 254 height 9
click at [224, 301] on span "ALIMENTOS CUARTA GAMA SRL - [PERSON_NAME] [PERSON_NAME] 9- FACT A-3479 (1).pdf" at bounding box center [353, 296] width 264 height 9
drag, startPoint x: 82, startPoint y: 347, endPoint x: 84, endPoint y: 354, distance: 7.9
click at [84, 354] on div "y sobre [PERSON_NAME] [PERSON_NAME] un cliente habitual que nos paga paletas de…" at bounding box center [167, 347] width 200 height 39
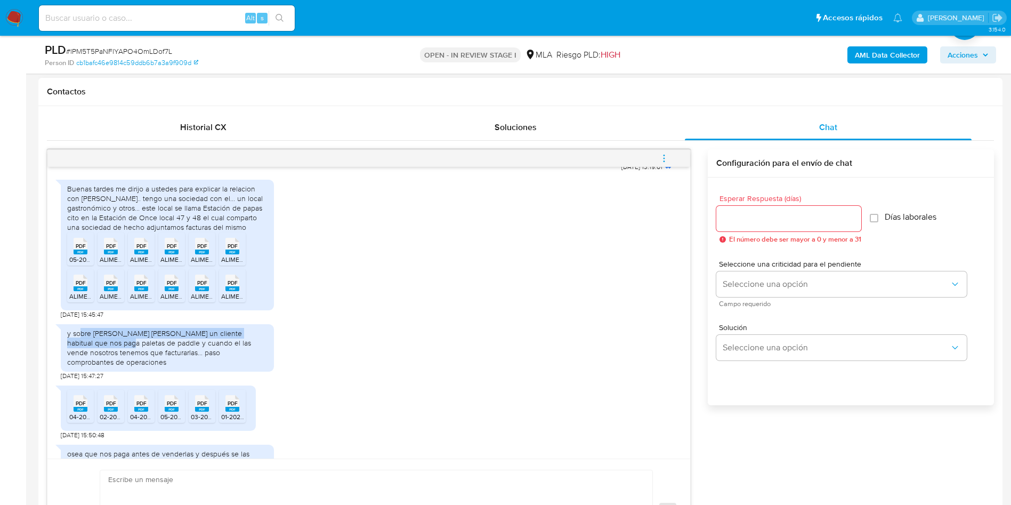
click at [84, 354] on div "y sobre [PERSON_NAME] [PERSON_NAME] un cliente habitual que nos paga paletas de…" at bounding box center [167, 347] width 200 height 39
drag, startPoint x: 86, startPoint y: 353, endPoint x: 87, endPoint y: 361, distance: 8.1
click at [87, 361] on div "y sobre [PERSON_NAME] [PERSON_NAME] un cliente habitual que nos paga paletas de…" at bounding box center [167, 347] width 200 height 39
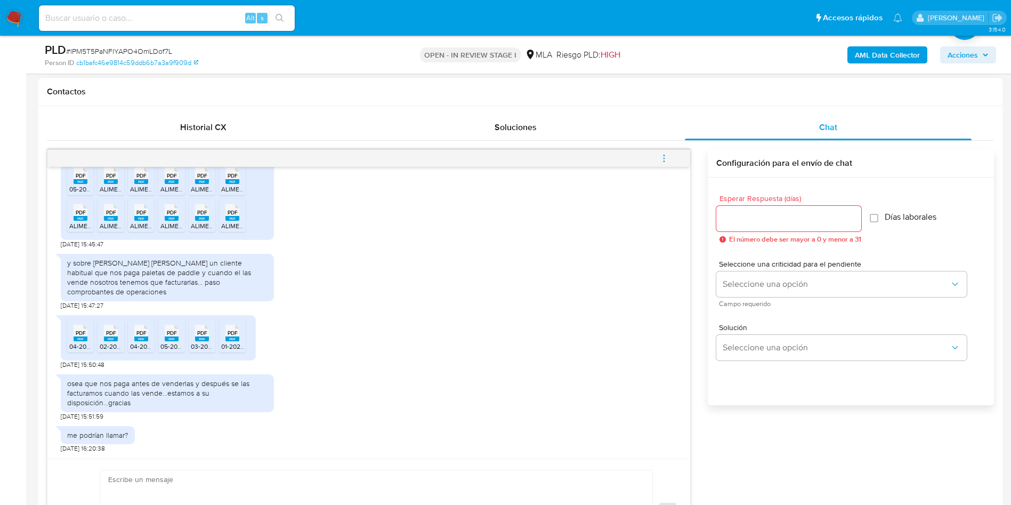
scroll to position [564, 0]
click at [83, 336] on span "PDF" at bounding box center [81, 332] width 10 height 7
click at [110, 340] on rect at bounding box center [111, 338] width 14 height 5
click at [135, 344] on span "04-2025 (1).pdf" at bounding box center [151, 346] width 42 height 9
drag, startPoint x: 168, startPoint y: 344, endPoint x: 197, endPoint y: 347, distance: 28.9
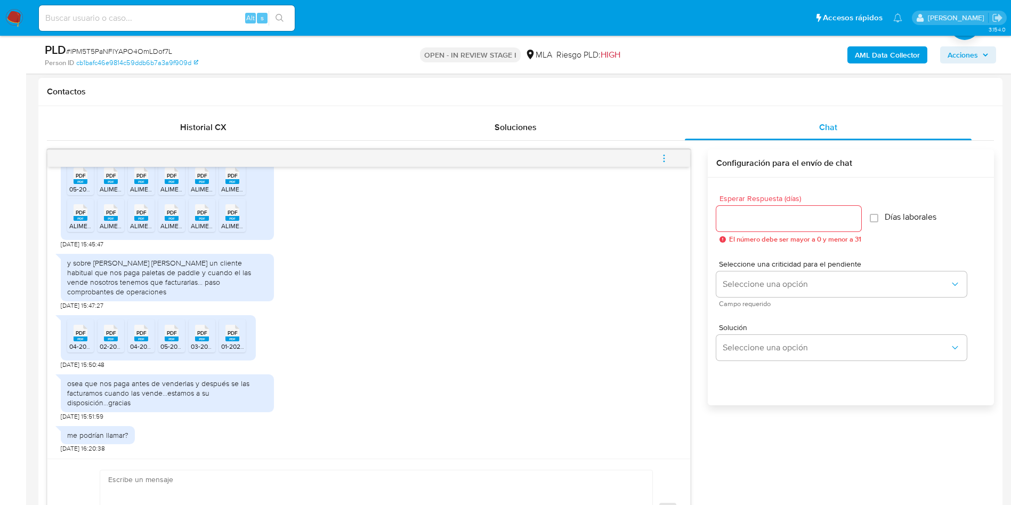
click at [168, 344] on span "05-2025 (1) (1).pdf" at bounding box center [184, 346] width 49 height 9
click at [202, 347] on span "03-2025.pdf" at bounding box center [208, 346] width 35 height 9
click at [232, 347] on span "01-2025 (1).pdf" at bounding box center [241, 346] width 41 height 9
click at [529, 348] on div "PDF PDF 04-2025.pdf PDF PDF 02-2025.pdf PDF PDF 04-2025 (1).pdf PDF PDF 05-2025…" at bounding box center [369, 339] width 616 height 59
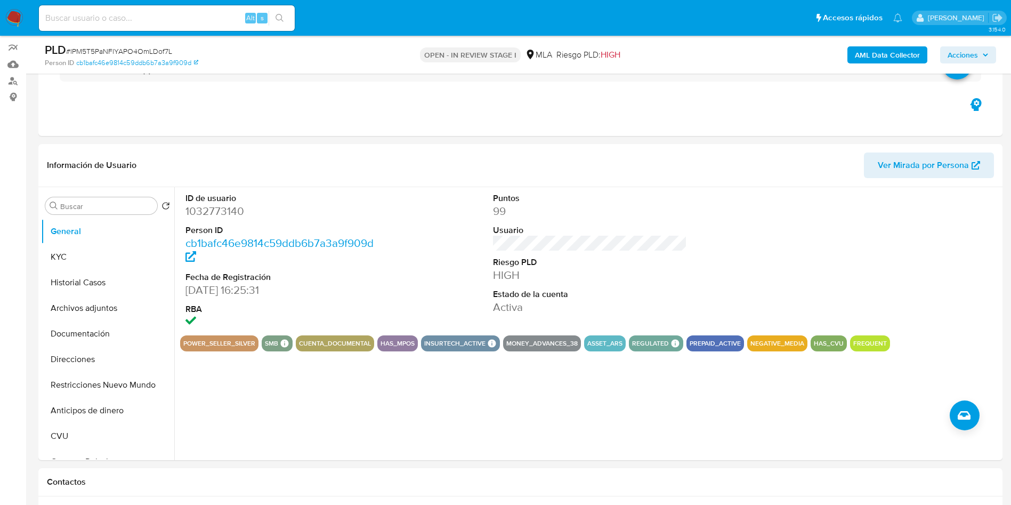
scroll to position [80, 0]
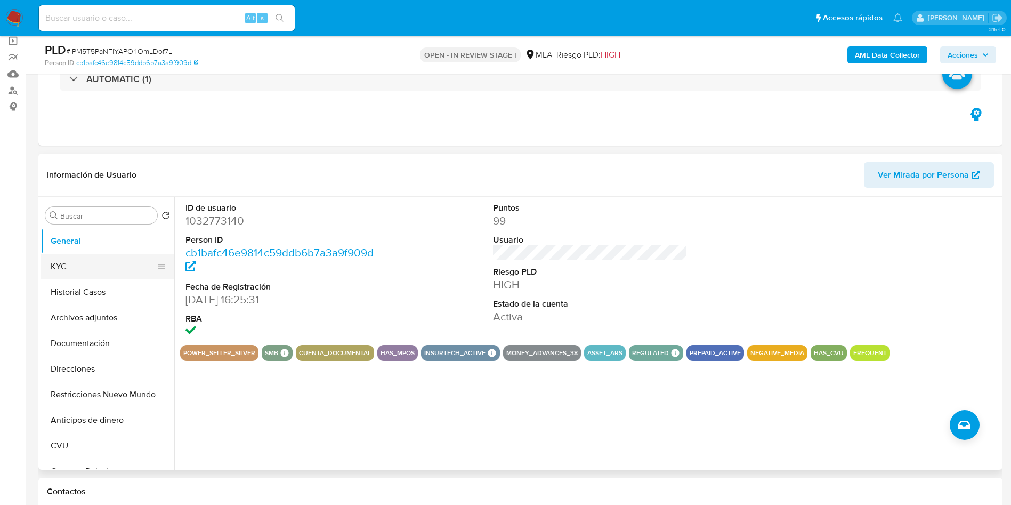
click at [60, 270] on button "KYC" at bounding box center [103, 267] width 125 height 26
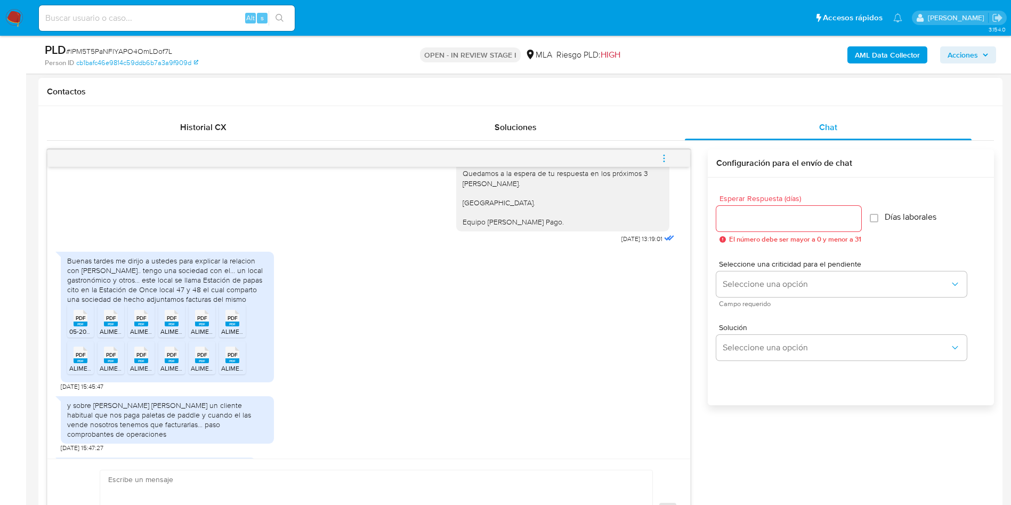
scroll to position [404, 0]
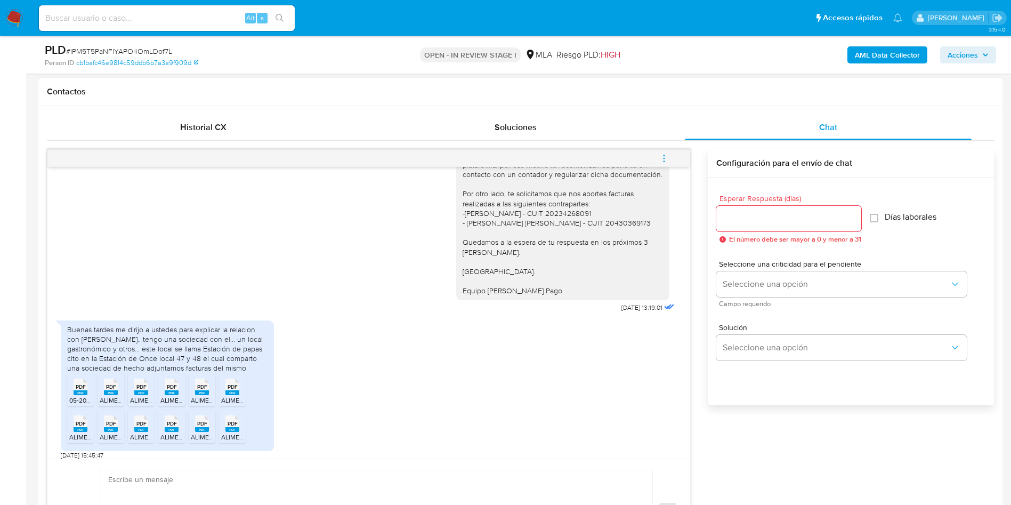
scroll to position [564, 0]
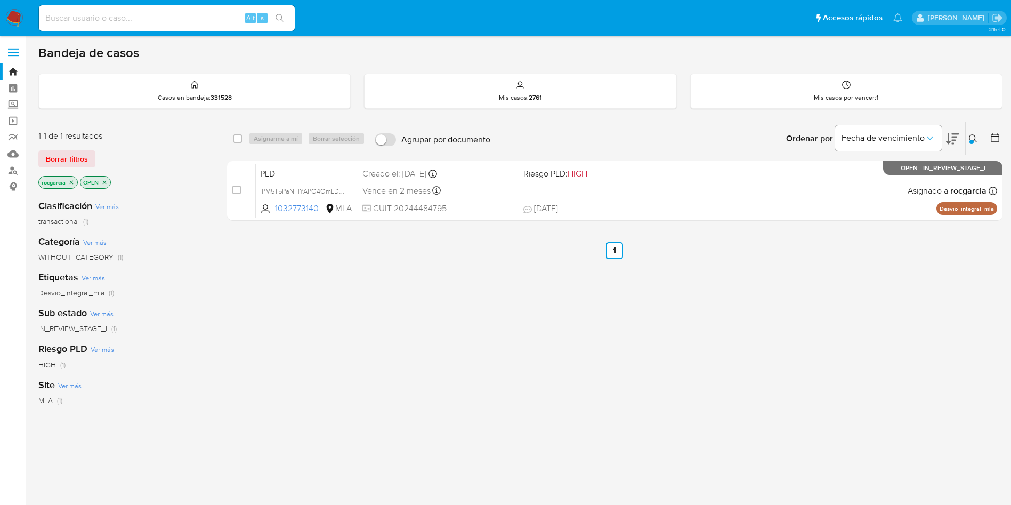
click at [970, 140] on div at bounding box center [972, 142] width 4 height 4
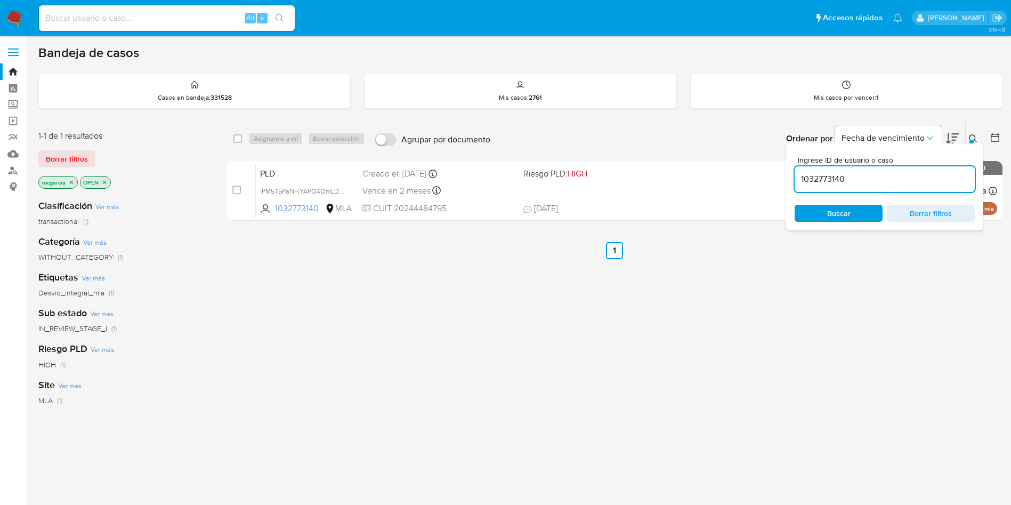
click at [810, 175] on input "1032773140" at bounding box center [885, 179] width 180 height 14
type input "VojlbQqCVMCp5hT6B4ykbv2s"
click at [974, 139] on icon at bounding box center [973, 138] width 9 height 9
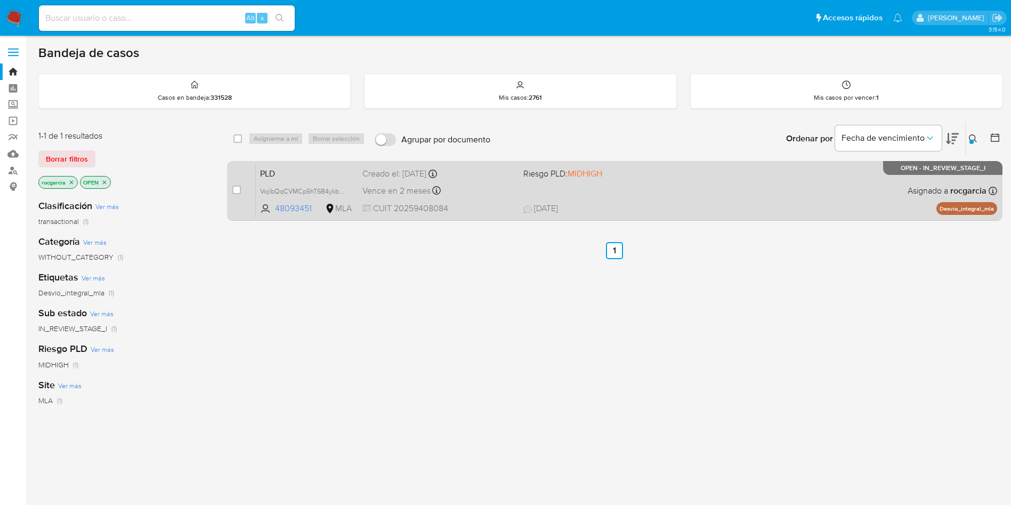
click at [663, 189] on div "PLD VojlbQqCVMCp5hT6B4ykbv2s 48093451 MLA Riesgo PLD: MIDHIGH Creado el: 12/07/…" at bounding box center [627, 191] width 742 height 54
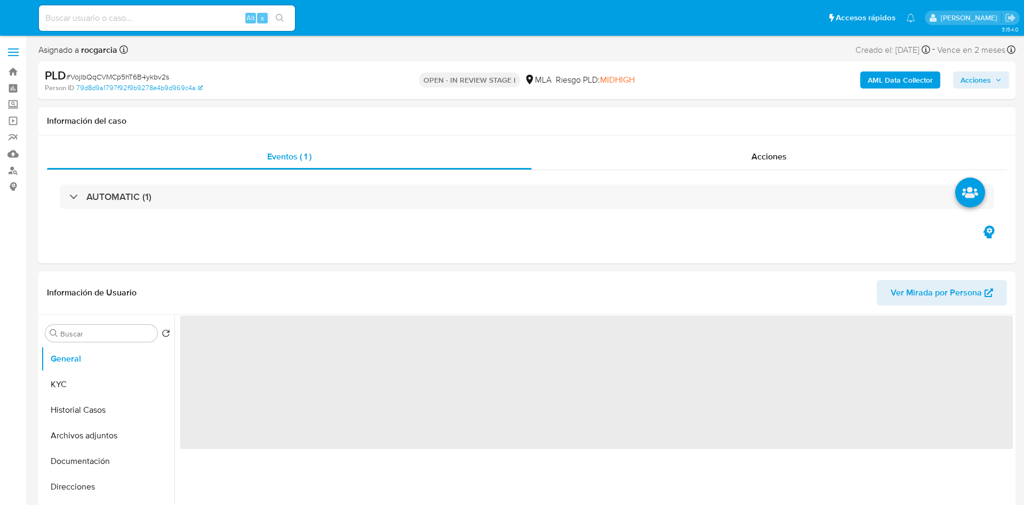
select select "10"
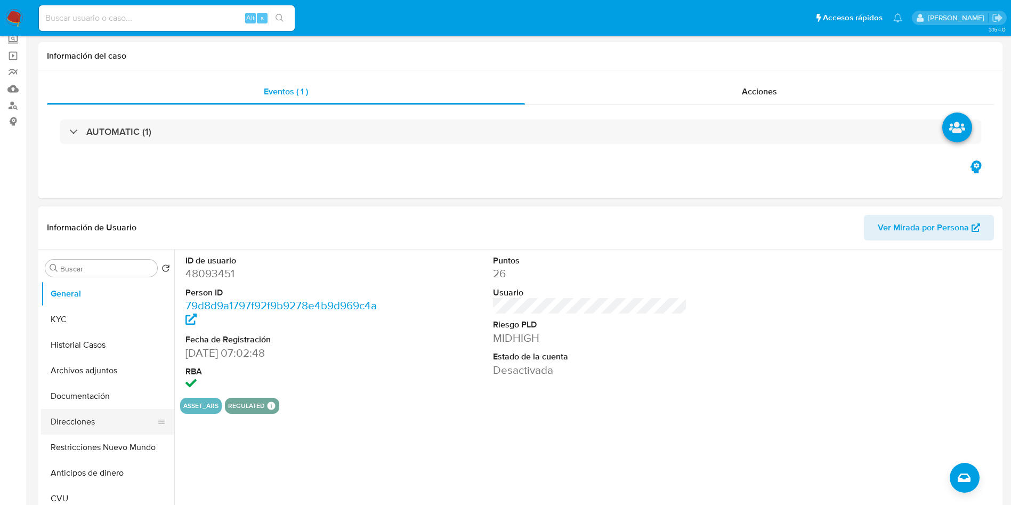
scroll to position [80, 0]
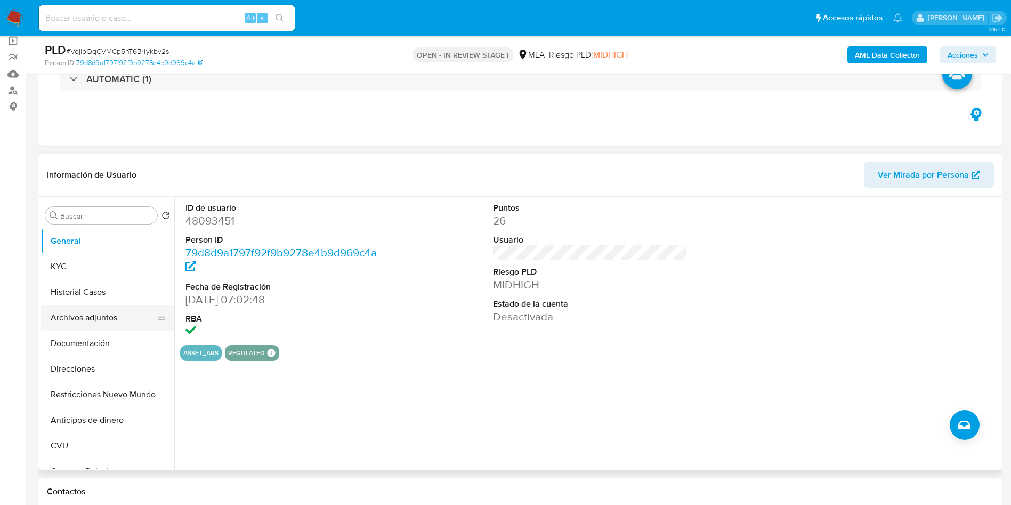
click at [84, 321] on button "Archivos adjuntos" at bounding box center [103, 318] width 125 height 26
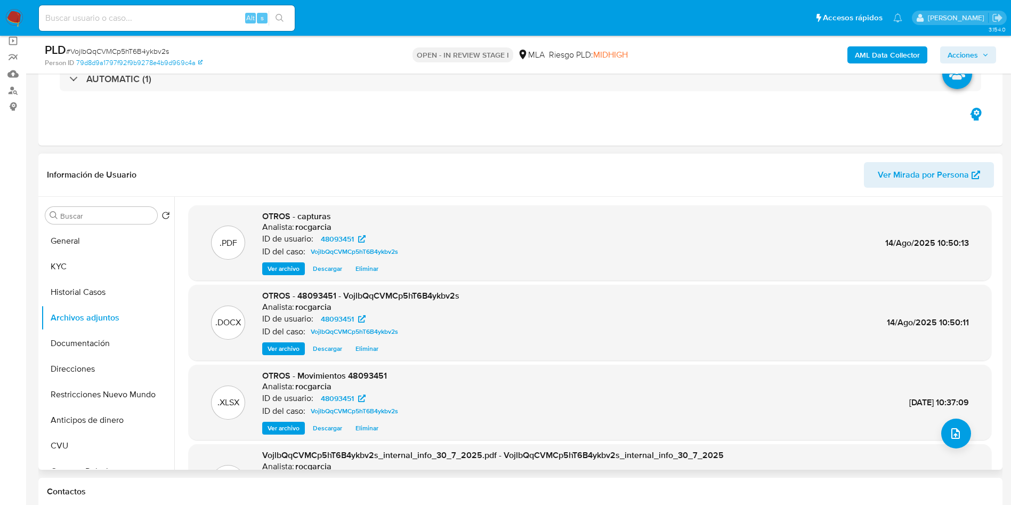
click at [288, 349] on span "Ver archivo" at bounding box center [284, 348] width 32 height 11
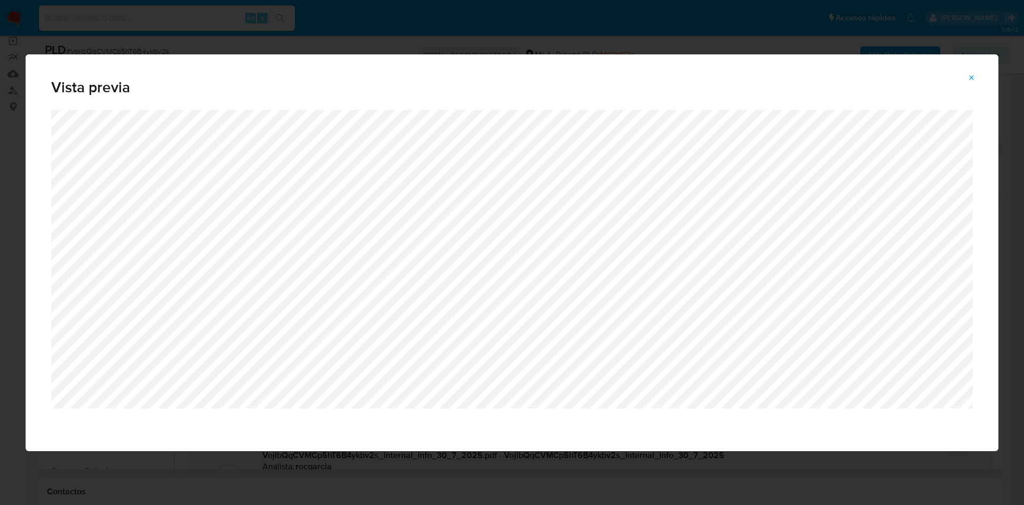
click at [967, 73] on button "Attachment preview" at bounding box center [971, 77] width 23 height 17
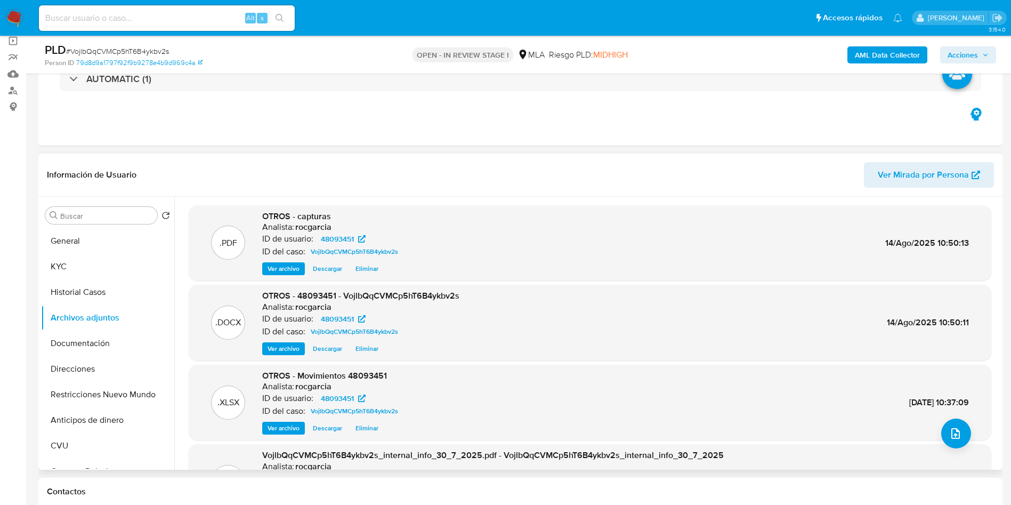
click at [280, 432] on span "Ver archivo" at bounding box center [284, 428] width 32 height 11
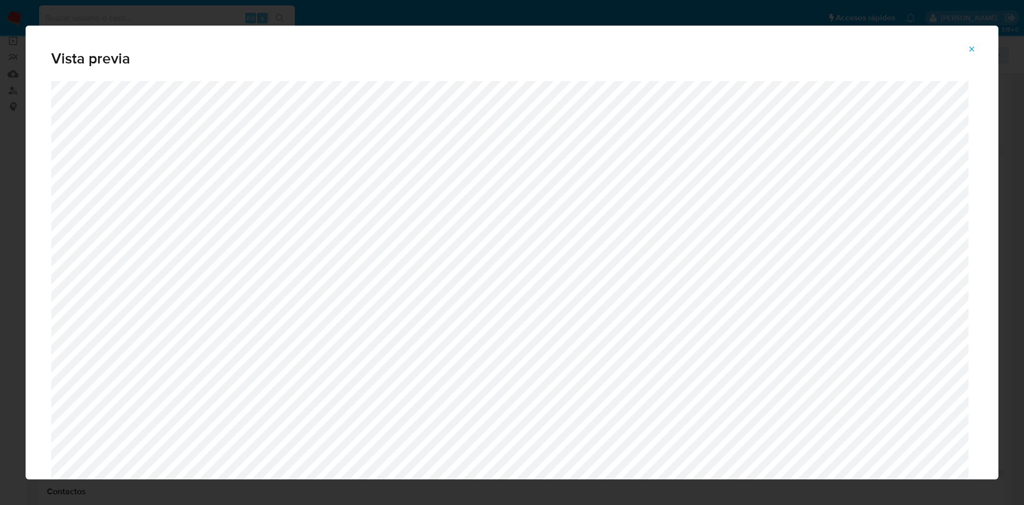
click at [978, 55] on button "Attachment preview" at bounding box center [971, 49] width 23 height 17
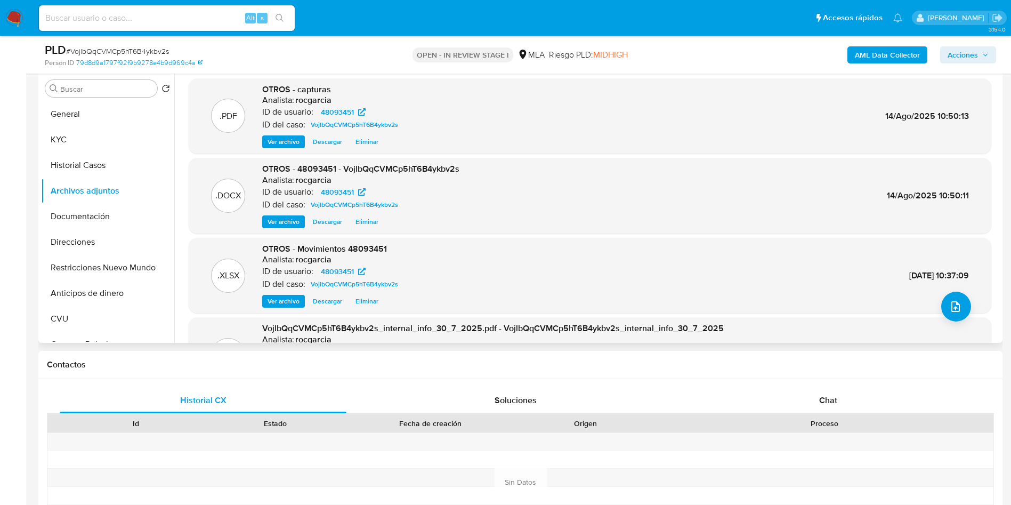
scroll to position [400, 0]
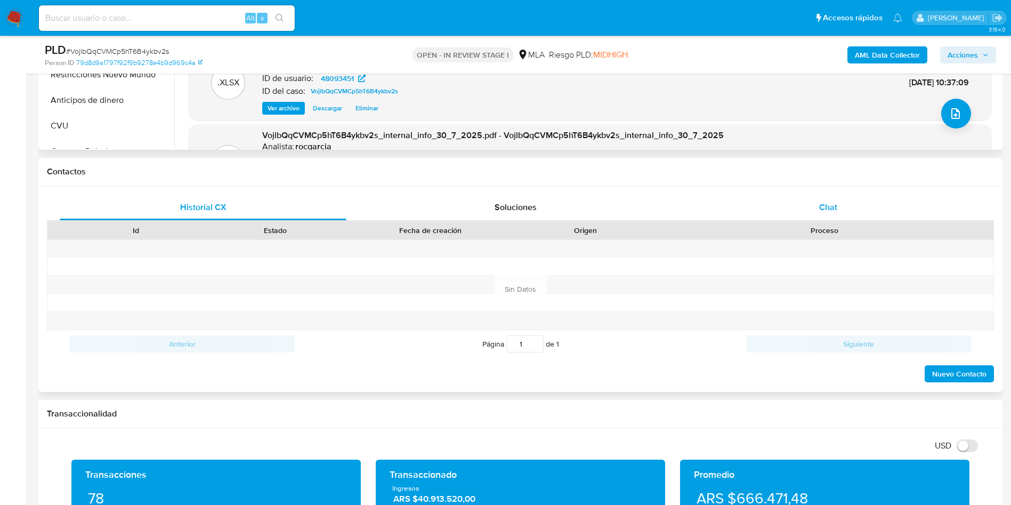
click at [830, 213] on div "Chat" at bounding box center [828, 208] width 287 height 26
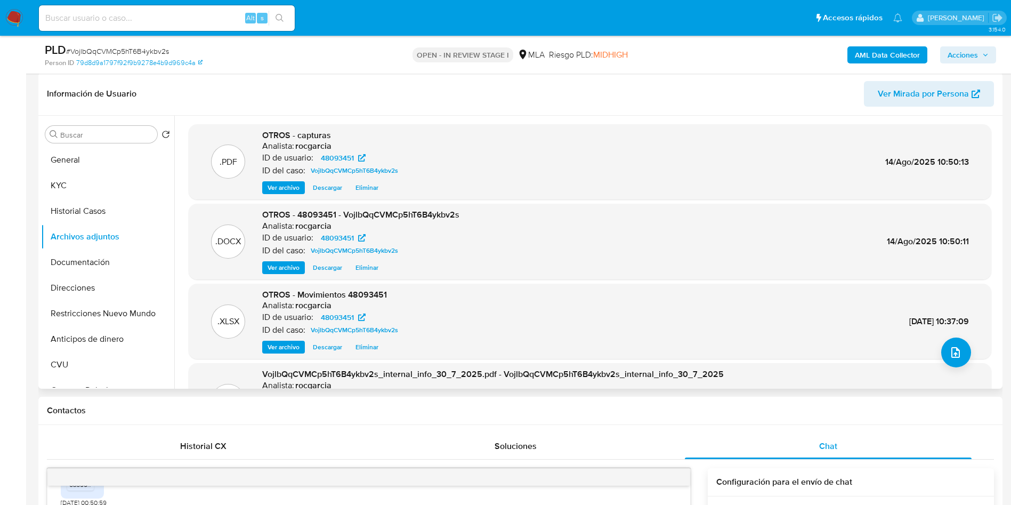
scroll to position [160, 0]
click at [73, 180] on button "KYC" at bounding box center [103, 187] width 125 height 26
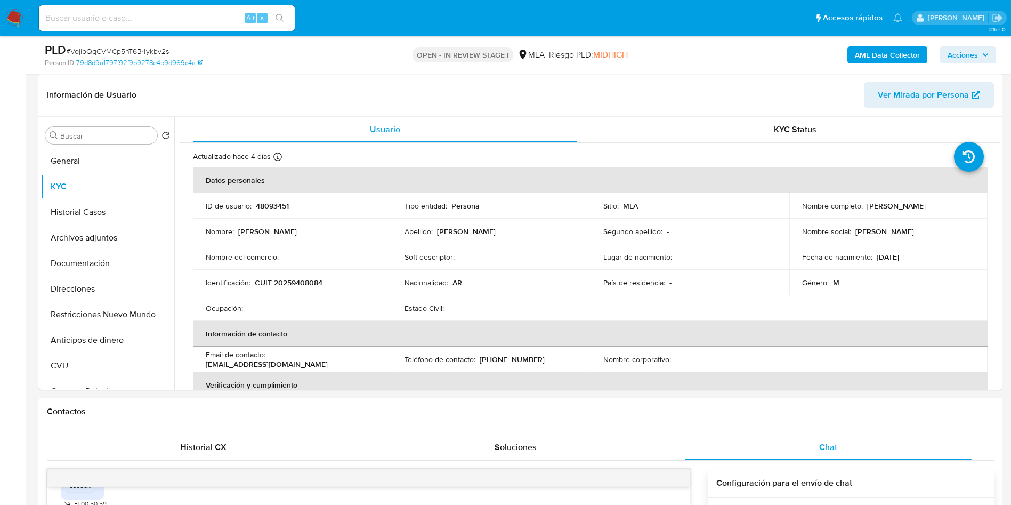
scroll to position [80, 0]
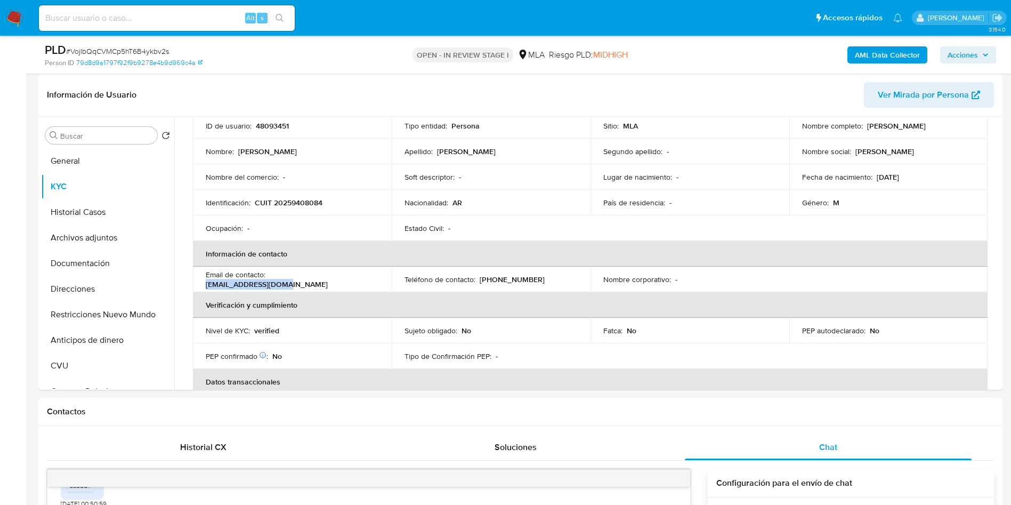
drag, startPoint x: 270, startPoint y: 279, endPoint x: 357, endPoint y: 280, distance: 86.4
click at [357, 280] on div "Email de contacto : [EMAIL_ADDRESS][DOMAIN_NAME]" at bounding box center [292, 279] width 173 height 19
copy p "[EMAIL_ADDRESS][DOMAIN_NAME]"
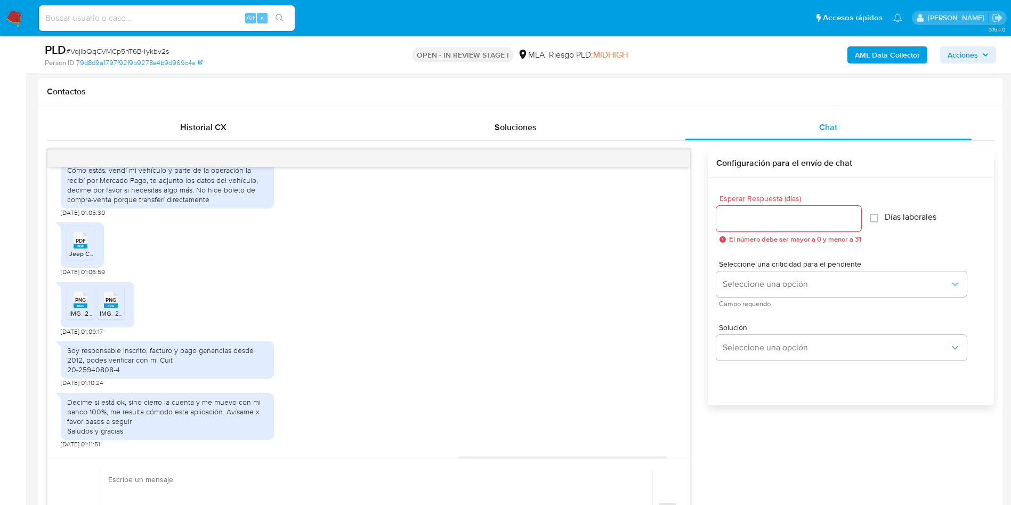
scroll to position [1271, 0]
